Goal: Use online tool/utility: Utilize a website feature to perform a specific function

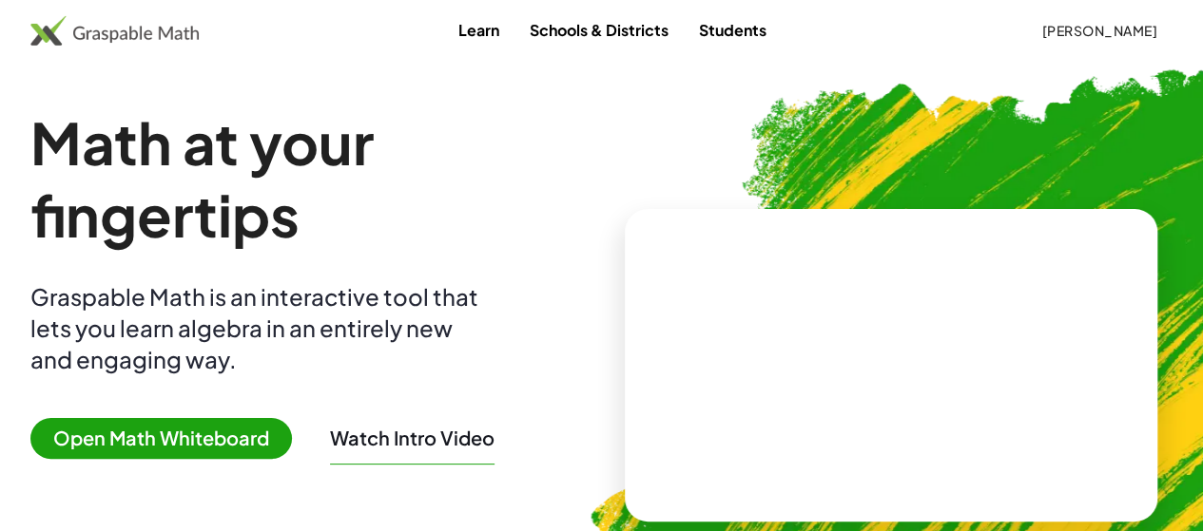
click at [192, 439] on span "Open Math Whiteboard" at bounding box center [160, 438] width 261 height 41
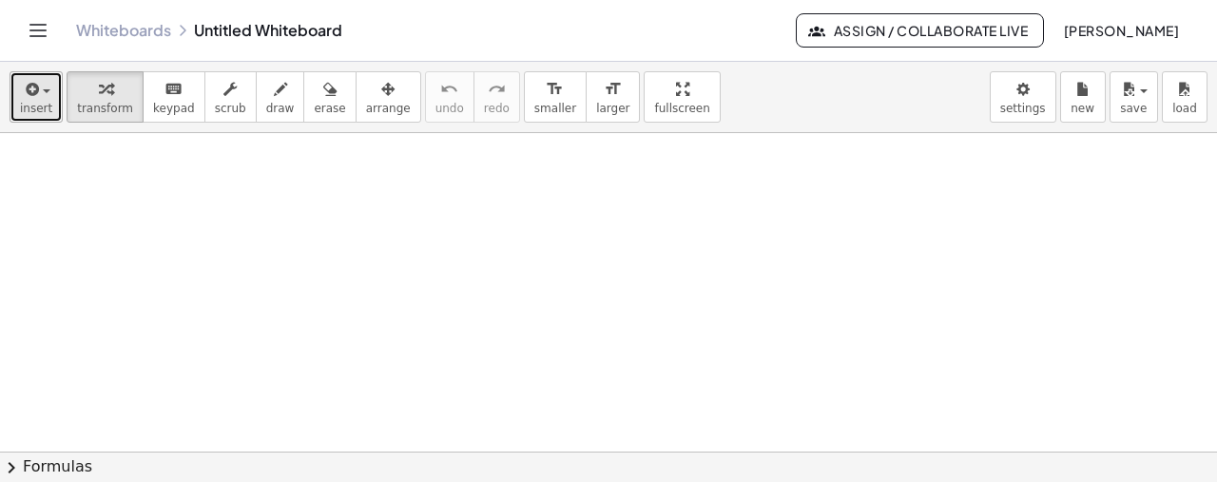
click at [55, 94] on button "insert" at bounding box center [36, 96] width 53 height 51
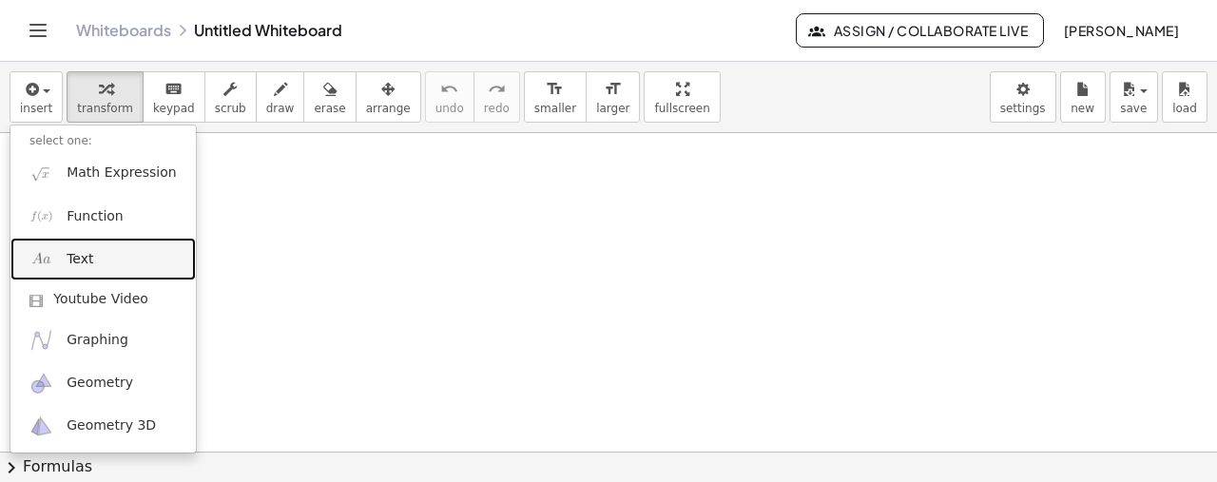
click at [87, 261] on span "Text" at bounding box center [80, 259] width 27 height 19
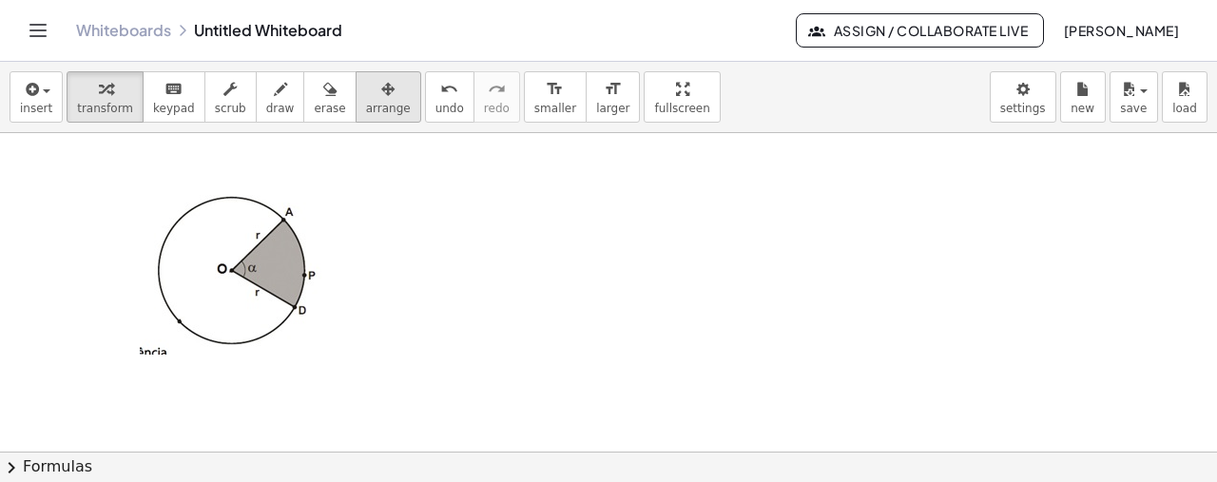
click at [373, 83] on button "arrange" at bounding box center [389, 96] width 66 height 51
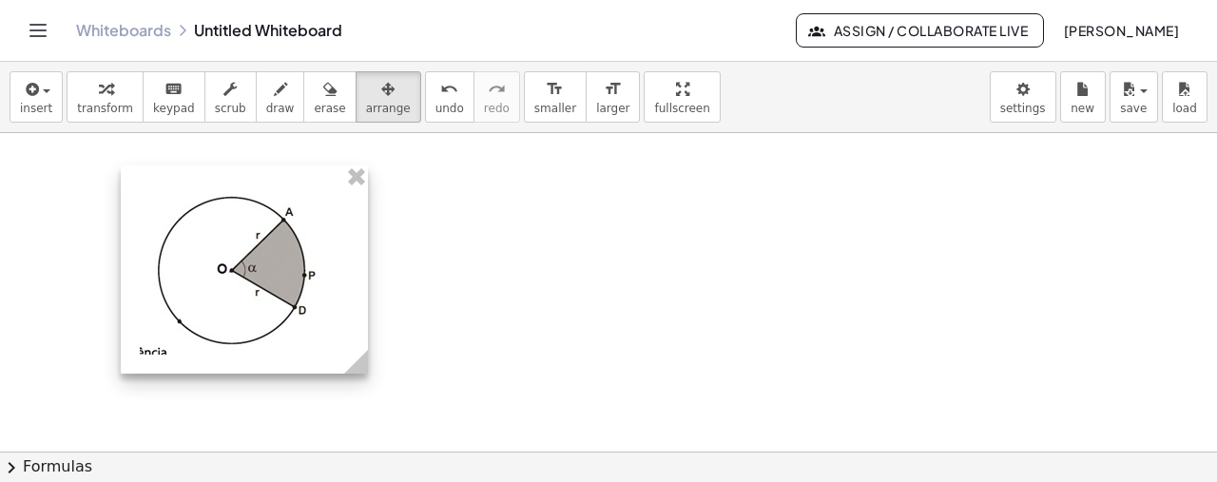
drag, startPoint x: 401, startPoint y: 360, endPoint x: 363, endPoint y: 343, distance: 41.7
click at [363, 345] on icon at bounding box center [355, 361] width 33 height 33
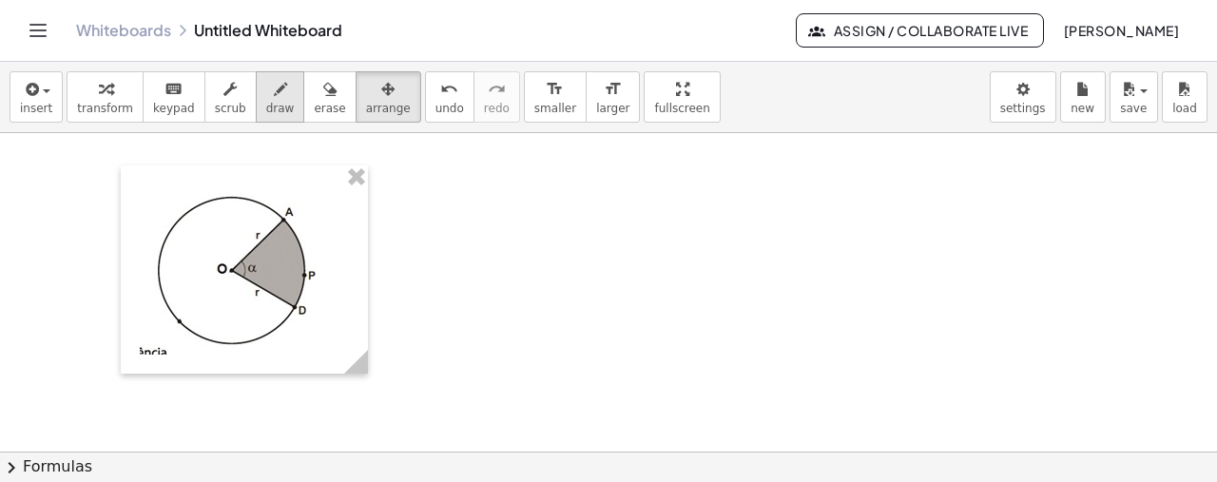
click at [266, 104] on span "draw" at bounding box center [280, 108] width 29 height 13
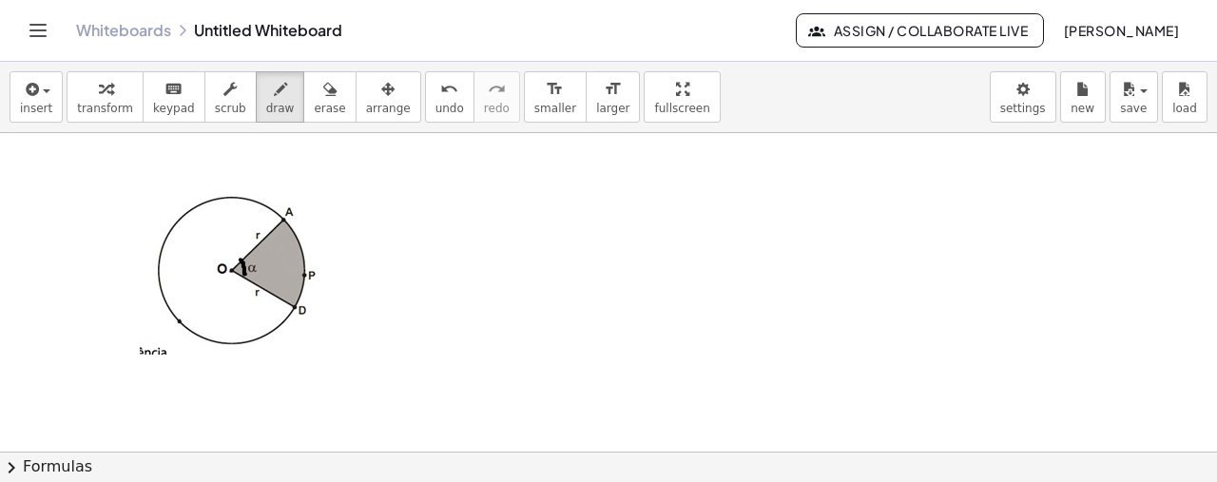
drag, startPoint x: 241, startPoint y: 259, endPoint x: 245, endPoint y: 273, distance: 15.0
drag, startPoint x: 241, startPoint y: 260, endPoint x: 243, endPoint y: 275, distance: 15.3
drag, startPoint x: 283, startPoint y: 220, endPoint x: 300, endPoint y: 298, distance: 79.8
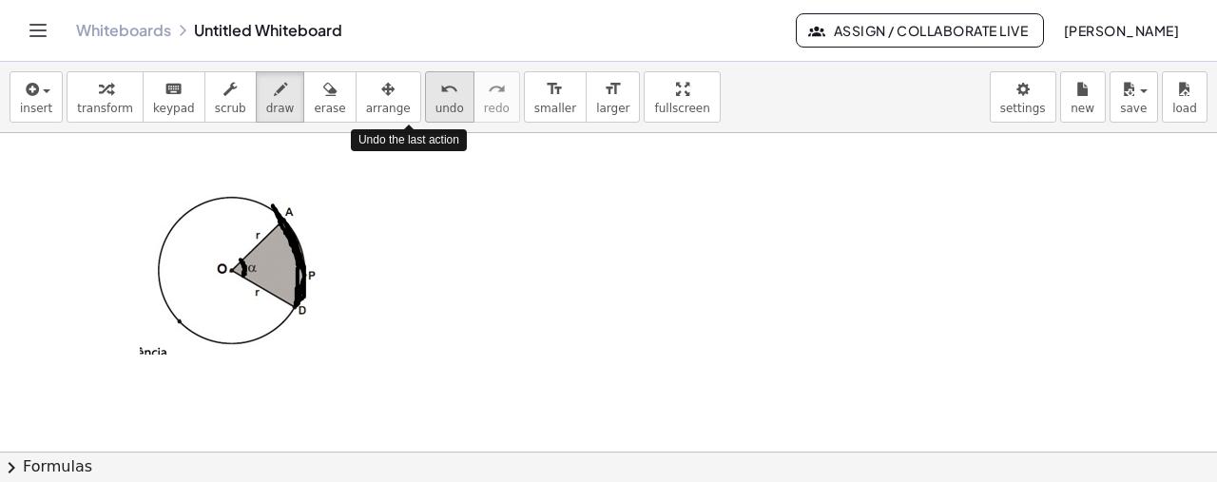
click at [435, 102] on span "undo" at bounding box center [449, 108] width 29 height 13
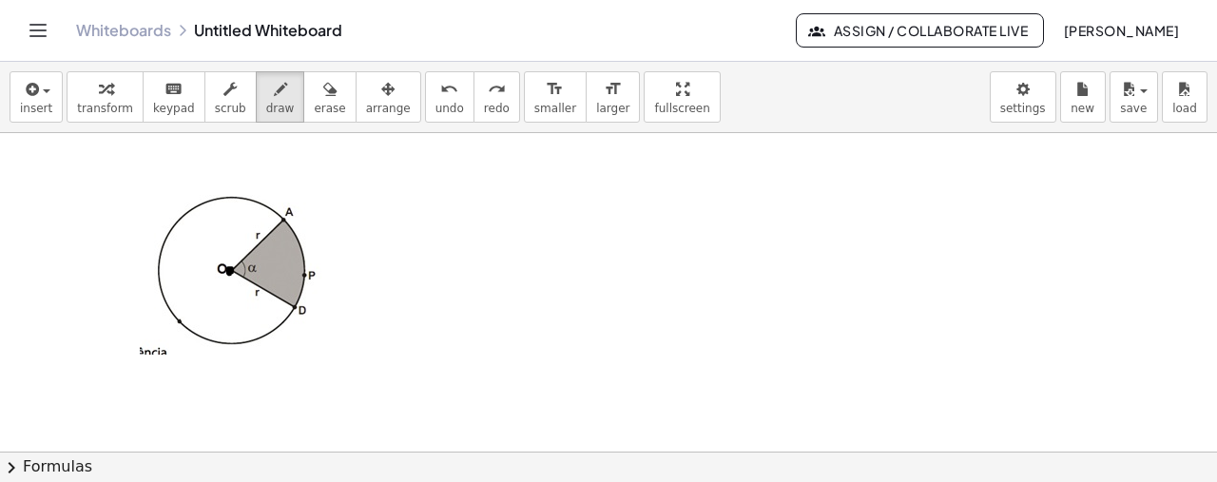
drag, startPoint x: 241, startPoint y: 260, endPoint x: 244, endPoint y: 275, distance: 15.5
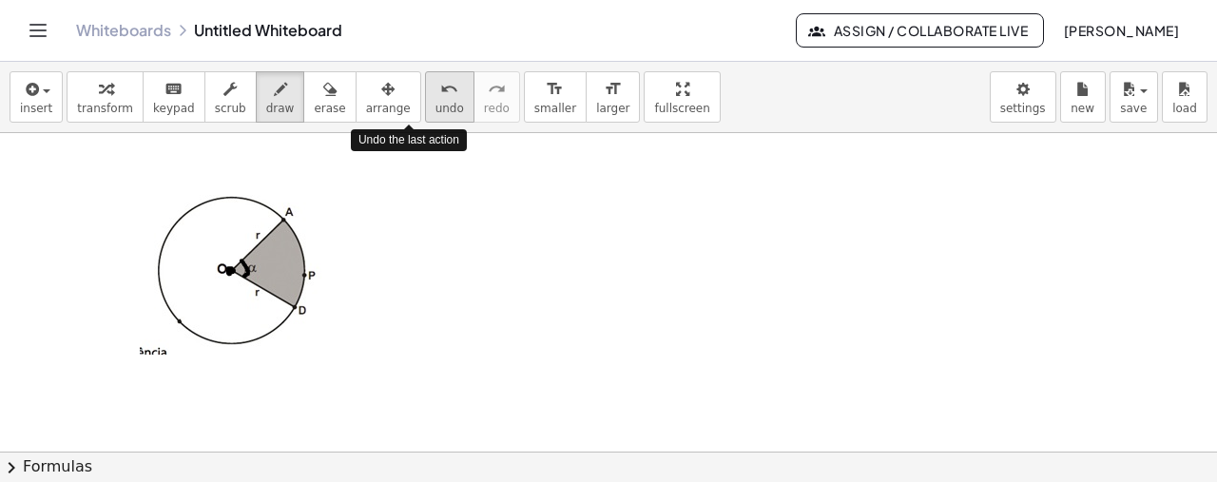
click at [440, 95] on icon "undo" at bounding box center [449, 89] width 18 height 23
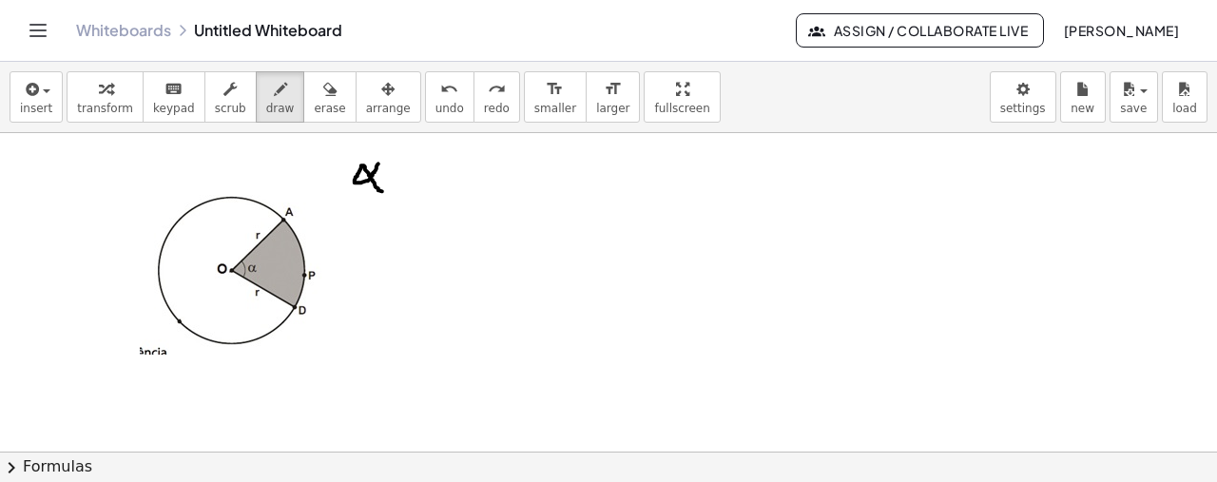
drag, startPoint x: 378, startPoint y: 163, endPoint x: 382, endPoint y: 191, distance: 28.8
drag, startPoint x: 399, startPoint y: 178, endPoint x: 411, endPoint y: 182, distance: 12.0
drag, startPoint x: 399, startPoint y: 173, endPoint x: 416, endPoint y: 174, distance: 17.1
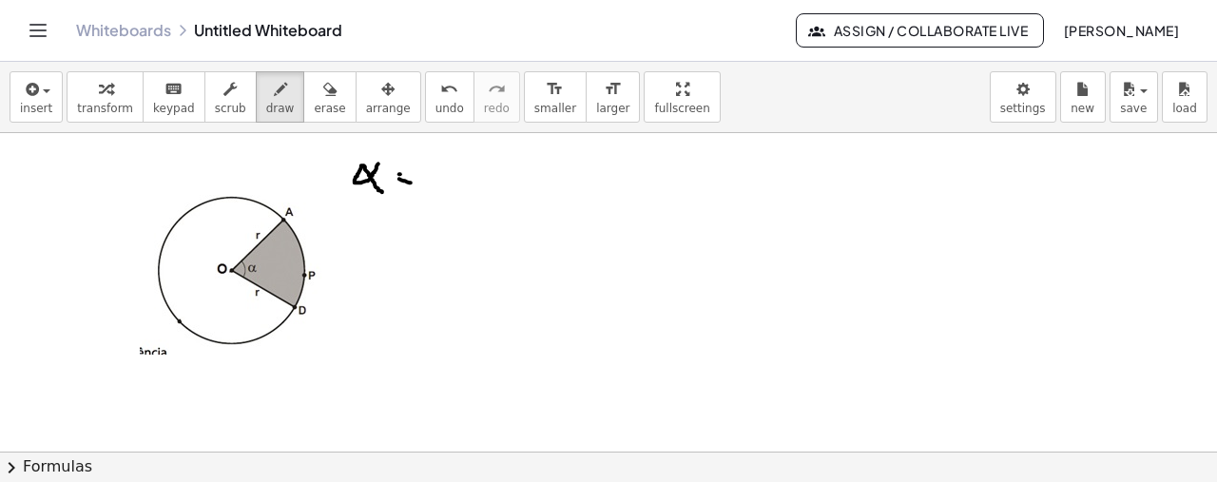
drag, startPoint x: 422, startPoint y: 187, endPoint x: 446, endPoint y: 189, distance: 23.8
drag, startPoint x: 427, startPoint y: 182, endPoint x: 439, endPoint y: 178, distance: 12.9
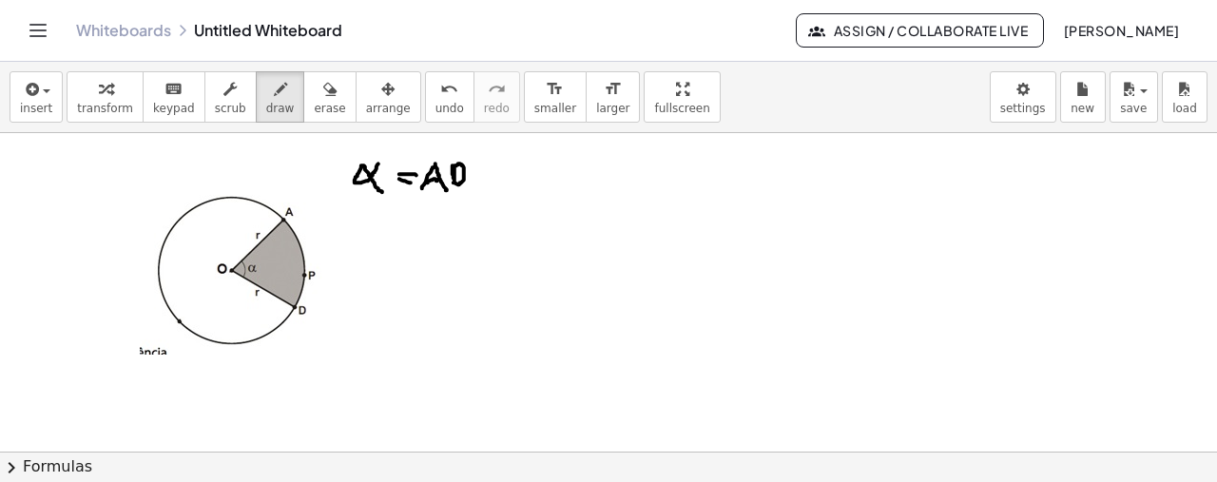
drag, startPoint x: 453, startPoint y: 164, endPoint x: 453, endPoint y: 182, distance: 17.1
drag, startPoint x: 425, startPoint y: 161, endPoint x: 473, endPoint y: 163, distance: 48.5
click at [35, 93] on icon "button" at bounding box center [30, 89] width 17 height 23
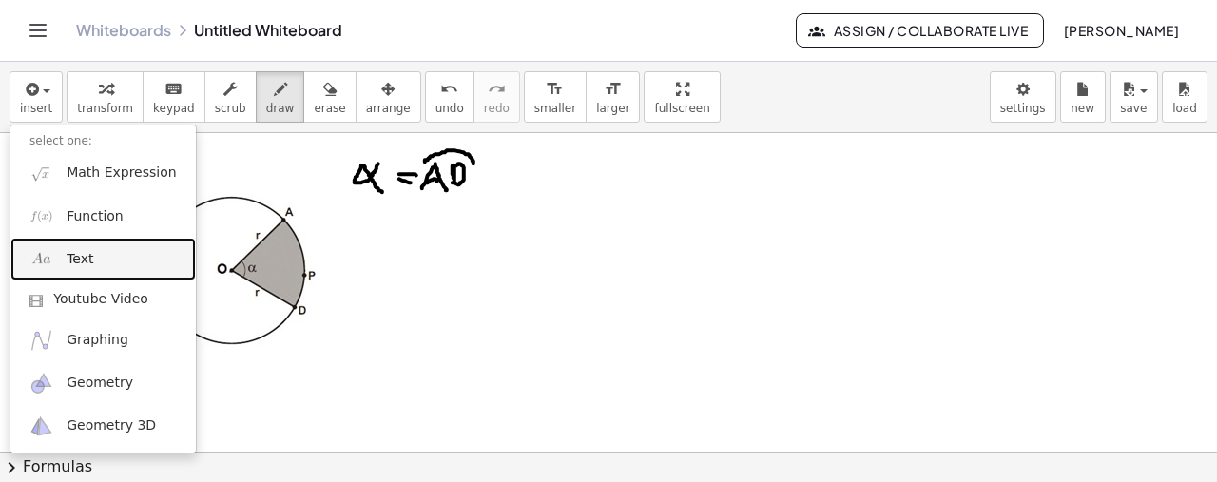
click at [86, 262] on span "Text" at bounding box center [80, 259] width 27 height 19
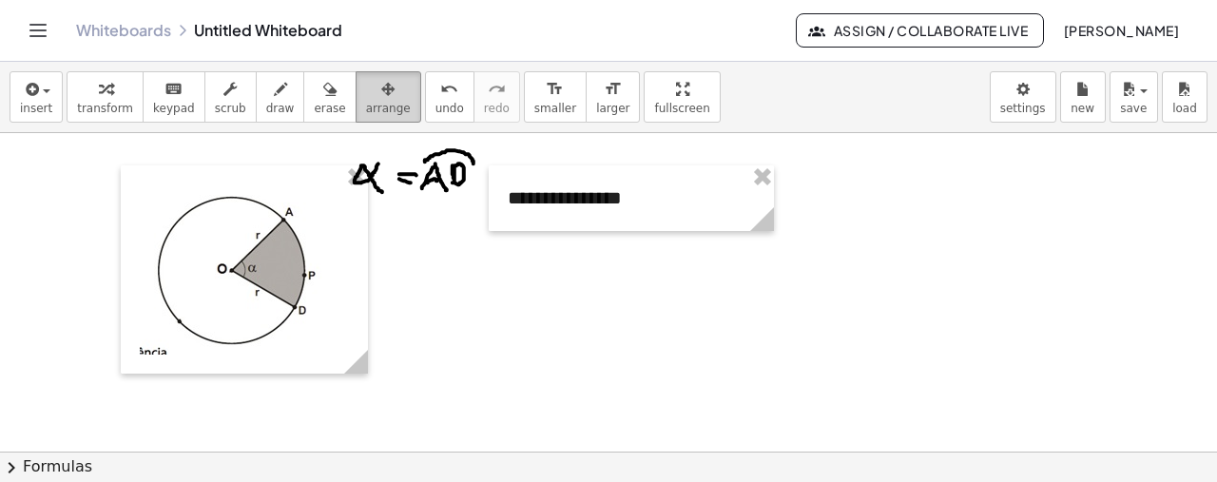
click at [381, 93] on icon "button" at bounding box center [387, 89] width 13 height 23
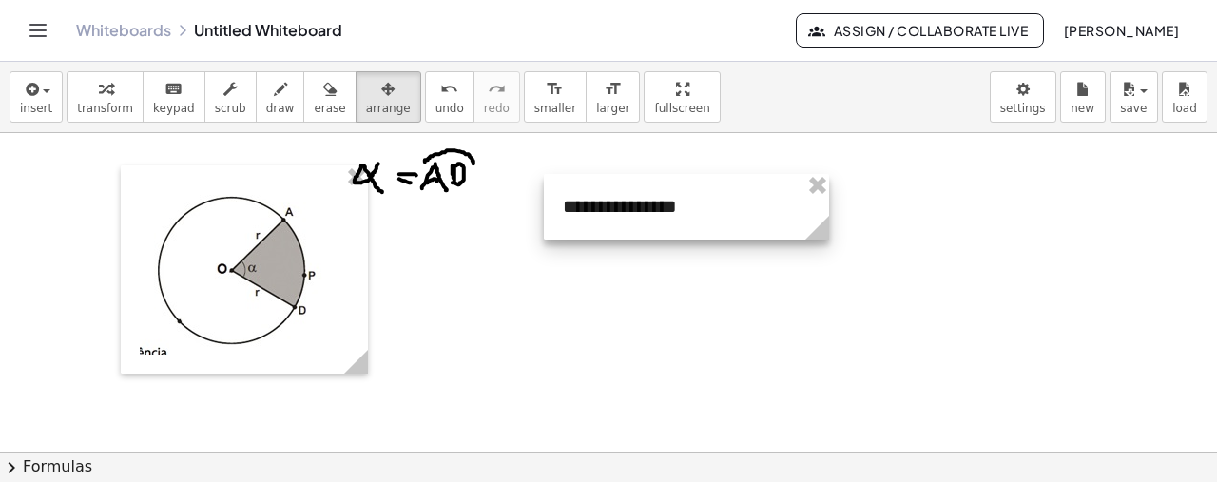
drag, startPoint x: 589, startPoint y: 187, endPoint x: 645, endPoint y: 195, distance: 55.7
click at [645, 195] on div at bounding box center [686, 207] width 285 height 66
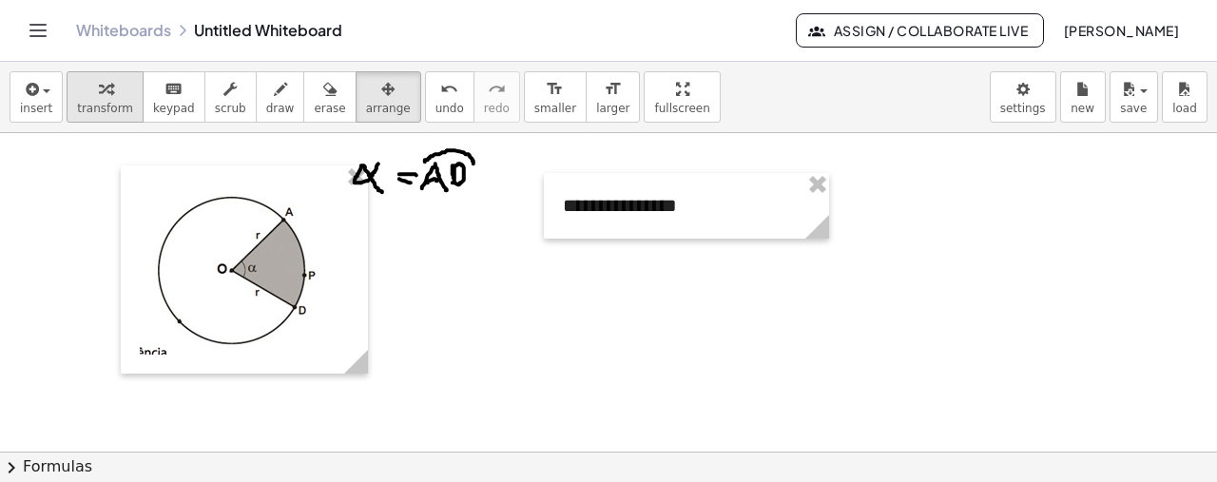
click at [99, 79] on icon "button" at bounding box center [105, 89] width 13 height 23
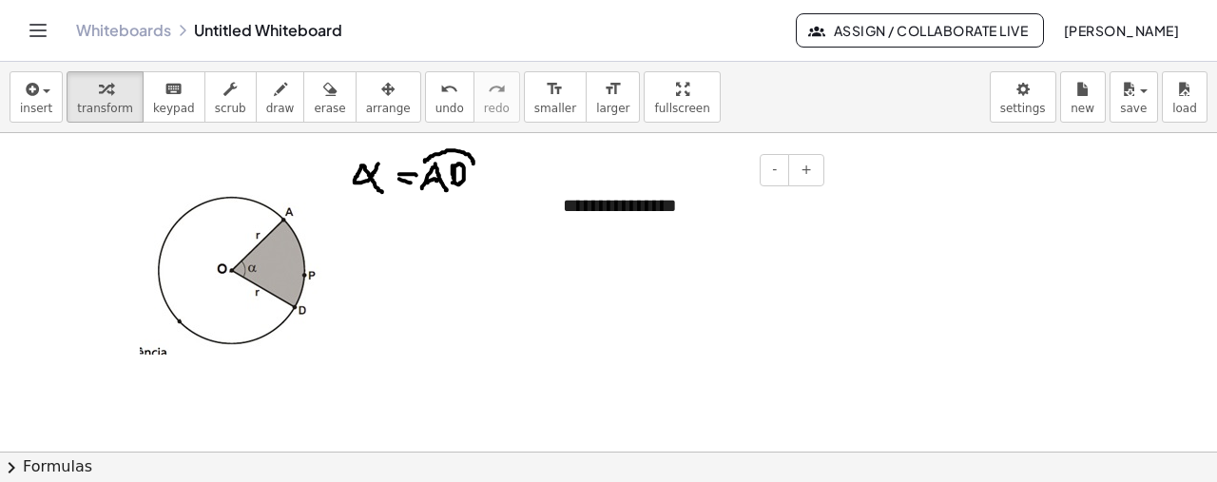
click at [722, 203] on div "**********" at bounding box center [686, 206] width 285 height 66
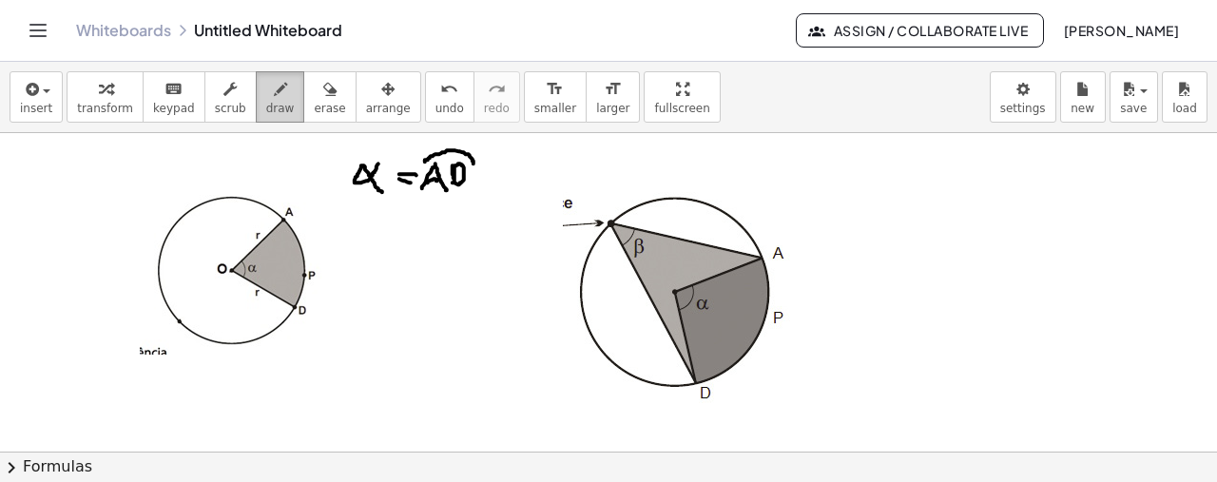
click at [274, 87] on icon "button" at bounding box center [280, 89] width 13 height 23
drag, startPoint x: 635, startPoint y: 227, endPoint x: 622, endPoint y: 242, distance: 20.2
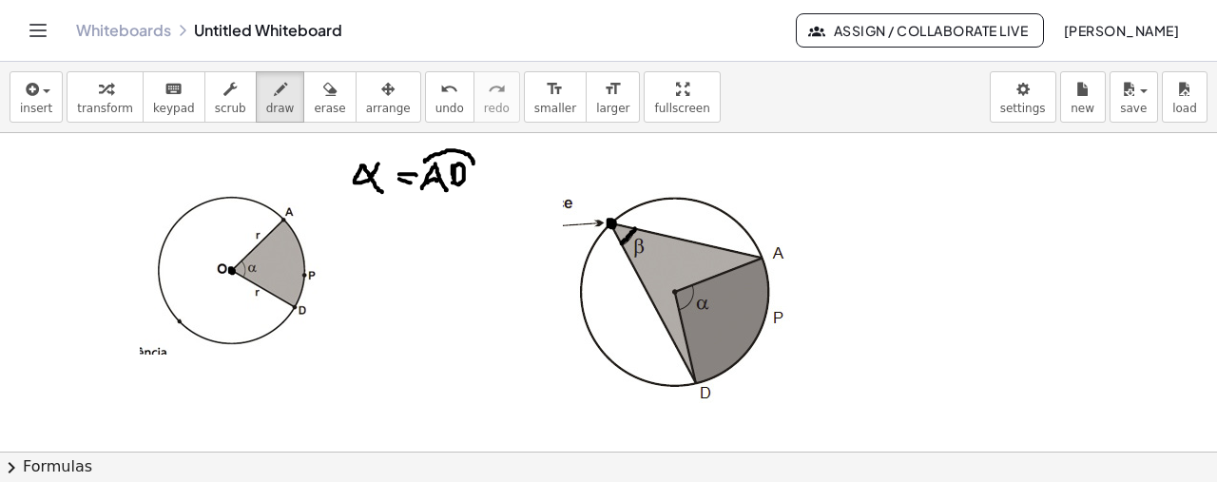
drag, startPoint x: 612, startPoint y: 220, endPoint x: 763, endPoint y: 260, distance: 156.3
drag, startPoint x: 611, startPoint y: 224, endPoint x: 698, endPoint y: 384, distance: 181.6
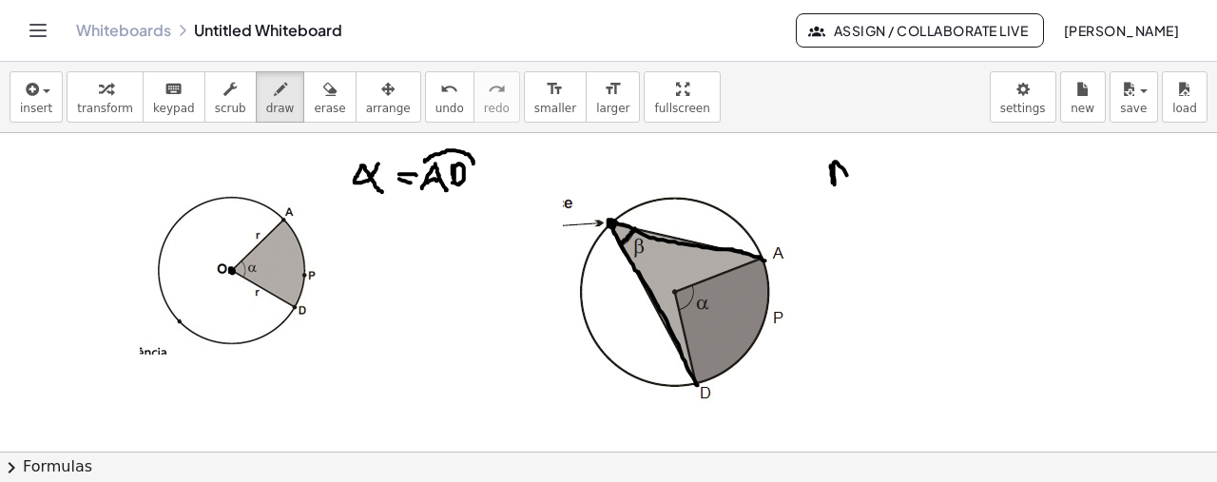
drag, startPoint x: 831, startPoint y: 164, endPoint x: 855, endPoint y: 183, distance: 30.4
drag, startPoint x: 837, startPoint y: 172, endPoint x: 847, endPoint y: 171, distance: 10.5
drag, startPoint x: 859, startPoint y: 161, endPoint x: 867, endPoint y: 185, distance: 25.9
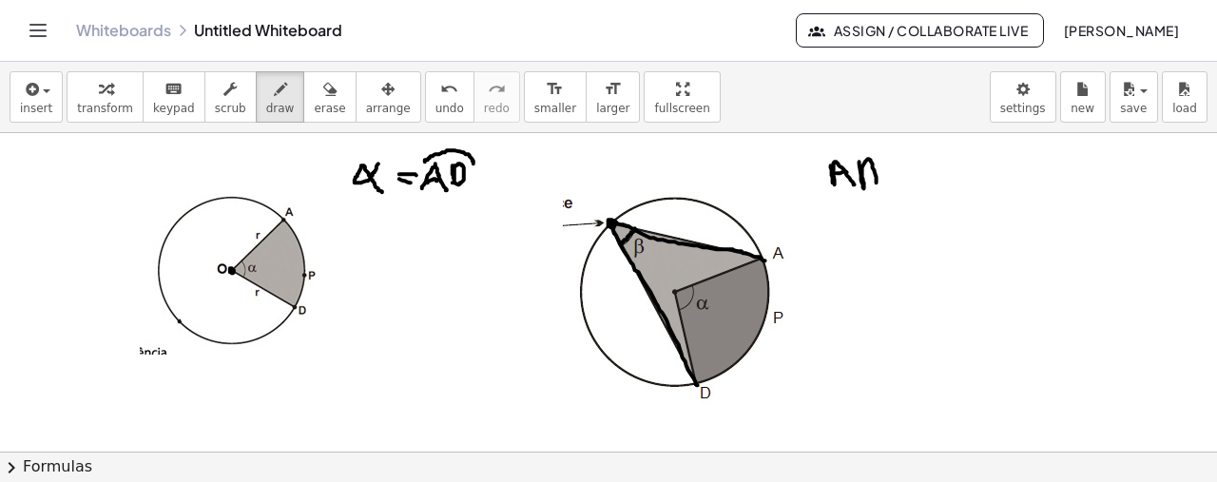
drag, startPoint x: 826, startPoint y: 155, endPoint x: 874, endPoint y: 155, distance: 47.5
drag, startPoint x: 890, startPoint y: 168, endPoint x: 899, endPoint y: 167, distance: 9.6
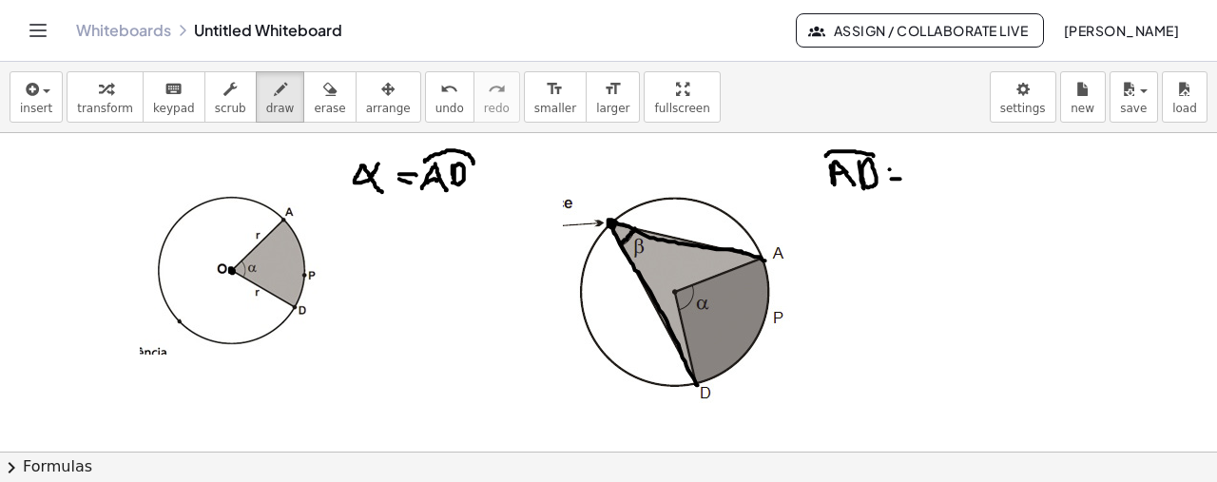
drag, startPoint x: 916, startPoint y: 160, endPoint x: 930, endPoint y: 181, distance: 24.8
drag, startPoint x: 937, startPoint y: 160, endPoint x: 933, endPoint y: 185, distance: 26.1
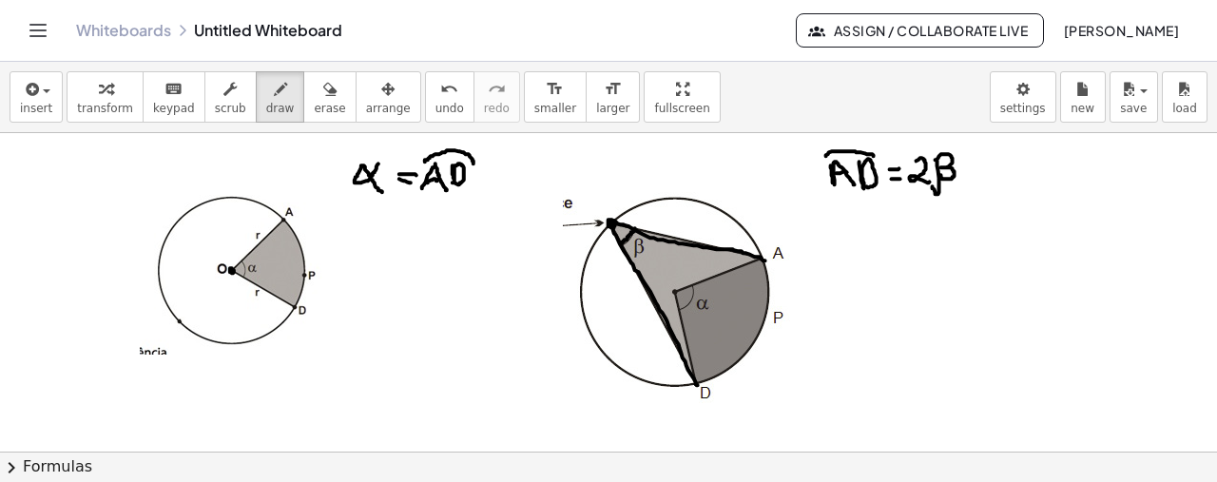
drag, startPoint x: 935, startPoint y: 159, endPoint x: 941, endPoint y: 174, distance: 16.2
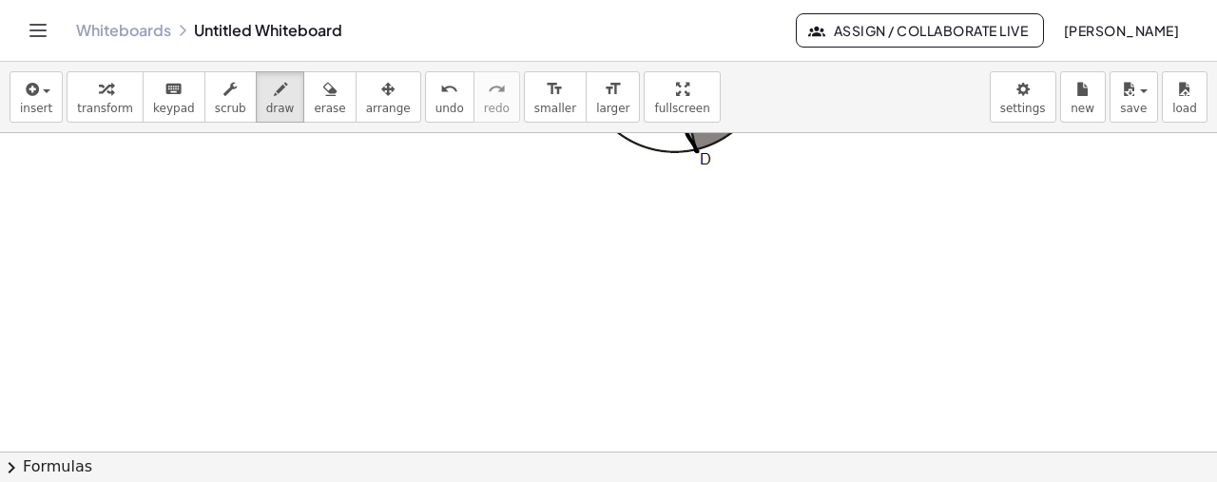
scroll to position [268, 0]
click at [11, 96] on button "insert" at bounding box center [36, 96] width 53 height 51
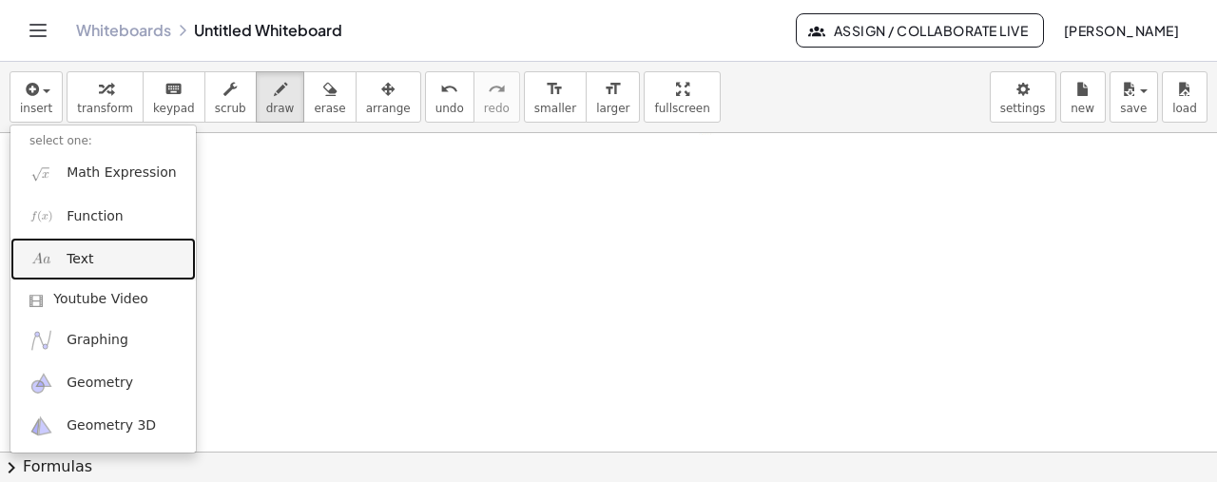
click at [87, 258] on span "Text" at bounding box center [80, 259] width 27 height 19
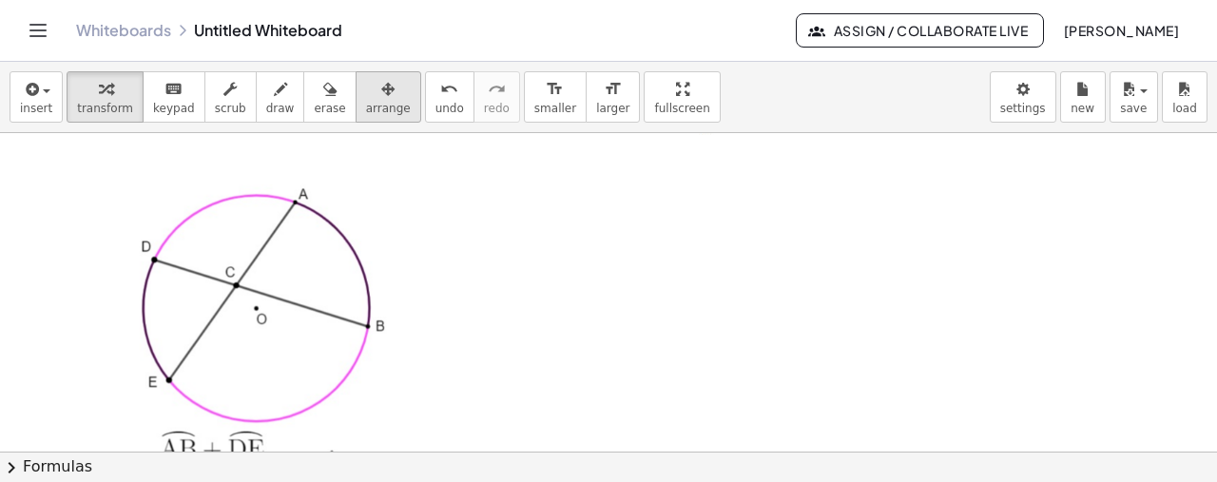
click at [366, 96] on div "button" at bounding box center [388, 88] width 45 height 23
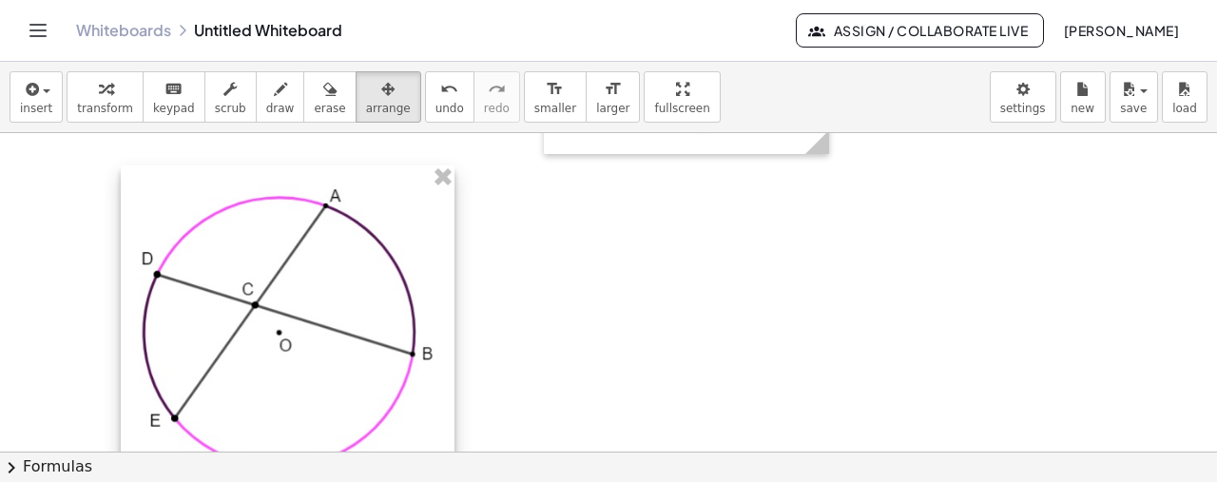
drag, startPoint x: 399, startPoint y: 198, endPoint x: 448, endPoint y: 209, distance: 49.8
click at [448, 209] on div "- +" at bounding box center [288, 371] width 334 height 412
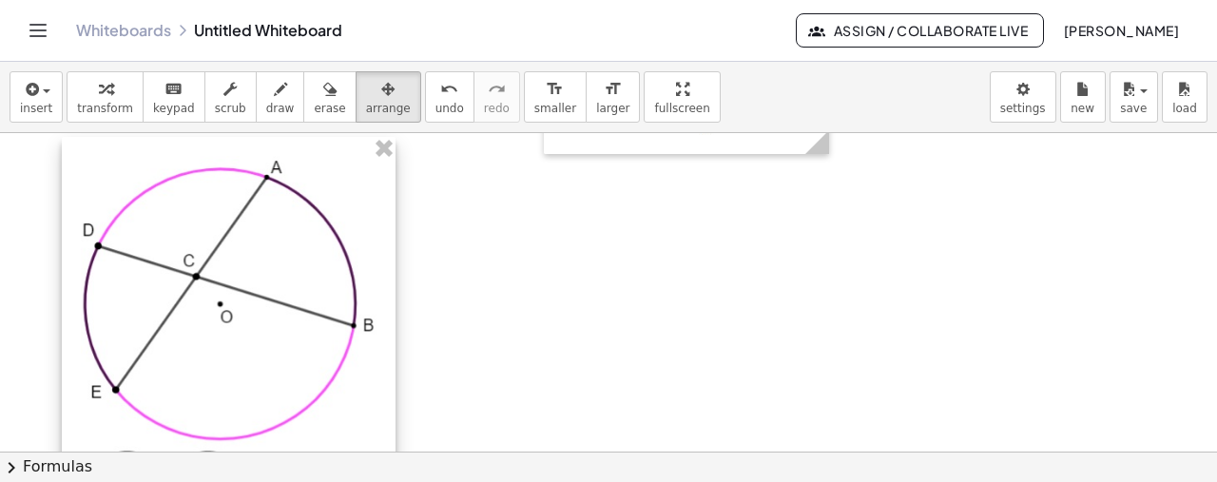
drag, startPoint x: 316, startPoint y: 271, endPoint x: 257, endPoint y: 242, distance: 65.5
click at [257, 242] on div at bounding box center [229, 343] width 334 height 412
click at [266, 106] on span "draw" at bounding box center [280, 108] width 29 height 13
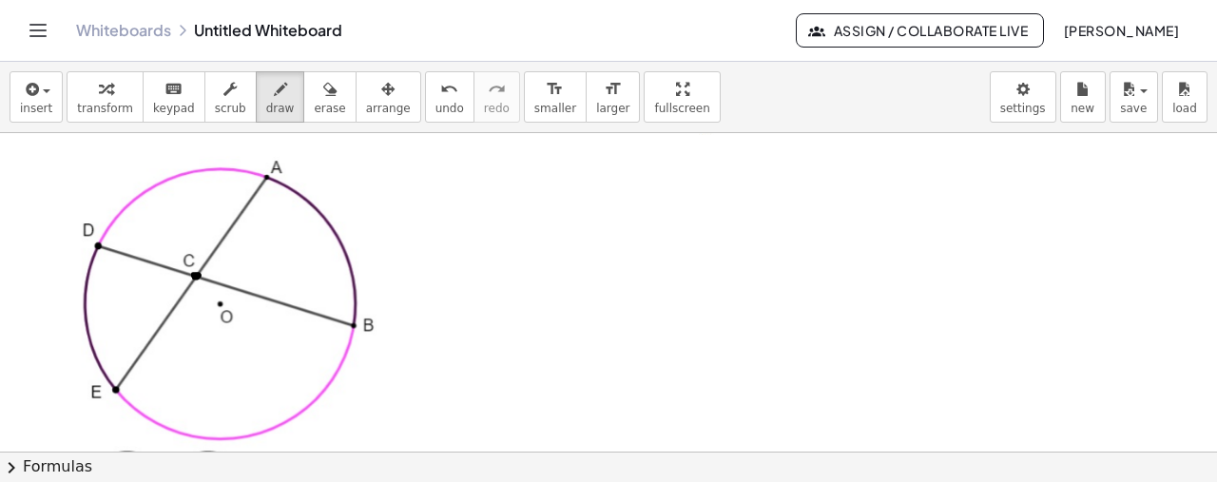
click at [193, 275] on div at bounding box center [608, 296] width 1217 height 862
drag, startPoint x: 175, startPoint y: 272, endPoint x: 187, endPoint y: 291, distance: 22.7
click at [187, 291] on div at bounding box center [608, 296] width 1217 height 862
click at [158, 279] on div at bounding box center [608, 296] width 1217 height 862
click at [160, 287] on div at bounding box center [608, 296] width 1217 height 862
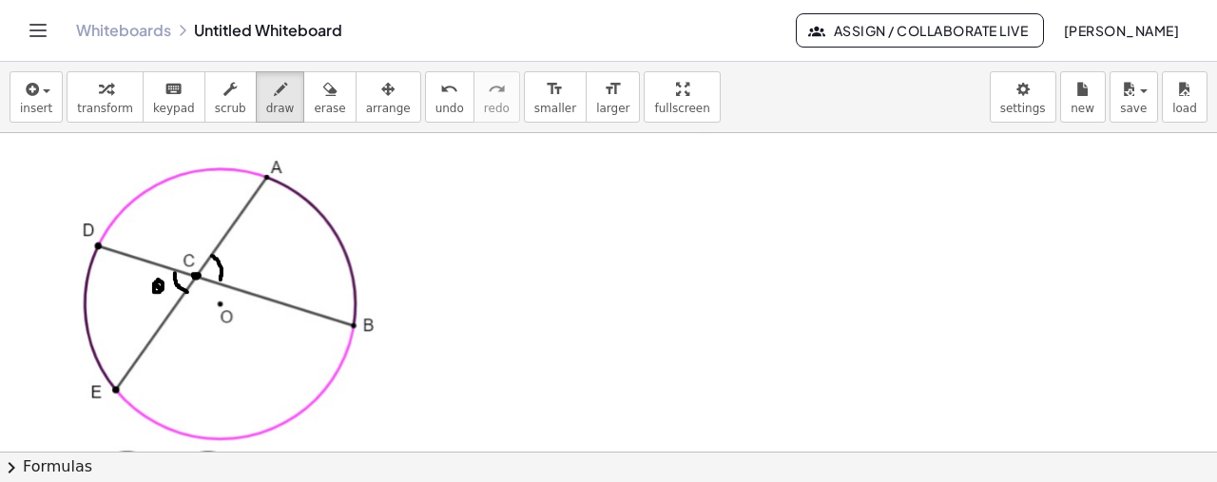
drag, startPoint x: 212, startPoint y: 255, endPoint x: 219, endPoint y: 277, distance: 22.9
click at [219, 277] on div at bounding box center [608, 296] width 1217 height 862
click at [228, 260] on div at bounding box center [608, 296] width 1217 height 862
click at [236, 266] on div at bounding box center [608, 296] width 1217 height 862
drag, startPoint x: 268, startPoint y: 175, endPoint x: 354, endPoint y: 323, distance: 171.2
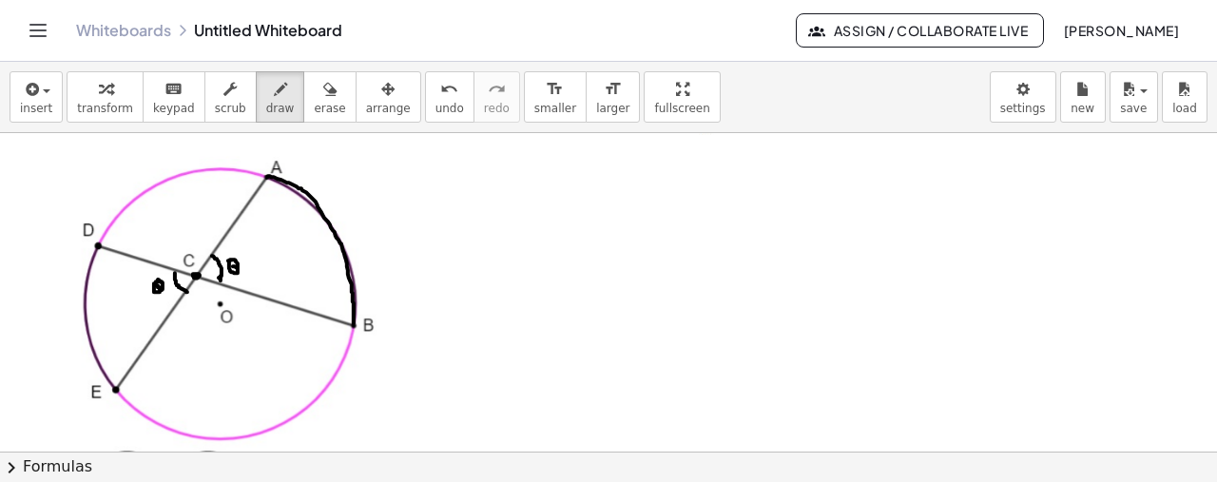
click at [354, 323] on div at bounding box center [608, 296] width 1217 height 862
drag, startPoint x: 97, startPoint y: 246, endPoint x: 114, endPoint y: 400, distance: 155.0
click at [114, 400] on div at bounding box center [608, 296] width 1217 height 862
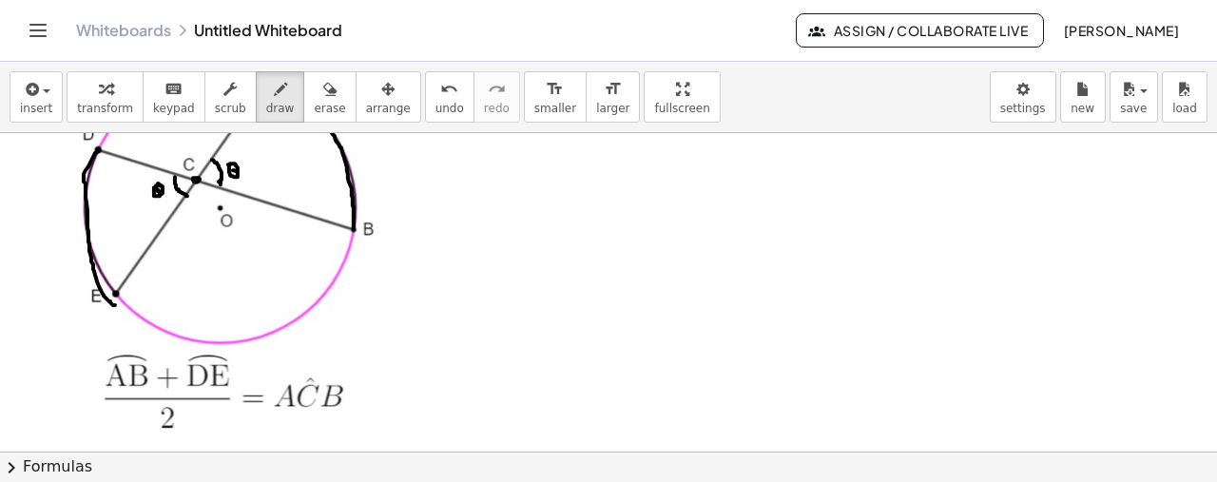
scroll to position [368, 0]
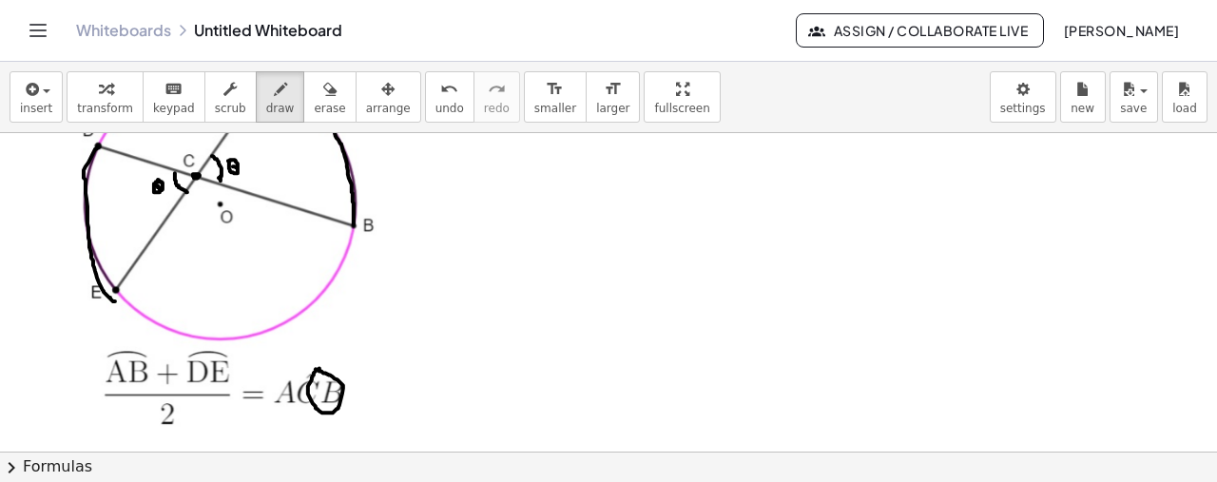
click at [316, 368] on div at bounding box center [608, 196] width 1217 height 862
drag, startPoint x: 310, startPoint y: 388, endPoint x: 352, endPoint y: 389, distance: 41.8
click at [352, 389] on div at bounding box center [608, 196] width 1217 height 862
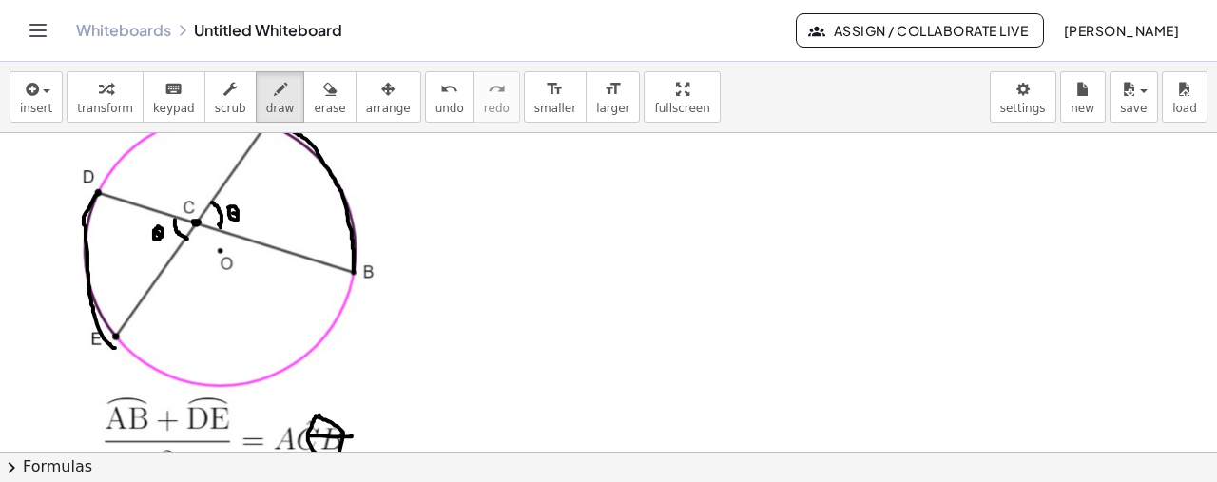
scroll to position [314, 0]
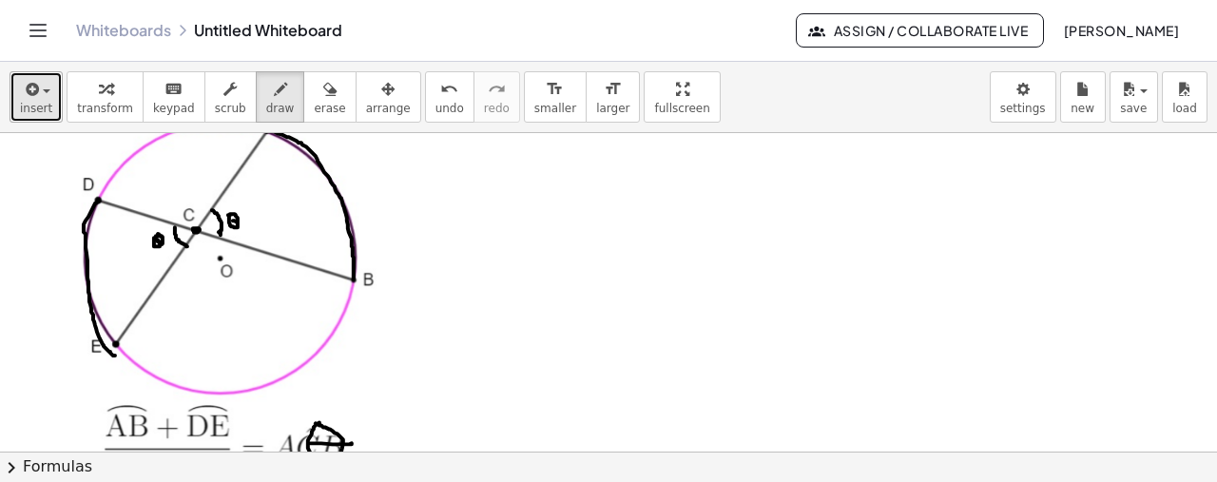
click at [44, 102] on span "insert" at bounding box center [36, 108] width 32 height 13
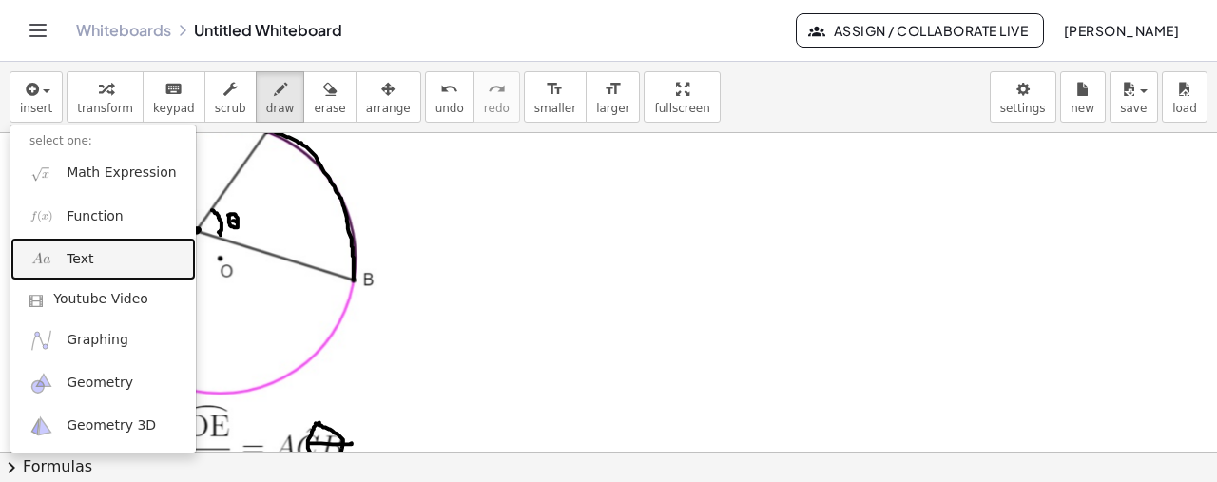
click at [117, 263] on link "Text" at bounding box center [102, 259] width 185 height 43
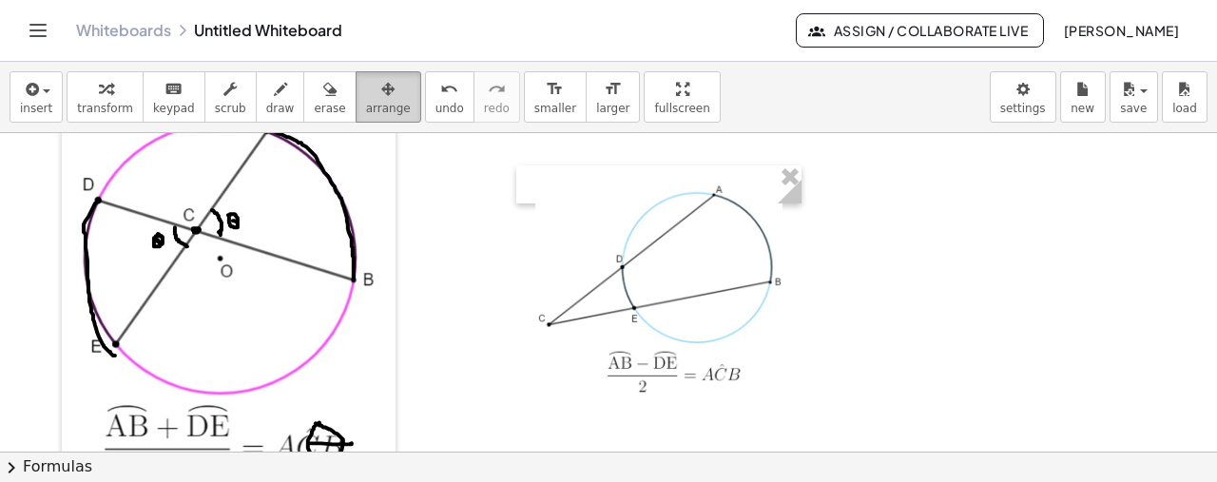
click at [381, 98] on icon "button" at bounding box center [387, 89] width 13 height 23
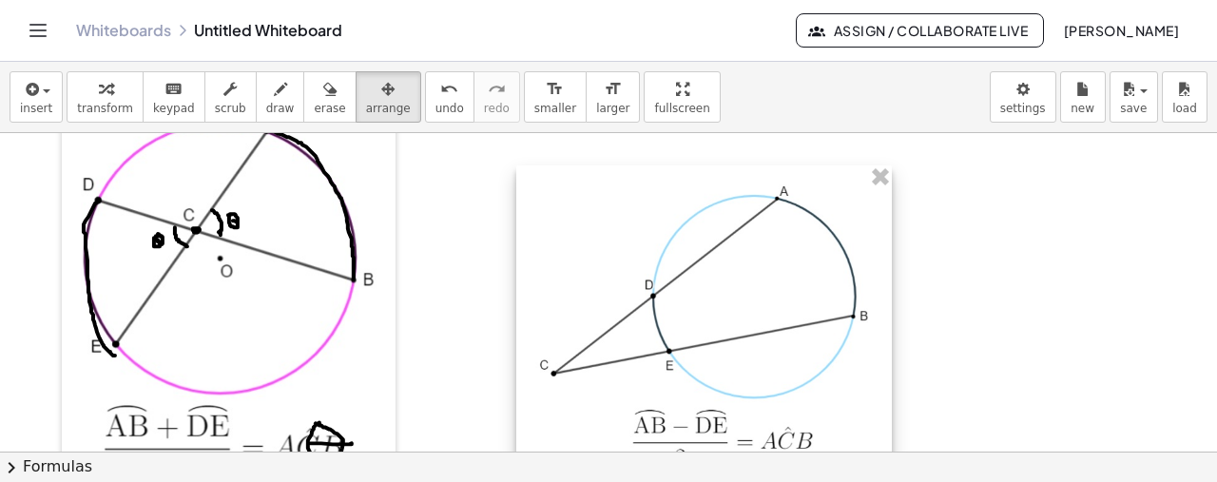
drag, startPoint x: 797, startPoint y: 199, endPoint x: 899, endPoint y: 209, distance: 103.2
click at [892, 209] on div "- +" at bounding box center [704, 328] width 376 height 327
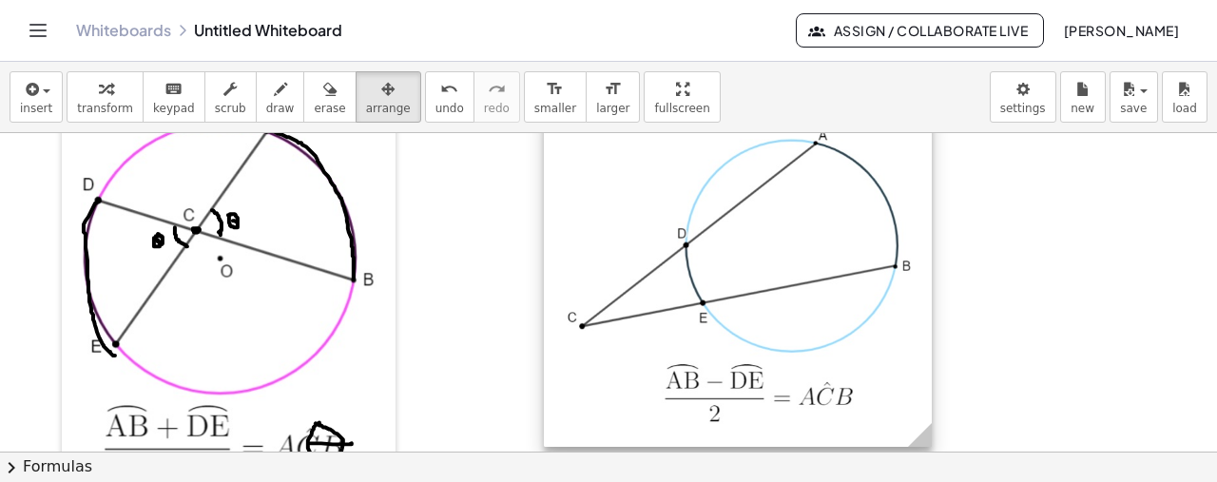
drag, startPoint x: 770, startPoint y: 299, endPoint x: 497, endPoint y: 241, distance: 278.9
click at [799, 257] on div at bounding box center [738, 277] width 388 height 337
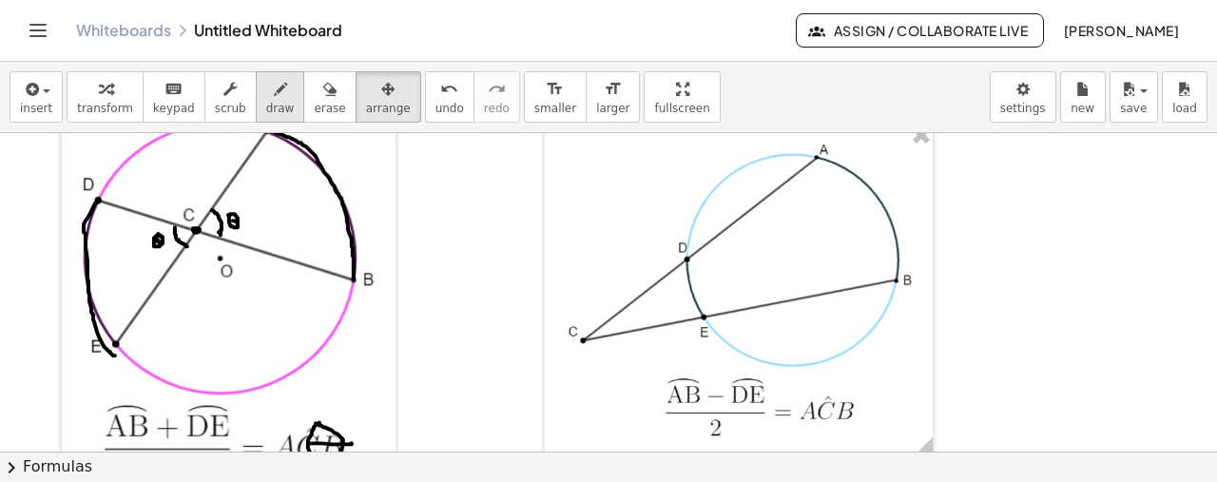
click at [266, 94] on div "button" at bounding box center [280, 88] width 29 height 23
click at [580, 344] on div at bounding box center [608, 250] width 1217 height 862
drag, startPoint x: 688, startPoint y: 257, endPoint x: 707, endPoint y: 317, distance: 62.8
click at [707, 317] on div at bounding box center [608, 250] width 1217 height 862
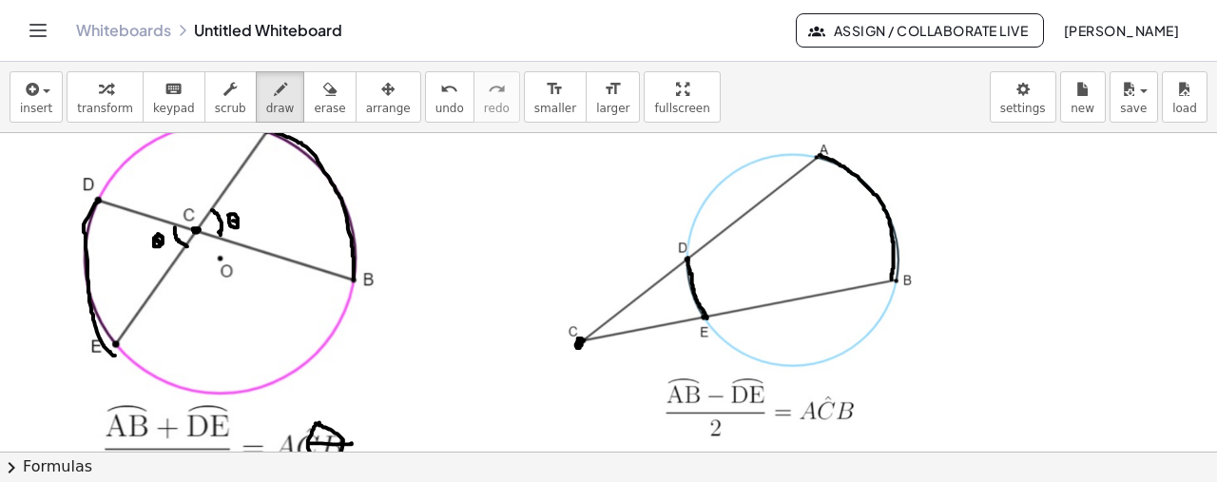
drag, startPoint x: 819, startPoint y: 154, endPoint x: 892, endPoint y: 279, distance: 144.0
click at [892, 279] on div at bounding box center [608, 250] width 1217 height 862
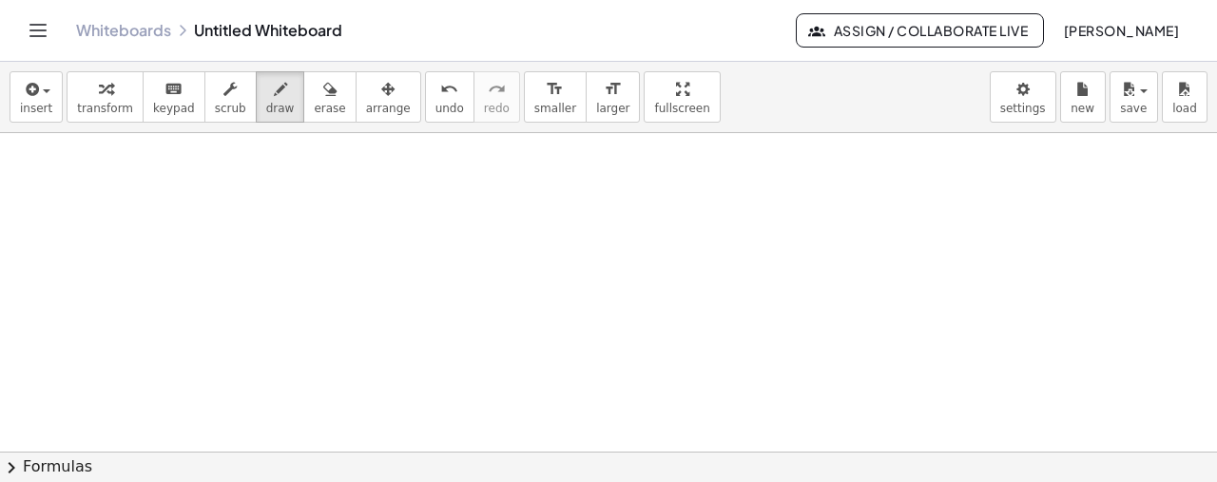
scroll to position [705, 0]
click at [19, 73] on button "insert" at bounding box center [36, 96] width 53 height 51
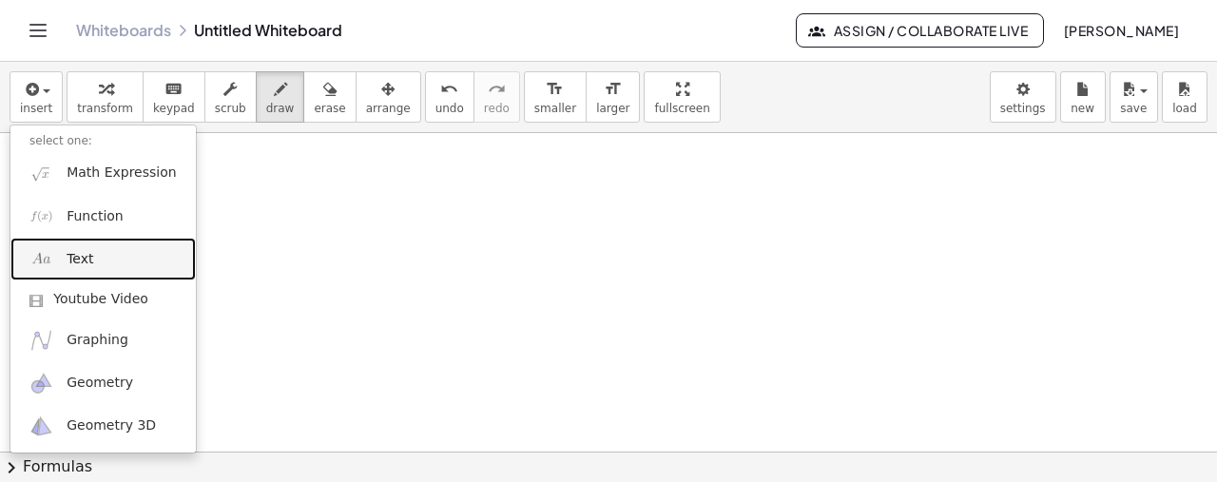
click at [91, 260] on link "Text" at bounding box center [102, 259] width 185 height 43
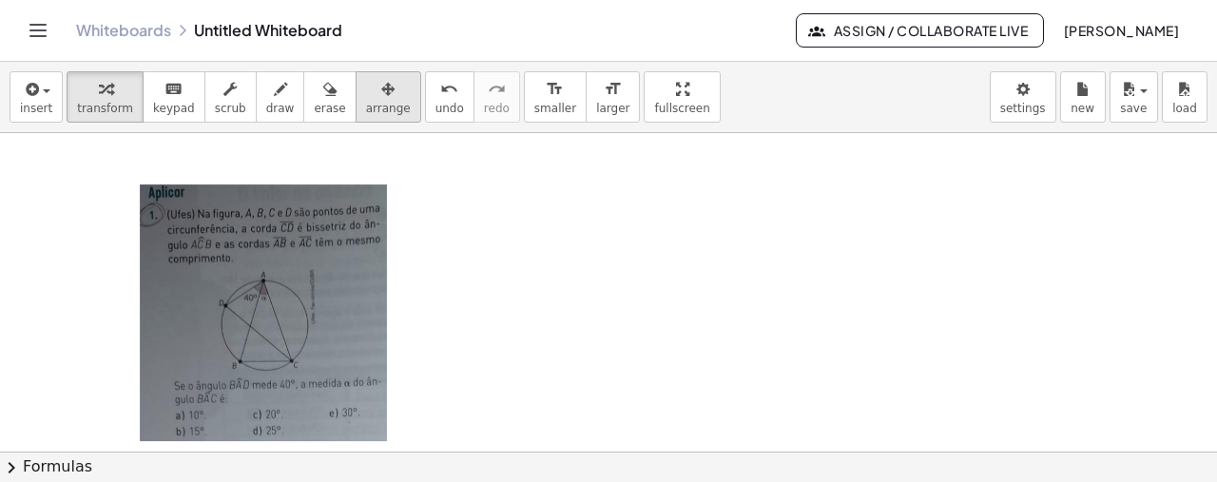
click at [381, 87] on icon "button" at bounding box center [387, 89] width 13 height 23
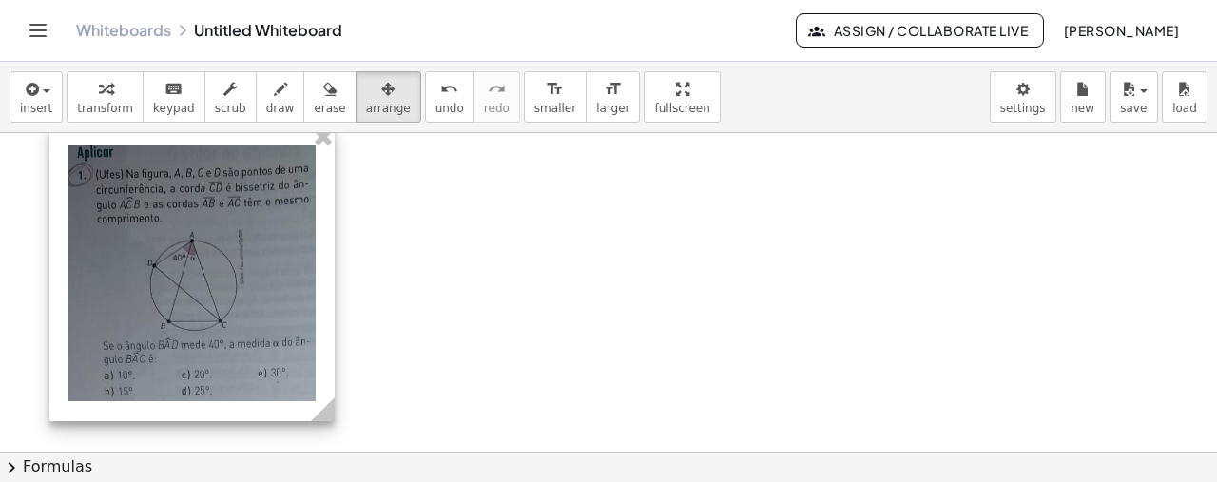
drag, startPoint x: 256, startPoint y: 259, endPoint x: 184, endPoint y: 218, distance: 82.2
click at [184, 218] on div at bounding box center [191, 273] width 285 height 296
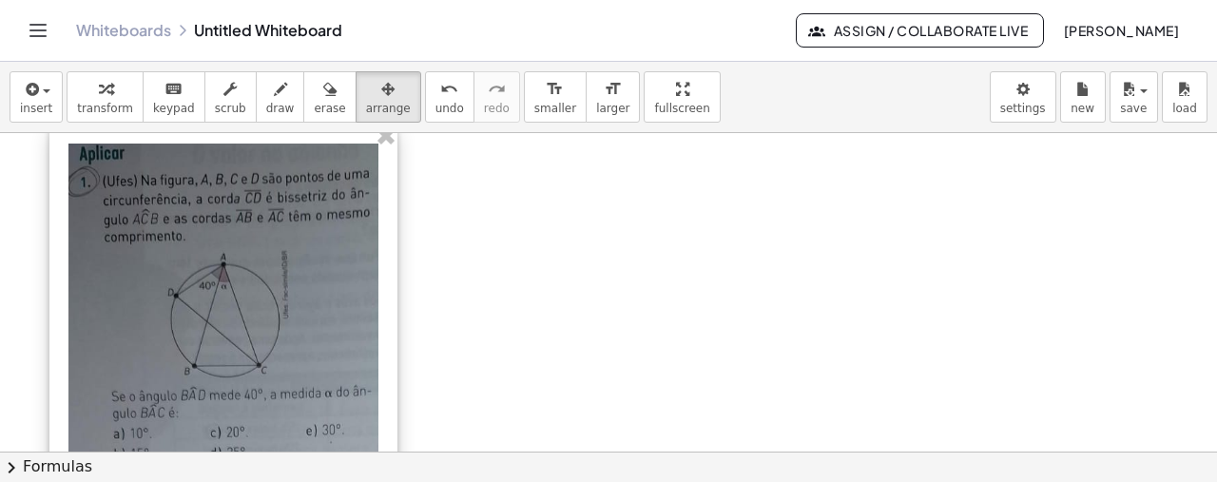
drag, startPoint x: 321, startPoint y: 414, endPoint x: 382, endPoint y: 423, distance: 61.4
click at [382, 423] on div "- +" at bounding box center [223, 305] width 348 height 361
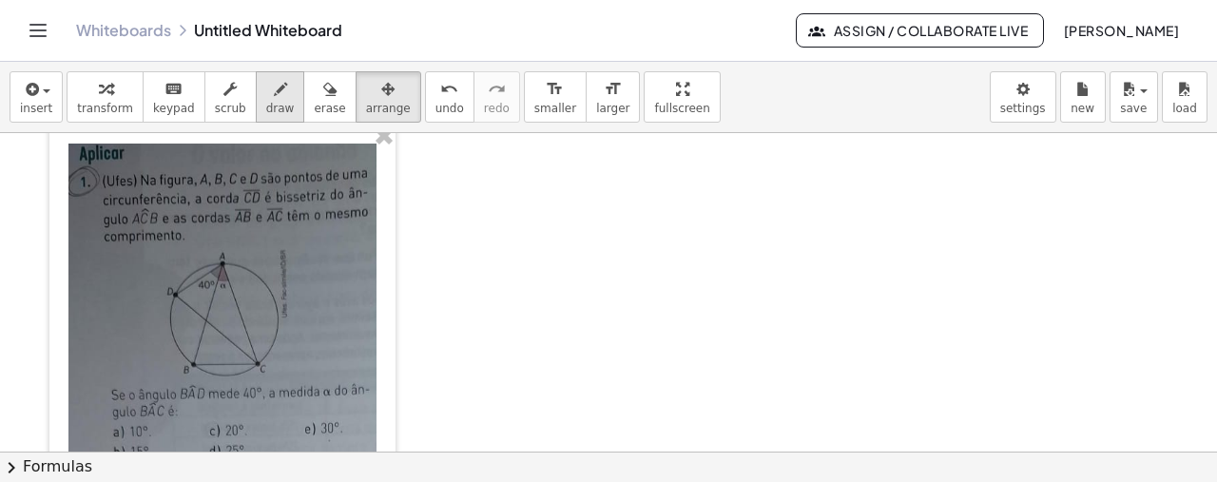
click at [266, 104] on span "draw" at bounding box center [280, 108] width 29 height 13
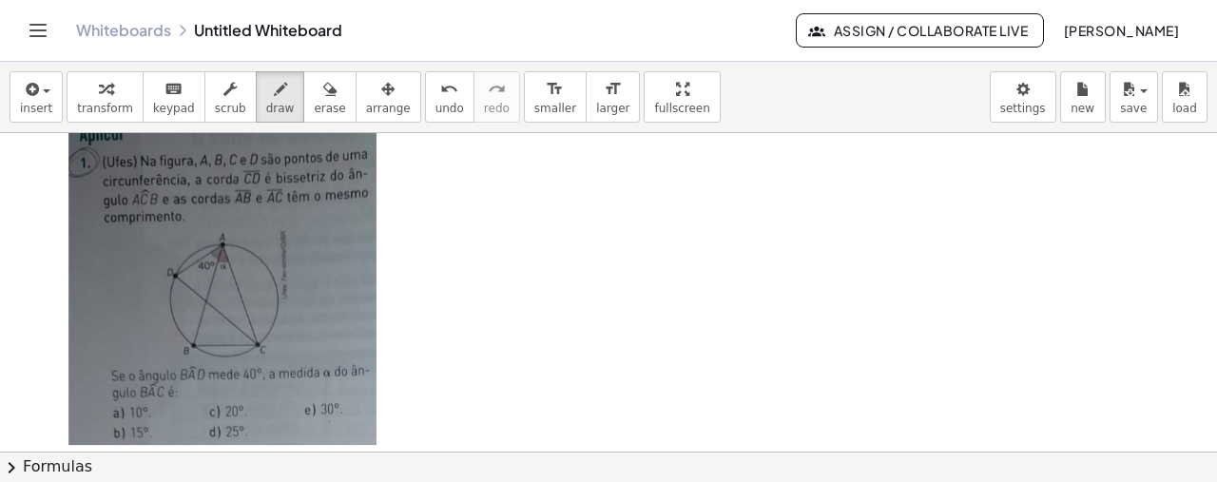
scroll to position [730, 0]
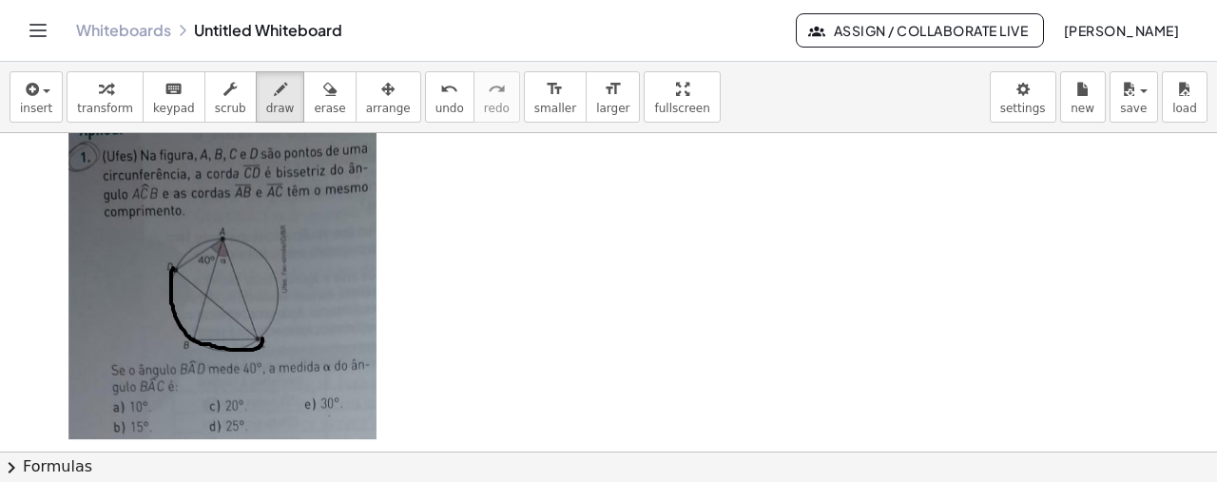
drag, startPoint x: 173, startPoint y: 267, endPoint x: 261, endPoint y: 338, distance: 113.6
click at [261, 338] on div at bounding box center [608, 43] width 1217 height 1281
click at [435, 105] on span "undo" at bounding box center [449, 108] width 29 height 13
drag, startPoint x: 173, startPoint y: 269, endPoint x: 257, endPoint y: 339, distance: 109.3
click at [257, 339] on div at bounding box center [608, 43] width 1217 height 1281
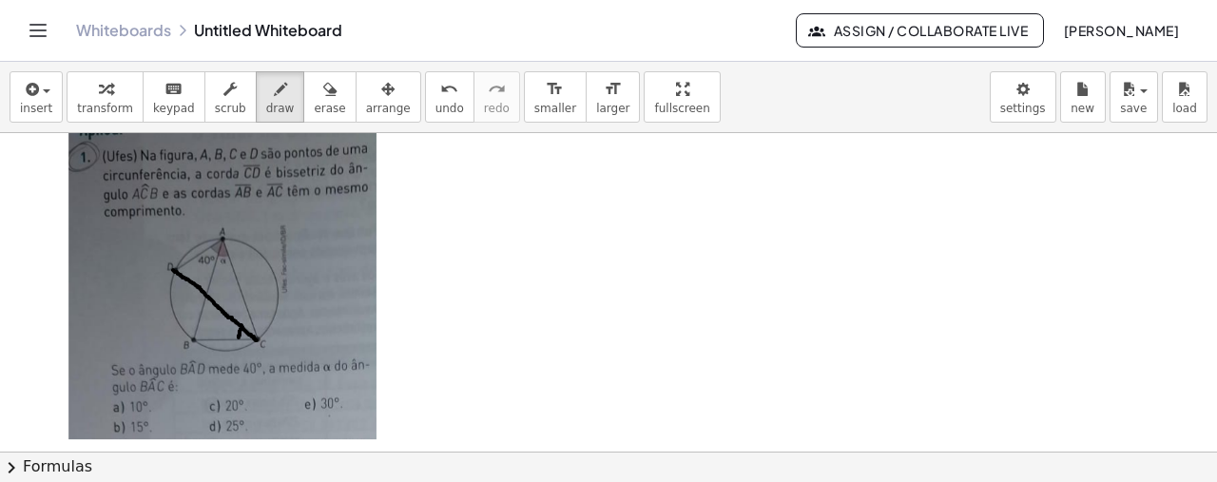
click at [239, 337] on div at bounding box center [608, 43] width 1217 height 1281
click at [252, 321] on div at bounding box center [608, 43] width 1217 height 1281
click at [248, 323] on div at bounding box center [608, 43] width 1217 height 1281
click at [241, 335] on div at bounding box center [608, 43] width 1217 height 1281
click at [243, 312] on div at bounding box center [608, 43] width 1217 height 1281
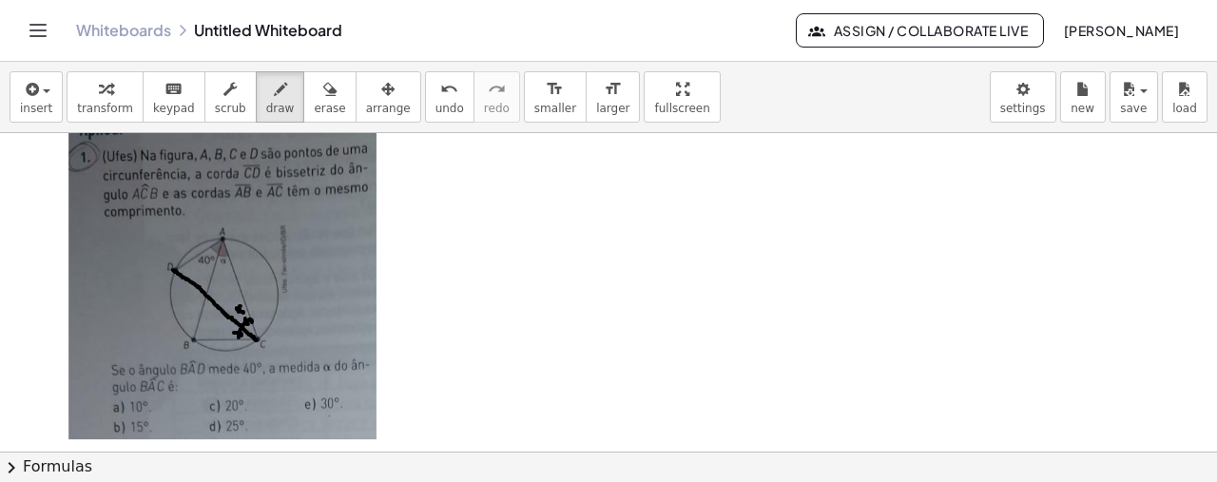
click at [240, 314] on div at bounding box center [608, 43] width 1217 height 1281
click at [228, 332] on div at bounding box center [608, 43] width 1217 height 1281
click at [224, 333] on div at bounding box center [608, 43] width 1217 height 1281
drag, startPoint x: 198, startPoint y: 326, endPoint x: 205, endPoint y: 339, distance: 15.3
click at [205, 339] on div at bounding box center [608, 43] width 1217 height 1281
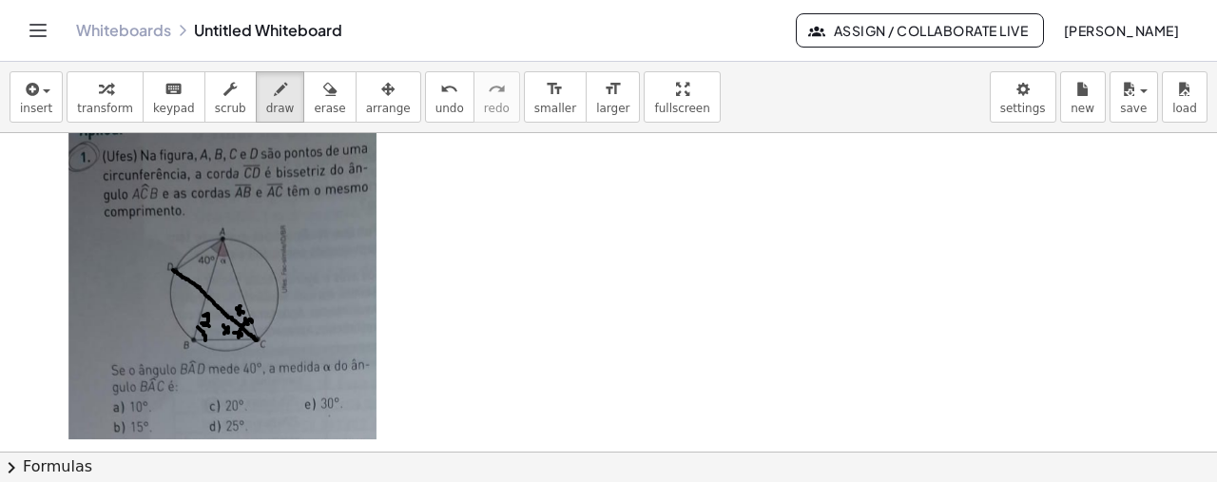
drag, startPoint x: 203, startPoint y: 315, endPoint x: 208, endPoint y: 326, distance: 12.4
click at [208, 326] on div at bounding box center [608, 43] width 1217 height 1281
click at [215, 326] on div at bounding box center [608, 43] width 1217 height 1281
click at [213, 325] on div at bounding box center [608, 43] width 1217 height 1281
click at [223, 258] on div at bounding box center [608, 43] width 1217 height 1281
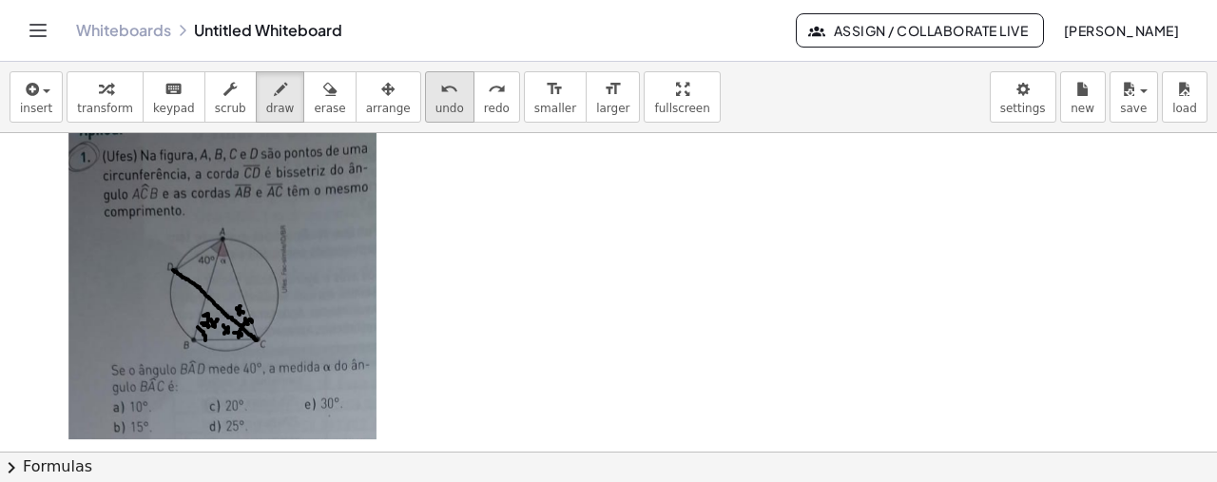
click at [425, 102] on button "undo undo" at bounding box center [449, 96] width 49 height 51
drag, startPoint x: 191, startPoint y: 339, endPoint x: 255, endPoint y: 340, distance: 63.7
click at [255, 340] on div at bounding box center [608, 43] width 1217 height 1281
click at [435, 106] on span "undo" at bounding box center [449, 108] width 29 height 13
click at [216, 252] on div at bounding box center [608, 43] width 1217 height 1281
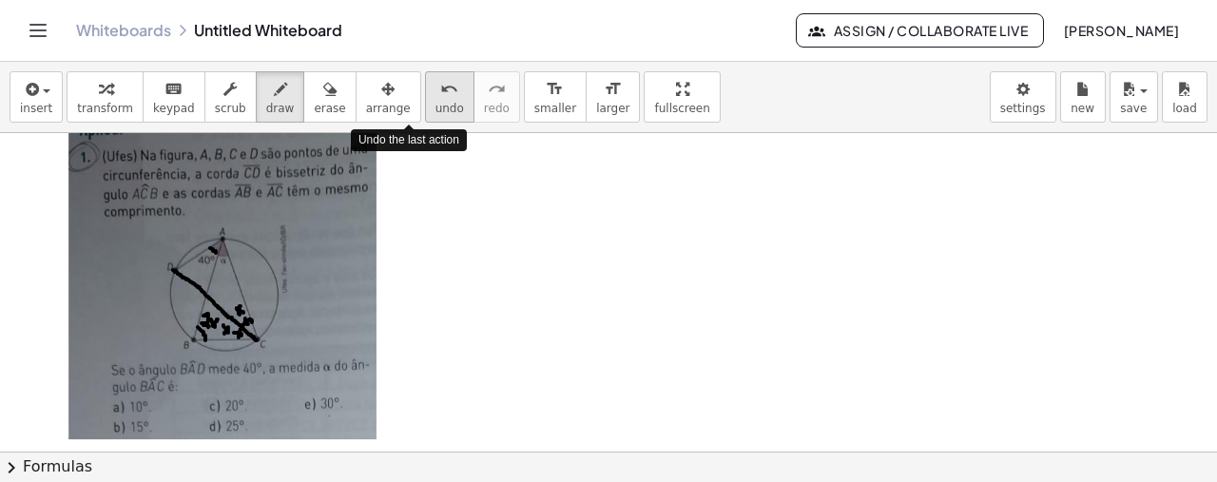
click at [435, 102] on span "undo" at bounding box center [449, 108] width 29 height 13
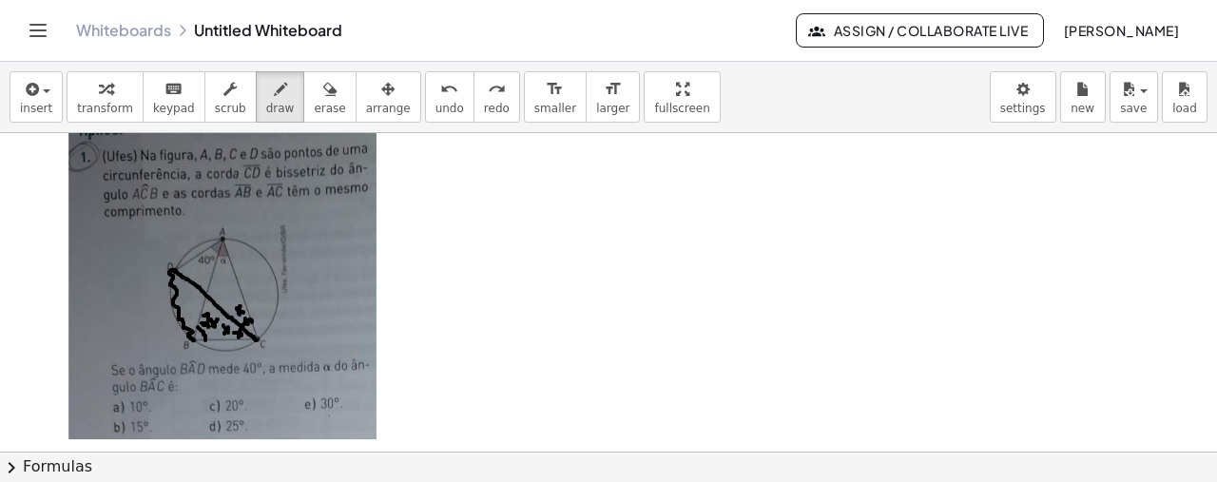
drag, startPoint x: 175, startPoint y: 269, endPoint x: 196, endPoint y: 339, distance: 73.4
click at [196, 339] on div at bounding box center [608, 43] width 1217 height 1281
click at [152, 292] on div at bounding box center [608, 43] width 1217 height 1281
click at [162, 292] on div at bounding box center [608, 43] width 1217 height 1281
drag, startPoint x: 247, startPoint y: 333, endPoint x: 238, endPoint y: 319, distance: 16.4
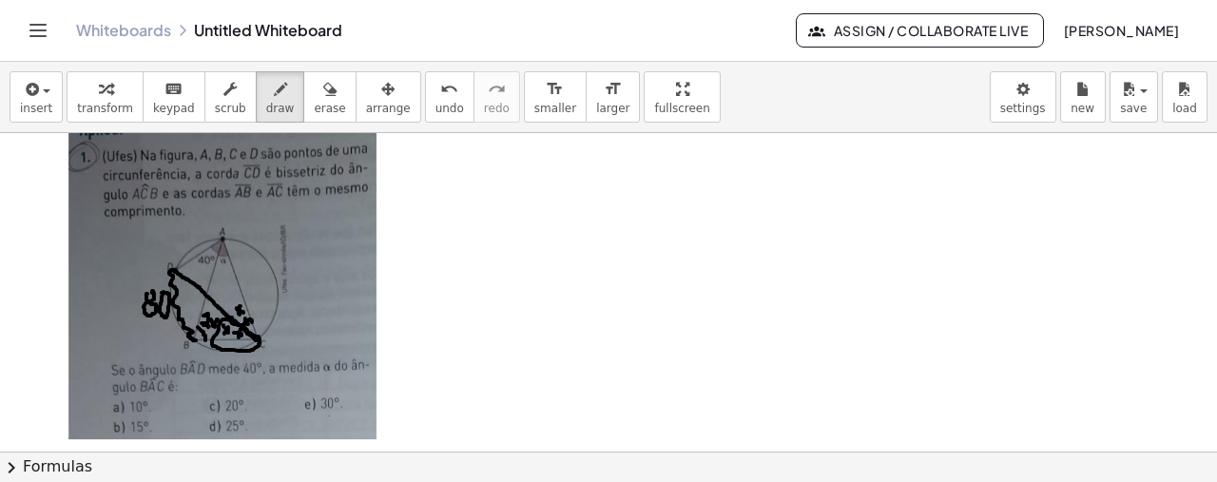
click at [238, 319] on div at bounding box center [608, 43] width 1217 height 1281
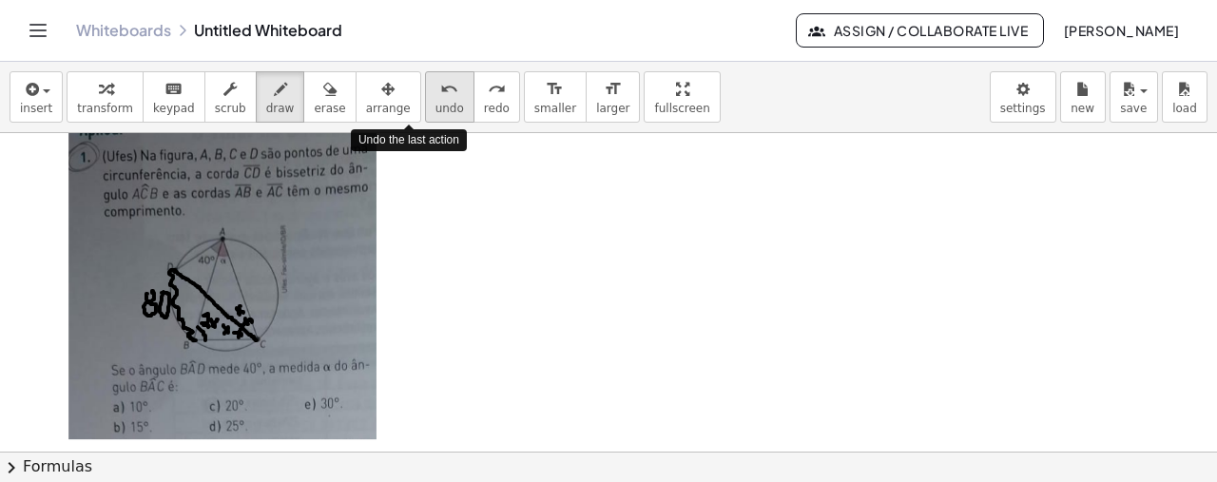
click at [435, 106] on span "undo" at bounding box center [449, 108] width 29 height 13
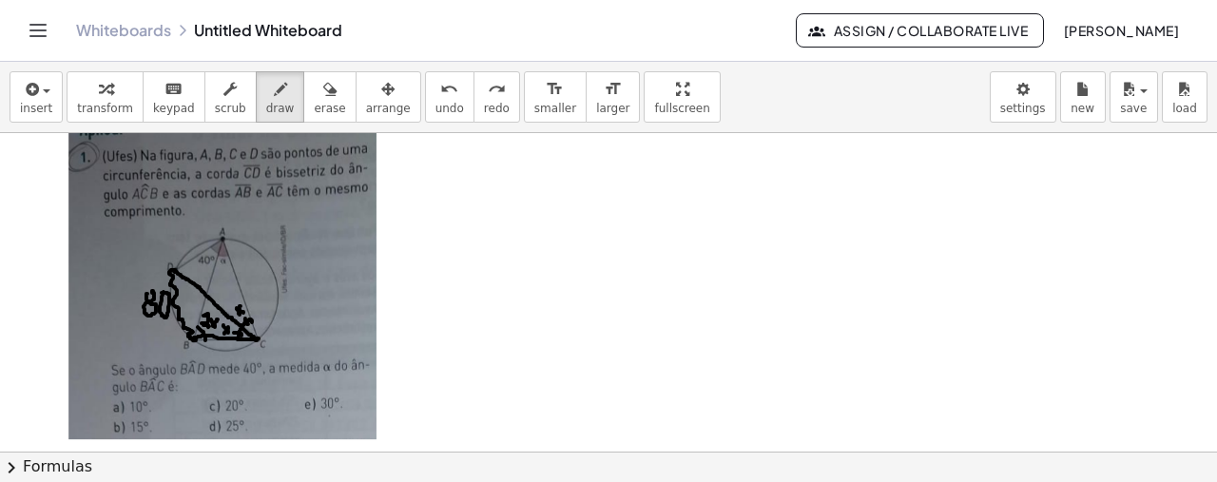
drag, startPoint x: 259, startPoint y: 337, endPoint x: 190, endPoint y: 337, distance: 68.4
click at [190, 337] on div at bounding box center [608, 43] width 1217 height 1281
click at [435, 102] on span "undo" at bounding box center [449, 108] width 29 height 13
click at [266, 98] on div "button" at bounding box center [280, 88] width 29 height 23
drag, startPoint x: 209, startPoint y: 401, endPoint x: 219, endPoint y: 412, distance: 14.1
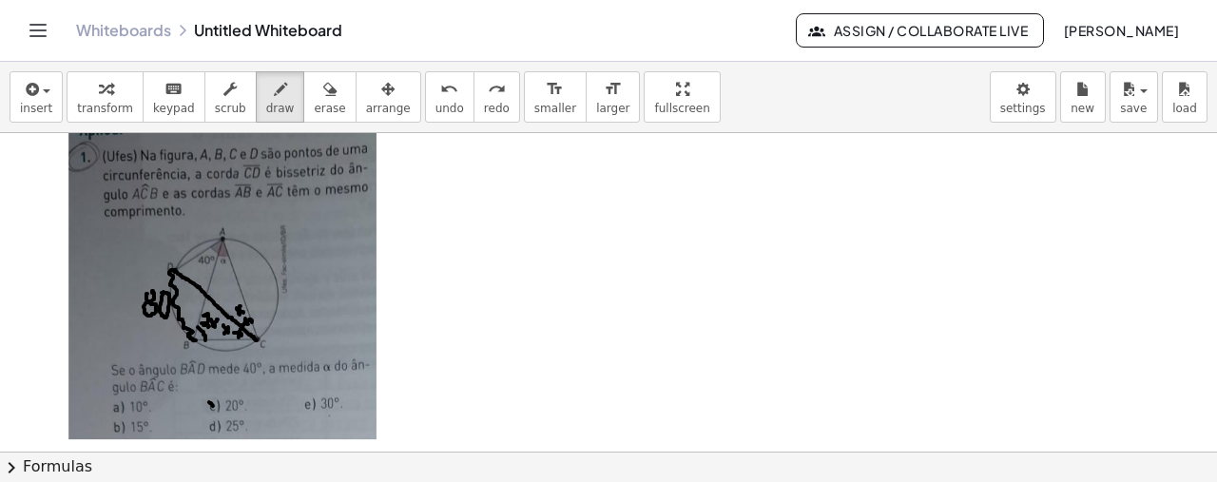
click at [219, 412] on div at bounding box center [608, 43] width 1217 height 1281
drag, startPoint x: 209, startPoint y: 410, endPoint x: 222, endPoint y: 404, distance: 13.6
click at [222, 404] on div at bounding box center [608, 43] width 1217 height 1281
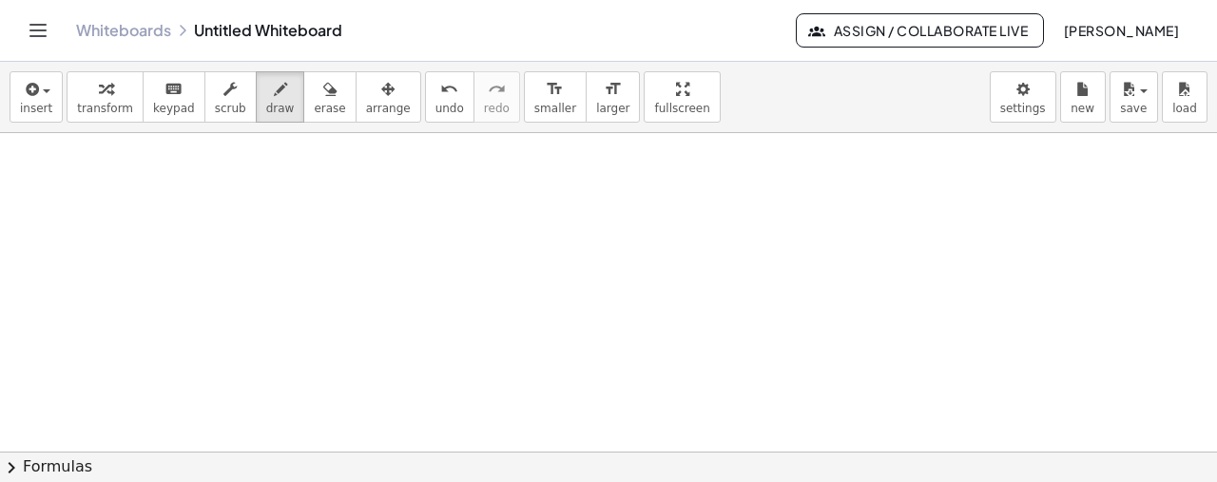
scroll to position [1073, 0]
click at [22, 95] on icon "button" at bounding box center [30, 89] width 17 height 23
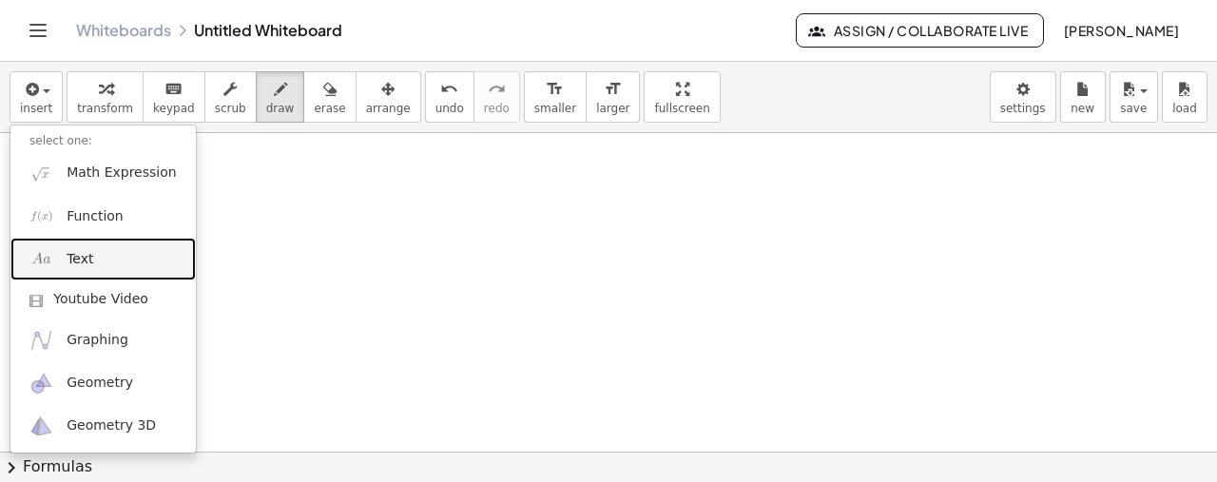
click at [92, 252] on link "Text" at bounding box center [102, 259] width 185 height 43
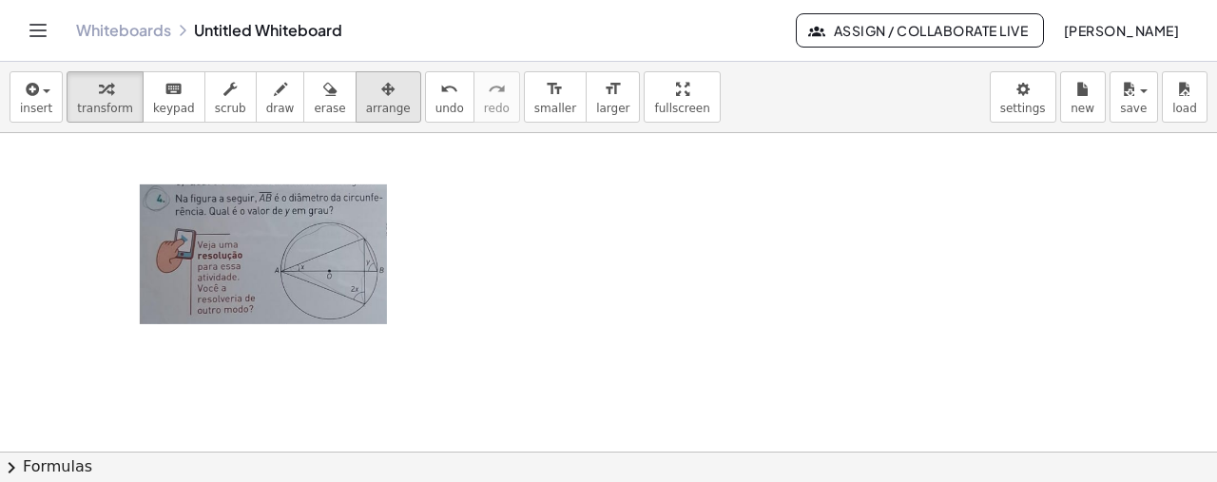
click at [381, 86] on icon "button" at bounding box center [387, 89] width 13 height 23
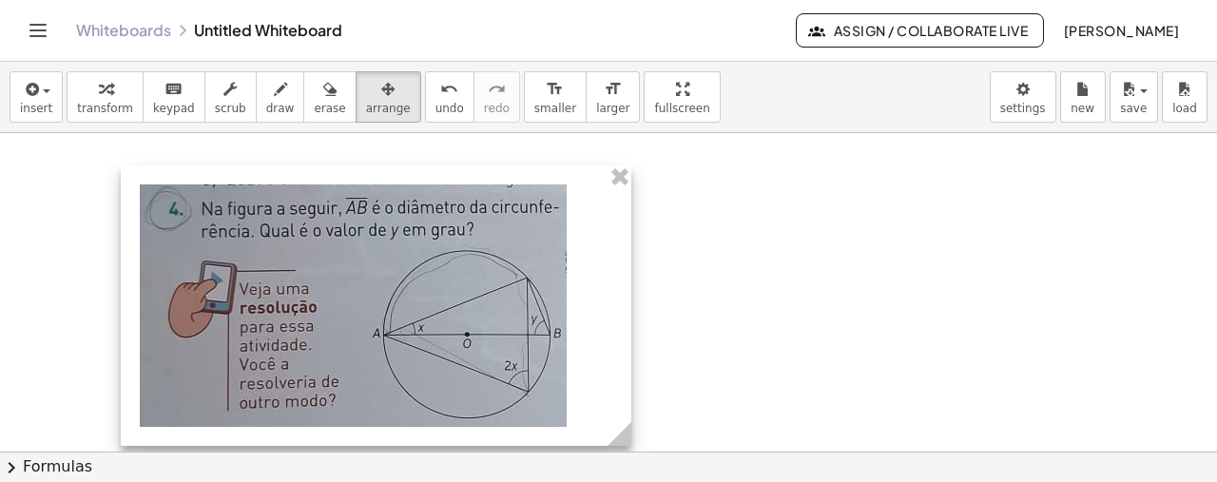
drag, startPoint x: 394, startPoint y: 334, endPoint x: 619, endPoint y: 326, distance: 225.4
click at [619, 326] on div "- +" at bounding box center [376, 305] width 511 height 280
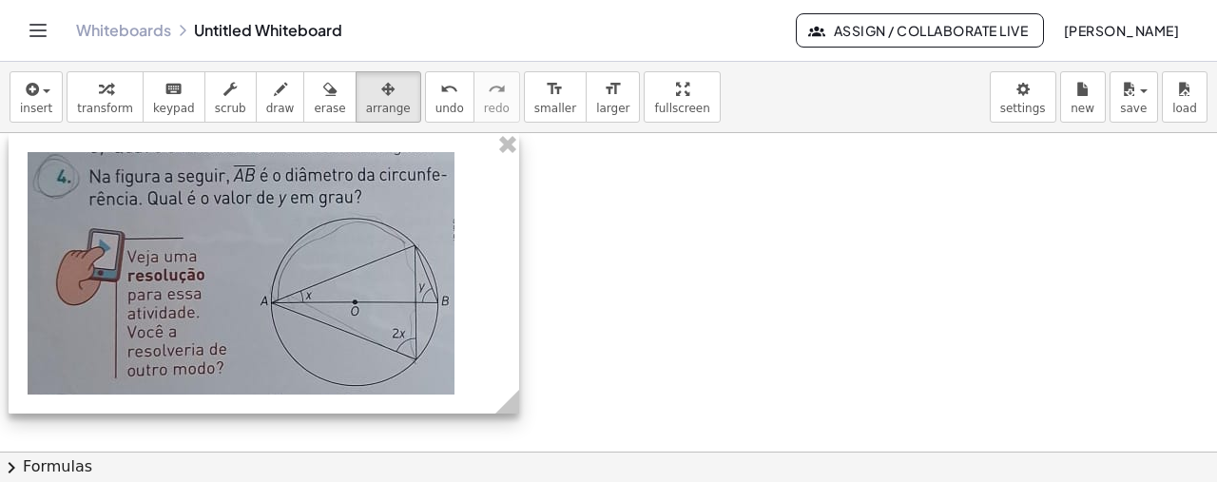
drag, startPoint x: 376, startPoint y: 288, endPoint x: 265, endPoint y: 254, distance: 116.4
click at [265, 254] on div at bounding box center [264, 273] width 511 height 280
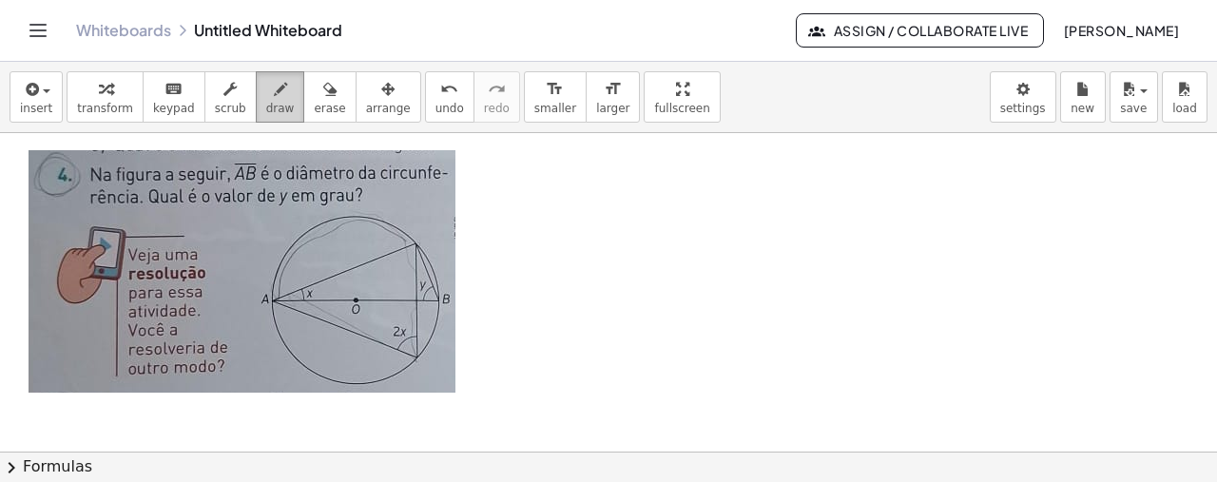
click at [266, 102] on span "draw" at bounding box center [280, 108] width 29 height 13
drag, startPoint x: 300, startPoint y: 285, endPoint x: 302, endPoint y: 298, distance: 12.5
drag, startPoint x: 414, startPoint y: 241, endPoint x: 441, endPoint y: 299, distance: 64.7
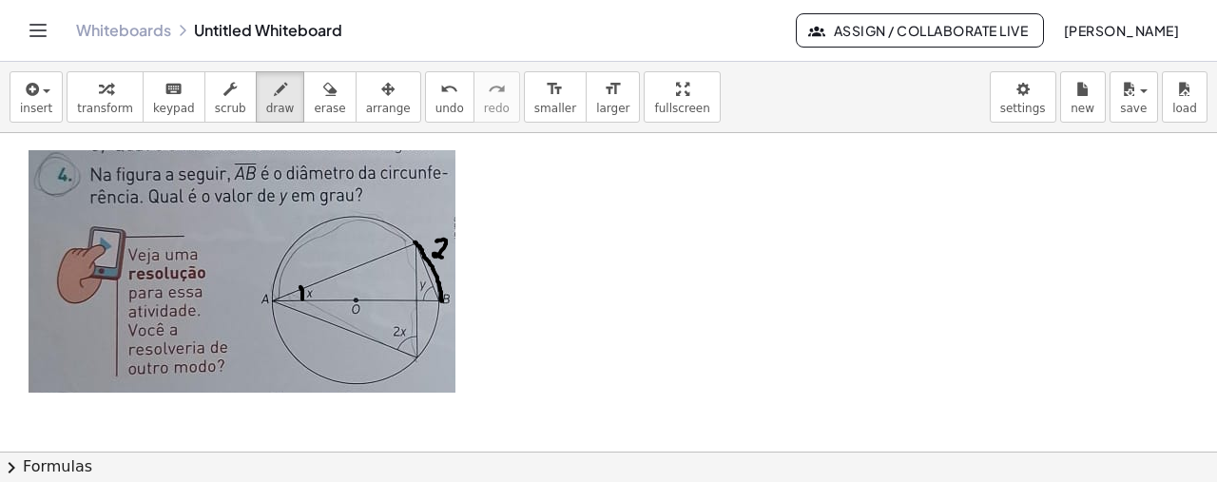
drag, startPoint x: 436, startPoint y: 240, endPoint x: 447, endPoint y: 260, distance: 22.5
drag, startPoint x: 453, startPoint y: 250, endPoint x: 462, endPoint y: 262, distance: 15.6
drag, startPoint x: 453, startPoint y: 261, endPoint x: 464, endPoint y: 252, distance: 14.8
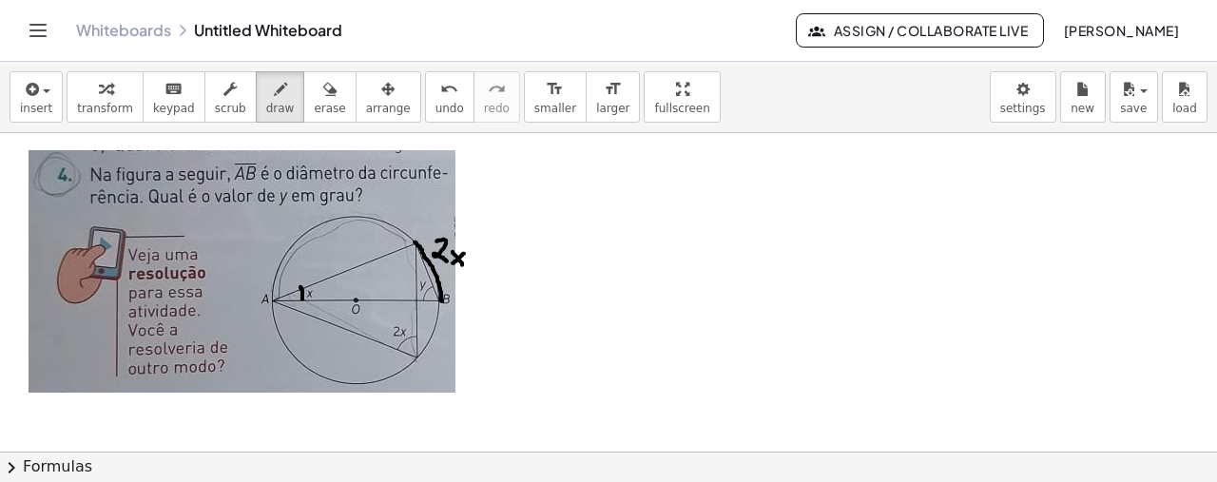
drag, startPoint x: 414, startPoint y: 336, endPoint x: 403, endPoint y: 349, distance: 17.5
drag, startPoint x: 274, startPoint y: 299, endPoint x: 417, endPoint y: 238, distance: 155.9
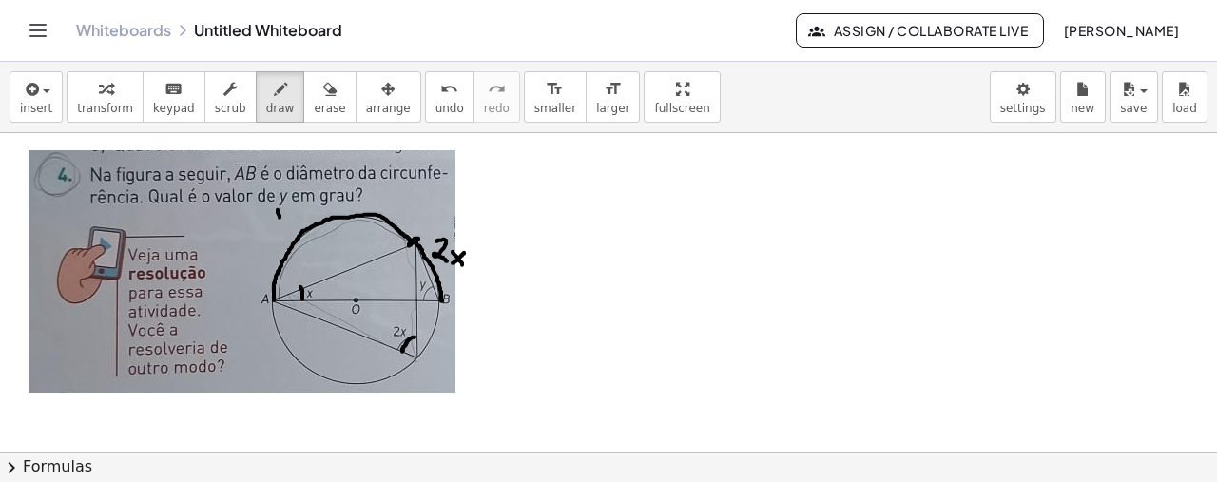
drag, startPoint x: 278, startPoint y: 208, endPoint x: 285, endPoint y: 226, distance: 19.6
drag, startPoint x: 281, startPoint y: 220, endPoint x: 264, endPoint y: 206, distance: 21.7
drag, startPoint x: 289, startPoint y: 212, endPoint x: 301, endPoint y: 220, distance: 14.5
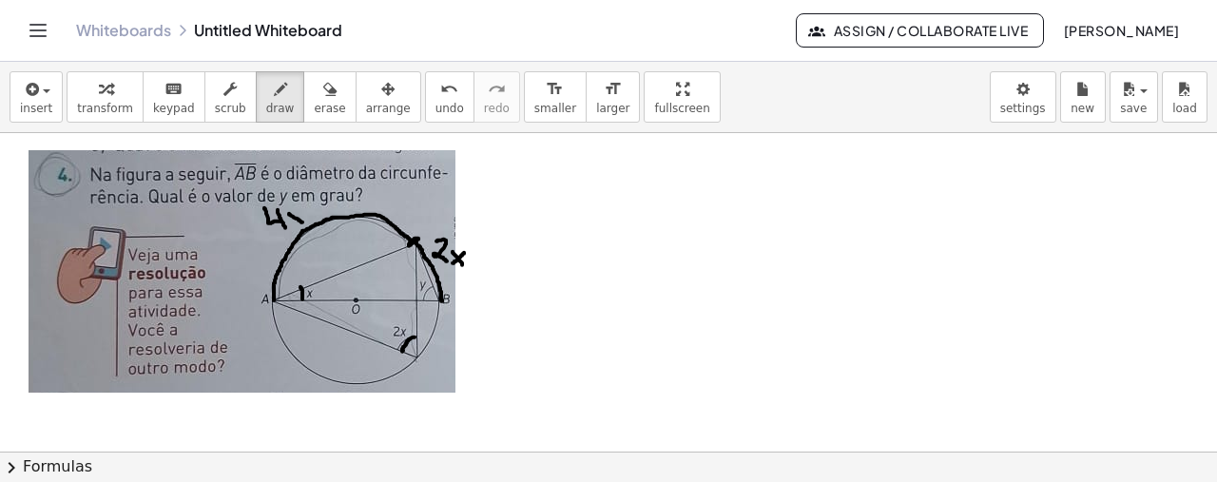
drag, startPoint x: 298, startPoint y: 207, endPoint x: 295, endPoint y: 223, distance: 16.4
click at [29, 78] on icon "button" at bounding box center [30, 89] width 17 height 23
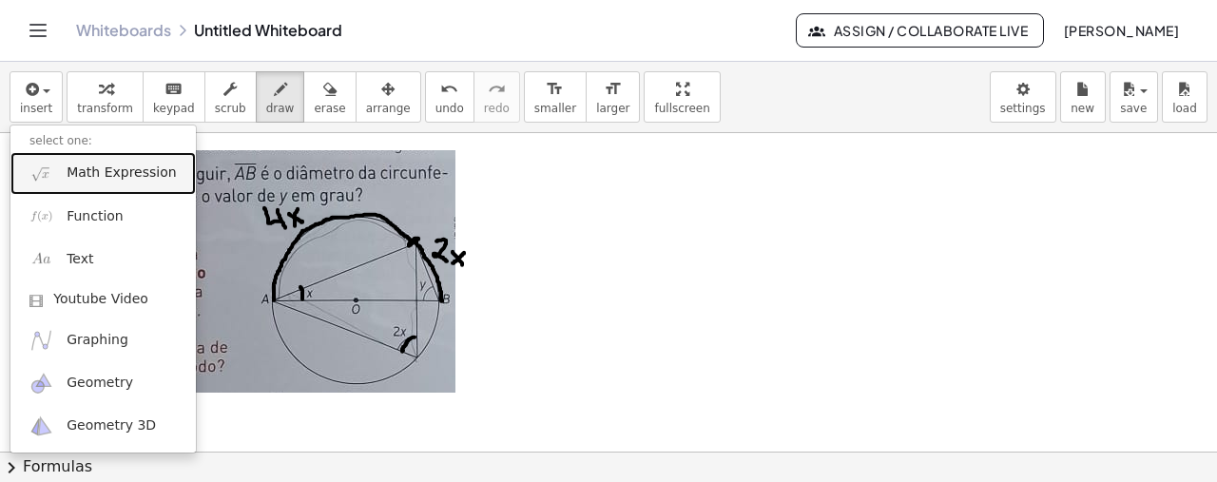
click at [103, 182] on span "Math Expression" at bounding box center [121, 173] width 109 height 19
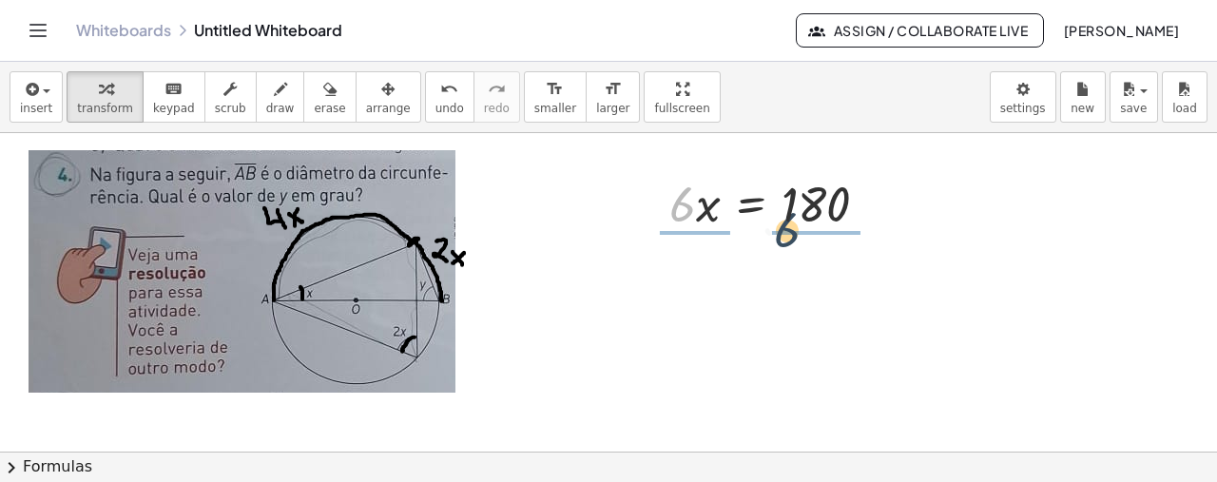
drag, startPoint x: 688, startPoint y: 206, endPoint x: 801, endPoint y: 231, distance: 115.8
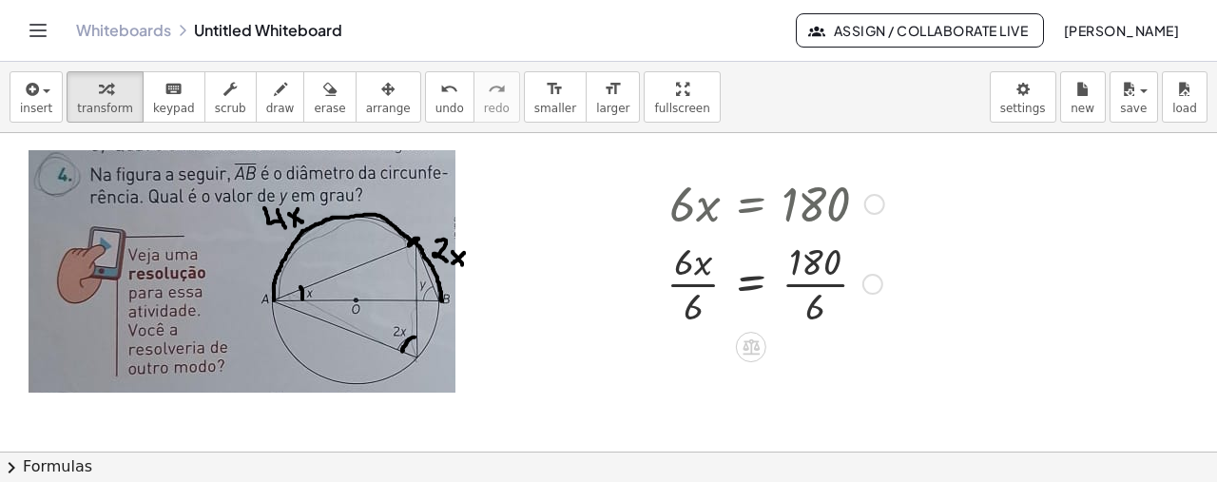
click at [818, 281] on div at bounding box center [775, 282] width 237 height 95
click at [751, 204] on div "· 6 · x = 180 · 6 · x · 6 = · 180 · 6 · x = · 6 · 6 30" at bounding box center [751, 204] width 0 height 0
drag, startPoint x: 860, startPoint y: 379, endPoint x: 857, endPoint y: 278, distance: 101.8
click at [857, 285] on div at bounding box center [850, 295] width 21 height 21
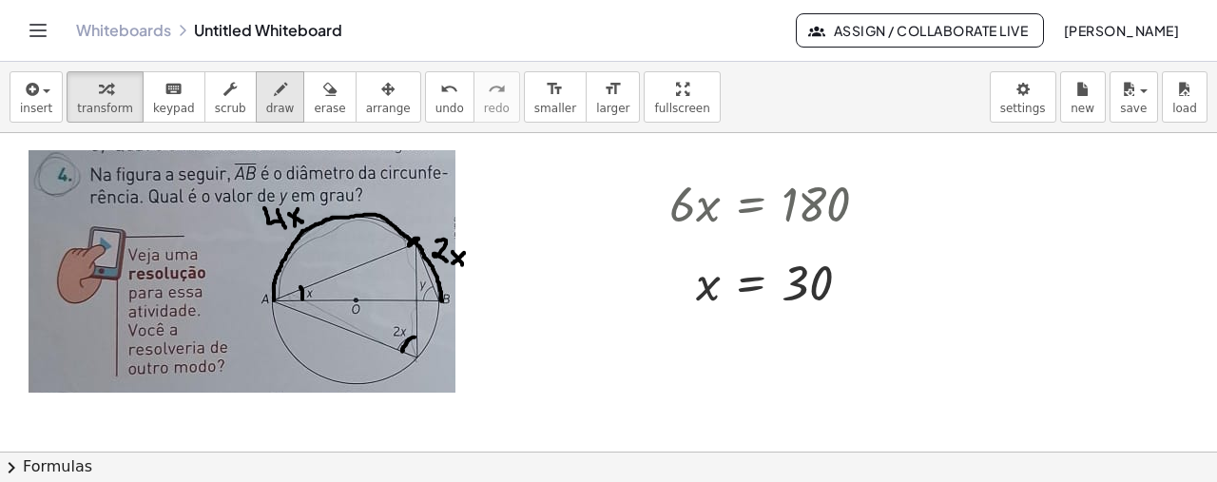
click at [274, 88] on icon "button" at bounding box center [280, 89] width 13 height 23
drag, startPoint x: 333, startPoint y: 196, endPoint x: 344, endPoint y: 209, distance: 17.5
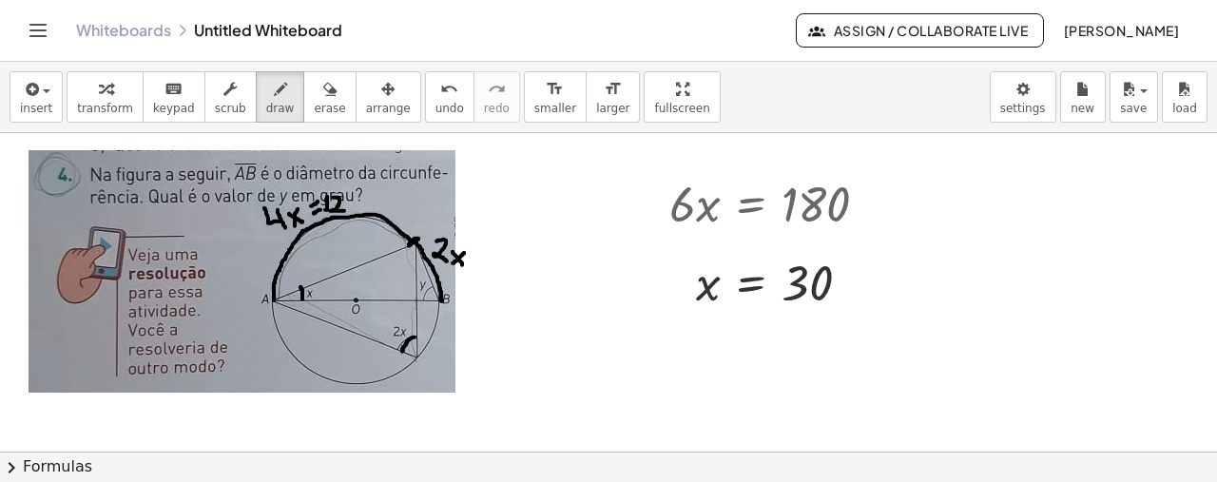
drag, startPoint x: 712, startPoint y: 330, endPoint x: 702, endPoint y: 358, distance: 30.4
drag, startPoint x: 697, startPoint y: 325, endPoint x: 710, endPoint y: 345, distance: 24.0
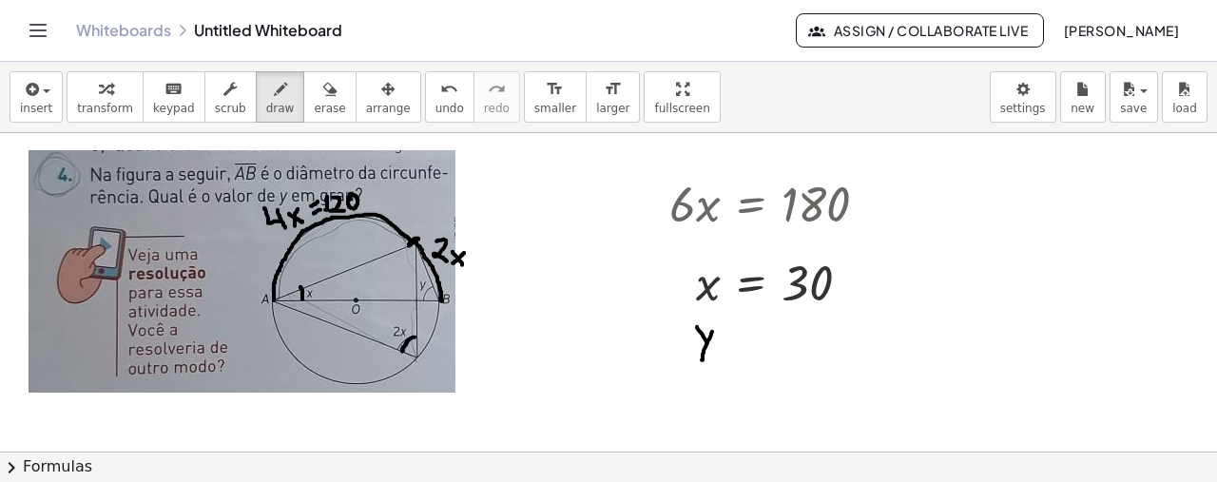
drag, startPoint x: 736, startPoint y: 342, endPoint x: 745, endPoint y: 343, distance: 9.6
drag, startPoint x: 732, startPoint y: 331, endPoint x: 745, endPoint y: 337, distance: 14.5
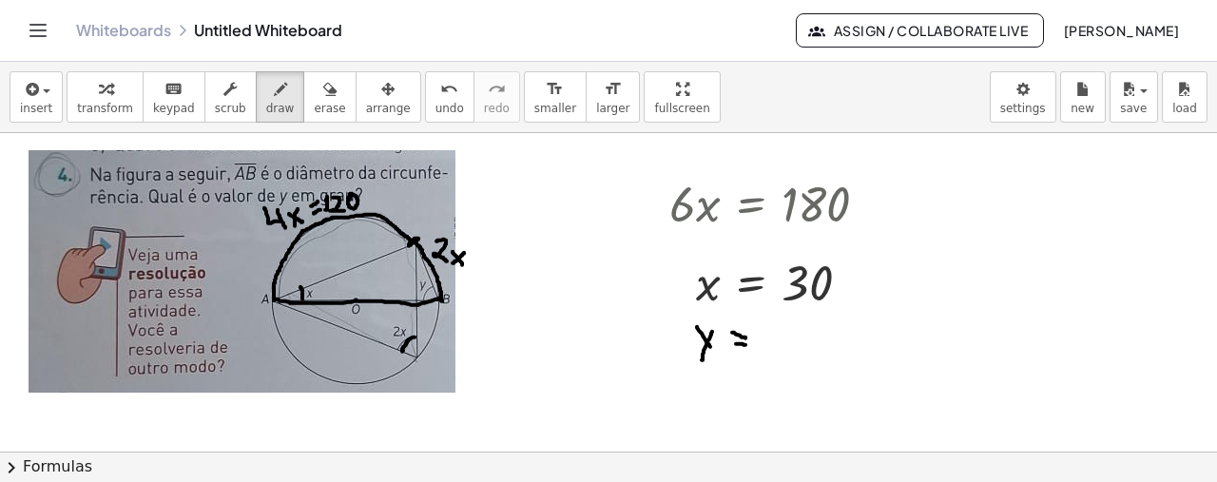
drag, startPoint x: 438, startPoint y: 297, endPoint x: 274, endPoint y: 298, distance: 164.5
drag, startPoint x: 443, startPoint y: 299, endPoint x: 413, endPoint y: 237, distance: 69.7
drag, startPoint x: 274, startPoint y: 291, endPoint x: 411, endPoint y: 238, distance: 146.9
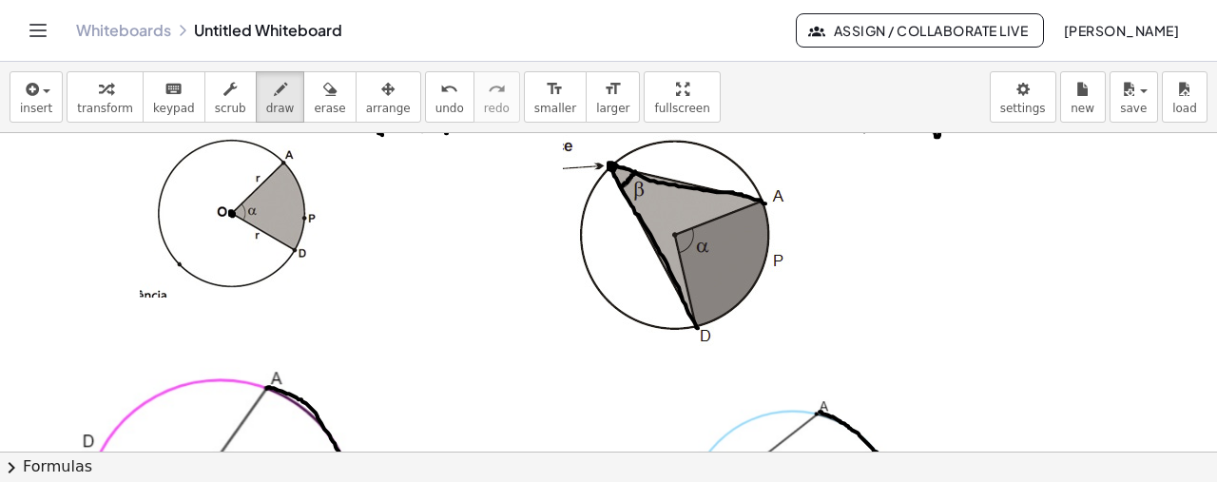
scroll to position [0, 0]
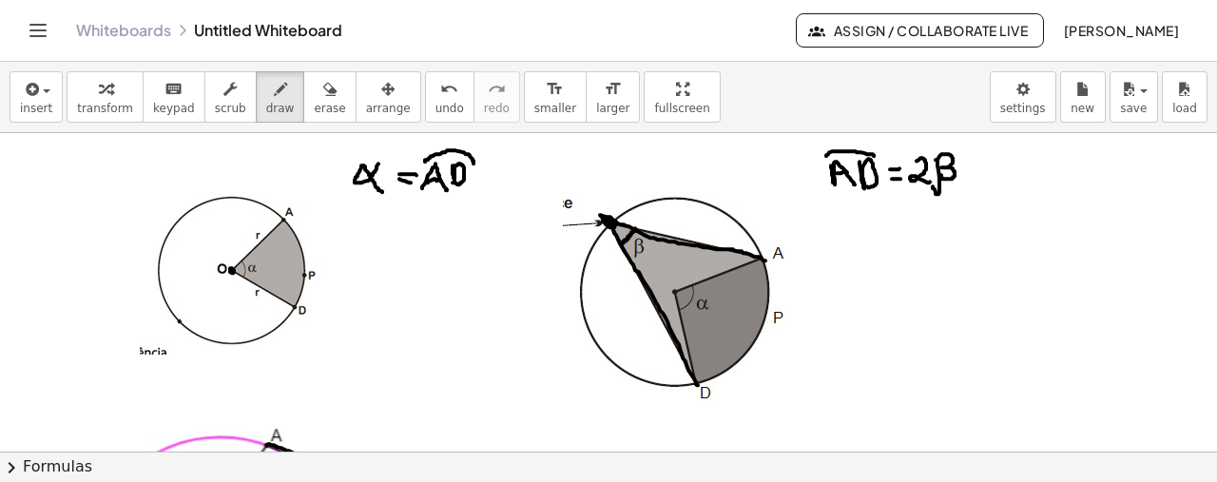
drag, startPoint x: 770, startPoint y: 254, endPoint x: 797, endPoint y: 252, distance: 26.7
drag, startPoint x: 786, startPoint y: 251, endPoint x: 718, endPoint y: 394, distance: 158.2
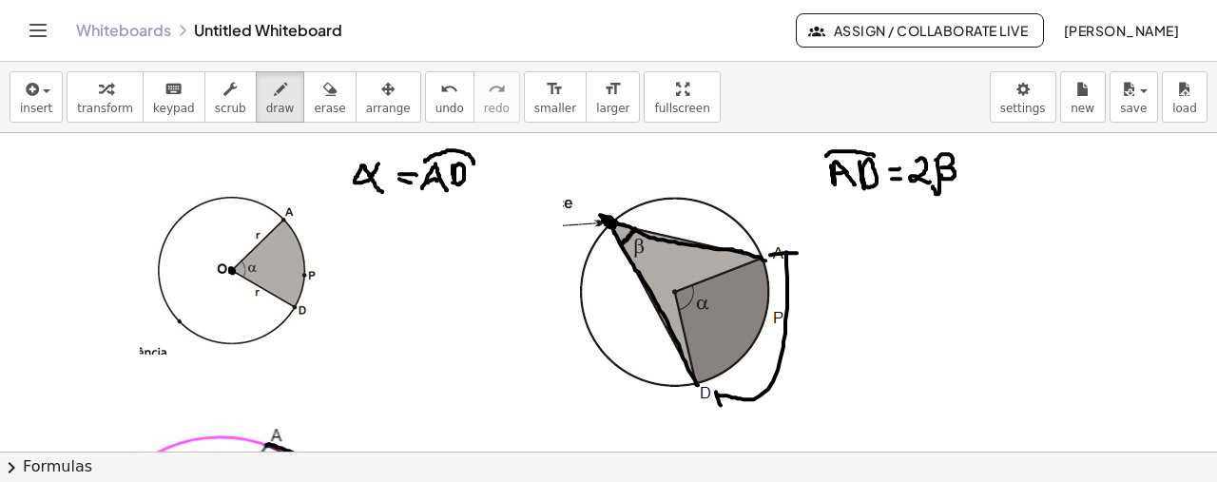
drag, startPoint x: 716, startPoint y: 391, endPoint x: 721, endPoint y: 404, distance: 14.1
drag, startPoint x: 642, startPoint y: 241, endPoint x: 635, endPoint y: 250, distance: 10.8
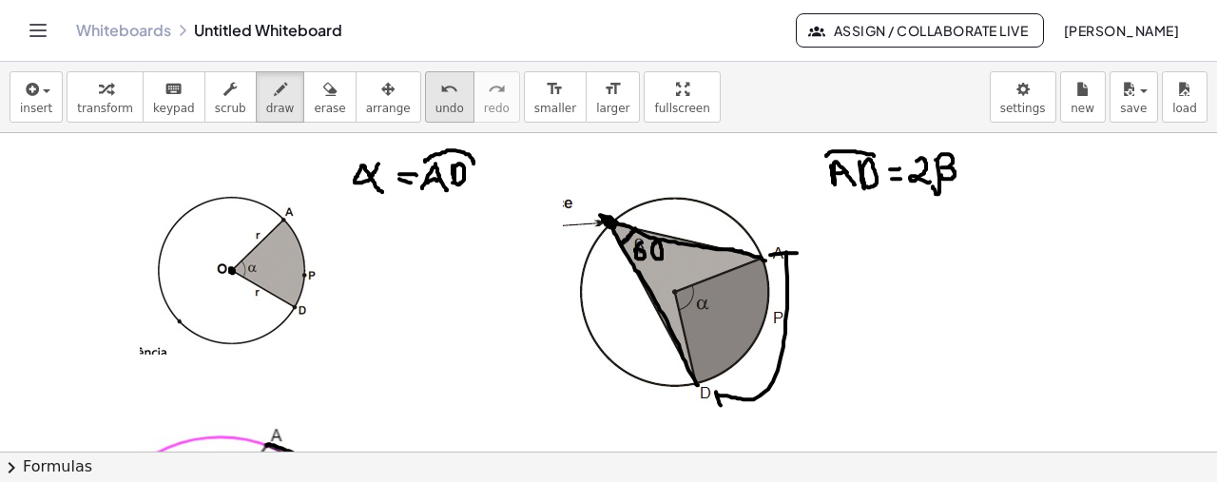
click at [440, 94] on icon "undo" at bounding box center [449, 89] width 18 height 23
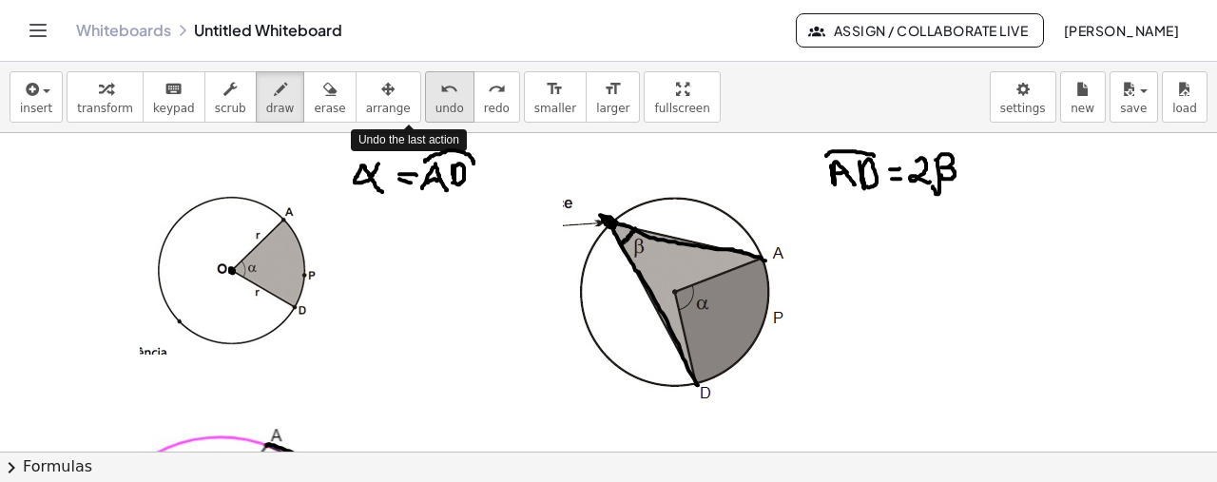
click at [440, 94] on icon "undo" at bounding box center [449, 89] width 18 height 23
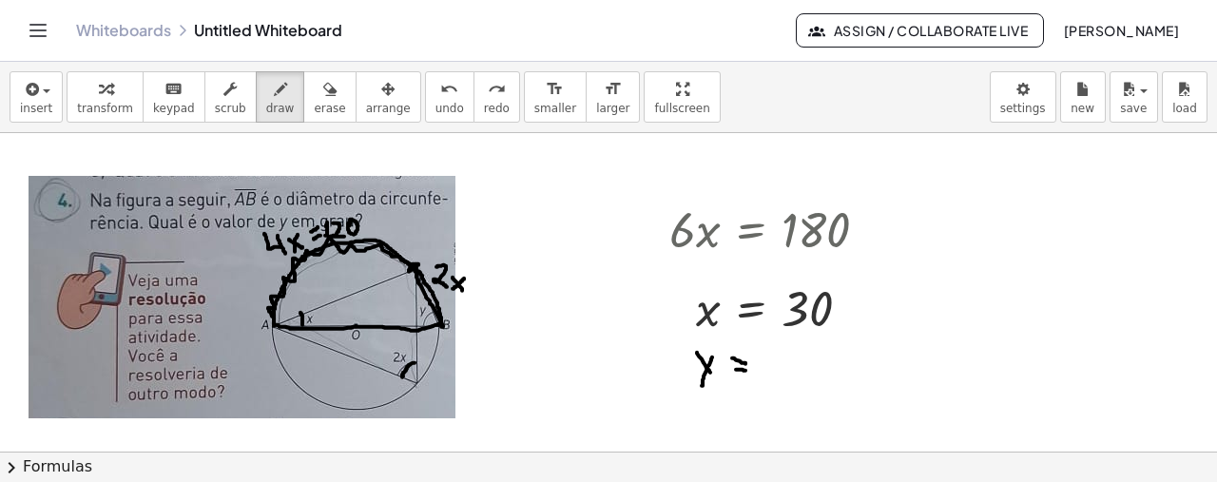
scroll to position [1051, 0]
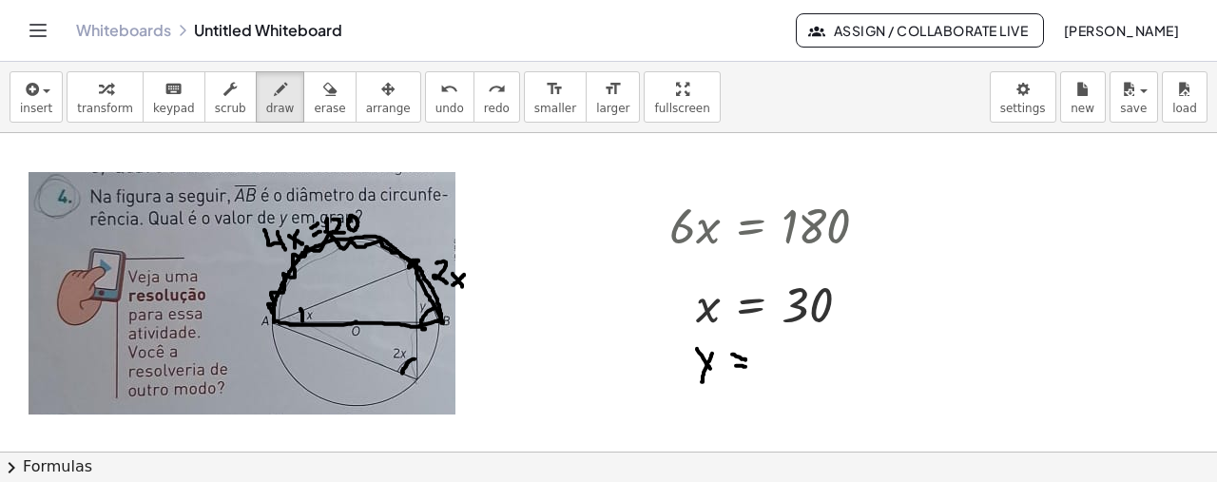
drag, startPoint x: 434, startPoint y: 305, endPoint x: 425, endPoint y: 327, distance: 23.8
drag, startPoint x: 772, startPoint y: 348, endPoint x: 762, endPoint y: 366, distance: 20.4
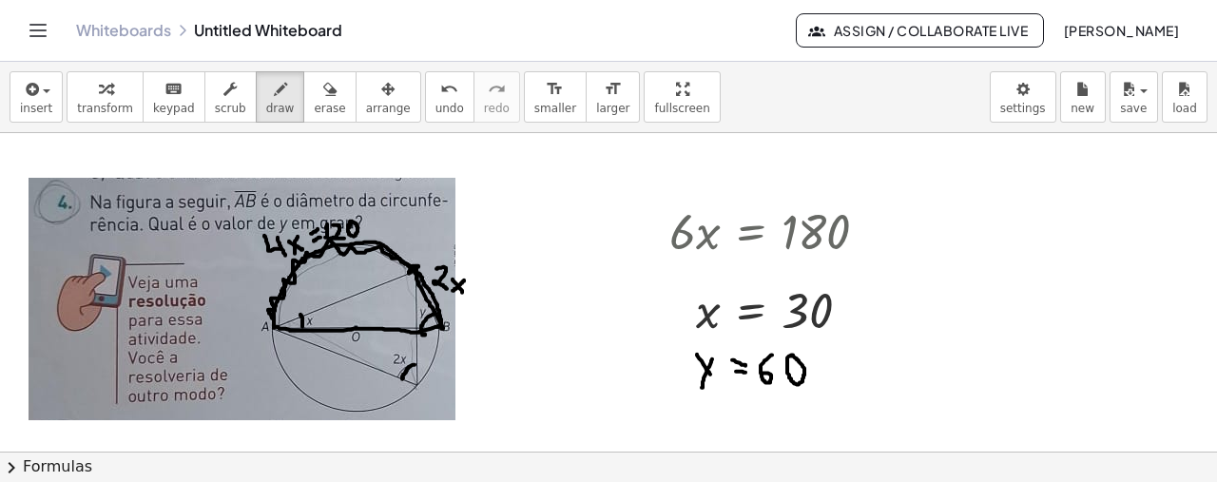
scroll to position [1060, 0]
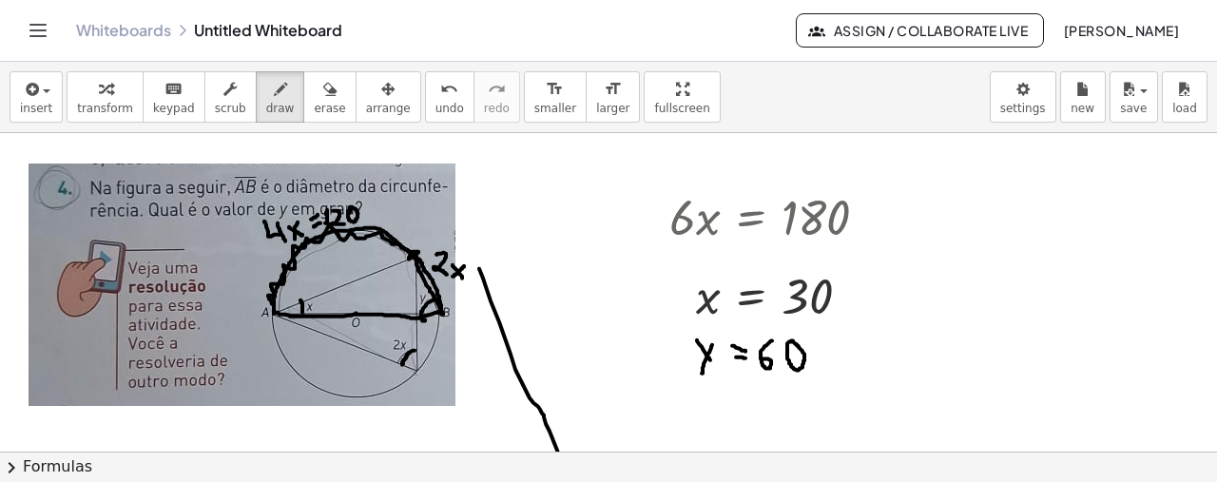
drag, startPoint x: 479, startPoint y: 267, endPoint x: 591, endPoint y: 507, distance: 264.5
click at [591, 482] on html "Graspable Math Activities Get Started Activity Bank Assigned Work Classes White…" at bounding box center [608, 241] width 1217 height 482
click at [435, 77] on div "undo" at bounding box center [449, 88] width 29 height 23
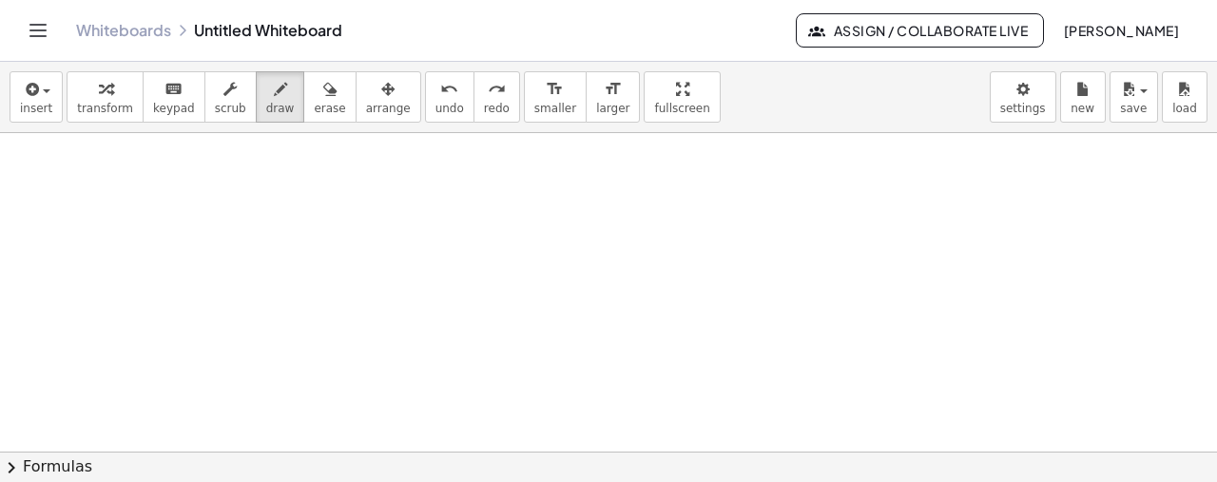
scroll to position [1382, 0]
click at [48, 94] on button "insert" at bounding box center [36, 96] width 53 height 51
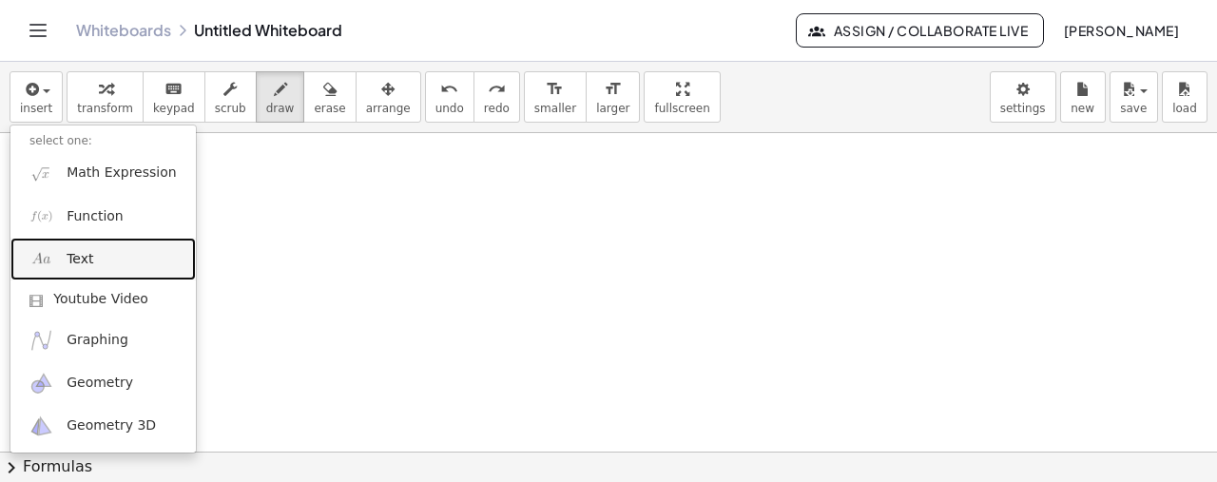
click at [87, 260] on span "Text" at bounding box center [80, 259] width 27 height 19
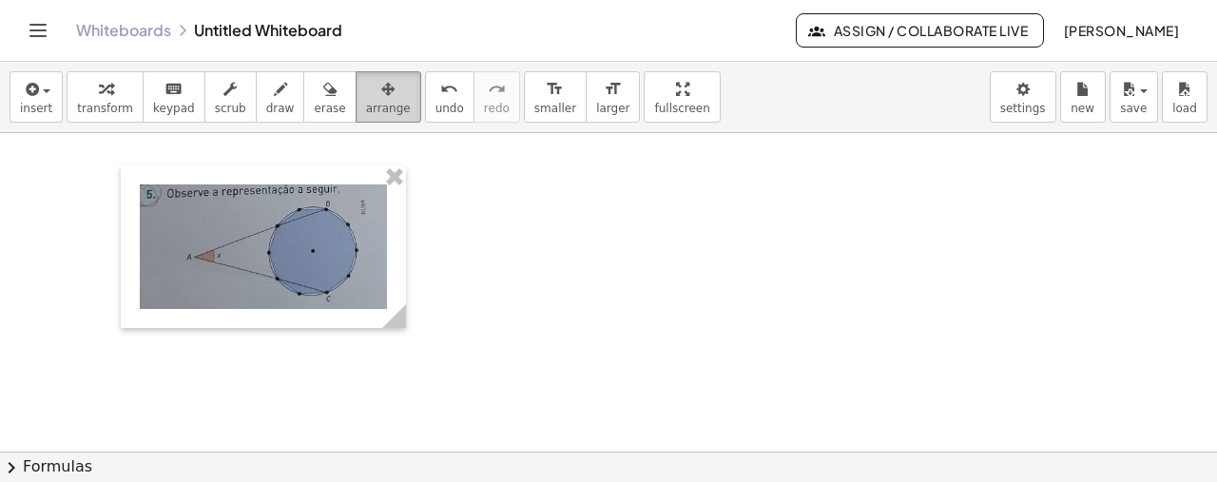
click at [366, 106] on span "arrange" at bounding box center [388, 108] width 45 height 13
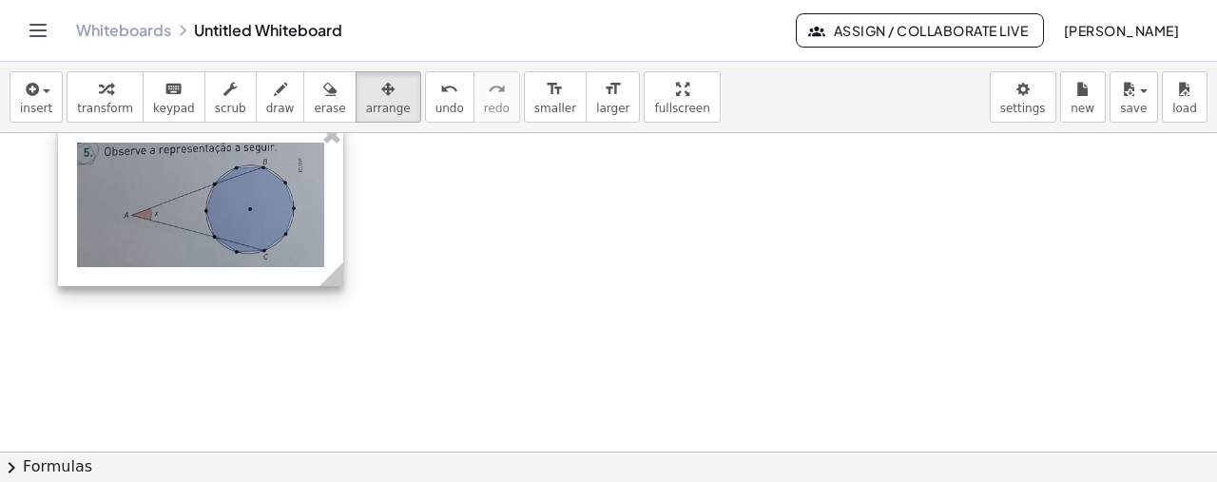
drag, startPoint x: 386, startPoint y: 276, endPoint x: 310, endPoint y: 231, distance: 88.2
click at [310, 231] on div at bounding box center [200, 205] width 285 height 163
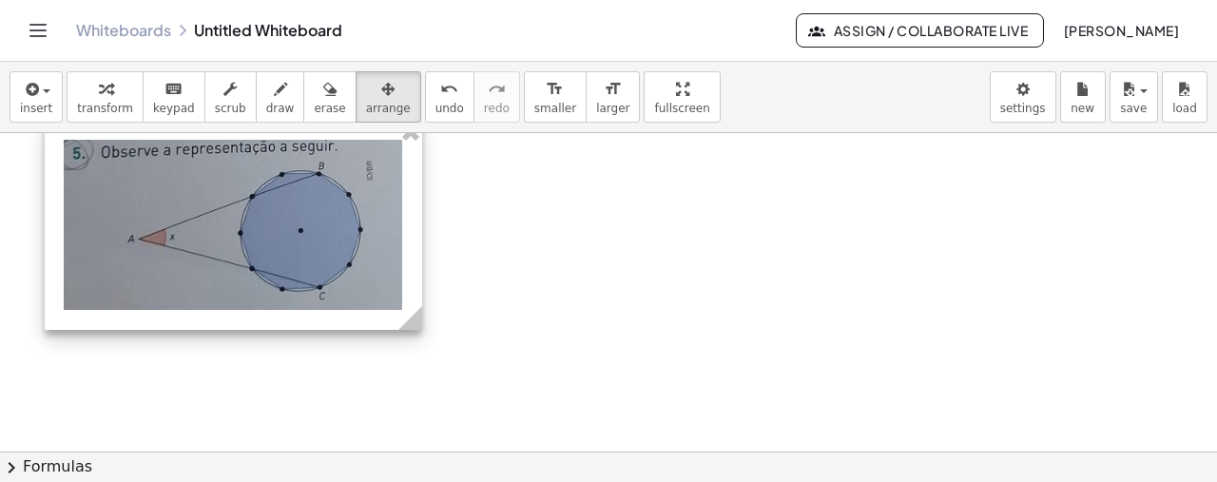
drag, startPoint x: 329, startPoint y: 272, endPoint x: 424, endPoint y: 286, distance: 96.1
click at [422, 286] on div "- +" at bounding box center [233, 225] width 377 height 209
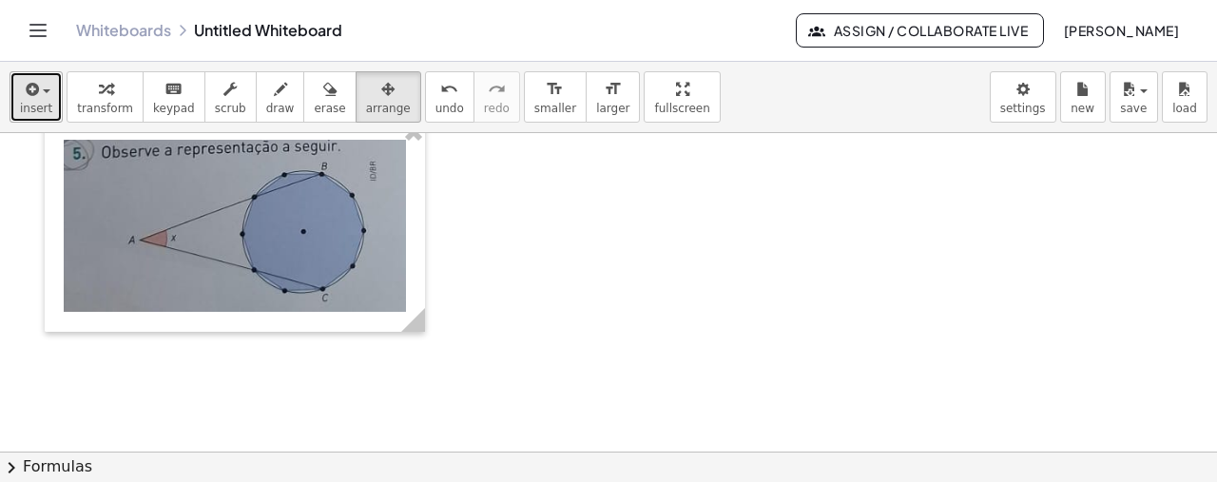
click at [43, 112] on span "insert" at bounding box center [36, 108] width 32 height 13
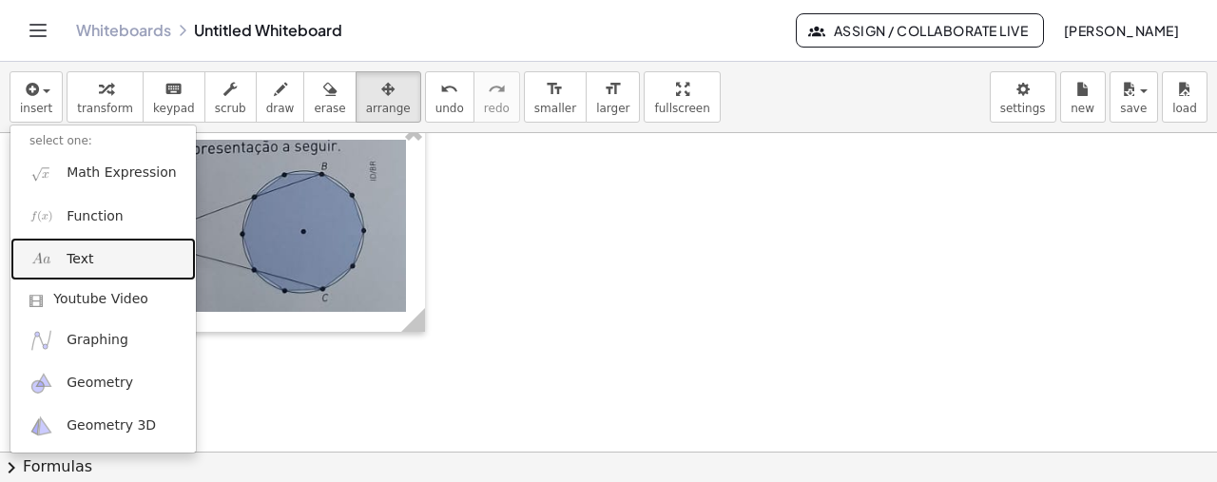
click at [97, 272] on link "Text" at bounding box center [102, 259] width 185 height 43
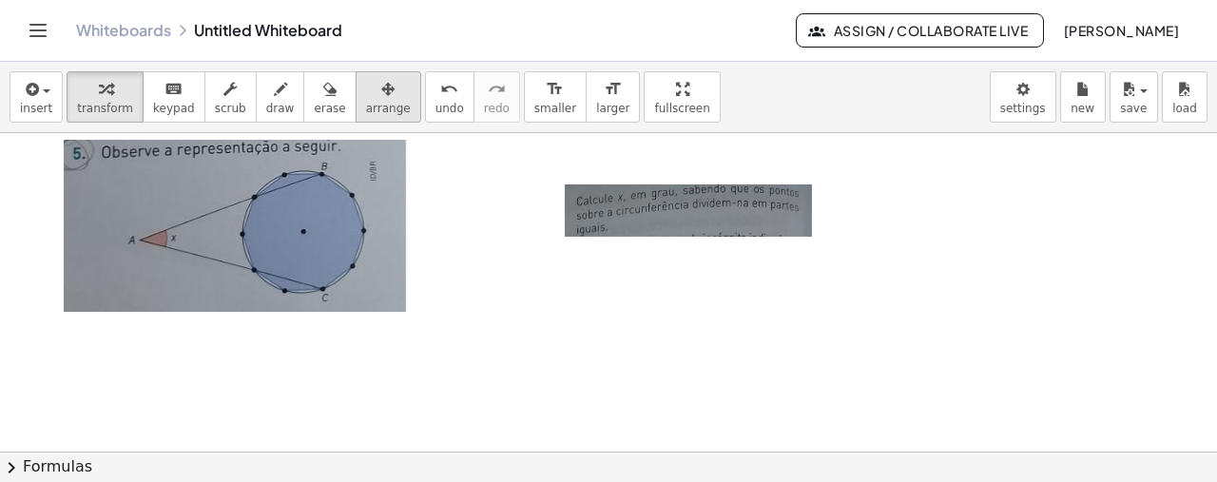
click at [366, 97] on div "button" at bounding box center [388, 88] width 45 height 23
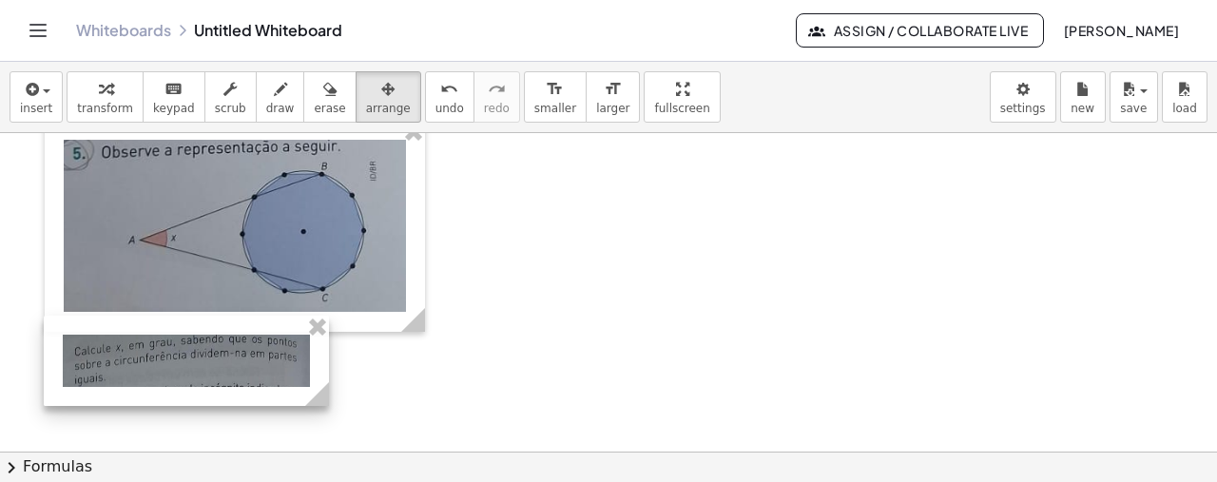
drag, startPoint x: 654, startPoint y: 204, endPoint x: 152, endPoint y: 355, distance: 523.9
click at [152, 355] on div at bounding box center [186, 361] width 285 height 90
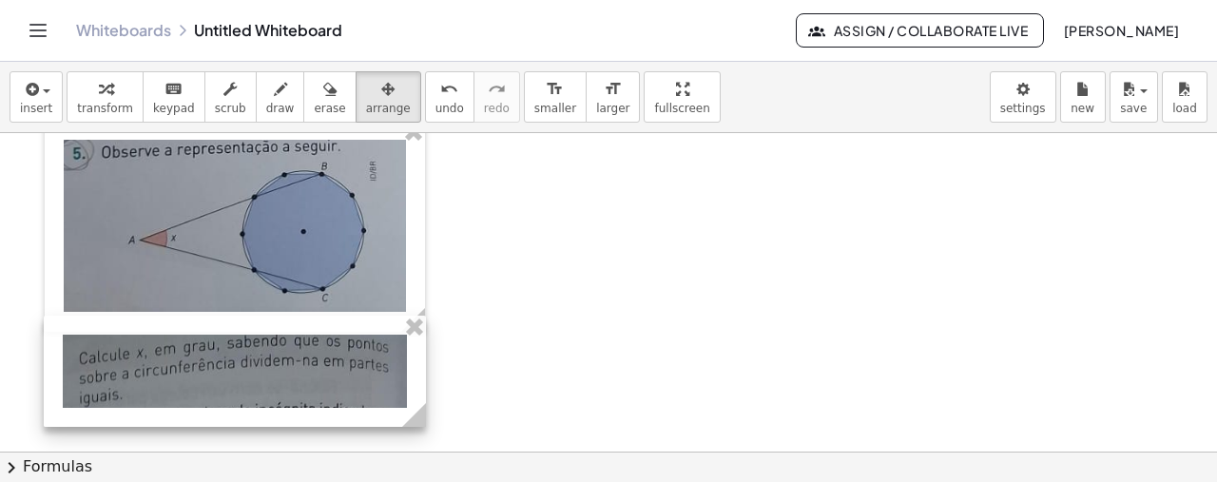
drag, startPoint x: 316, startPoint y: 395, endPoint x: 413, endPoint y: 408, distance: 97.8
click at [413, 408] on g at bounding box center [417, 418] width 33 height 33
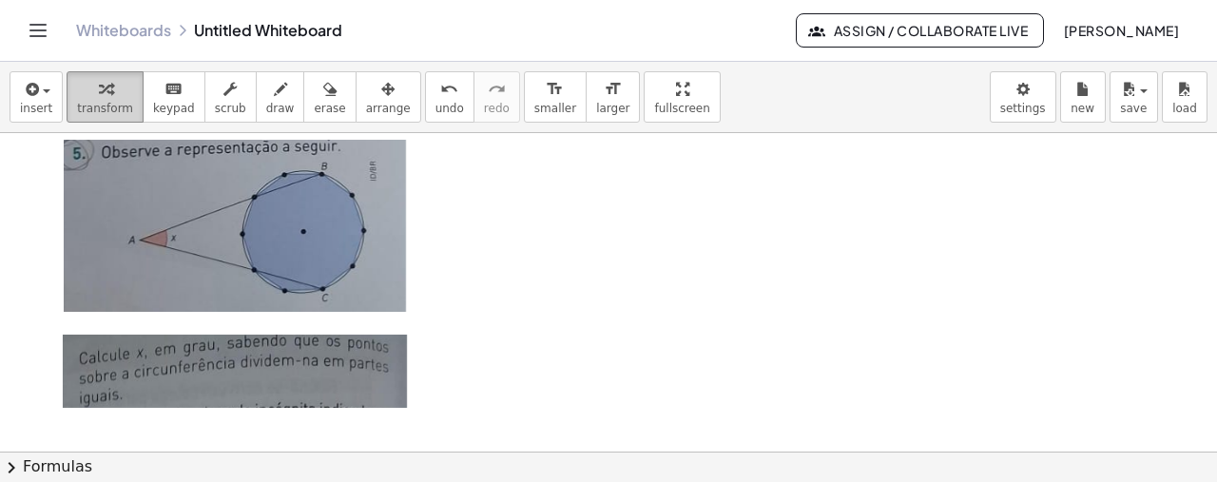
click at [99, 93] on icon "button" at bounding box center [105, 89] width 13 height 23
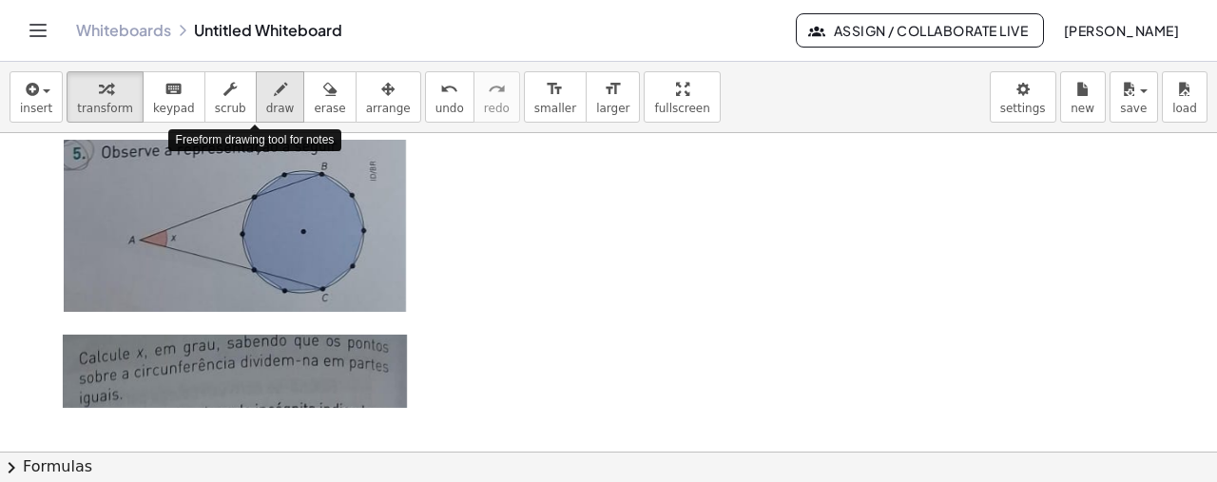
click at [274, 88] on icon "button" at bounding box center [280, 89] width 13 height 23
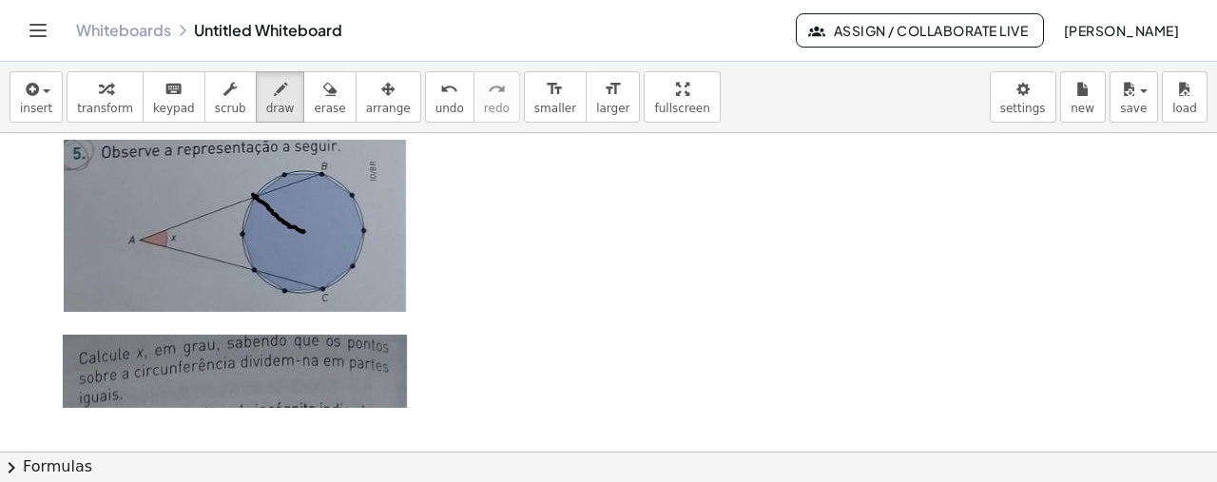
drag, startPoint x: 253, startPoint y: 193, endPoint x: 302, endPoint y: 230, distance: 61.8
drag, startPoint x: 306, startPoint y: 231, endPoint x: 352, endPoint y: 266, distance: 57.6
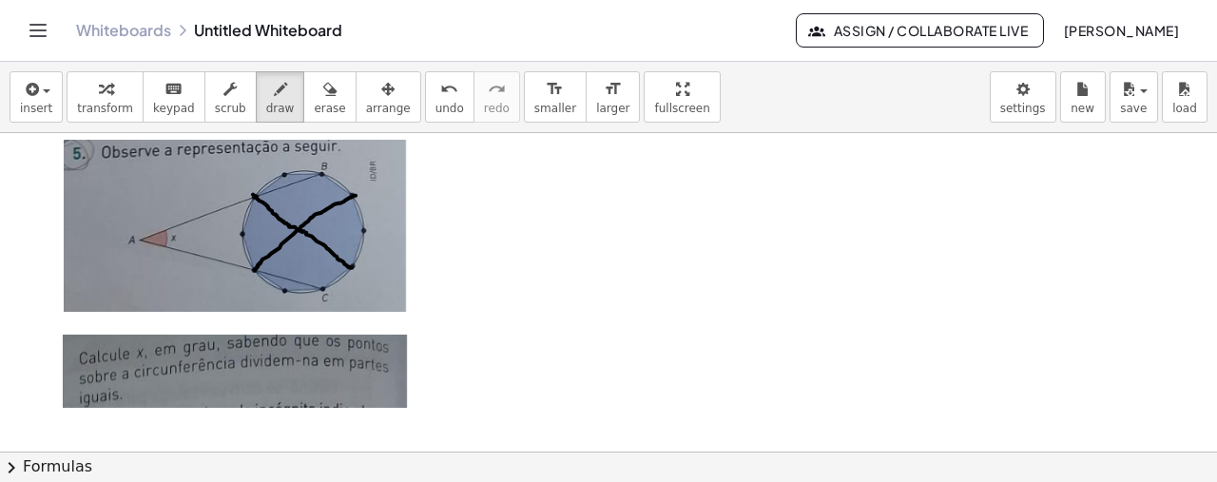
drag, startPoint x: 255, startPoint y: 269, endPoint x: 356, endPoint y: 194, distance: 126.4
drag, startPoint x: 363, startPoint y: 231, endPoint x: 241, endPoint y: 229, distance: 121.7
drag, startPoint x: 272, startPoint y: 213, endPoint x: 272, endPoint y: 223, distance: 10.5
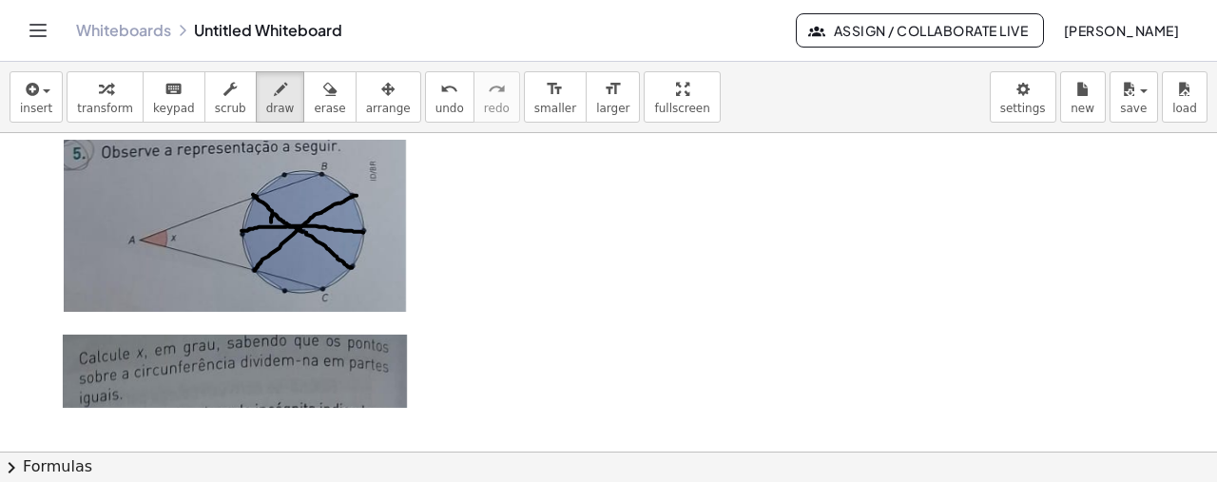
drag, startPoint x: 272, startPoint y: 224, endPoint x: 278, endPoint y: 241, distance: 17.1
drag, startPoint x: 282, startPoint y: 172, endPoint x: 322, endPoint y: 291, distance: 125.4
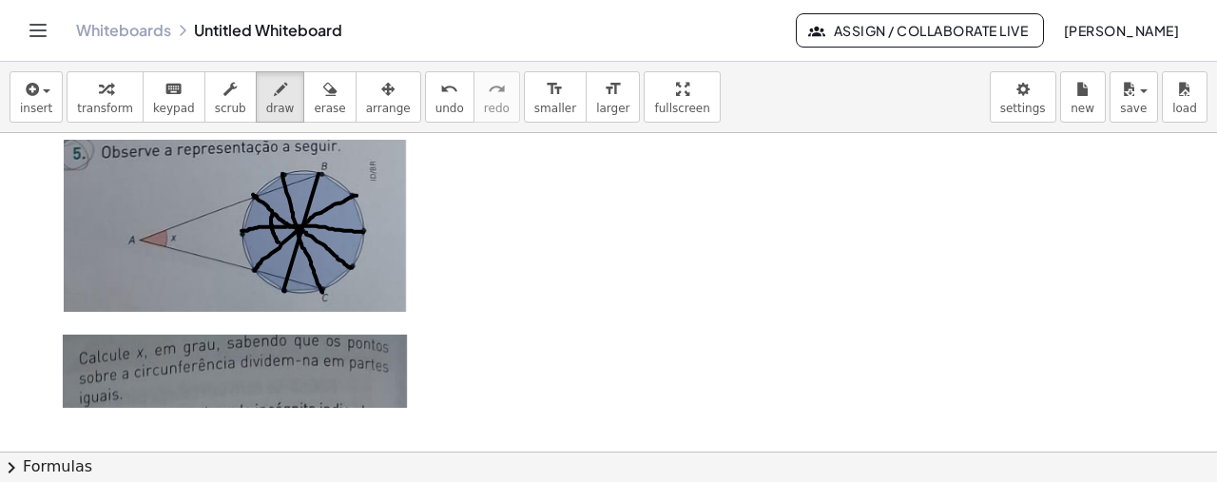
drag, startPoint x: 283, startPoint y: 289, endPoint x: 318, endPoint y: 172, distance: 122.1
drag, startPoint x: 253, startPoint y: 192, endPoint x: 255, endPoint y: 267, distance: 75.1
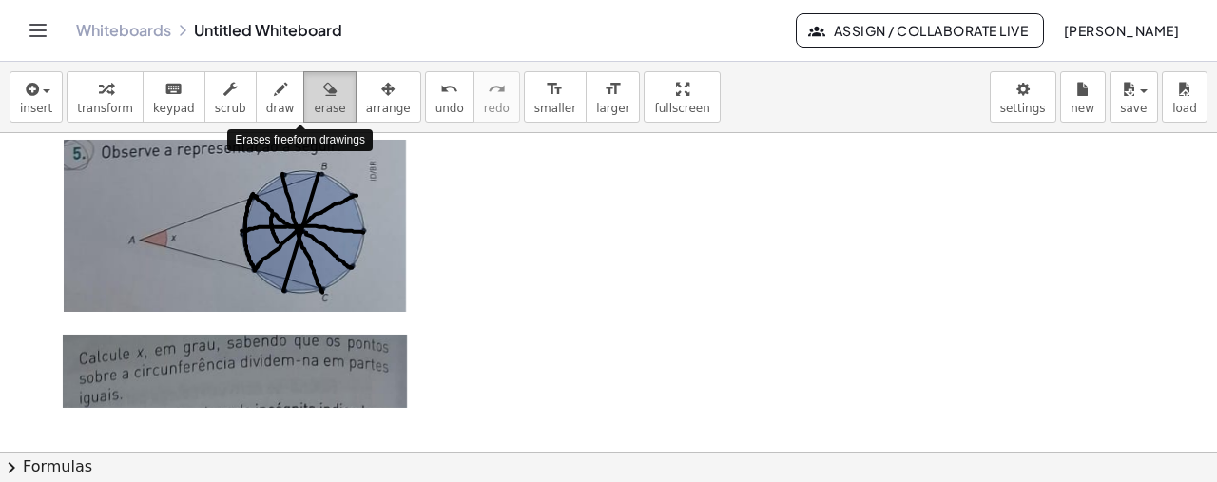
click at [323, 96] on icon "button" at bounding box center [329, 89] width 13 height 23
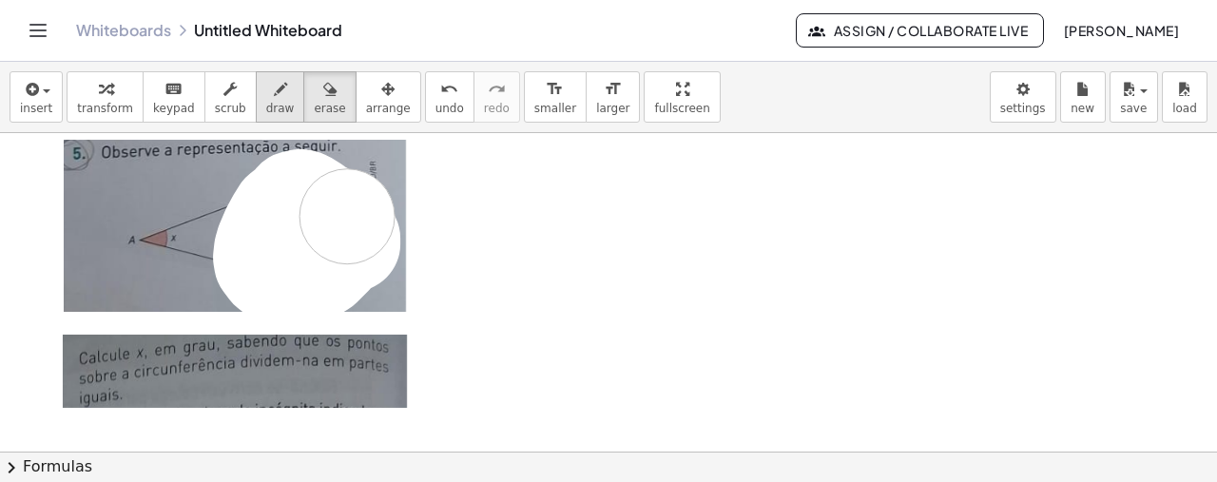
drag, startPoint x: 353, startPoint y: 242, endPoint x: 276, endPoint y: 101, distance: 161.2
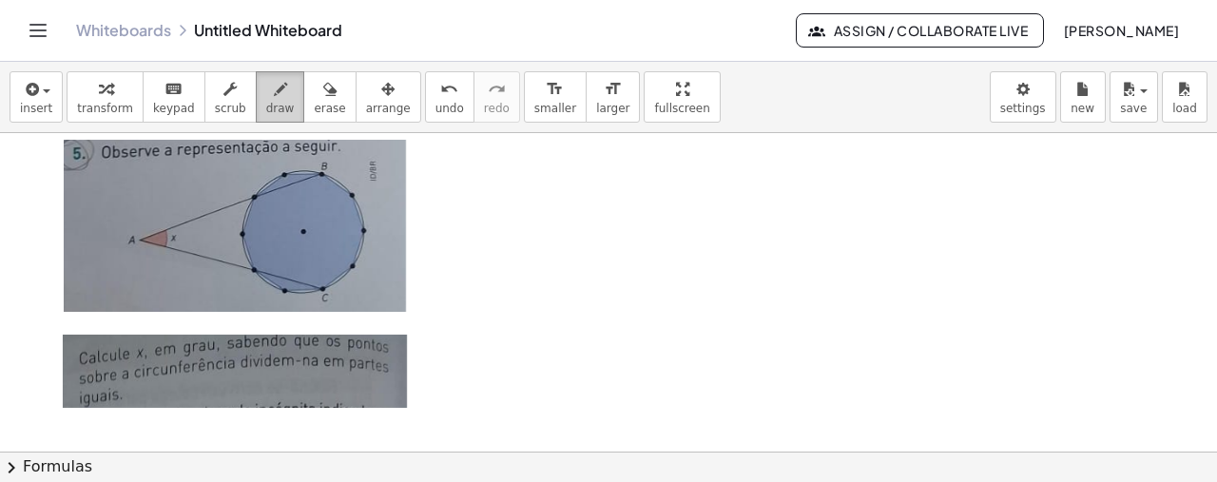
click at [266, 95] on div "button" at bounding box center [280, 88] width 29 height 23
drag, startPoint x: 252, startPoint y: 197, endPoint x: 256, endPoint y: 269, distance: 72.4
drag, startPoint x: 323, startPoint y: 171, endPoint x: 324, endPoint y: 286, distance: 115.0
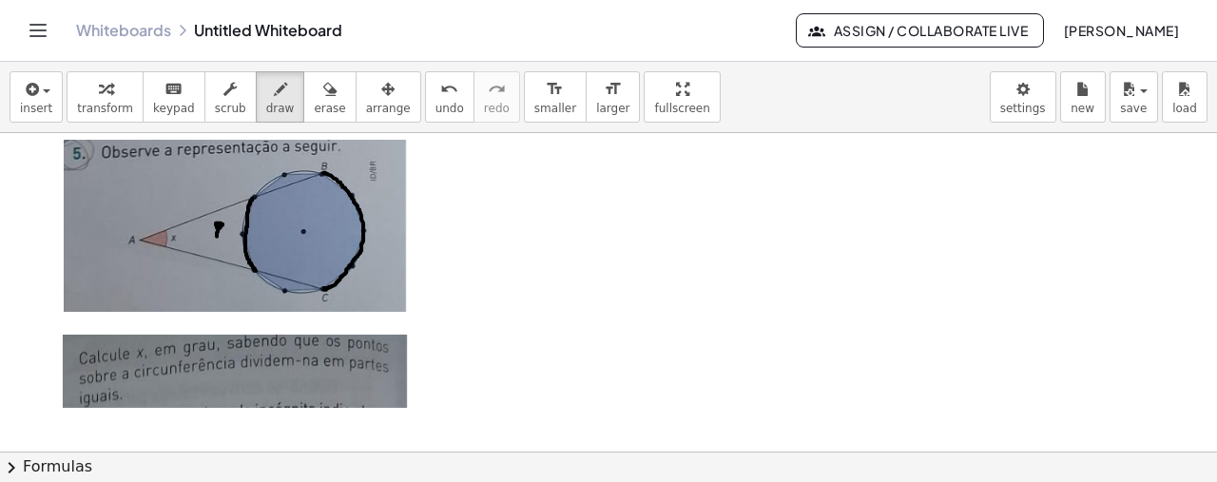
drag, startPoint x: 230, startPoint y: 225, endPoint x: 236, endPoint y: 241, distance: 16.2
click at [435, 102] on span "undo" at bounding box center [449, 108] width 29 height 13
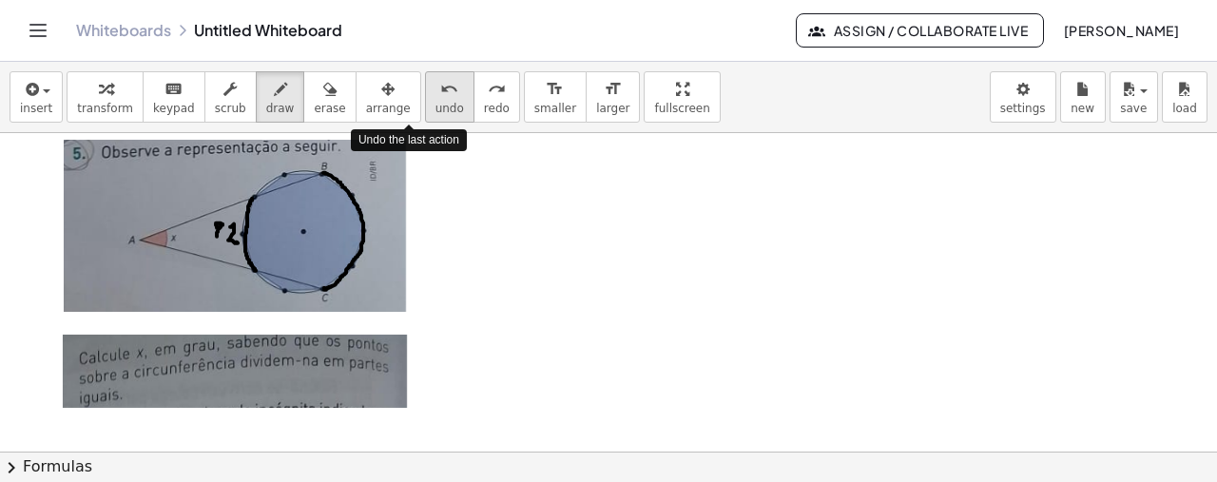
click at [435, 102] on span "undo" at bounding box center [449, 108] width 29 height 13
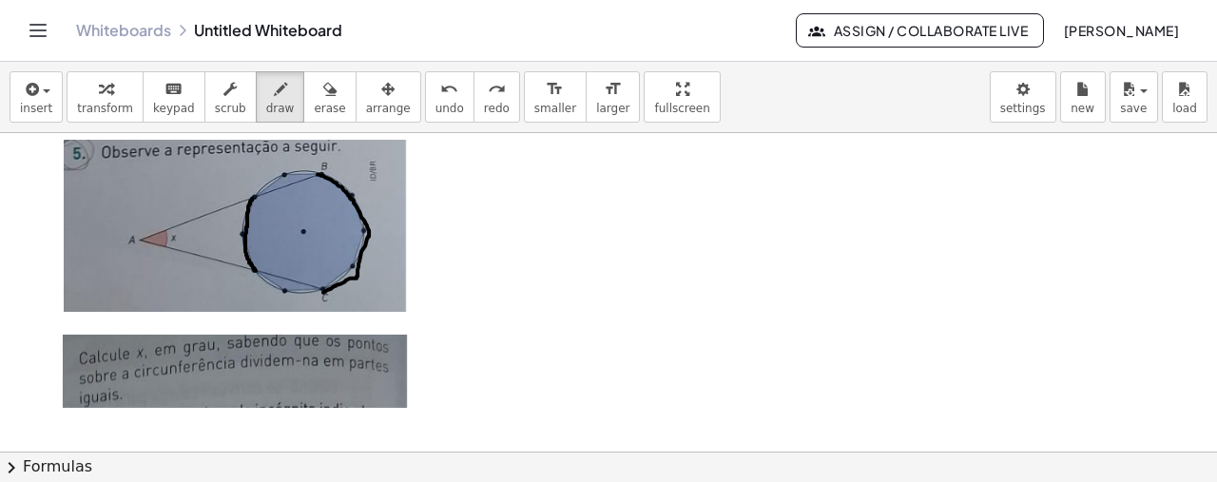
drag, startPoint x: 318, startPoint y: 173, endPoint x: 323, endPoint y: 289, distance: 116.1
drag, startPoint x: 394, startPoint y: 204, endPoint x: 394, endPoint y: 219, distance: 14.3
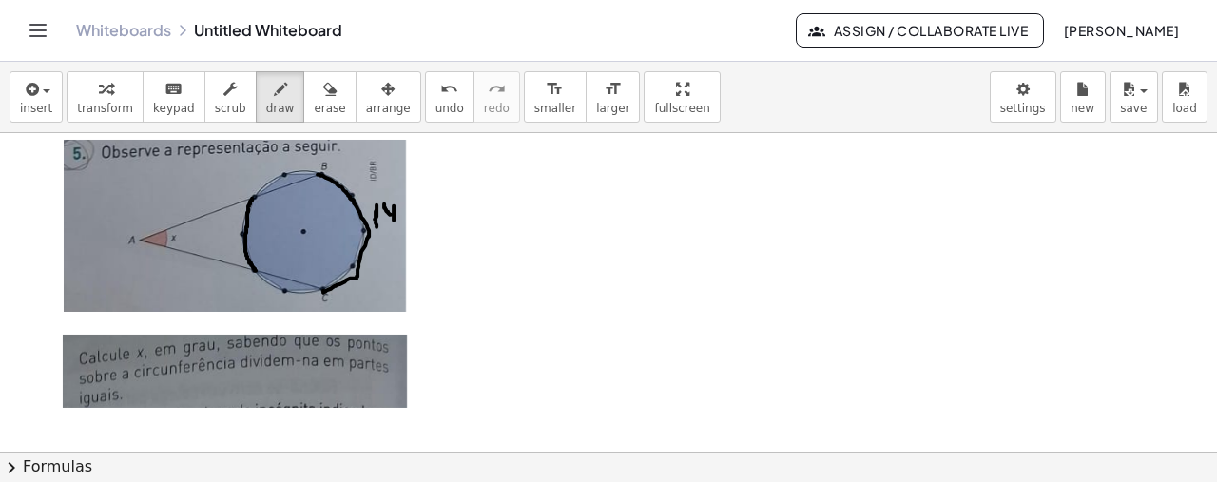
drag, startPoint x: 391, startPoint y: 213, endPoint x: 386, endPoint y: 198, distance: 15.9
drag, startPoint x: 405, startPoint y: 202, endPoint x: 407, endPoint y: 222, distance: 19.1
drag, startPoint x: 405, startPoint y: 211, endPoint x: 398, endPoint y: 200, distance: 13.2
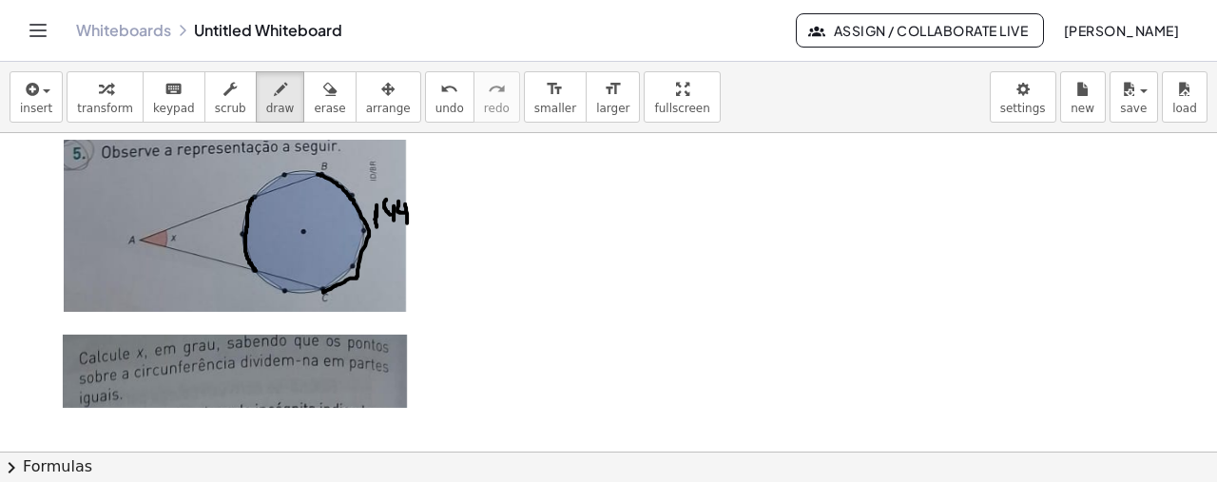
drag, startPoint x: 215, startPoint y: 223, endPoint x: 219, endPoint y: 241, distance: 17.5
drag, startPoint x: 232, startPoint y: 230, endPoint x: 238, endPoint y: 247, distance: 18.0
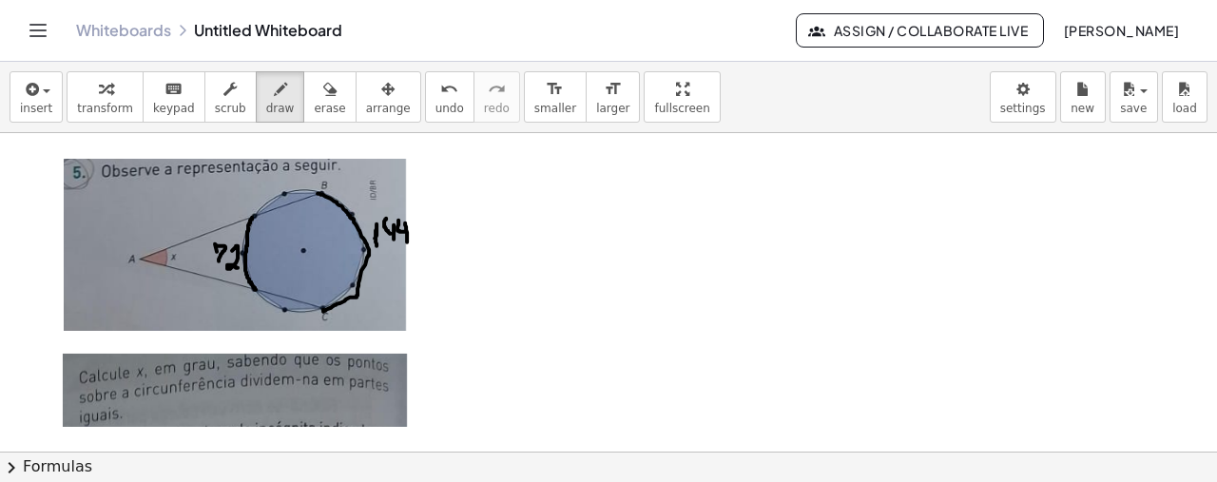
scroll to position [1355, 0]
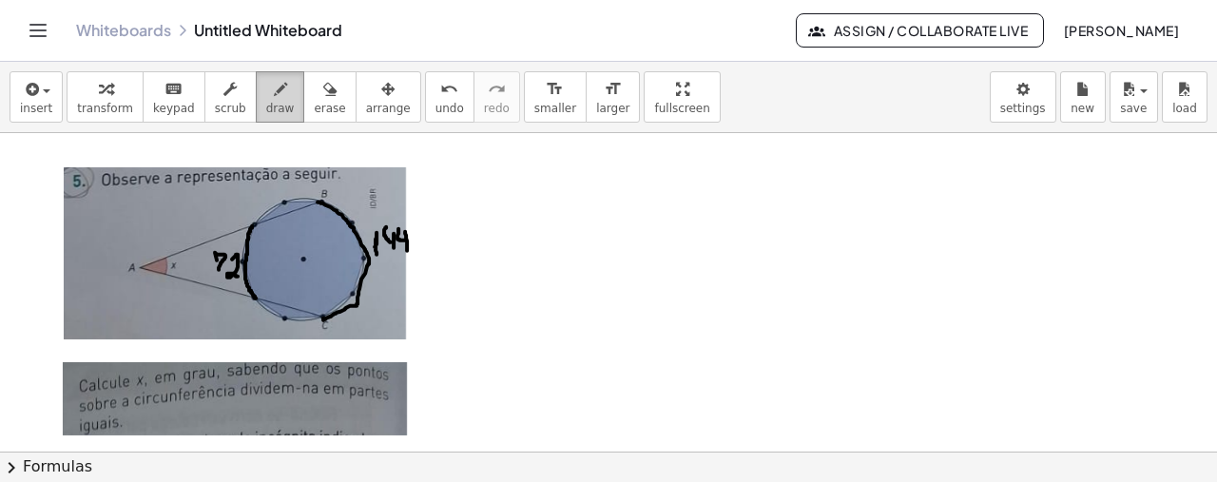
click at [266, 102] on span "draw" at bounding box center [280, 108] width 29 height 13
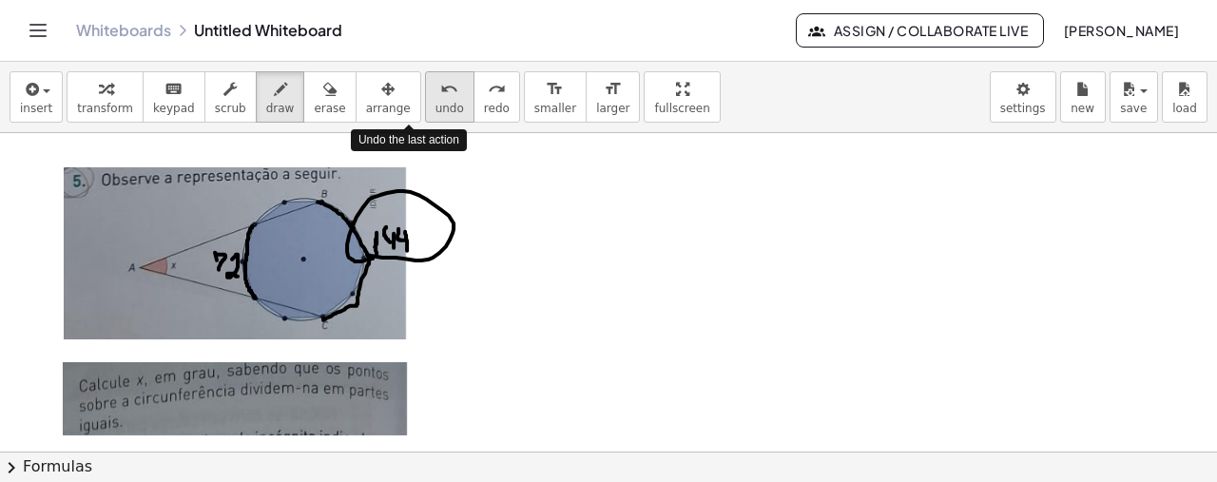
click at [435, 95] on div "undo" at bounding box center [449, 88] width 29 height 23
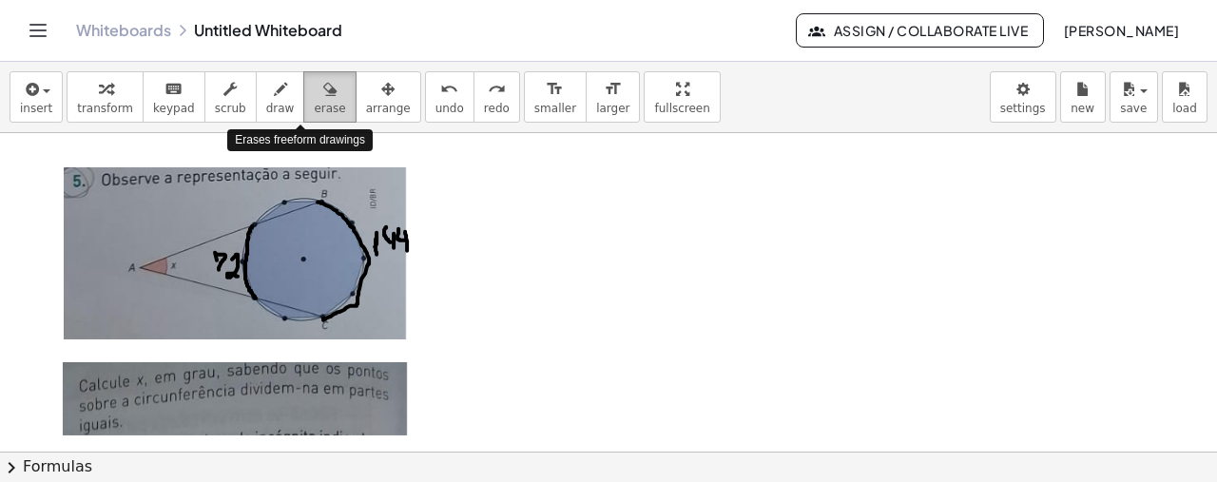
click at [323, 93] on icon "button" at bounding box center [329, 89] width 13 height 23
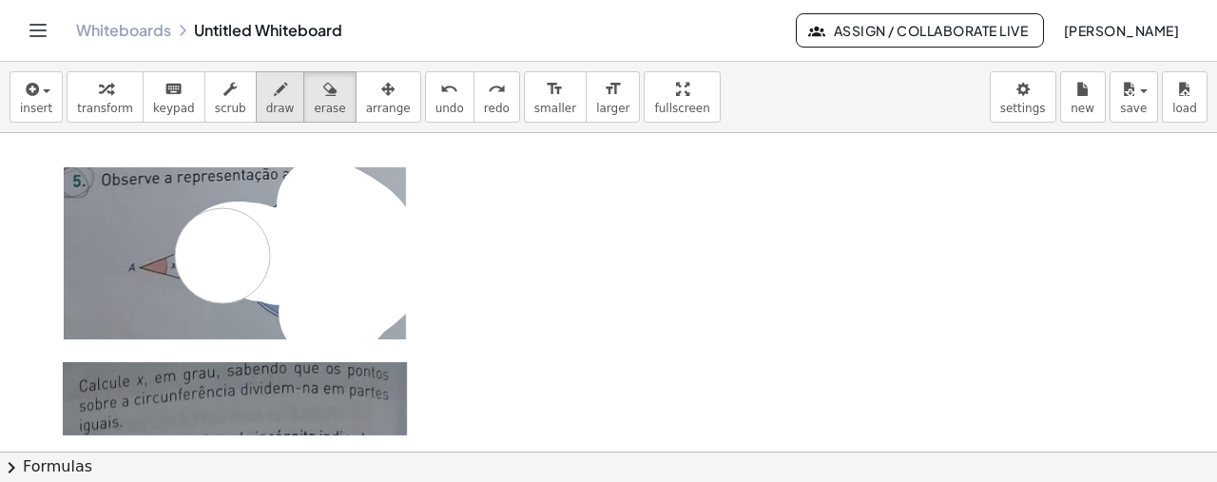
drag, startPoint x: 324, startPoint y: 202, endPoint x: 245, endPoint y: 81, distance: 145.0
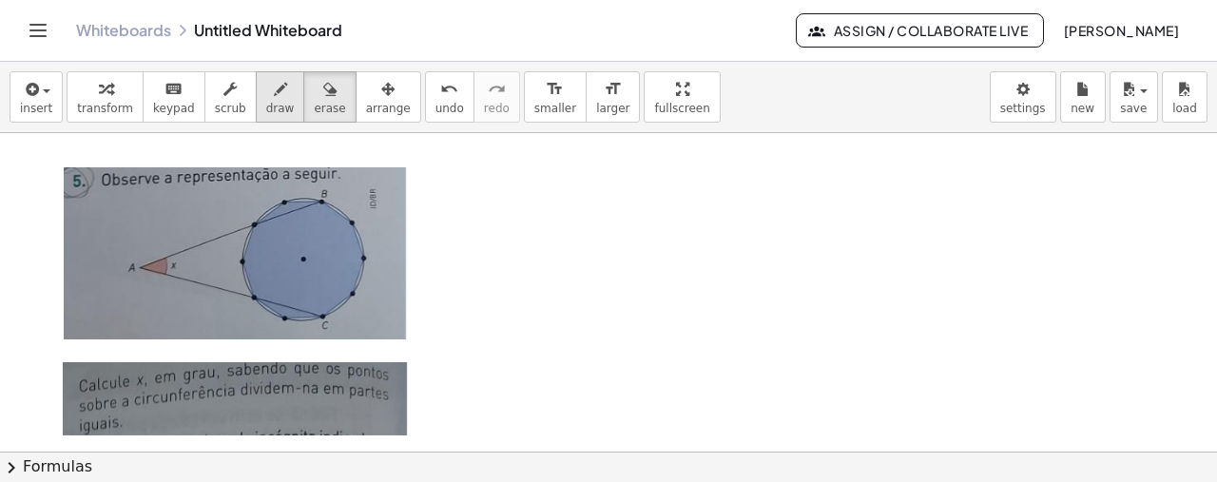
click at [266, 80] on div "button" at bounding box center [280, 88] width 29 height 23
drag, startPoint x: 321, startPoint y: 200, endPoint x: 321, endPoint y: 318, distance: 117.9
drag, startPoint x: 251, startPoint y: 225, endPoint x: 253, endPoint y: 298, distance: 72.3
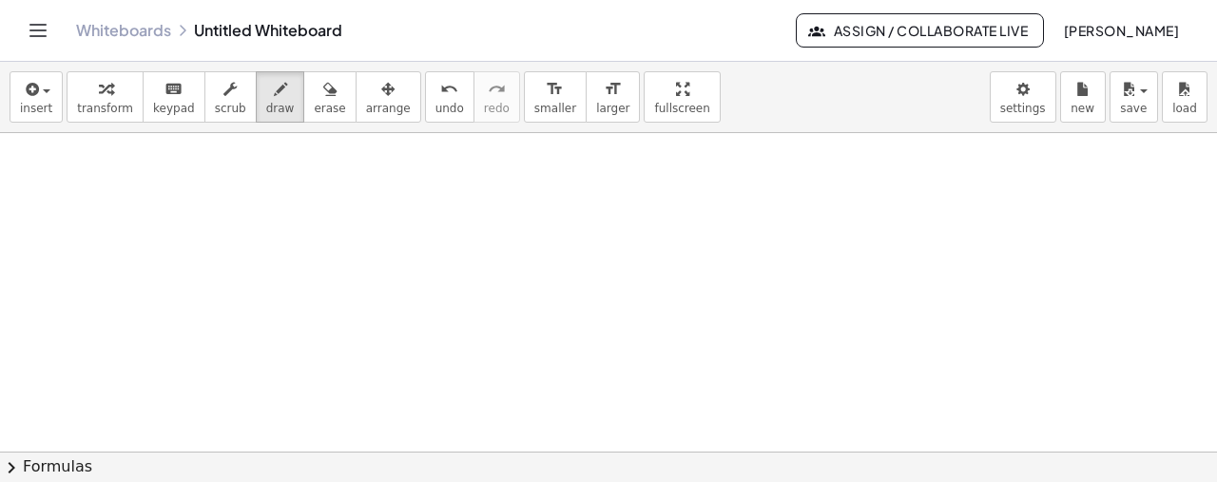
scroll to position [1719, 0]
click at [40, 125] on div "insert select one: Math Expression Function Text Youtube Video Graphing Geometr…" at bounding box center [608, 97] width 1217 height 71
click at [34, 113] on span "insert" at bounding box center [36, 108] width 32 height 13
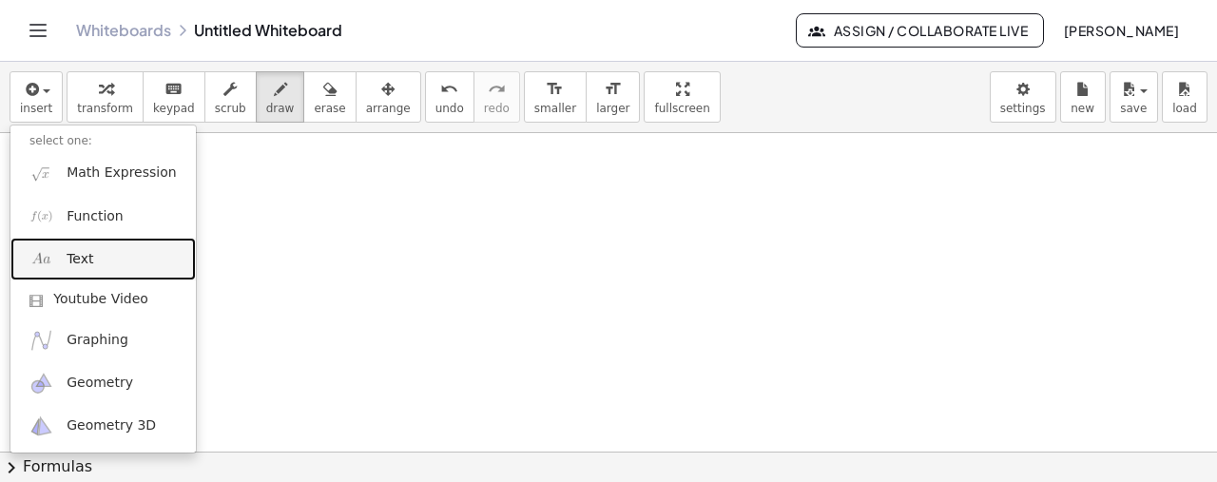
click at [114, 264] on link "Text" at bounding box center [102, 259] width 185 height 43
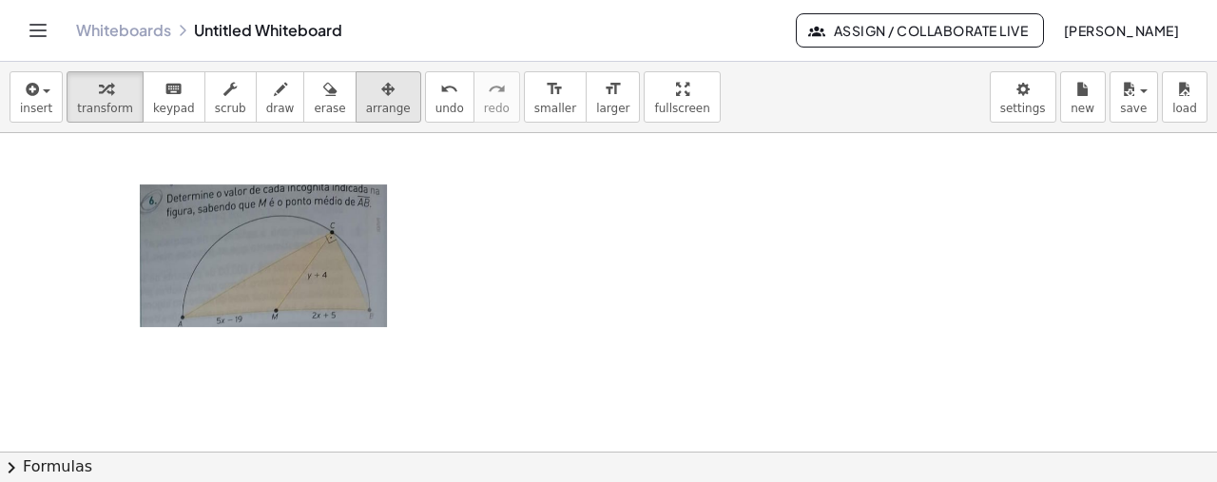
click at [366, 102] on span "arrange" at bounding box center [388, 108] width 45 height 13
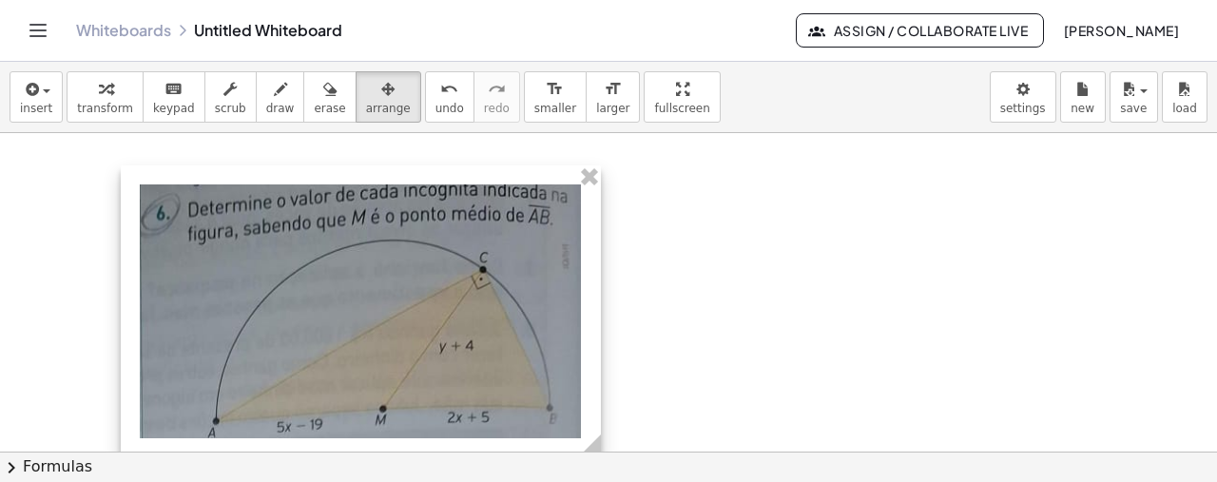
drag, startPoint x: 398, startPoint y: 341, endPoint x: 624, endPoint y: 340, distance: 225.3
click at [601, 340] on div "- +" at bounding box center [361, 311] width 480 height 293
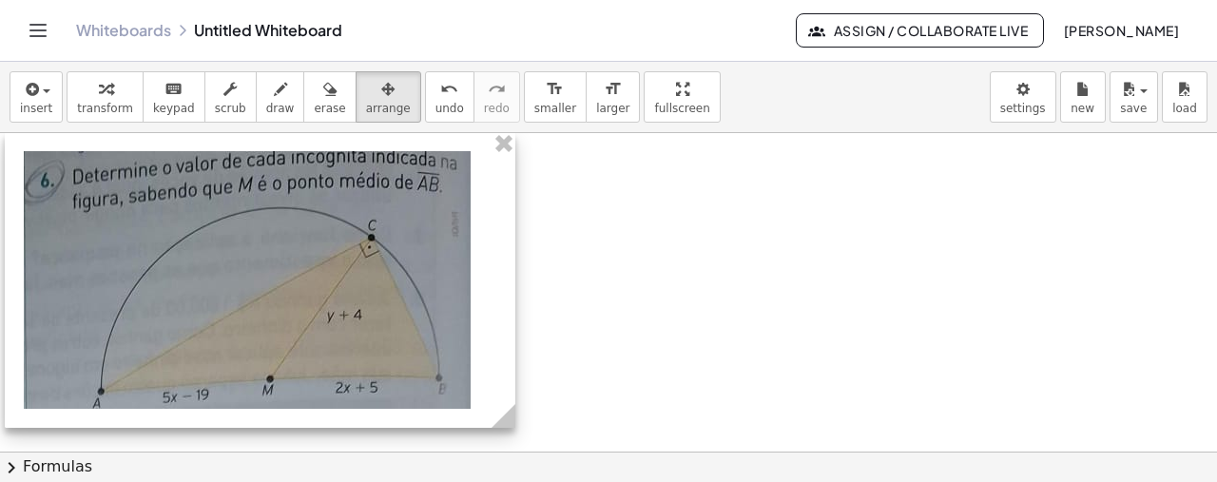
drag, startPoint x: 401, startPoint y: 302, endPoint x: 287, endPoint y: 268, distance: 119.1
click at [287, 268] on div at bounding box center [260, 280] width 511 height 296
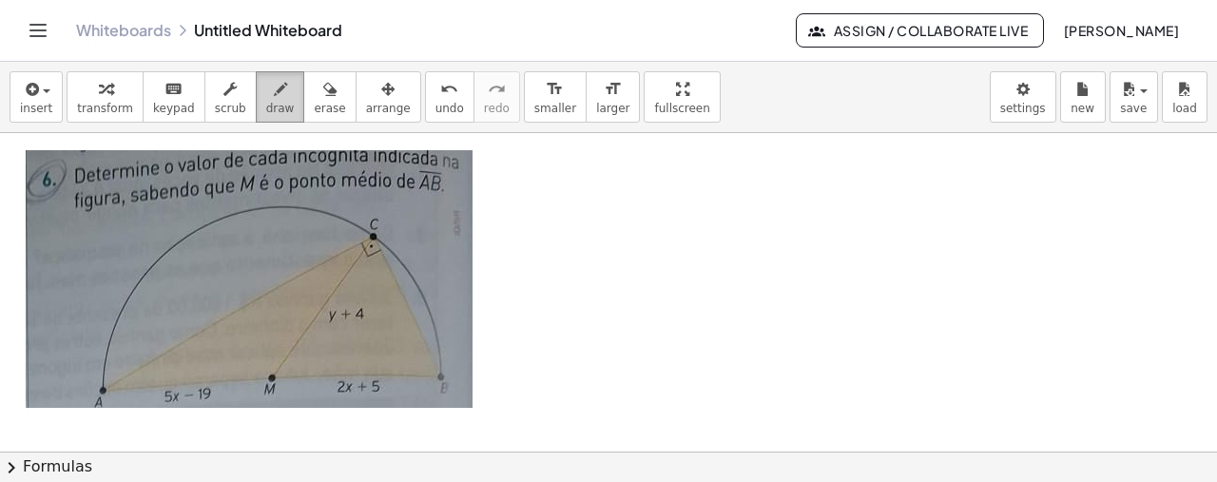
click at [266, 84] on div "button" at bounding box center [280, 88] width 29 height 23
click at [266, 106] on span "draw" at bounding box center [280, 108] width 29 height 13
drag, startPoint x: 351, startPoint y: 380, endPoint x: 365, endPoint y: 398, distance: 23.0
drag, startPoint x: 377, startPoint y: 383, endPoint x: 382, endPoint y: 398, distance: 15.9
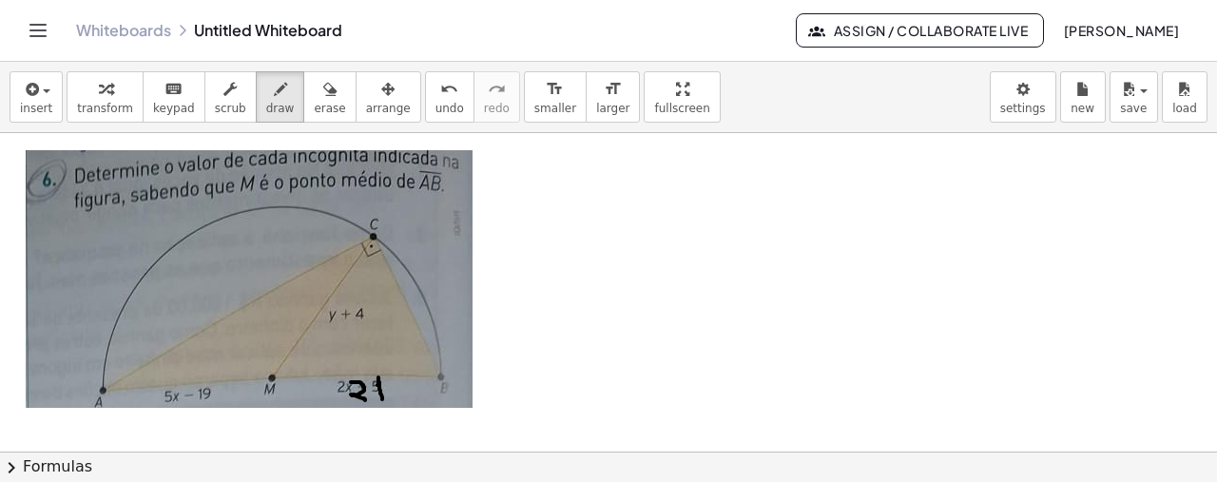
drag, startPoint x: 185, startPoint y: 391, endPoint x: 196, endPoint y: 407, distance: 19.2
drag, startPoint x: 361, startPoint y: 241, endPoint x: 378, endPoint y: 250, distance: 19.1
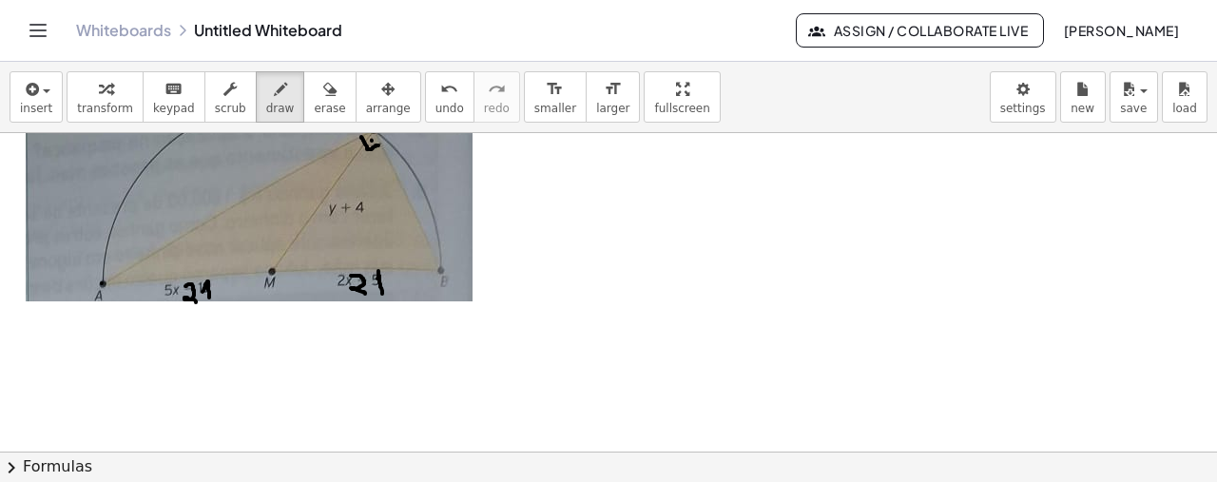
scroll to position [1850, 0]
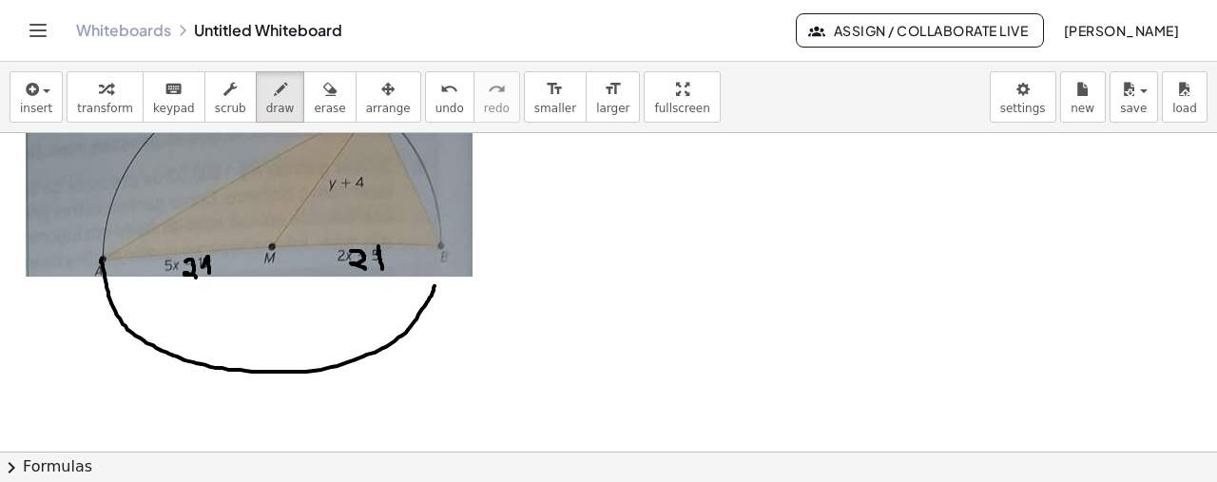
drag, startPoint x: 101, startPoint y: 259, endPoint x: 440, endPoint y: 242, distance: 339.8
drag, startPoint x: 440, startPoint y: 242, endPoint x: 437, endPoint y: 263, distance: 21.1
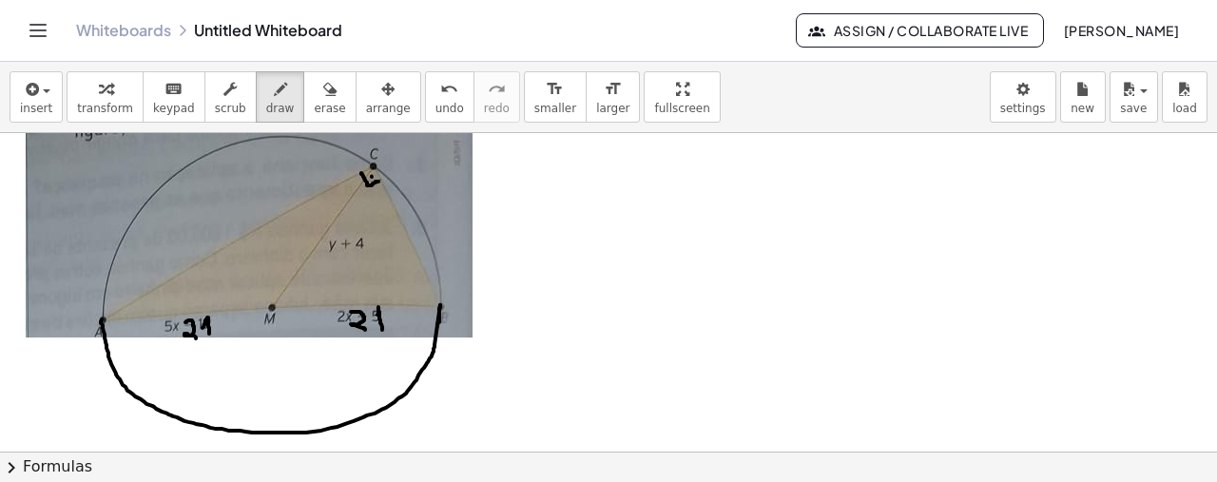
scroll to position [1799, 0]
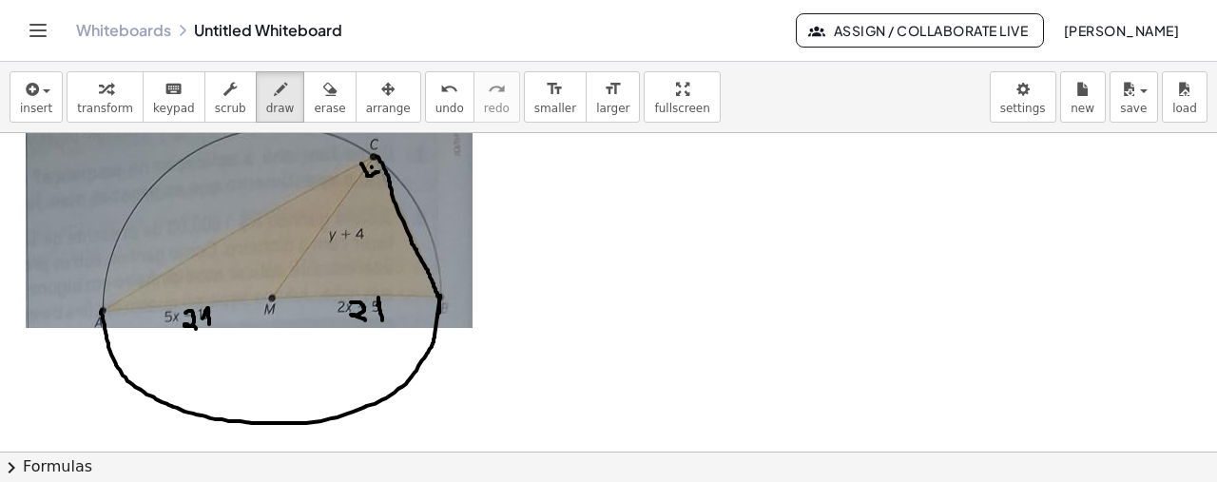
drag, startPoint x: 376, startPoint y: 155, endPoint x: 439, endPoint y: 296, distance: 154.1
drag, startPoint x: 371, startPoint y: 152, endPoint x: 109, endPoint y: 305, distance: 302.9
drag, startPoint x: 375, startPoint y: 169, endPoint x: 384, endPoint y: 166, distance: 9.9
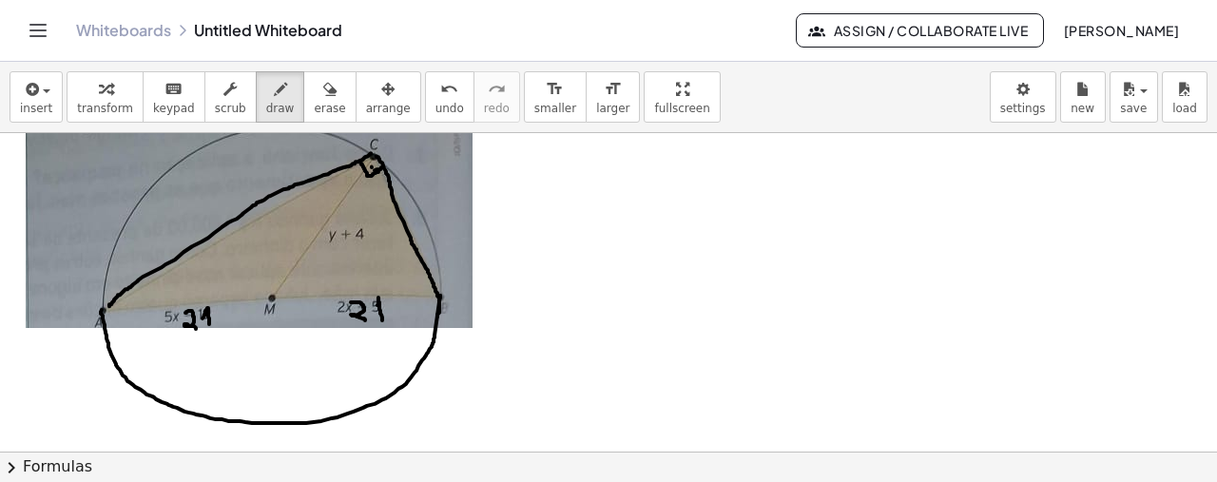
drag, startPoint x: 289, startPoint y: 277, endPoint x: 295, endPoint y: 294, distance: 18.0
drag, startPoint x: 370, startPoint y: 149, endPoint x: 451, endPoint y: 309, distance: 179.0
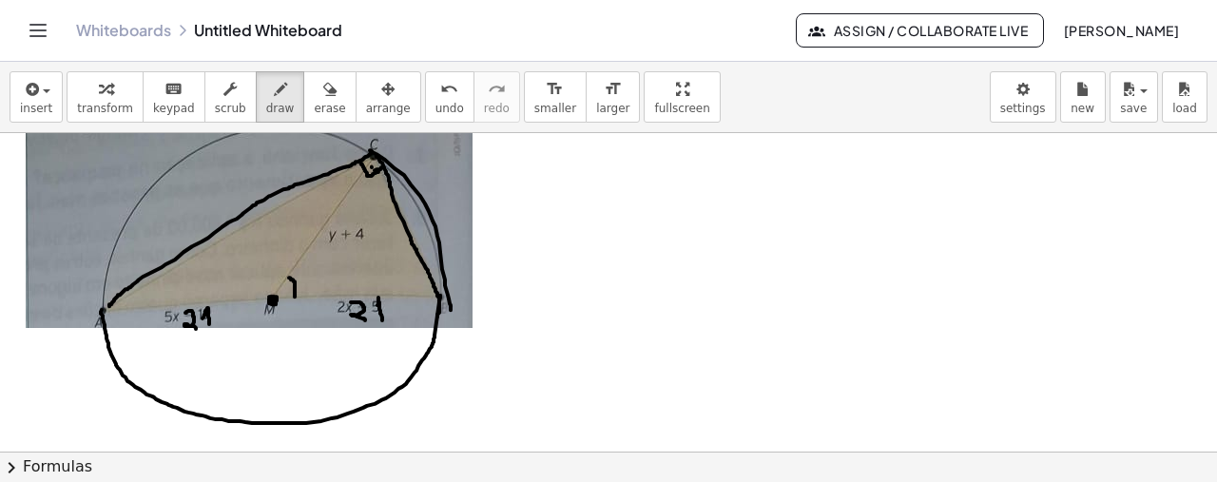
click at [435, 106] on span "undo" at bounding box center [449, 108] width 29 height 13
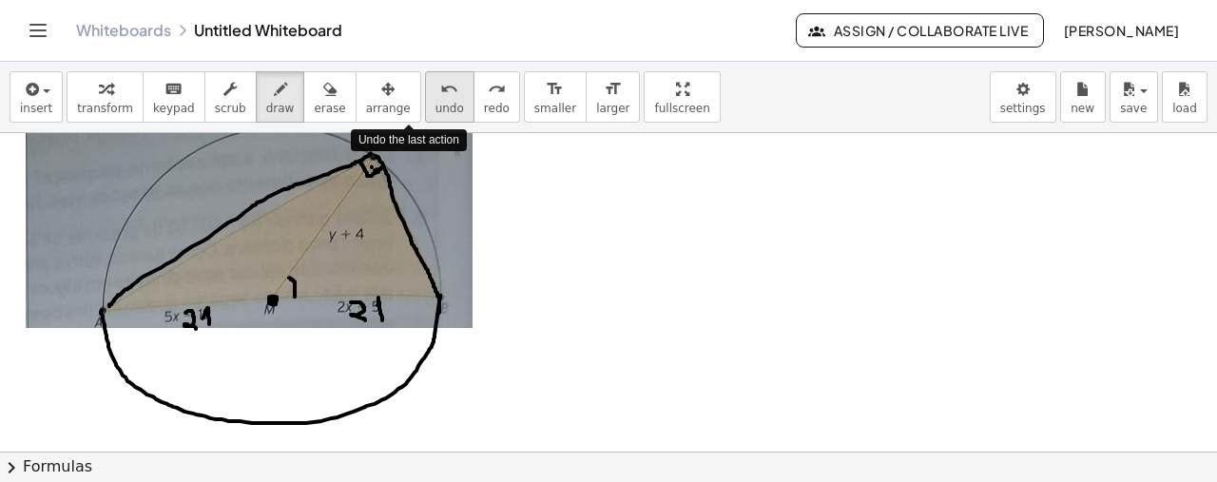
click at [435, 106] on span "undo" at bounding box center [449, 108] width 29 height 13
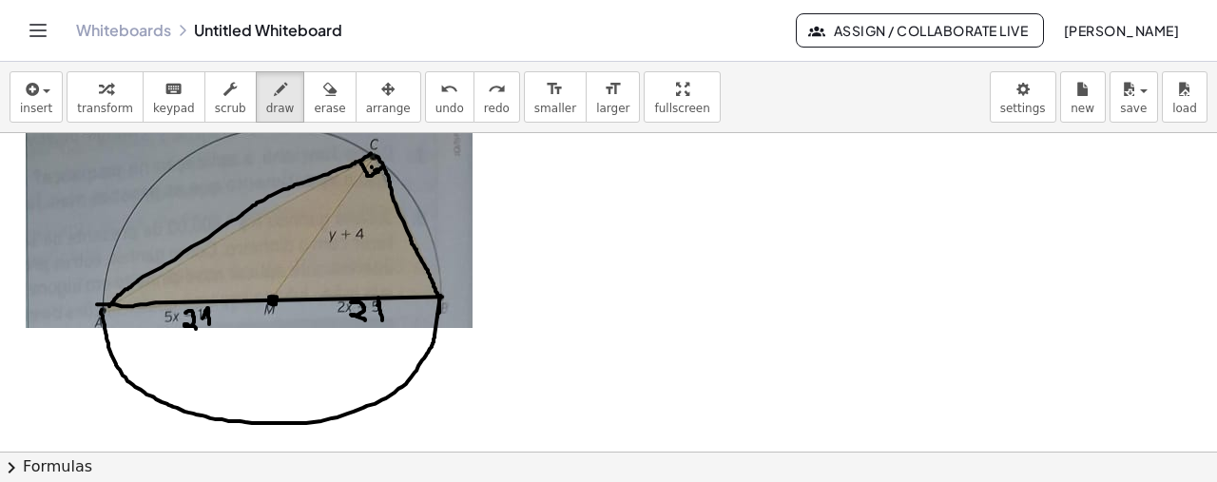
drag, startPoint x: 442, startPoint y: 296, endPoint x: 96, endPoint y: 304, distance: 346.1
drag, startPoint x: 271, startPoint y: 298, endPoint x: 373, endPoint y: 148, distance: 180.6
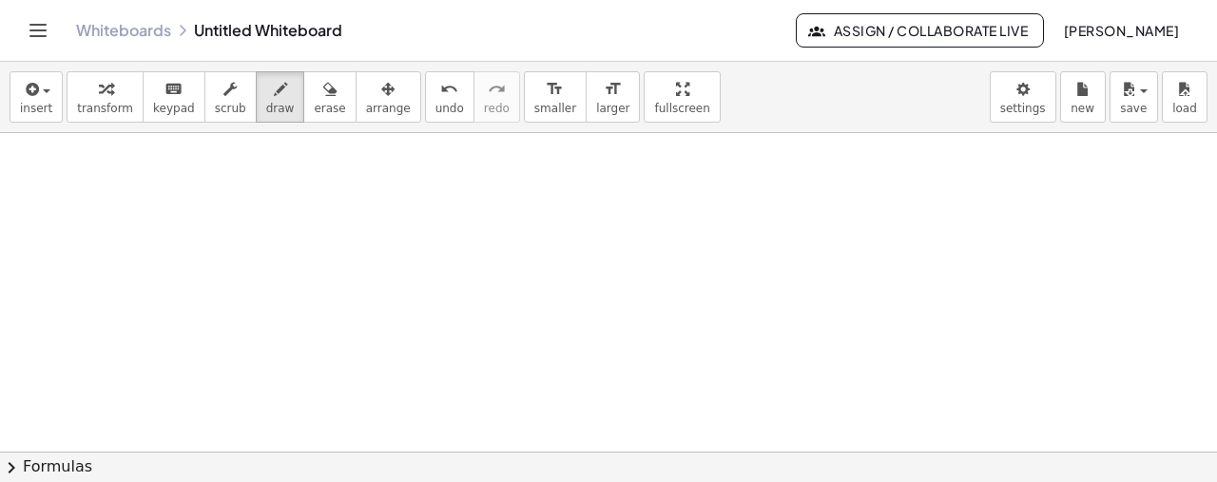
scroll to position [2112, 0]
click at [34, 107] on span "insert" at bounding box center [36, 108] width 32 height 13
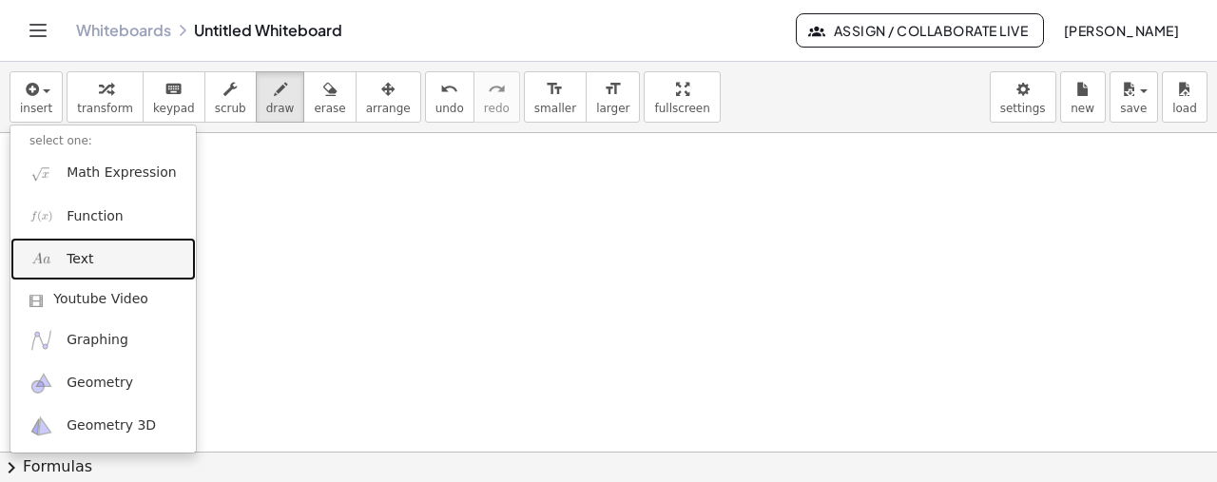
click at [99, 263] on link "Text" at bounding box center [102, 259] width 185 height 43
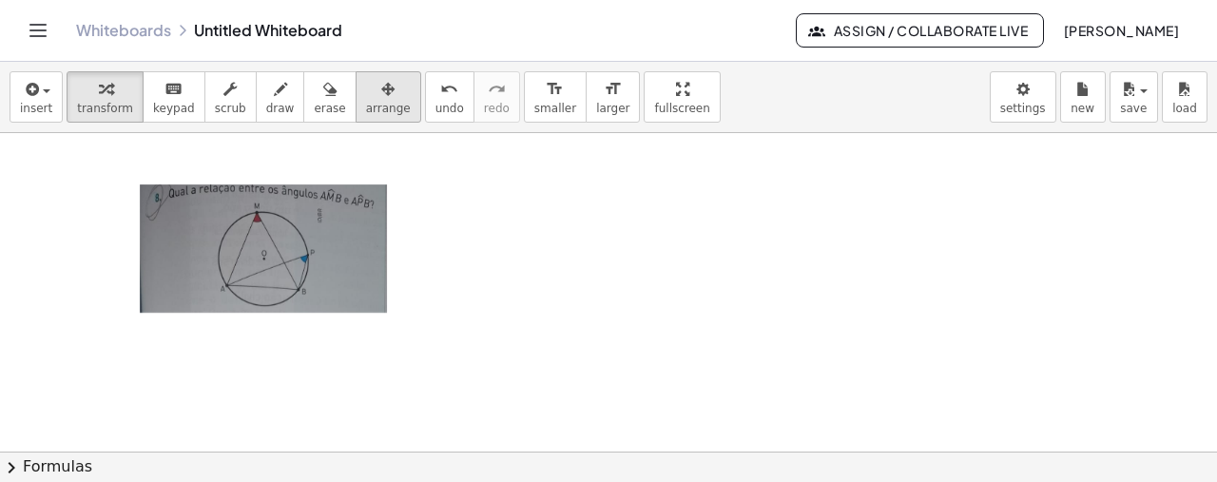
click at [366, 107] on span "arrange" at bounding box center [388, 108] width 45 height 13
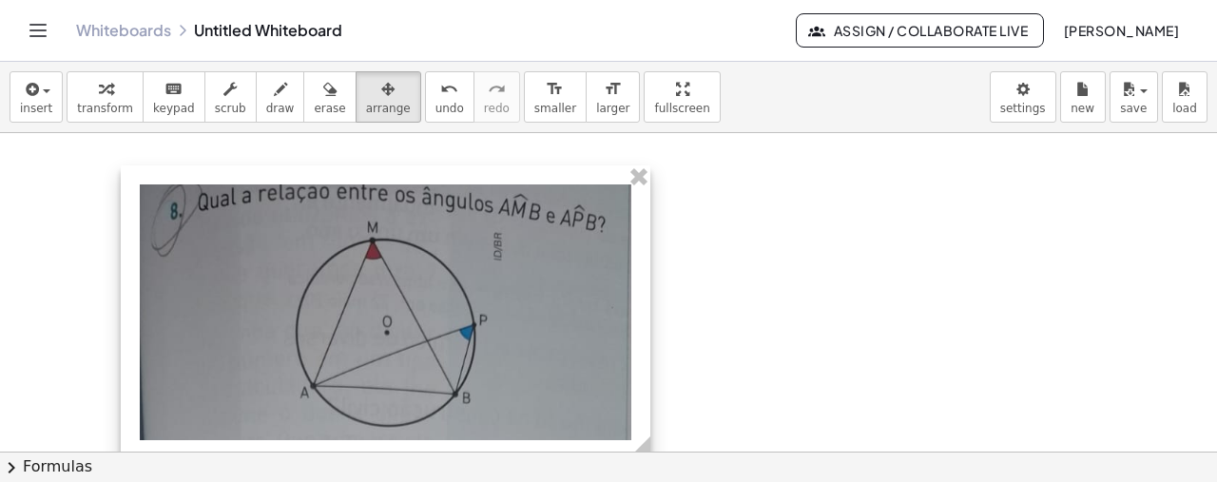
drag, startPoint x: 405, startPoint y: 329, endPoint x: 649, endPoint y: 335, distance: 244.4
click at [649, 335] on div "- +" at bounding box center [386, 312] width 530 height 295
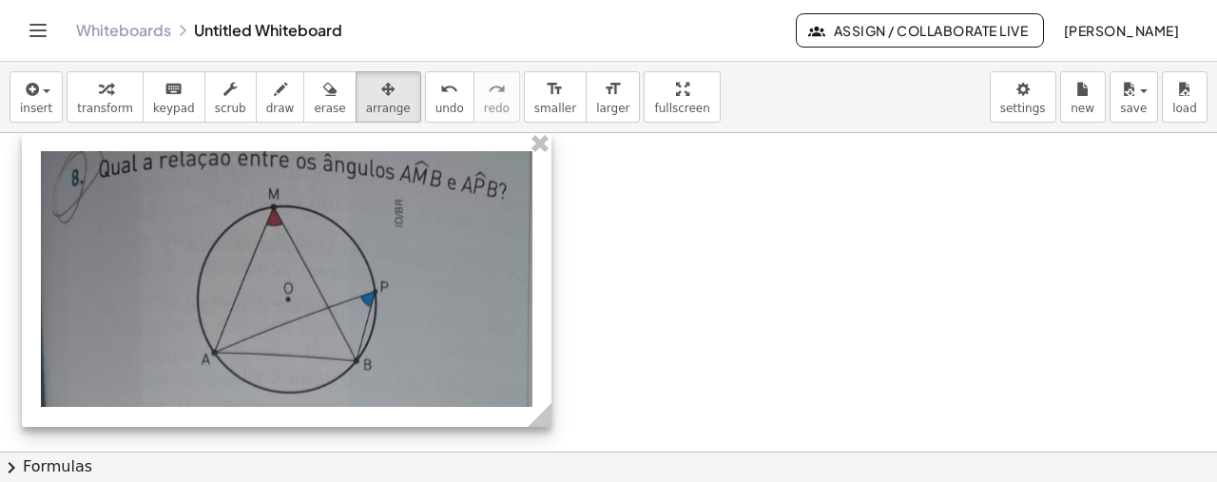
drag, startPoint x: 458, startPoint y: 310, endPoint x: 360, endPoint y: 277, distance: 103.4
click at [360, 277] on div at bounding box center [287, 279] width 530 height 295
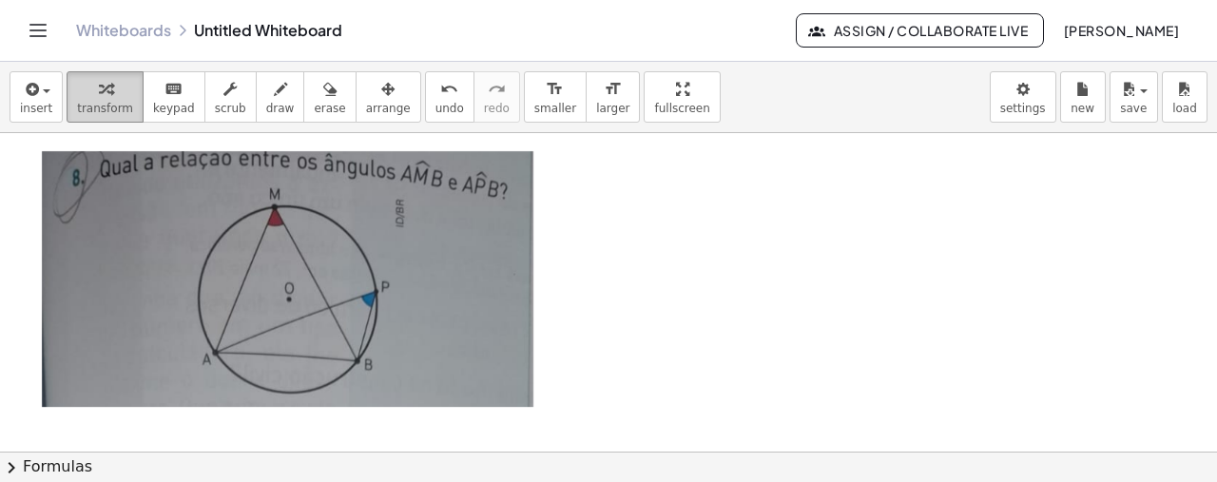
click at [108, 86] on div "button" at bounding box center [105, 88] width 56 height 23
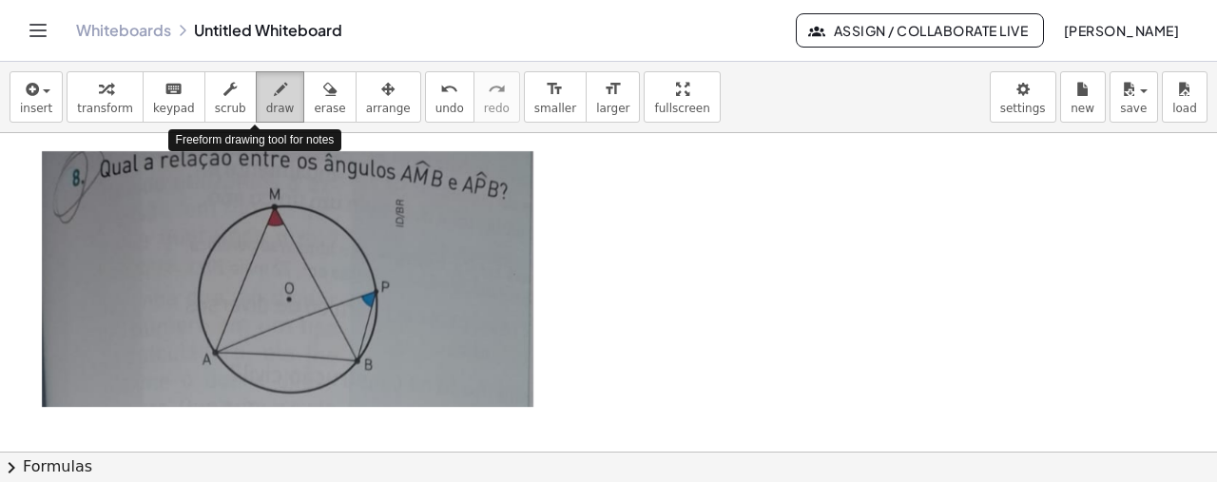
click at [266, 104] on span "draw" at bounding box center [280, 108] width 29 height 13
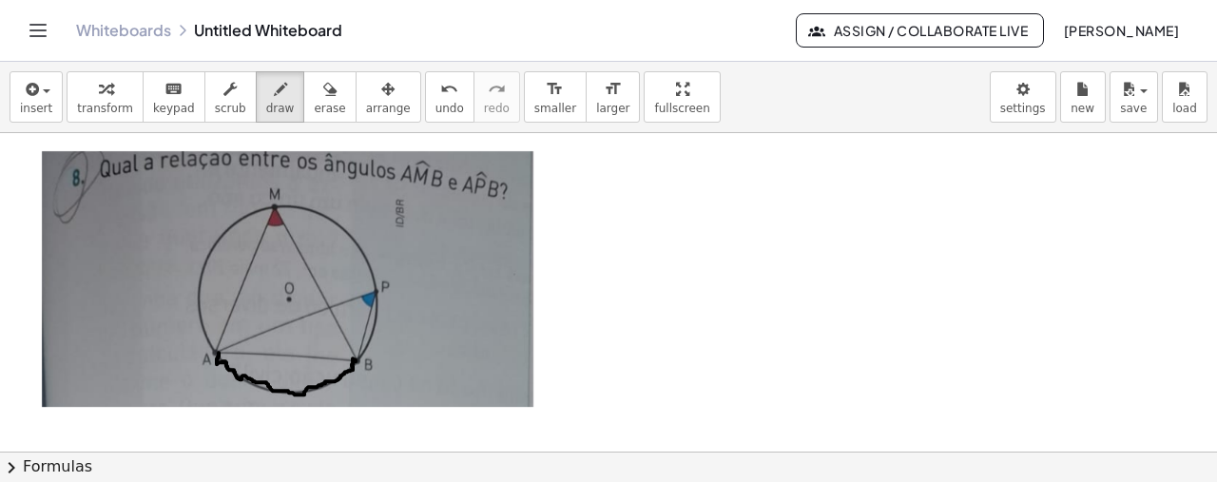
drag, startPoint x: 219, startPoint y: 351, endPoint x: 356, endPoint y: 360, distance: 137.2
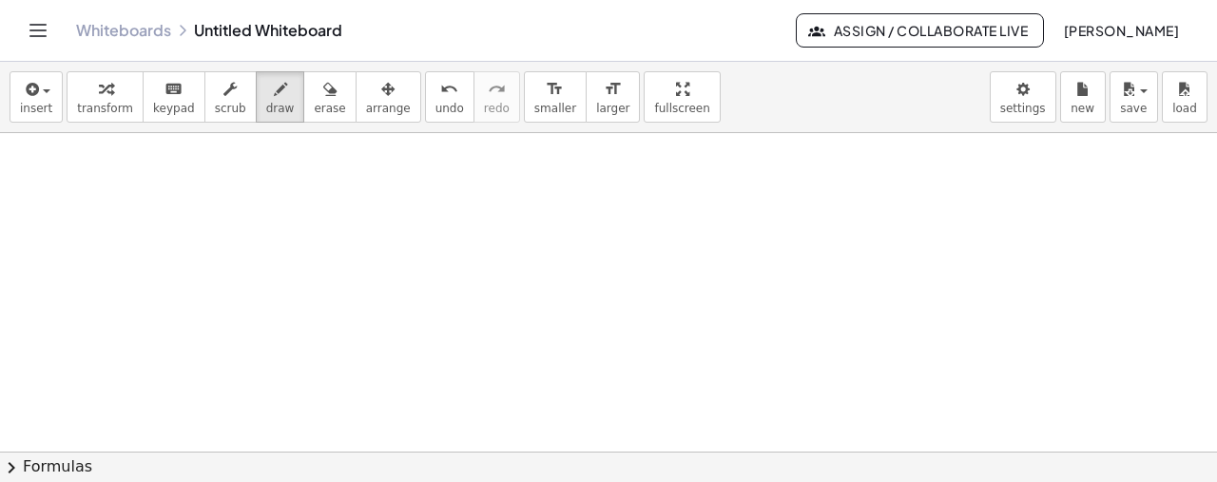
scroll to position [2425, 0]
click at [35, 98] on icon "button" at bounding box center [30, 89] width 17 height 23
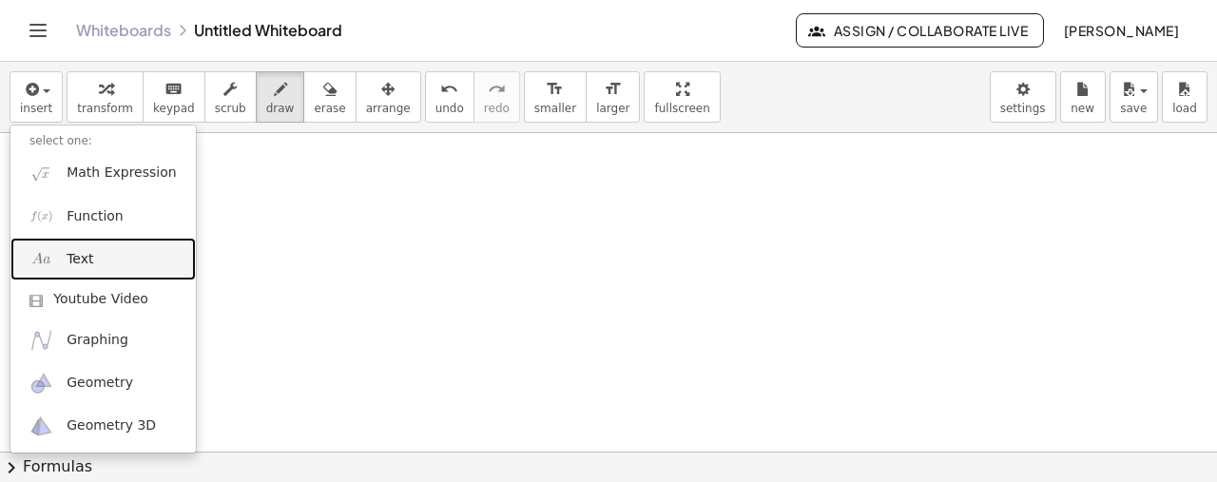
click at [115, 260] on link "Text" at bounding box center [102, 259] width 185 height 43
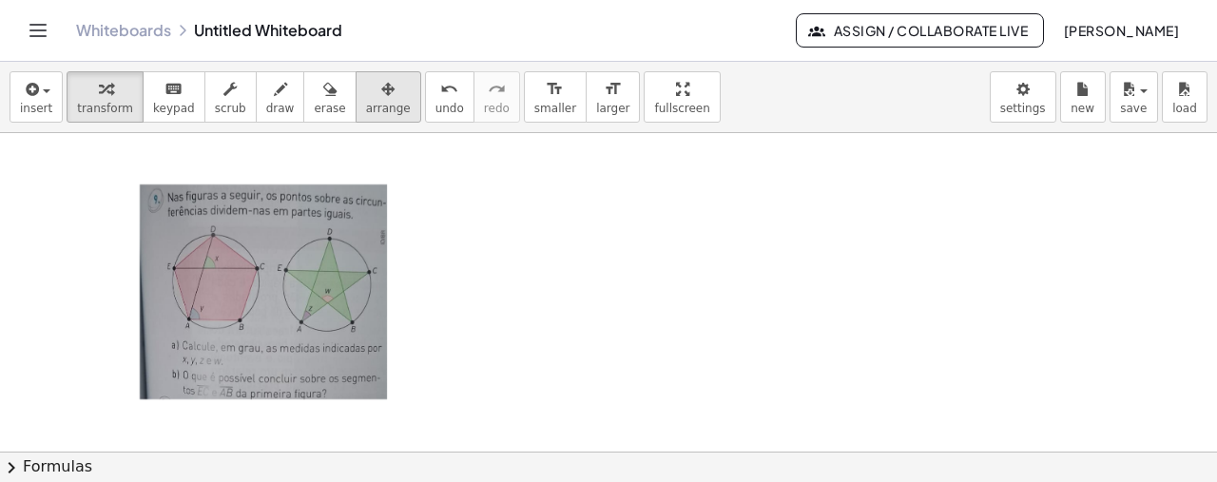
click at [366, 106] on span "arrange" at bounding box center [388, 108] width 45 height 13
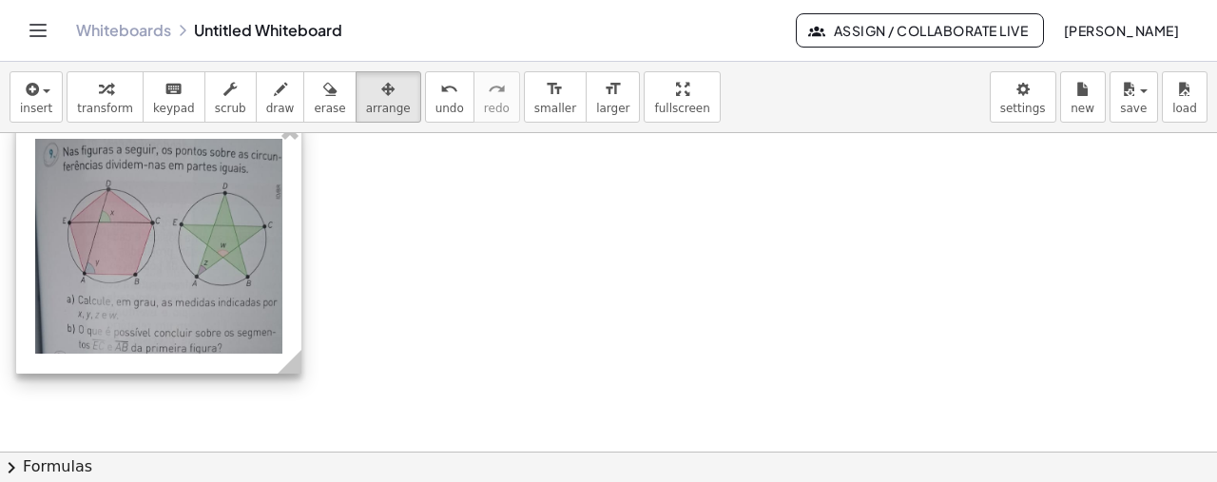
drag, startPoint x: 303, startPoint y: 288, endPoint x: 199, endPoint y: 242, distance: 114.1
click at [199, 242] on div at bounding box center [158, 247] width 285 height 254
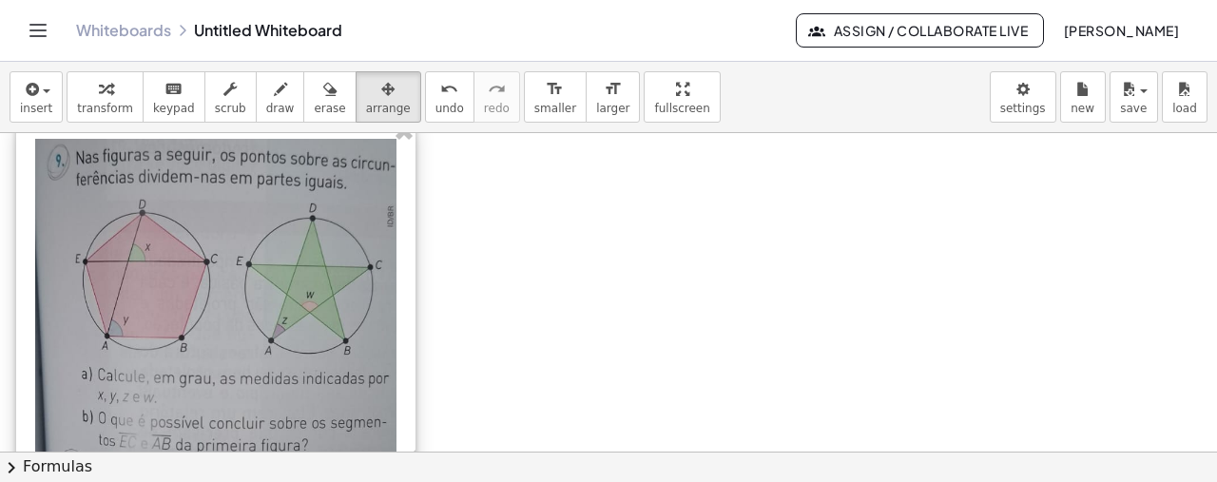
drag, startPoint x: 296, startPoint y: 370, endPoint x: 410, endPoint y: 355, distance: 115.1
click at [410, 355] on div "- +" at bounding box center [215, 297] width 399 height 354
click at [266, 102] on span "draw" at bounding box center [280, 108] width 29 height 13
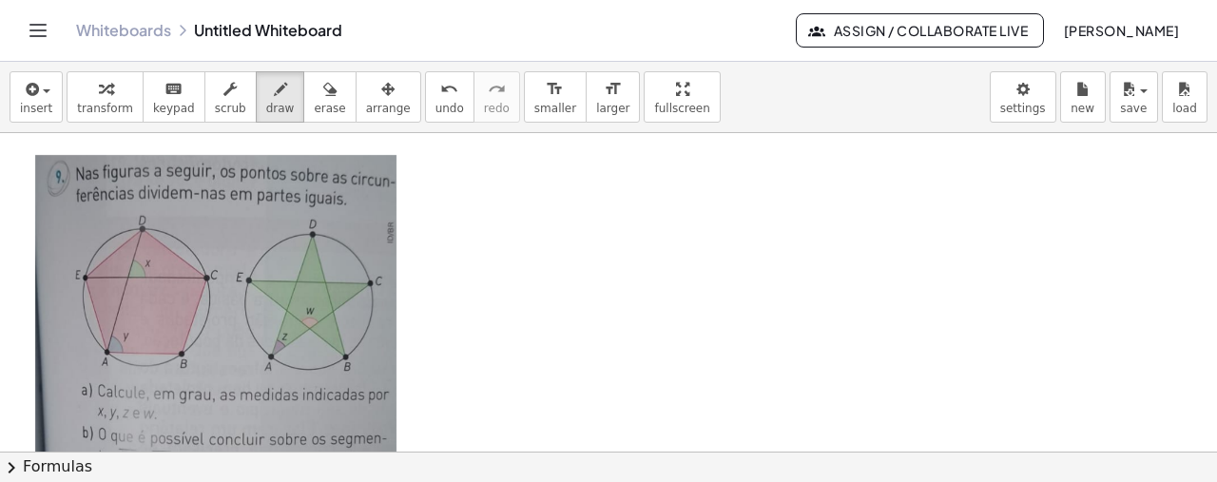
scroll to position [2441, 0]
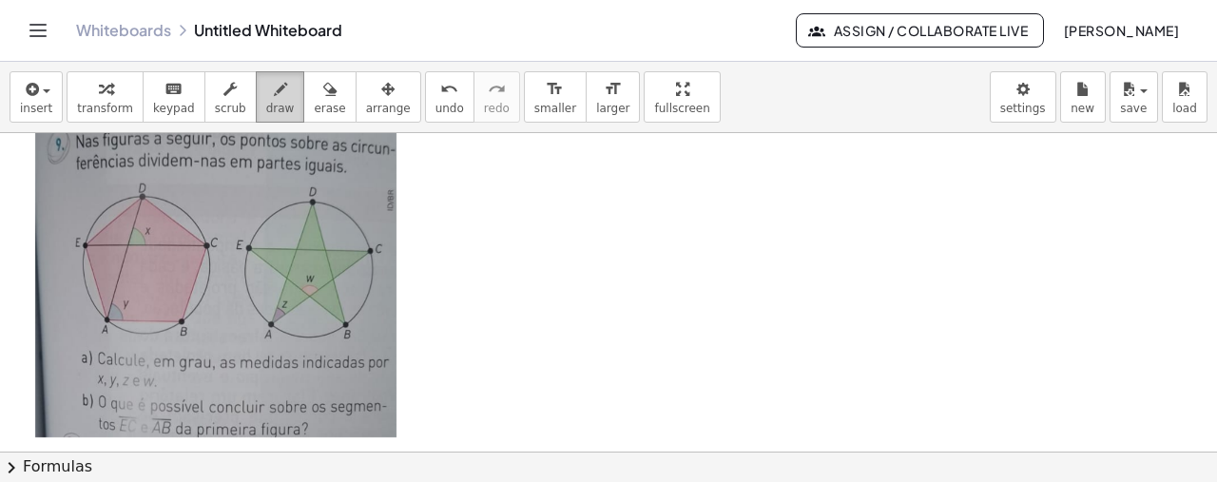
click at [274, 94] on icon "button" at bounding box center [280, 89] width 13 height 23
drag, startPoint x: 143, startPoint y: 194, endPoint x: 207, endPoint y: 244, distance: 82.0
drag, startPoint x: 201, startPoint y: 187, endPoint x: 211, endPoint y: 204, distance: 20.1
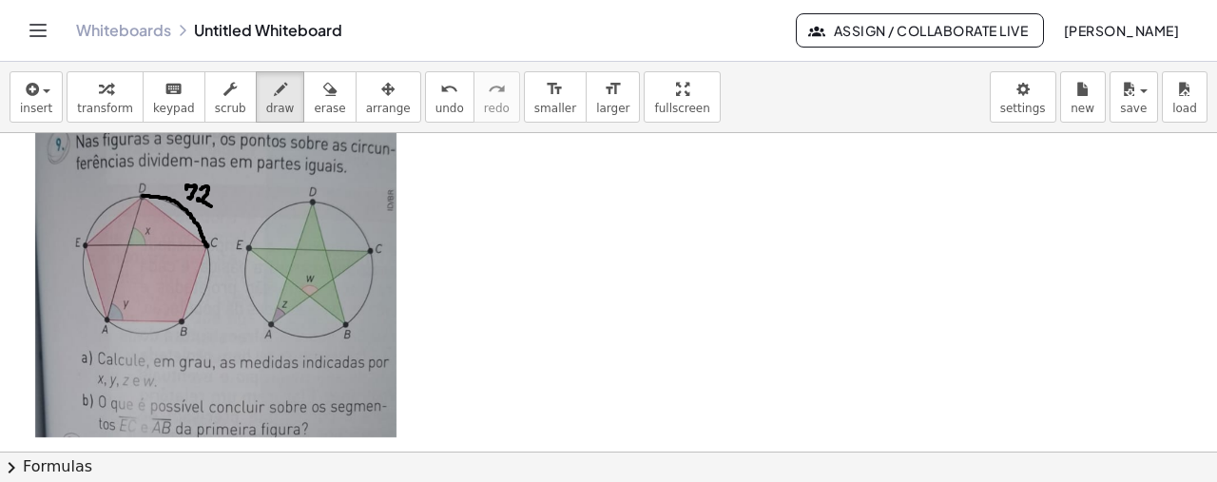
drag, startPoint x: 87, startPoint y: 244, endPoint x: 106, endPoint y: 318, distance: 76.3
drag, startPoint x: 48, startPoint y: 282, endPoint x: 46, endPoint y: 294, distance: 11.8
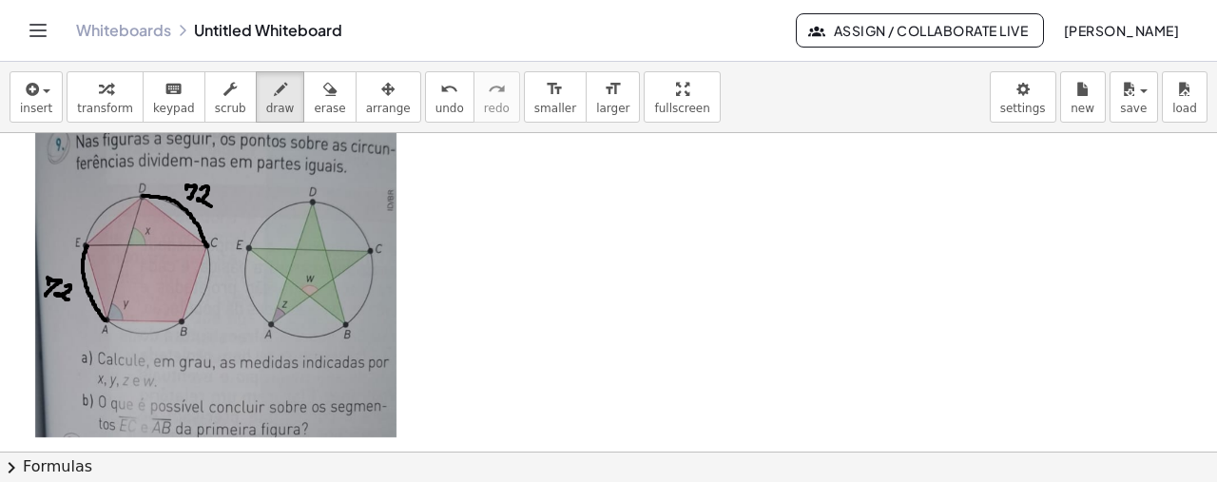
drag, startPoint x: 66, startPoint y: 284, endPoint x: 68, endPoint y: 298, distance: 13.6
drag, startPoint x: 133, startPoint y: 229, endPoint x: 148, endPoint y: 244, distance: 21.5
drag, startPoint x: 114, startPoint y: 243, endPoint x: 122, endPoint y: 260, distance: 17.9
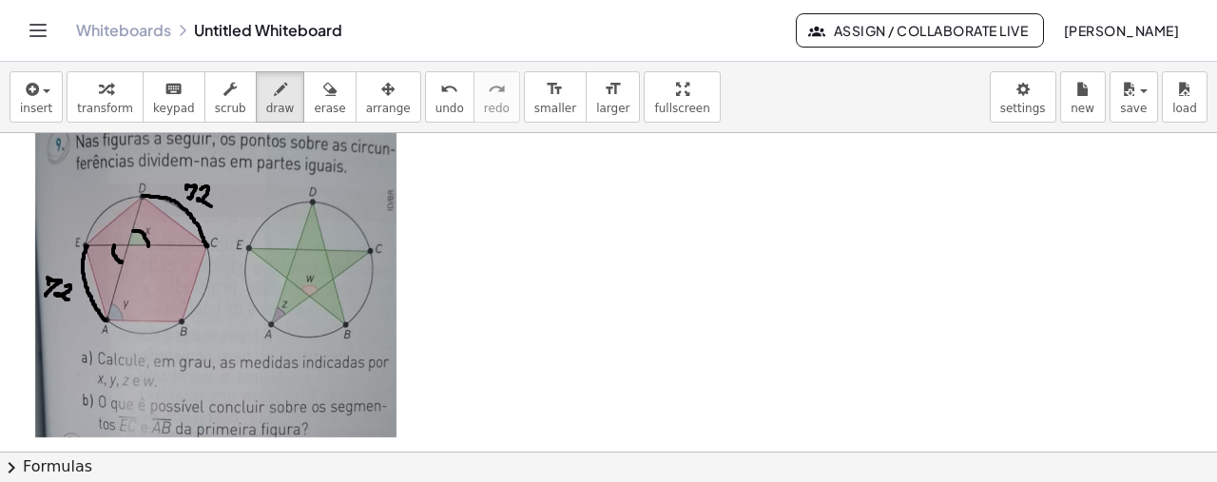
drag, startPoint x: 206, startPoint y: 246, endPoint x: 186, endPoint y: 324, distance: 80.5
click at [256, 98] on button "draw" at bounding box center [280, 96] width 49 height 51
click at [266, 96] on div "button" at bounding box center [280, 88] width 29 height 23
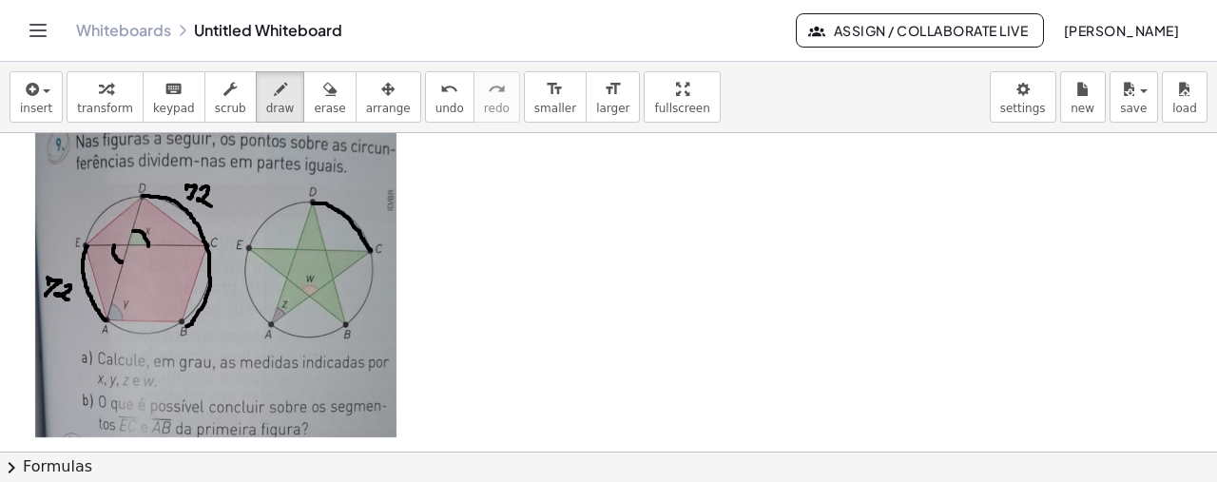
drag, startPoint x: 313, startPoint y: 202, endPoint x: 369, endPoint y: 247, distance: 72.3
drag, startPoint x: 313, startPoint y: 200, endPoint x: 251, endPoint y: 245, distance: 76.8
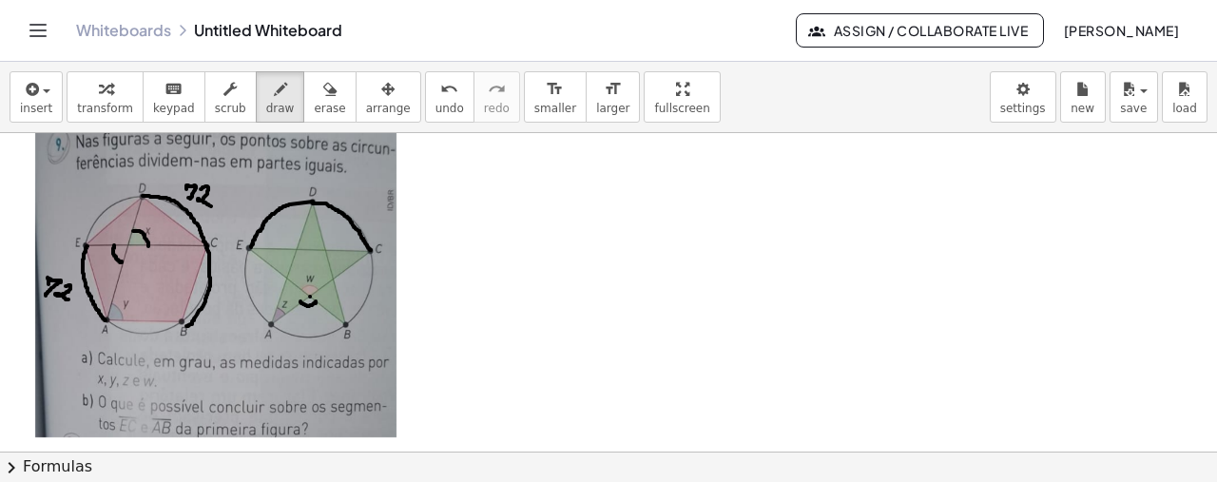
drag, startPoint x: 300, startPoint y: 299, endPoint x: 316, endPoint y: 301, distance: 15.3
drag, startPoint x: 303, startPoint y: 289, endPoint x: 316, endPoint y: 294, distance: 13.2
click at [266, 107] on span "draw" at bounding box center [280, 108] width 29 height 13
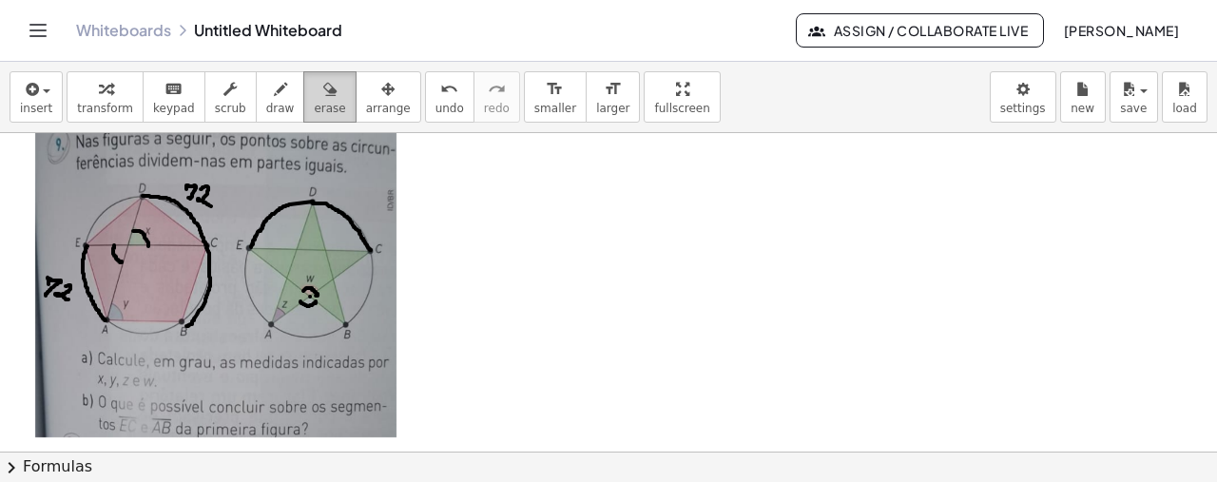
click at [314, 97] on div "button" at bounding box center [329, 88] width 31 height 23
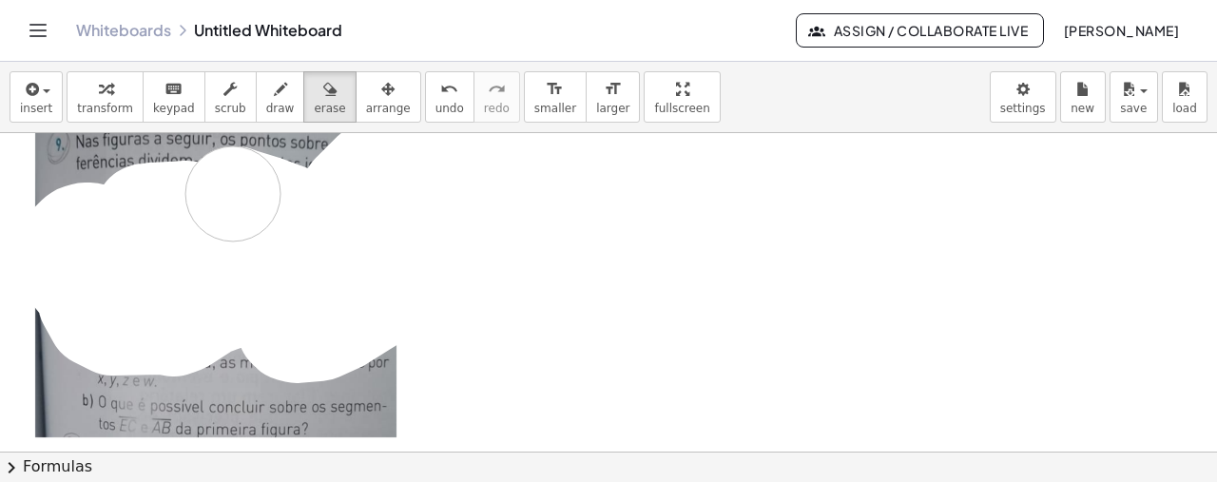
drag, startPoint x: 143, startPoint y: 210, endPoint x: 233, endPoint y: 192, distance: 92.1
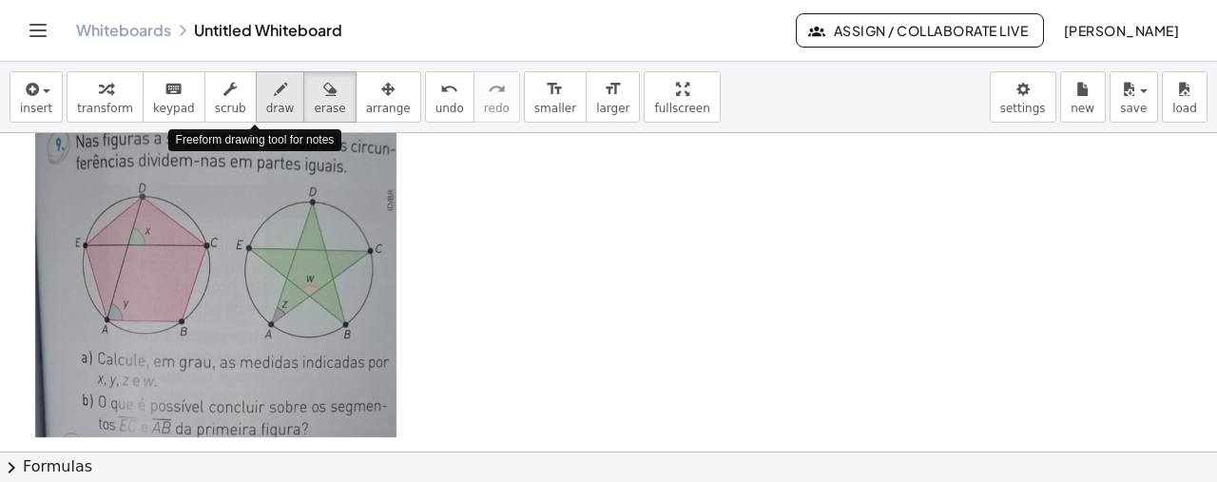
click at [266, 96] on div "button" at bounding box center [280, 88] width 29 height 23
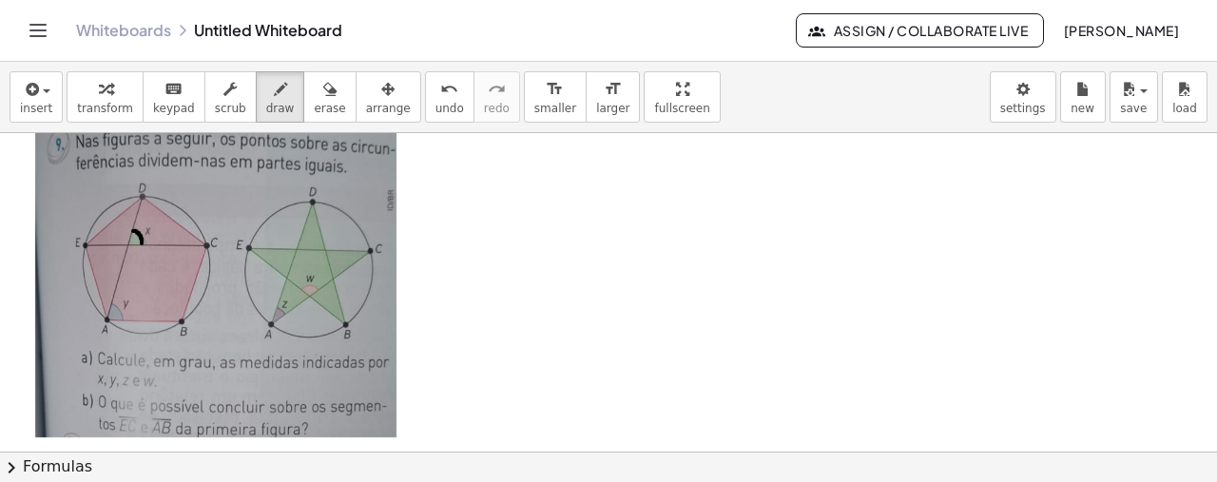
drag, startPoint x: 133, startPoint y: 229, endPoint x: 141, endPoint y: 242, distance: 15.3
drag, startPoint x: 111, startPoint y: 301, endPoint x: 121, endPoint y: 317, distance: 17.9
drag, startPoint x: 86, startPoint y: 242, endPoint x: 210, endPoint y: 245, distance: 124.6
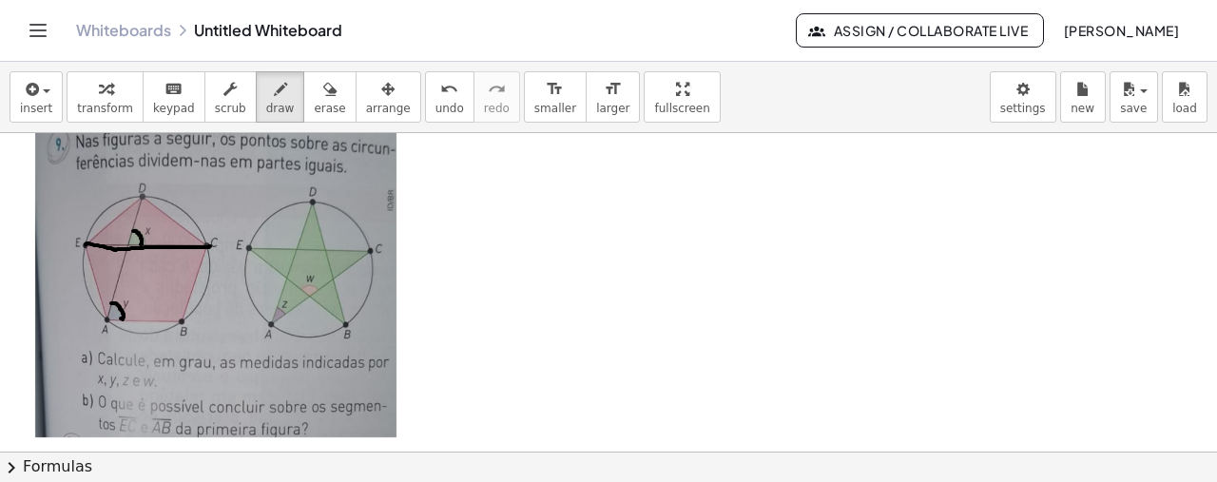
drag, startPoint x: 106, startPoint y: 316, endPoint x: 184, endPoint y: 321, distance: 78.2
drag, startPoint x: 141, startPoint y: 195, endPoint x: 105, endPoint y: 329, distance: 138.8
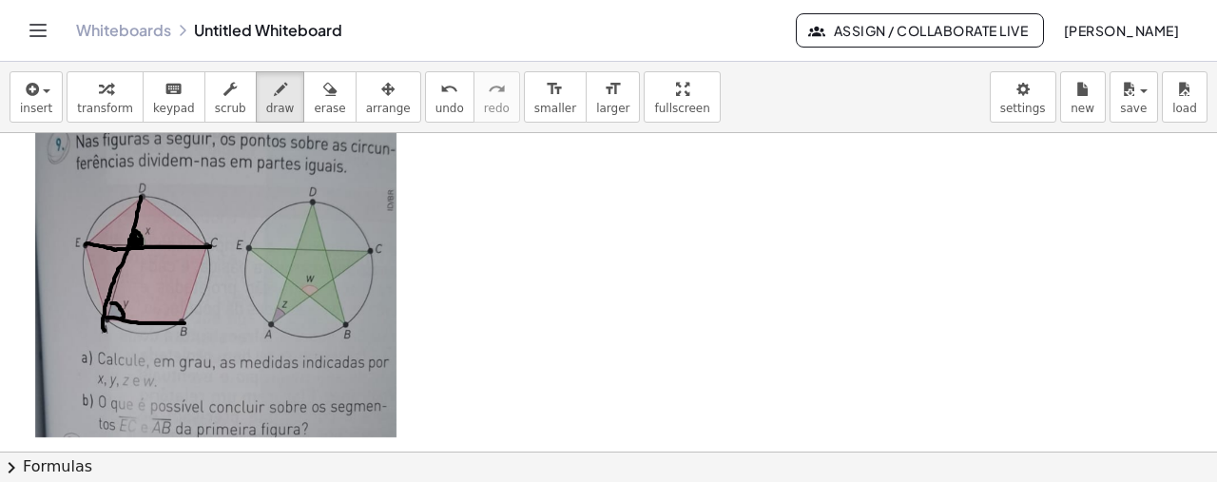
click at [323, 88] on icon "button" at bounding box center [329, 89] width 13 height 23
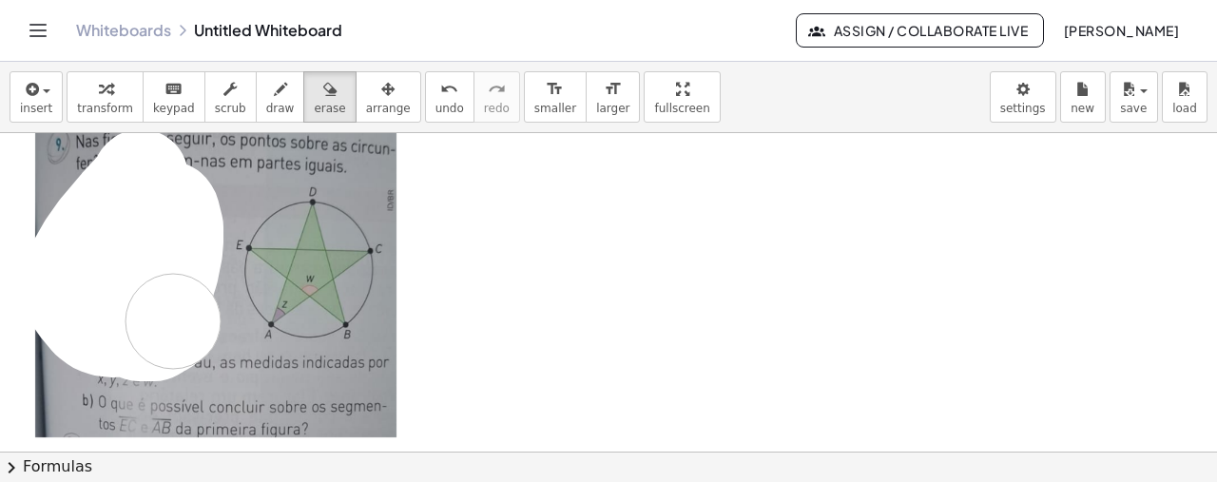
drag, startPoint x: 152, startPoint y: 252, endPoint x: 265, endPoint y: 47, distance: 234.4
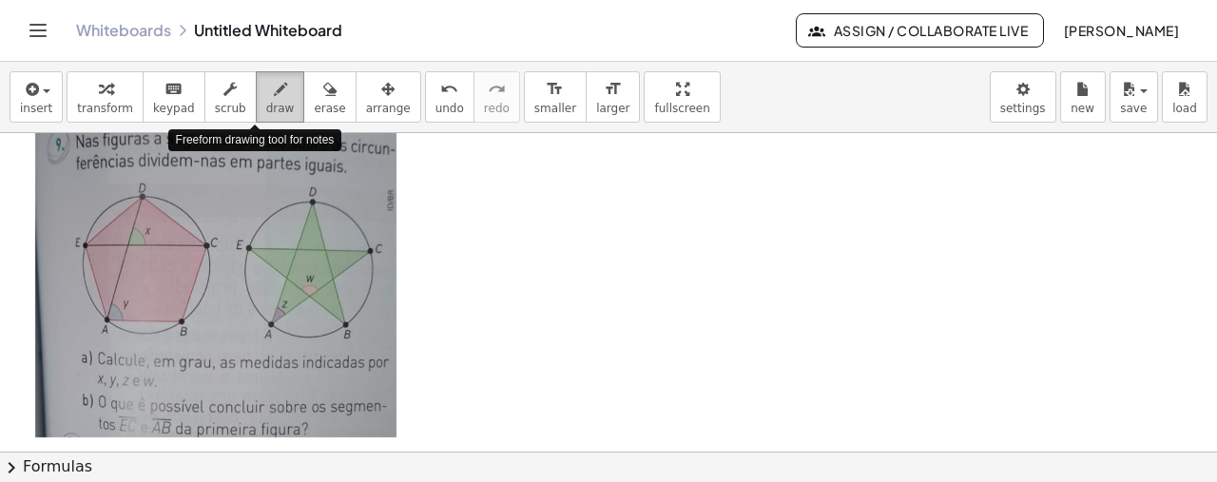
click at [274, 90] on icon "button" at bounding box center [280, 89] width 13 height 23
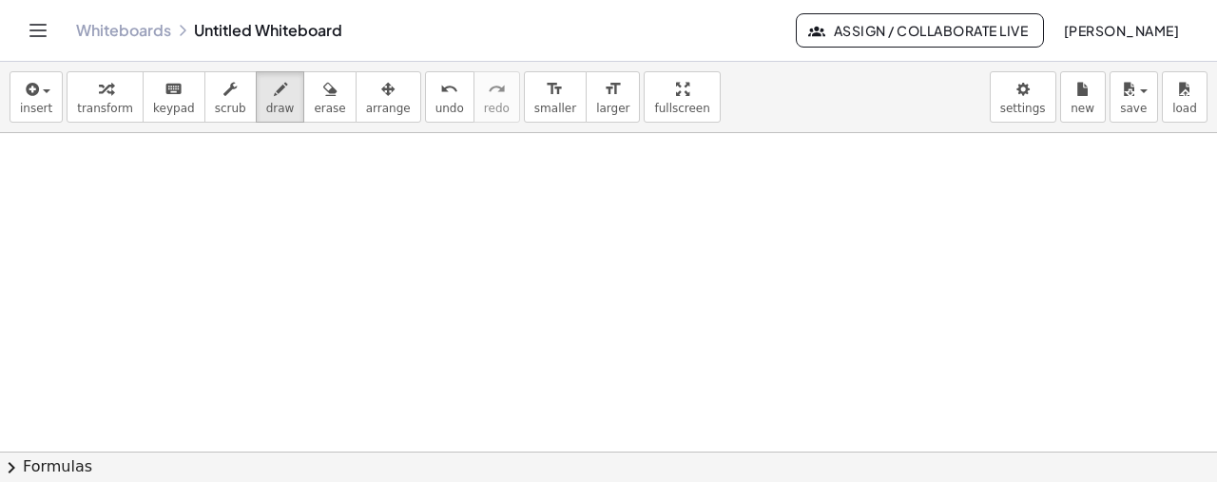
scroll to position [2766, 0]
click at [28, 116] on button "insert" at bounding box center [36, 96] width 53 height 51
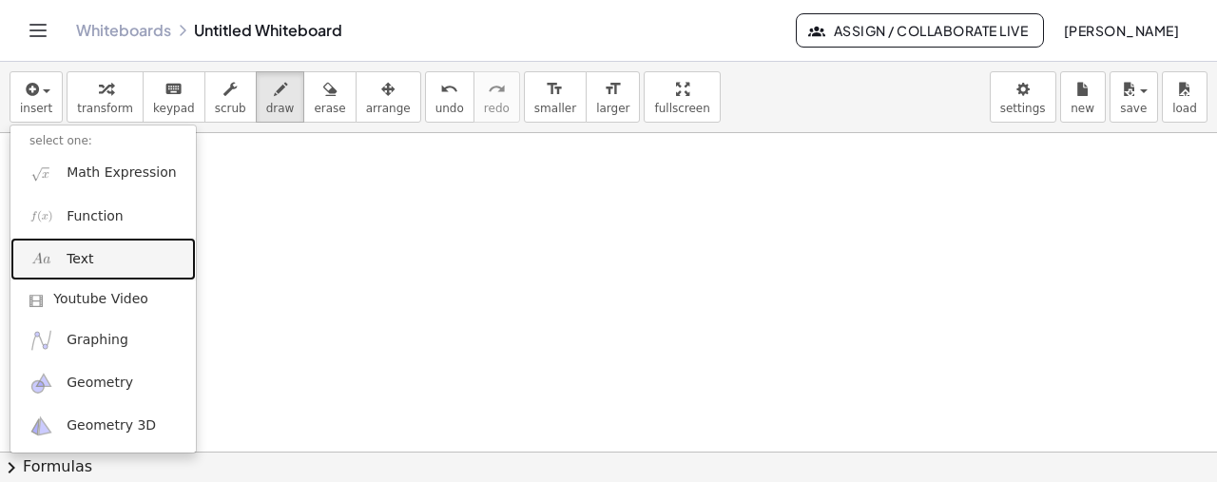
click at [70, 258] on span "Text" at bounding box center [80, 259] width 27 height 19
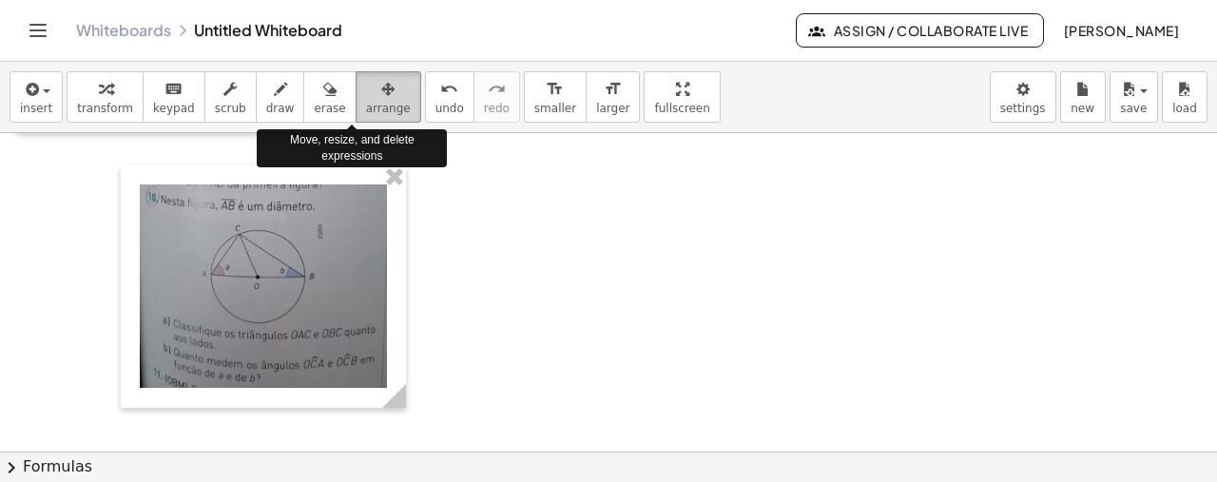
click at [356, 119] on button "arrange" at bounding box center [389, 96] width 66 height 51
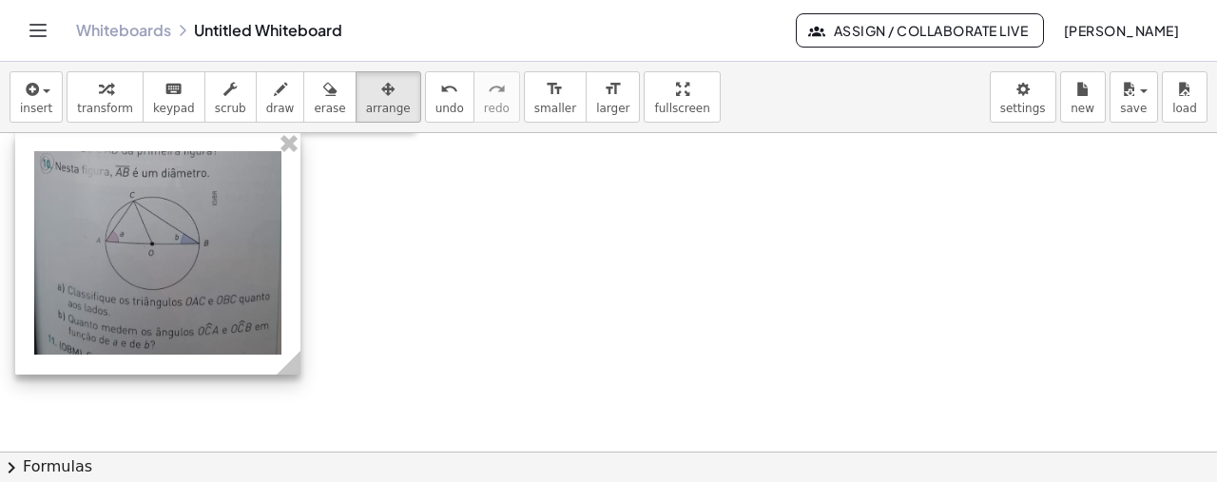
drag, startPoint x: 256, startPoint y: 240, endPoint x: 150, endPoint y: 206, distance: 110.6
click at [150, 206] on div at bounding box center [157, 253] width 285 height 242
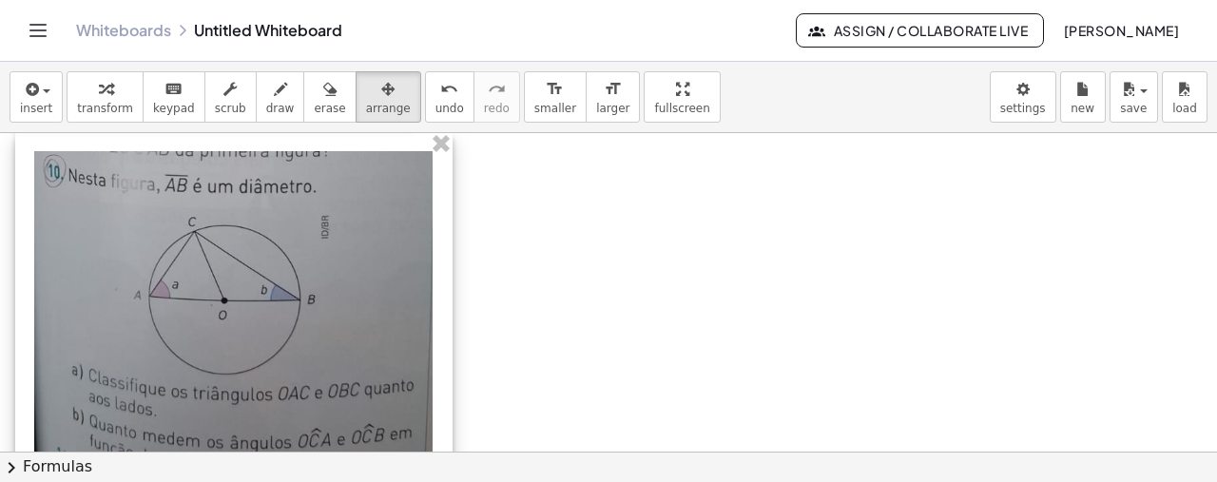
drag, startPoint x: 299, startPoint y: 375, endPoint x: 451, endPoint y: 395, distance: 153.4
click at [451, 395] on div "- +" at bounding box center [233, 316] width 437 height 368
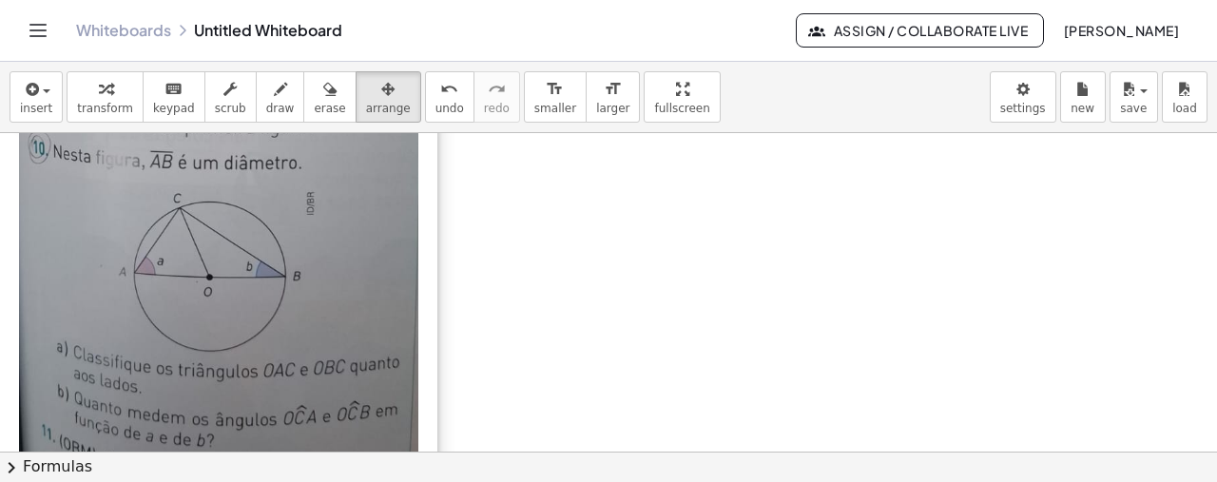
drag, startPoint x: 279, startPoint y: 309, endPoint x: 260, endPoint y: 285, distance: 31.0
click at [260, 285] on div at bounding box center [218, 292] width 437 height 368
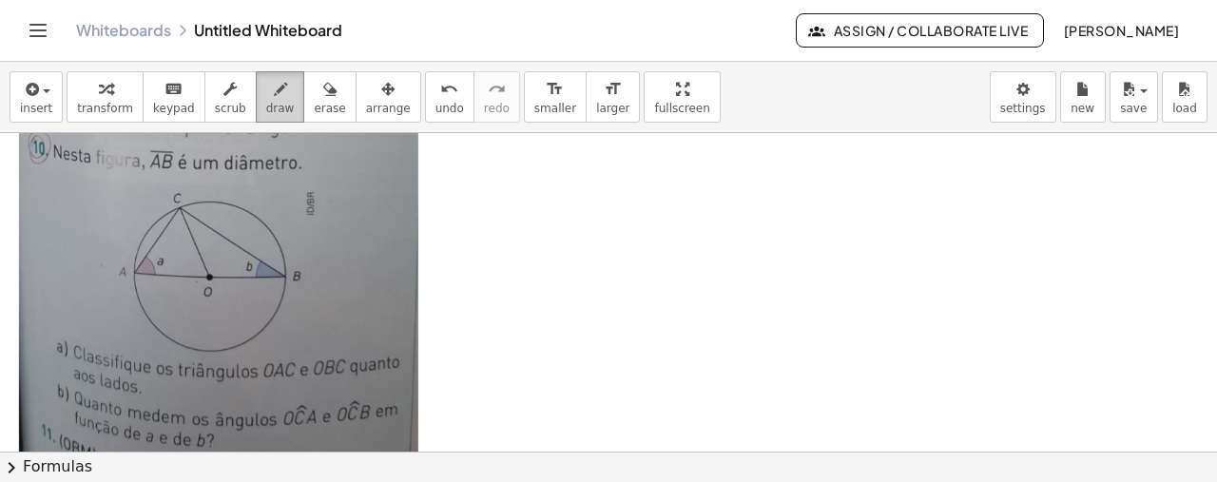
click at [274, 99] on icon "button" at bounding box center [280, 89] width 13 height 23
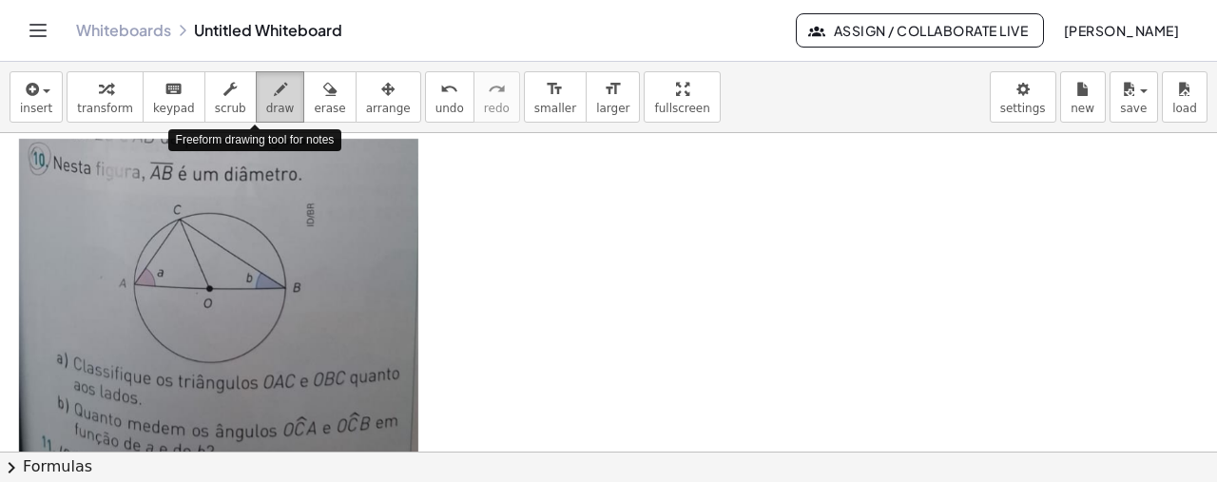
click at [256, 102] on button "draw" at bounding box center [280, 96] width 49 height 51
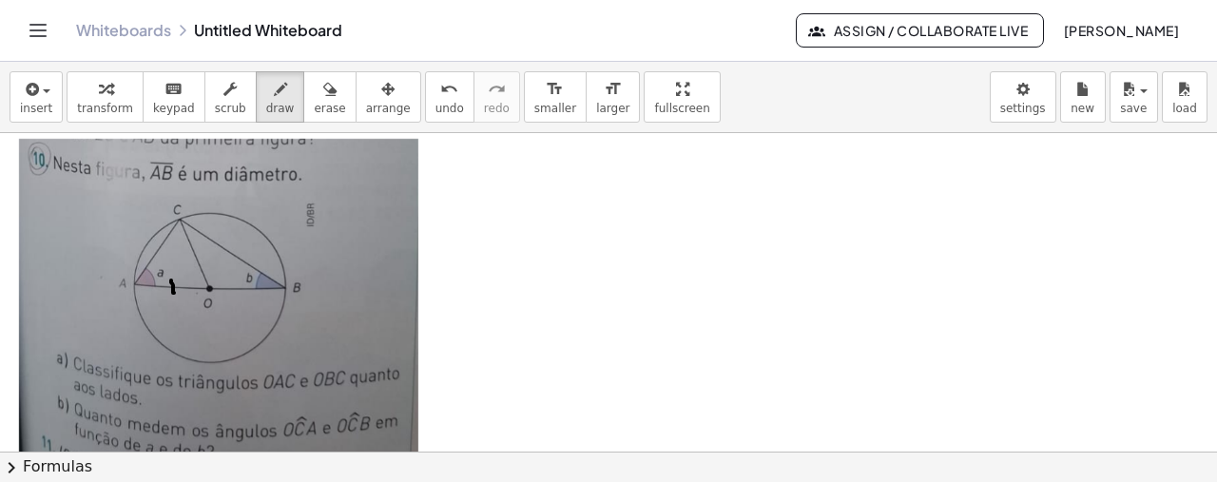
drag, startPoint x: 171, startPoint y: 279, endPoint x: 174, endPoint y: 294, distance: 15.5
drag, startPoint x: 241, startPoint y: 285, endPoint x: 242, endPoint y: 299, distance: 13.3
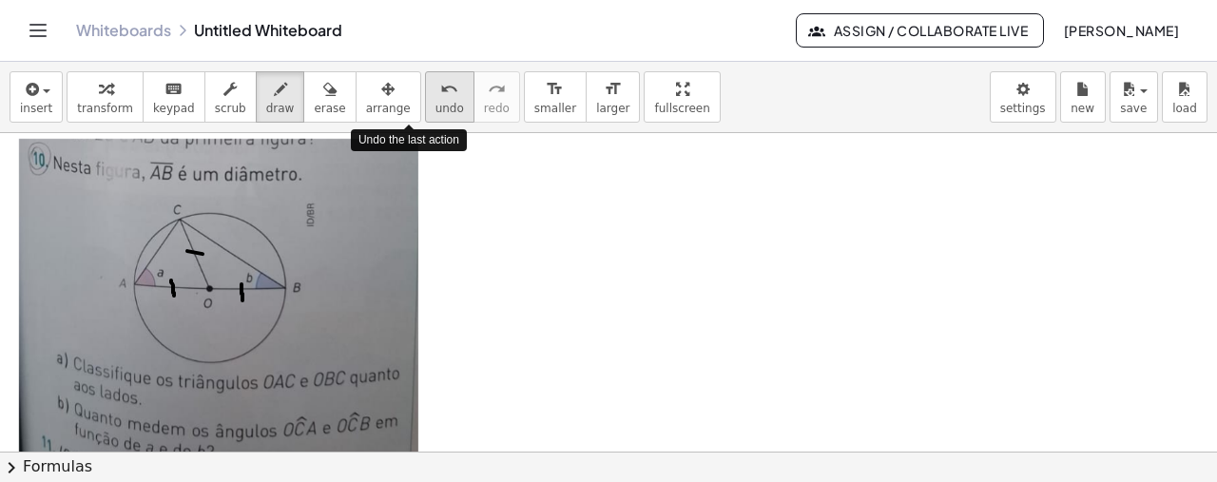
click at [440, 88] on icon "undo" at bounding box center [449, 89] width 18 height 23
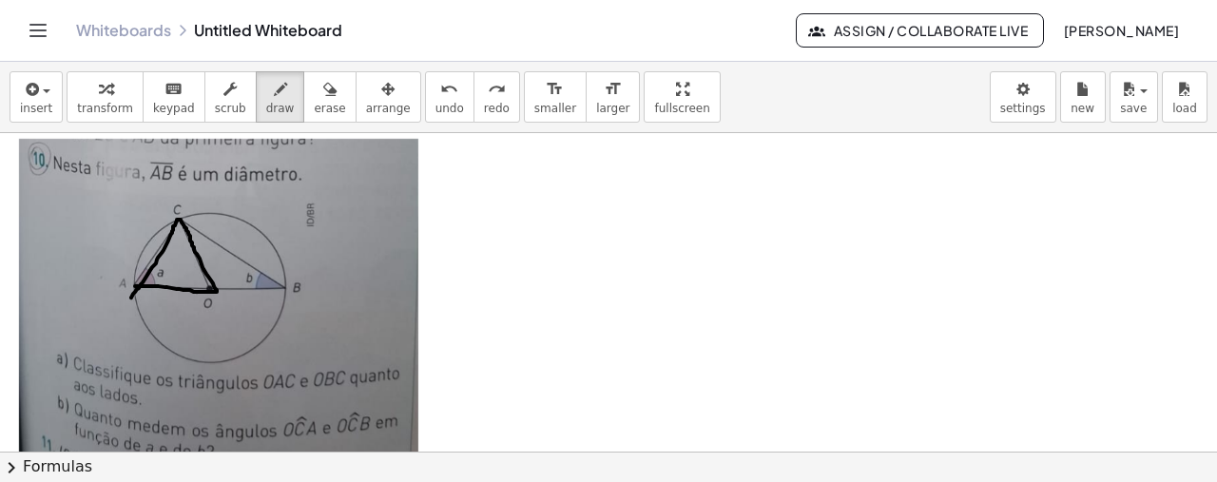
drag, startPoint x: 135, startPoint y: 284, endPoint x: 129, endPoint y: 297, distance: 13.6
drag, startPoint x: 173, startPoint y: 279, endPoint x: 176, endPoint y: 298, distance: 19.2
drag, startPoint x: 190, startPoint y: 254, endPoint x: 213, endPoint y: 246, distance: 24.1
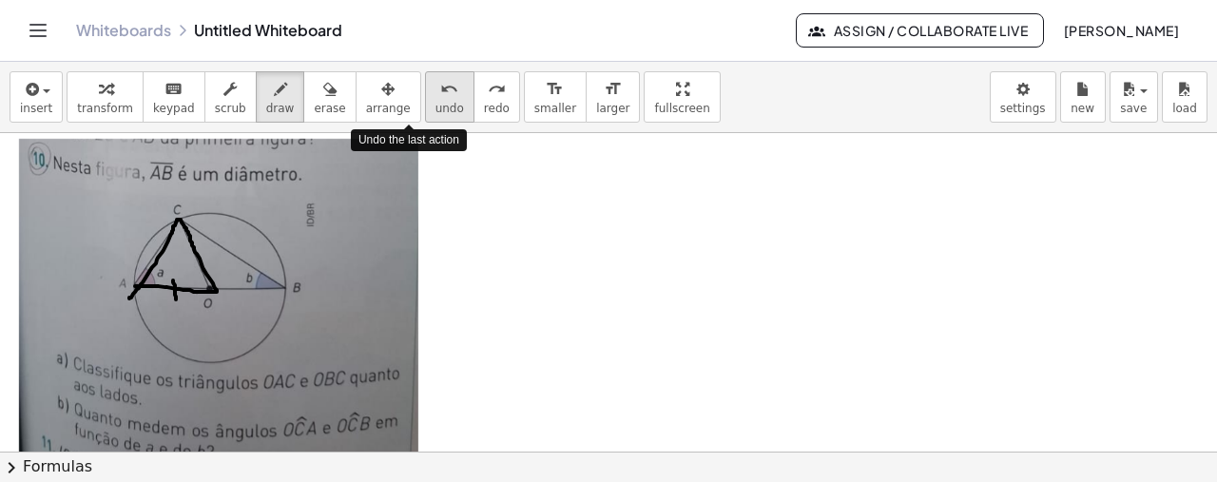
click at [440, 95] on icon "undo" at bounding box center [449, 89] width 18 height 23
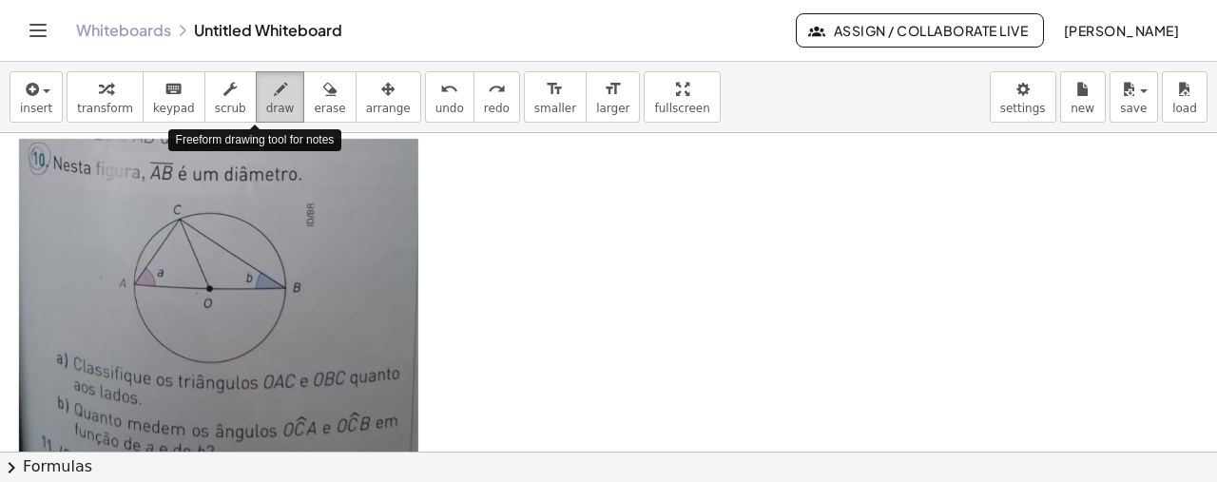
click at [266, 108] on span "draw" at bounding box center [280, 108] width 29 height 13
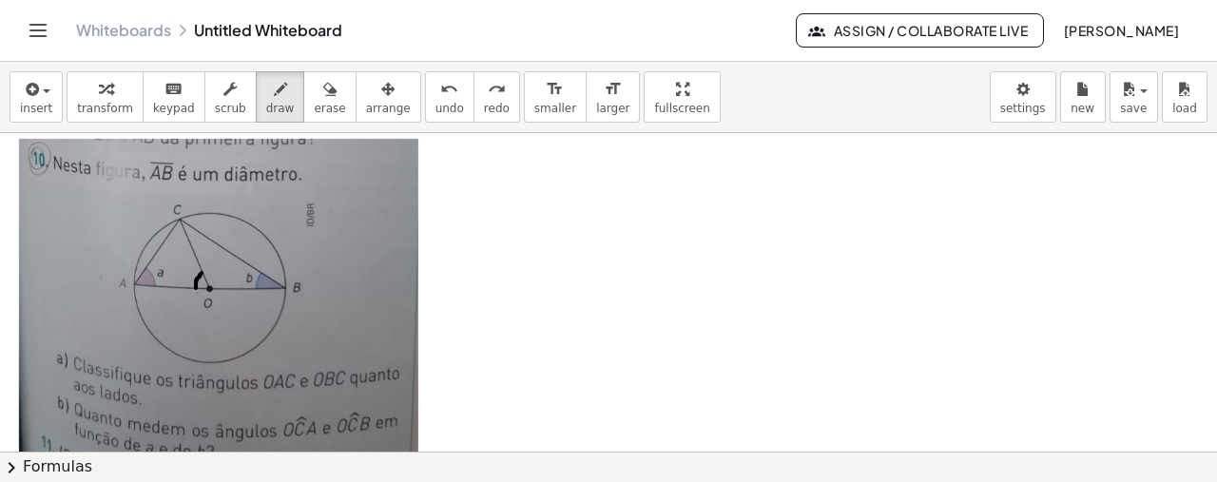
drag, startPoint x: 202, startPoint y: 271, endPoint x: 196, endPoint y: 286, distance: 16.2
drag, startPoint x: 179, startPoint y: 266, endPoint x: 181, endPoint y: 276, distance: 9.7
drag, startPoint x: 187, startPoint y: 263, endPoint x: 186, endPoint y: 275, distance: 11.4
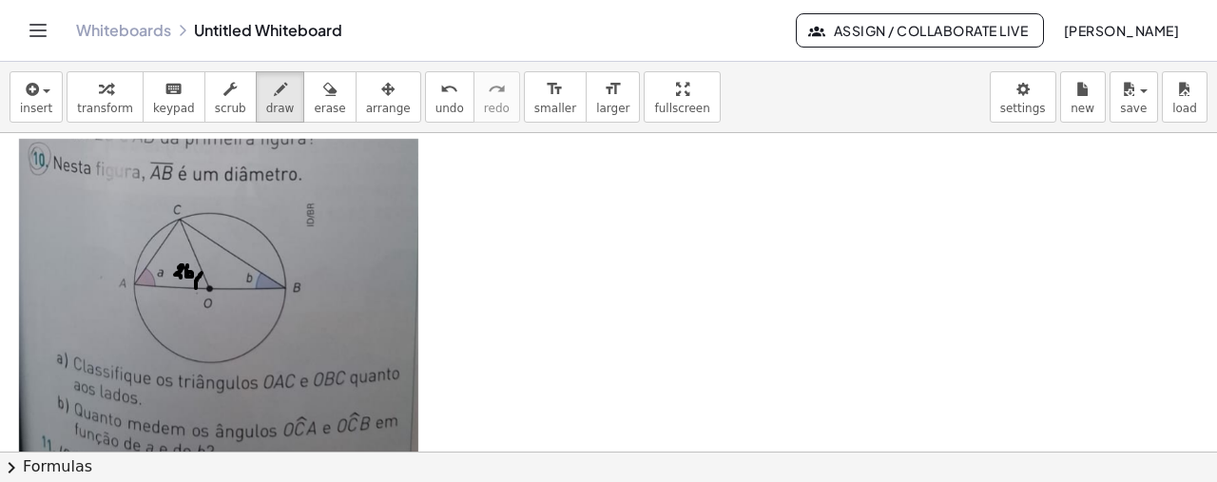
drag, startPoint x: 257, startPoint y: 271, endPoint x: 259, endPoint y: 286, distance: 15.3
drag, startPoint x: 179, startPoint y: 216, endPoint x: 128, endPoint y: 281, distance: 82.7
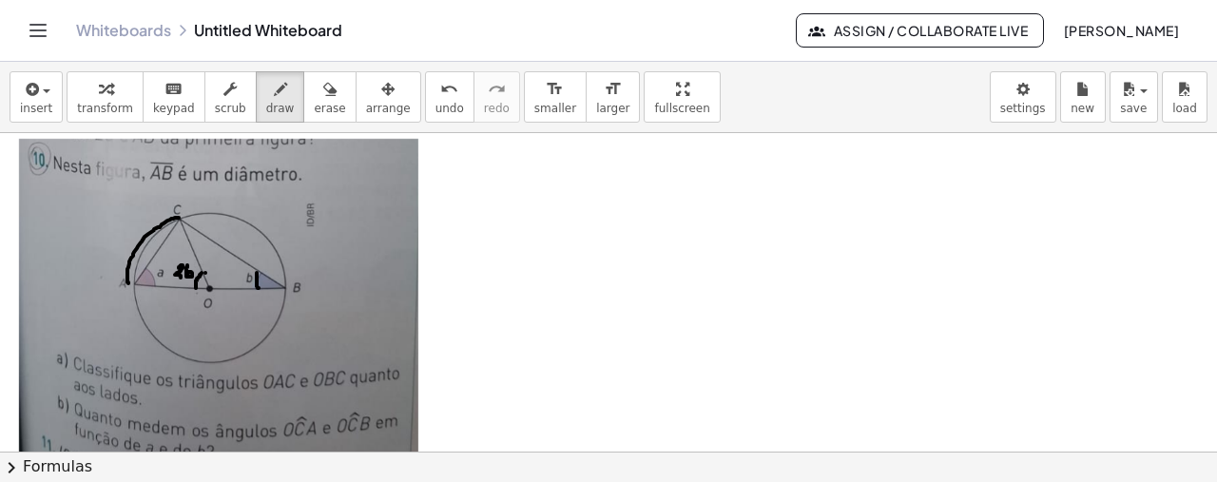
drag, startPoint x: 205, startPoint y: 271, endPoint x: 112, endPoint y: 233, distance: 100.6
click at [440, 85] on icon "undo" at bounding box center [449, 89] width 18 height 23
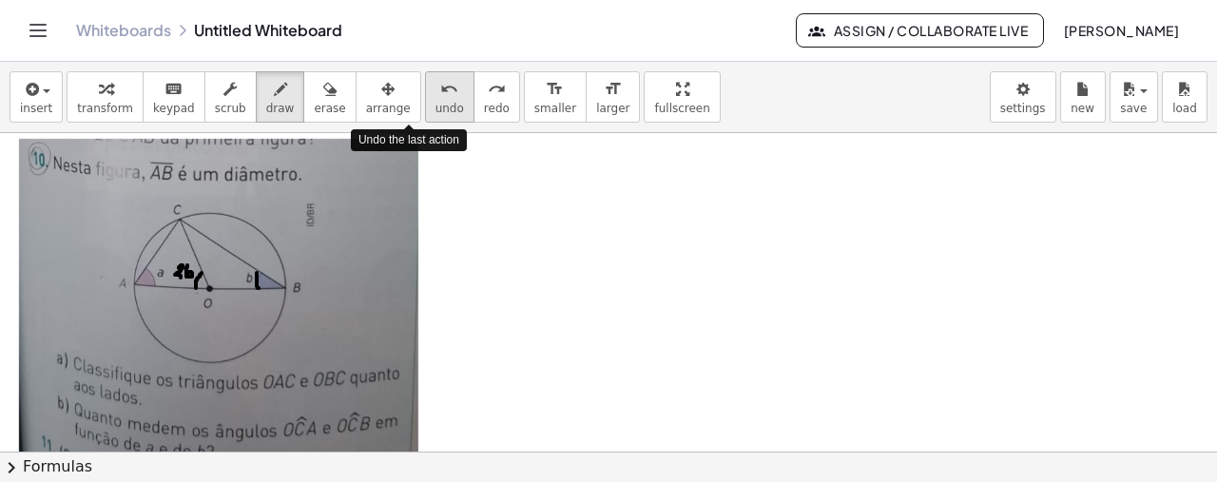
click at [440, 85] on icon "undo" at bounding box center [449, 89] width 18 height 23
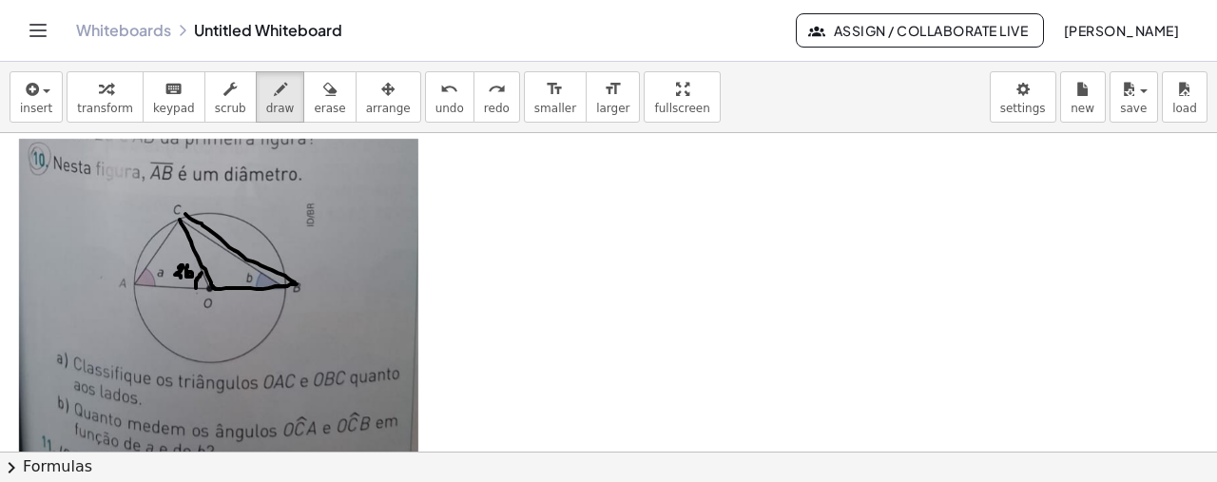
drag, startPoint x: 260, startPoint y: 271, endPoint x: 257, endPoint y: 285, distance: 14.8
drag, startPoint x: 190, startPoint y: 238, endPoint x: 199, endPoint y: 230, distance: 11.4
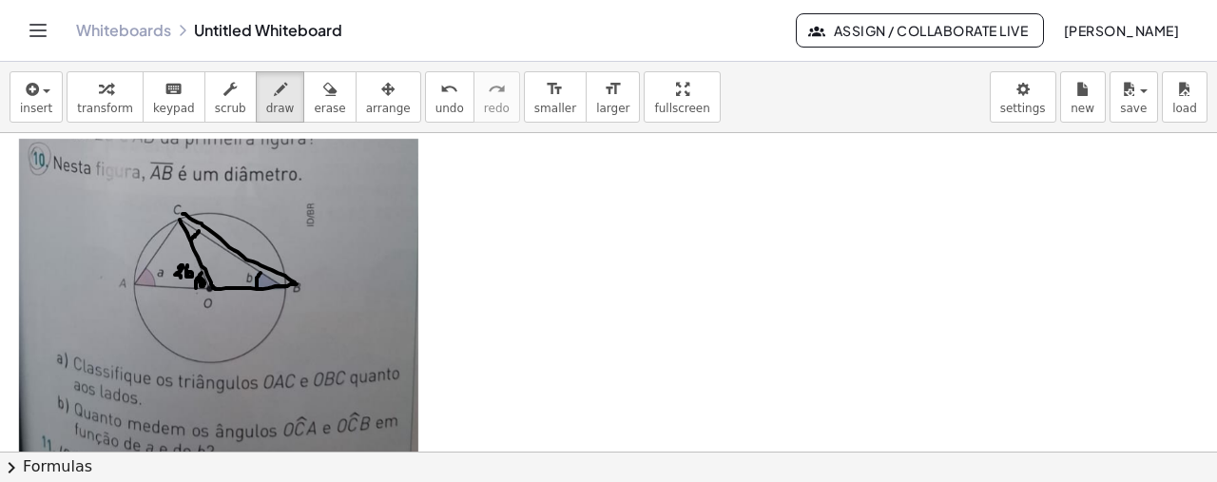
drag, startPoint x: 202, startPoint y: 241, endPoint x: 202, endPoint y: 250, distance: 9.6
drag, startPoint x: 232, startPoint y: 223, endPoint x: 226, endPoint y: 236, distance: 13.6
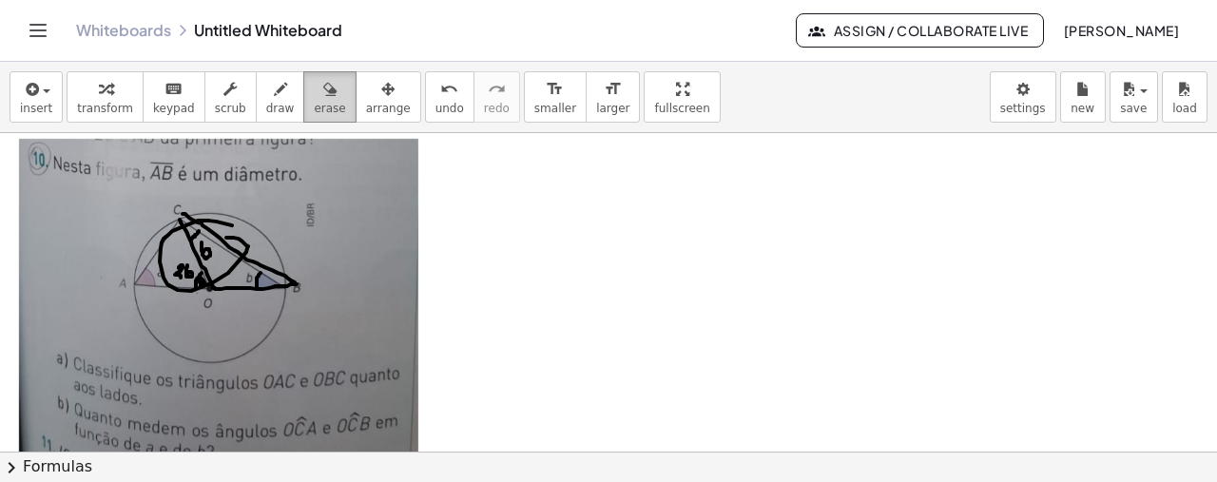
click at [314, 104] on span "erase" at bounding box center [329, 108] width 31 height 13
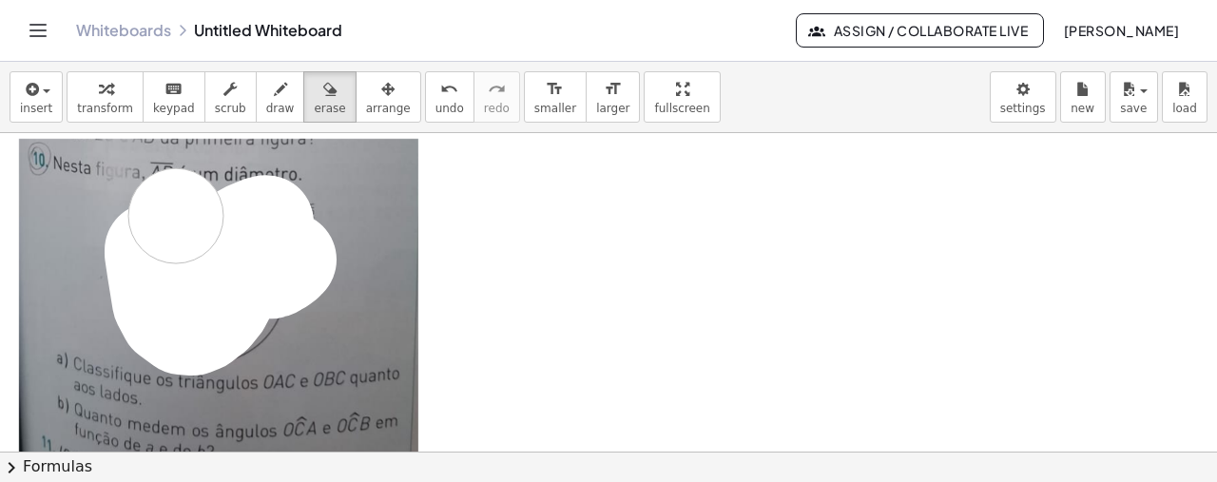
drag, startPoint x: 152, startPoint y: 248, endPoint x: 177, endPoint y: 216, distance: 40.7
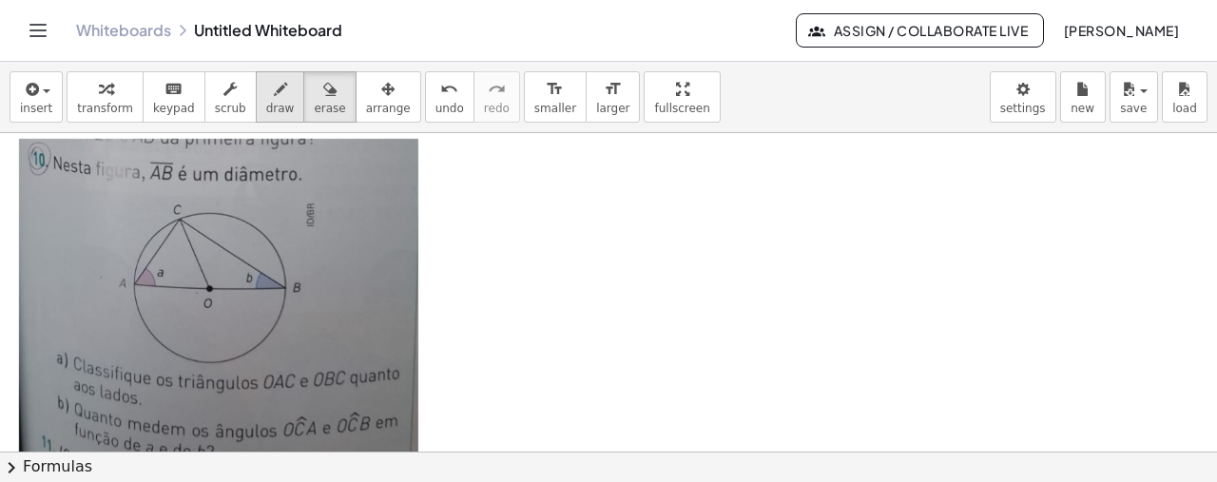
click at [266, 102] on span "draw" at bounding box center [280, 108] width 29 height 13
drag, startPoint x: 199, startPoint y: 269, endPoint x: 194, endPoint y: 283, distance: 15.0
drag, startPoint x: 178, startPoint y: 265, endPoint x: 179, endPoint y: 278, distance: 12.4
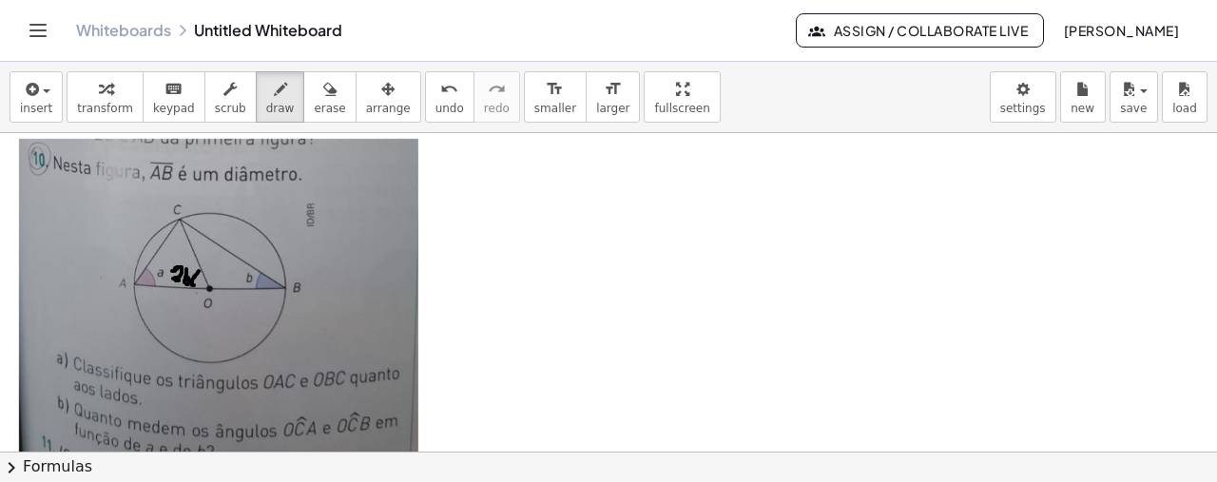
drag, startPoint x: 186, startPoint y: 267, endPoint x: 183, endPoint y: 280, distance: 13.6
drag, startPoint x: 188, startPoint y: 240, endPoint x: 199, endPoint y: 230, distance: 14.1
drag, startPoint x: 198, startPoint y: 239, endPoint x: 200, endPoint y: 250, distance: 11.6
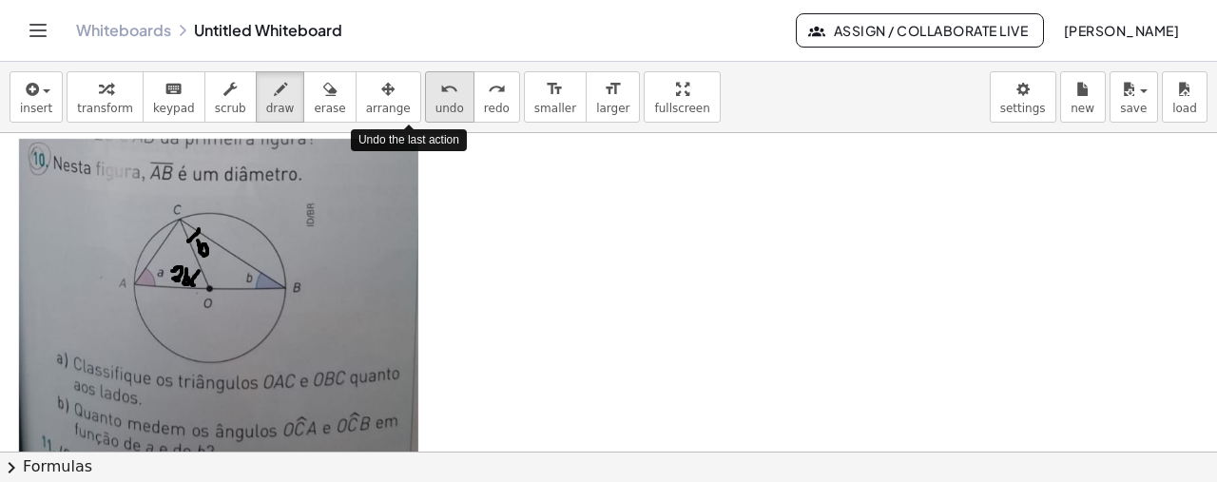
click at [440, 91] on icon "undo" at bounding box center [449, 89] width 18 height 23
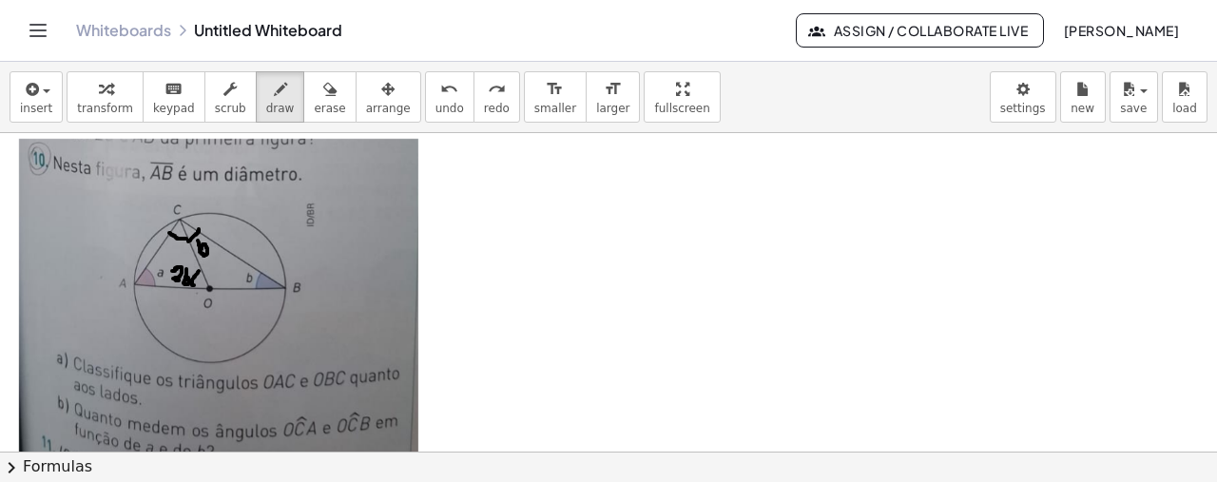
drag, startPoint x: 169, startPoint y: 231, endPoint x: 186, endPoint y: 237, distance: 18.0
drag, startPoint x: 164, startPoint y: 241, endPoint x: 160, endPoint y: 252, distance: 12.4
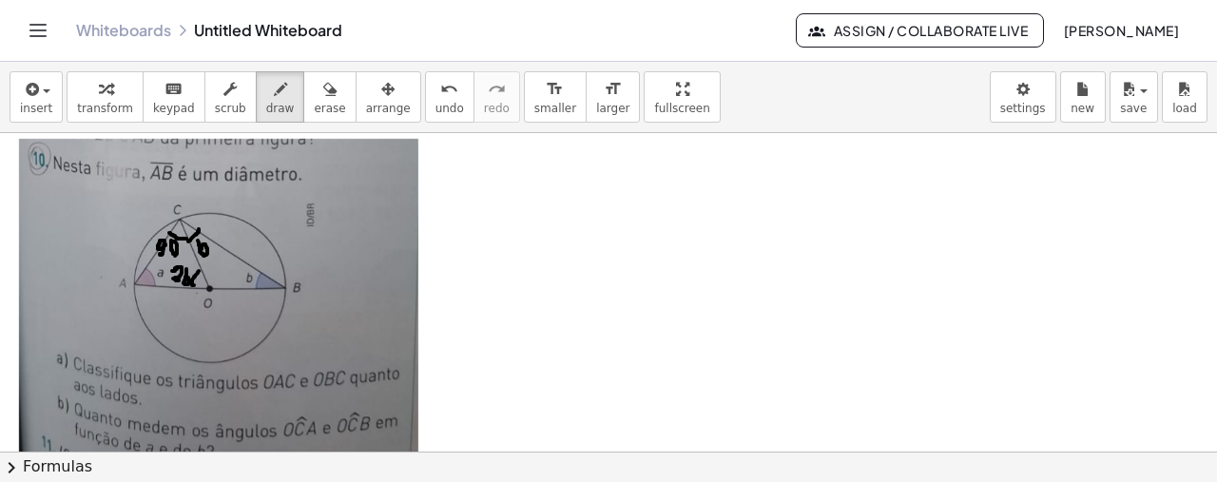
drag, startPoint x: 185, startPoint y: 244, endPoint x: 186, endPoint y: 254, distance: 9.6
drag, startPoint x: 209, startPoint y: 288, endPoint x: 127, endPoint y: 301, distance: 82.8
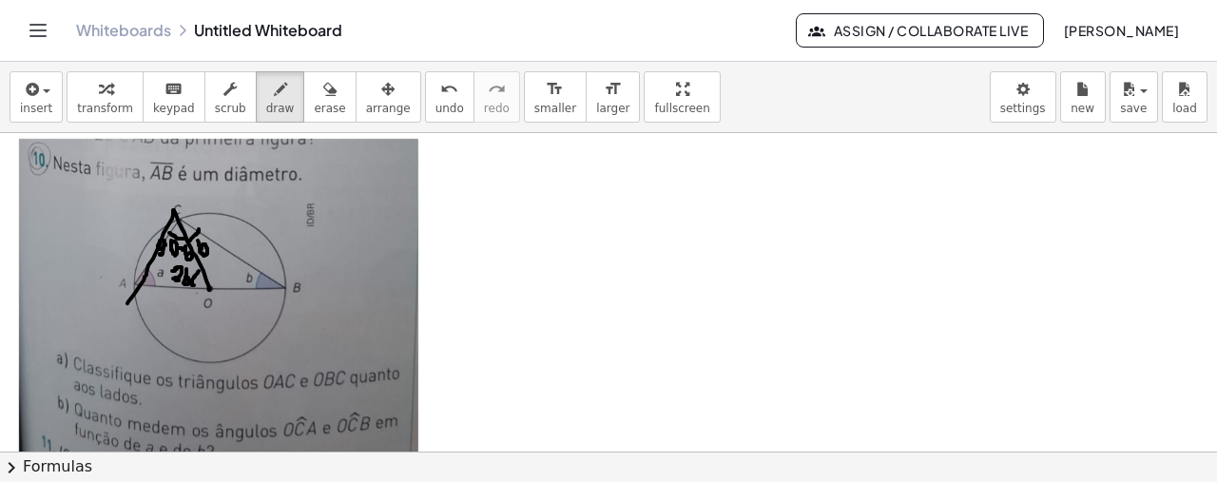
click at [428, 95] on button "undo undo" at bounding box center [449, 96] width 49 height 51
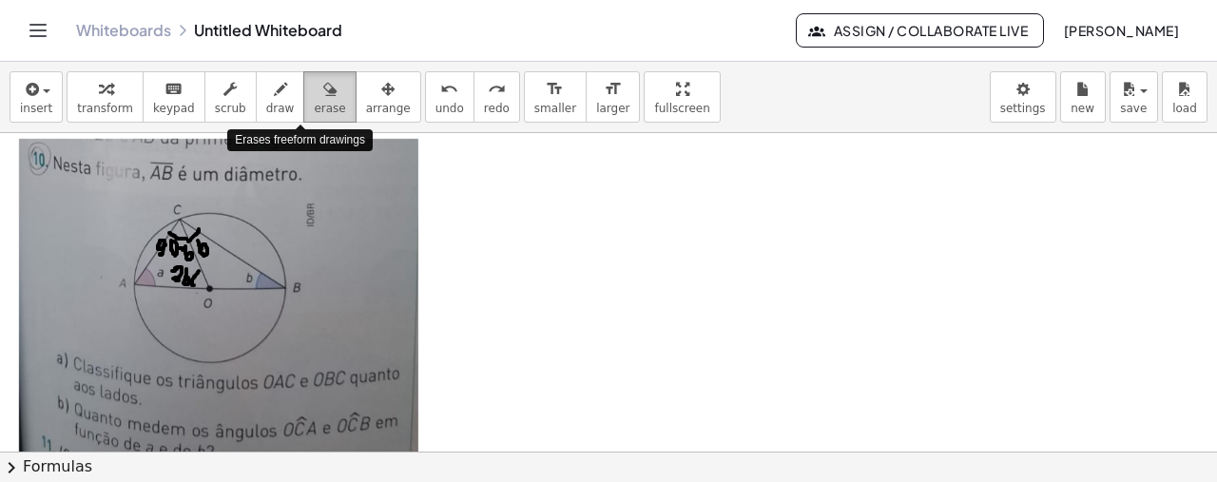
click at [314, 97] on div "button" at bounding box center [329, 88] width 31 height 23
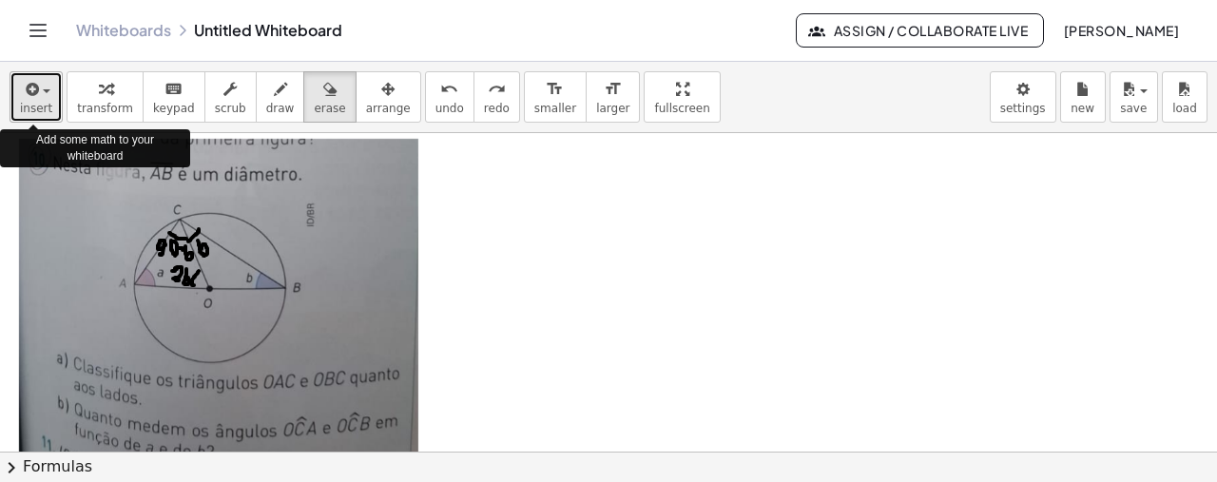
click at [28, 92] on icon "button" at bounding box center [30, 89] width 17 height 23
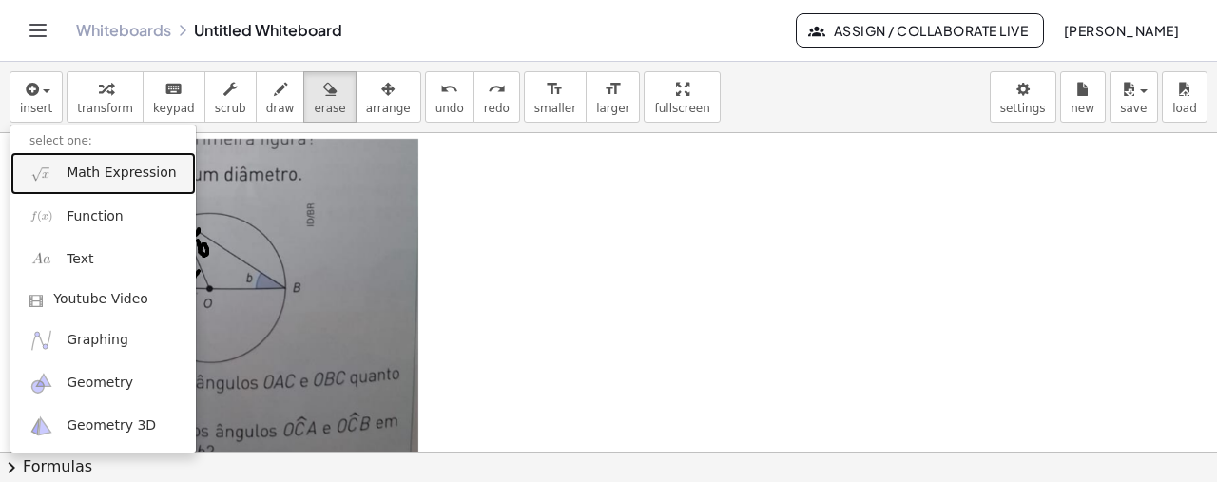
click at [85, 172] on span "Math Expression" at bounding box center [121, 173] width 109 height 19
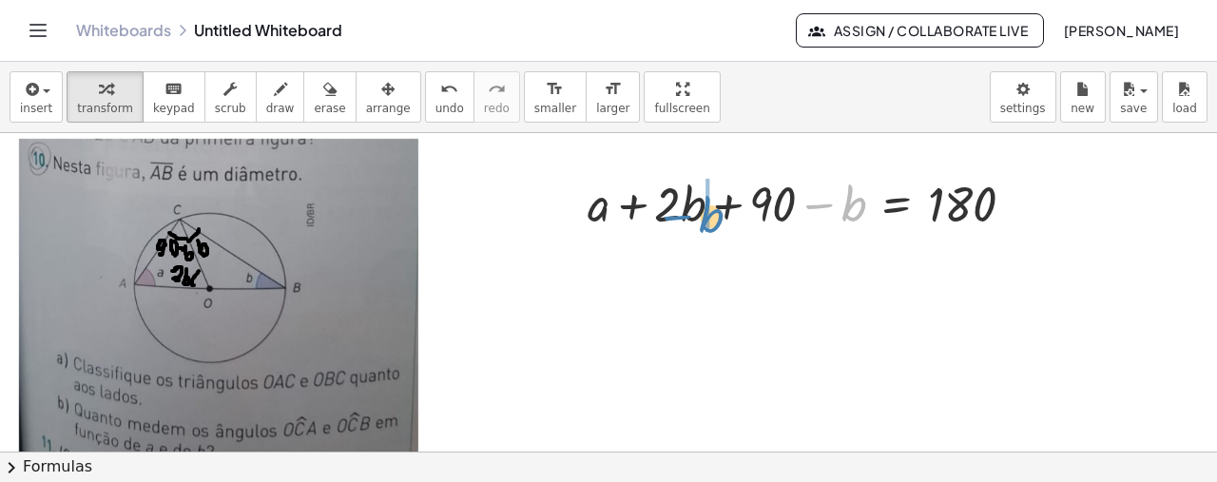
drag, startPoint x: 818, startPoint y: 207, endPoint x: 675, endPoint y: 218, distance: 143.0
click at [675, 218] on div at bounding box center [808, 202] width 461 height 65
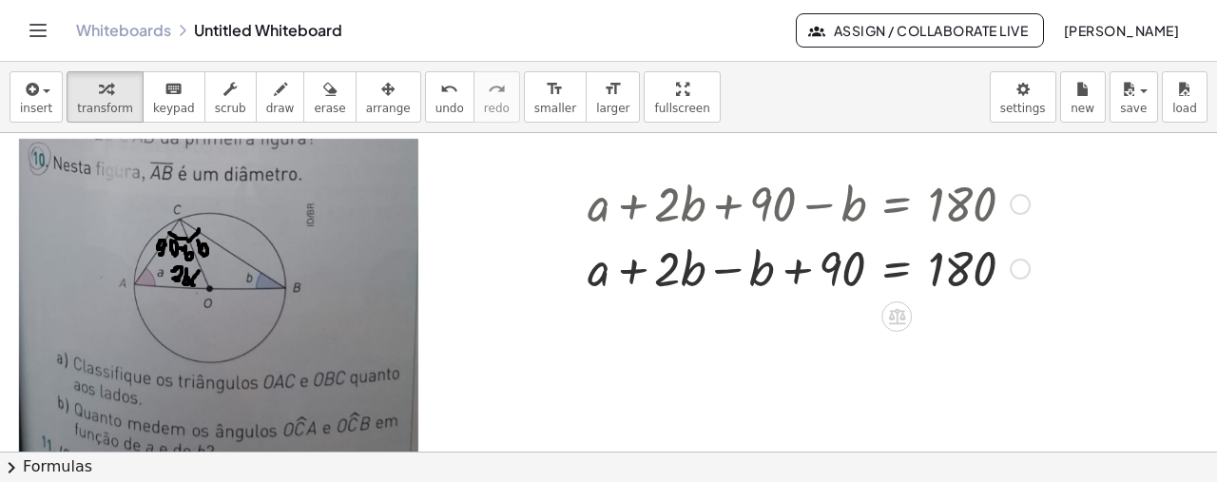
click at [730, 264] on div at bounding box center [808, 267] width 461 height 65
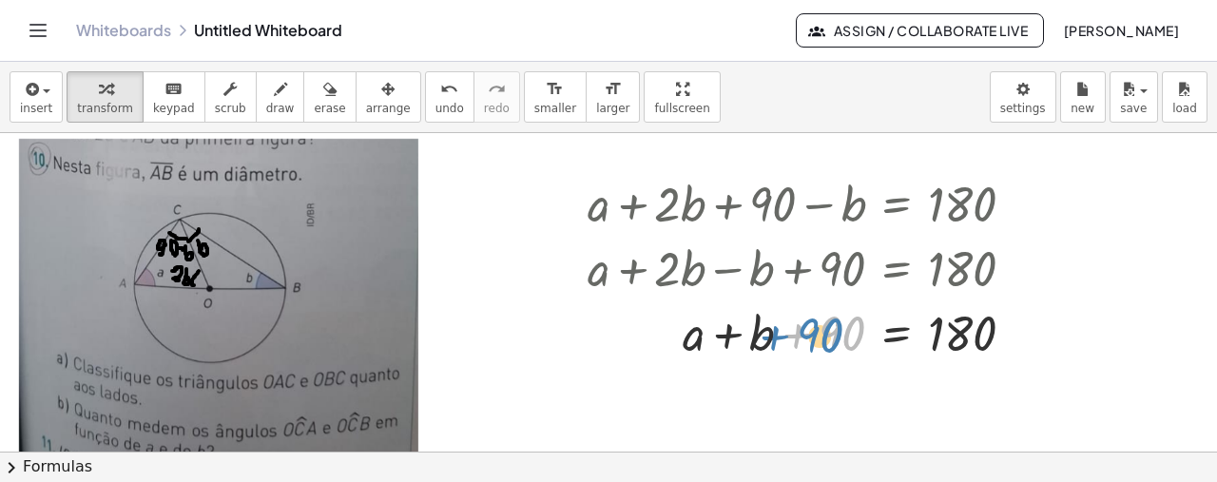
drag, startPoint x: 800, startPoint y: 336, endPoint x: 785, endPoint y: 340, distance: 15.9
click at [785, 340] on div at bounding box center [808, 331] width 461 height 65
click at [1018, 121] on body "Graspable Math Activities Get Started Activity Bank Assigned Work Classes White…" at bounding box center [608, 241] width 1217 height 482
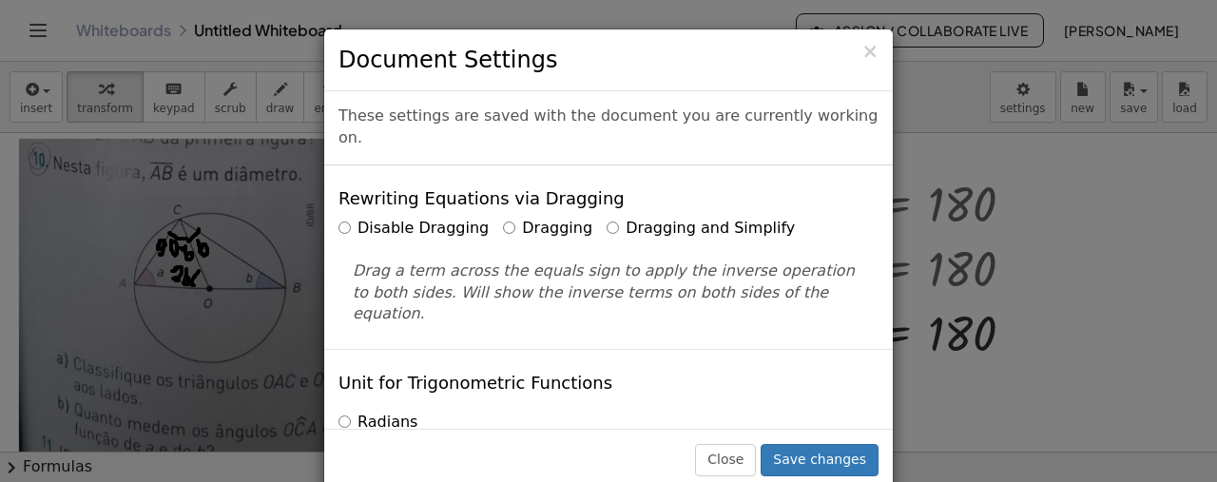
click at [686, 218] on label "Dragging and Simplify" at bounding box center [701, 229] width 188 height 22
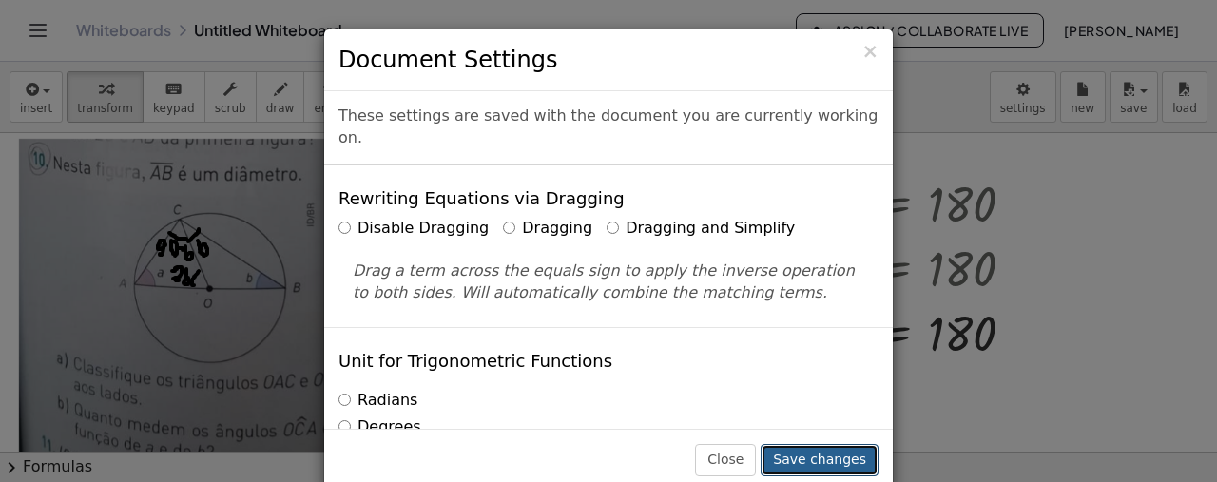
click at [824, 454] on button "Save changes" at bounding box center [820, 460] width 118 height 32
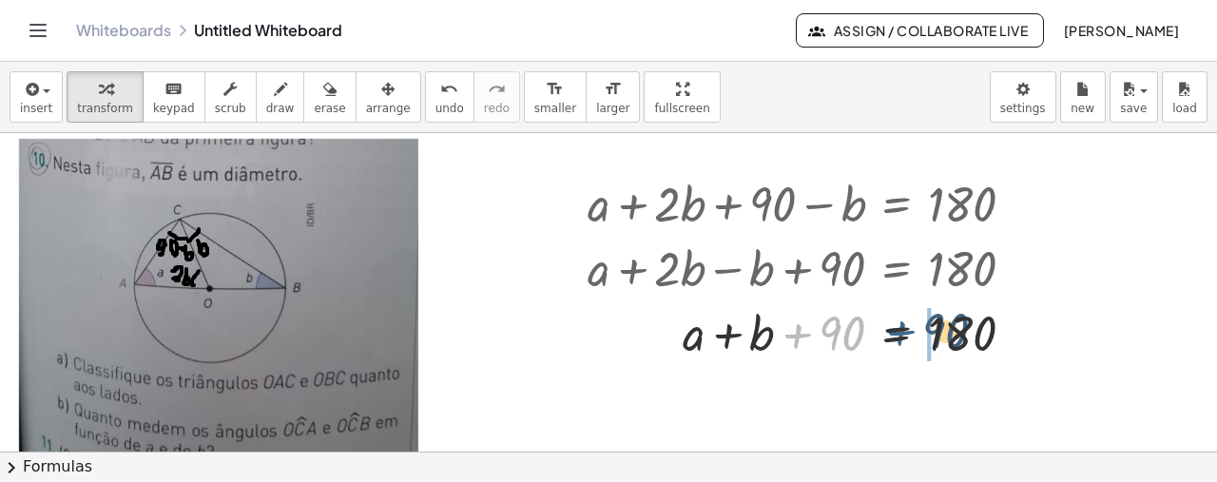
drag, startPoint x: 797, startPoint y: 331, endPoint x: 901, endPoint y: 328, distance: 104.6
click at [901, 328] on div at bounding box center [808, 331] width 461 height 65
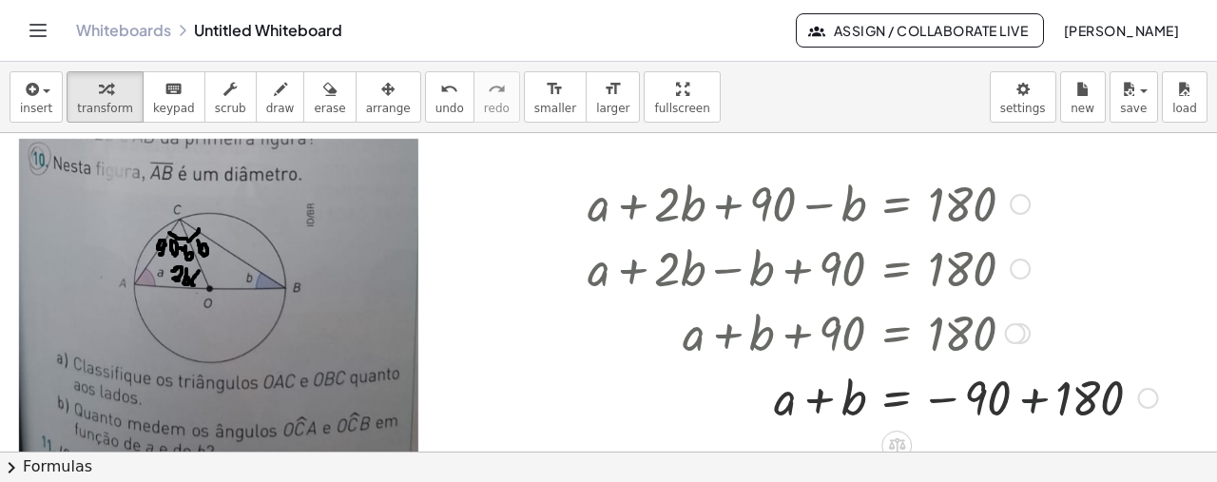
click at [1029, 399] on div at bounding box center [872, 396] width 589 height 65
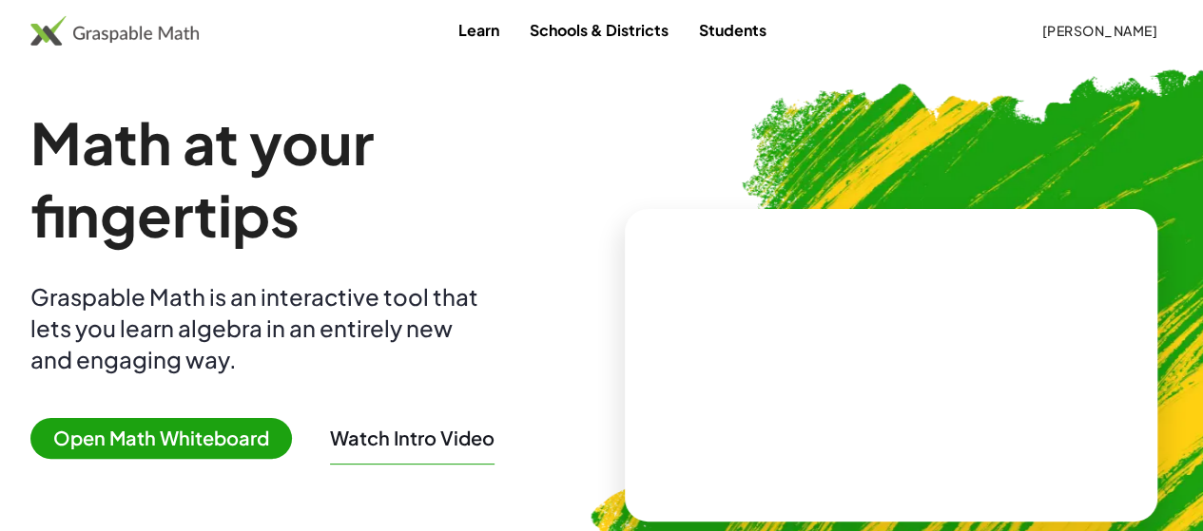
click at [244, 443] on span "Open Math Whiteboard" at bounding box center [160, 438] width 261 height 41
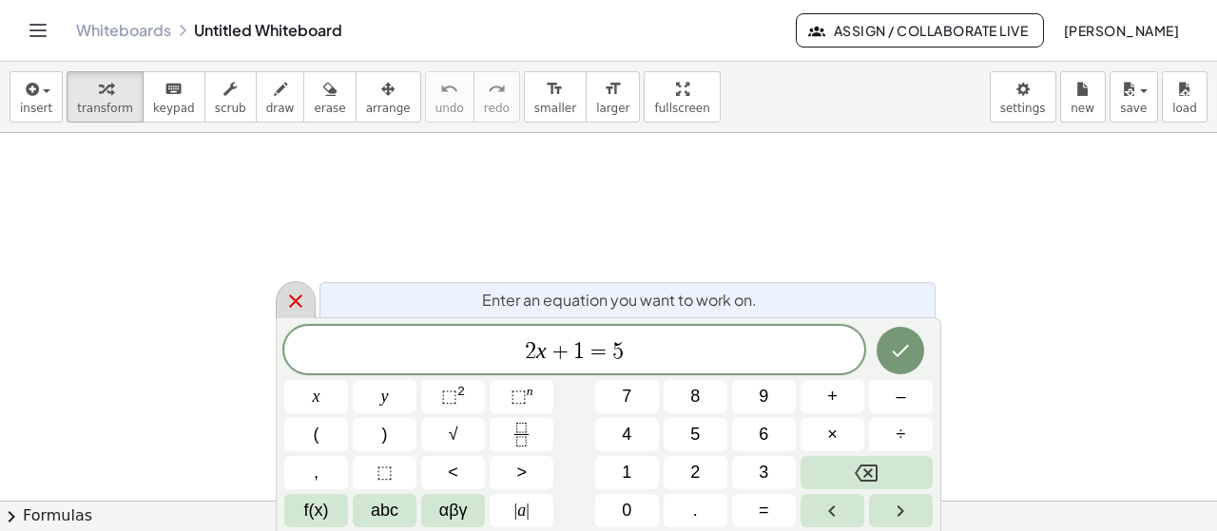
click at [299, 303] on icon at bounding box center [295, 301] width 23 height 23
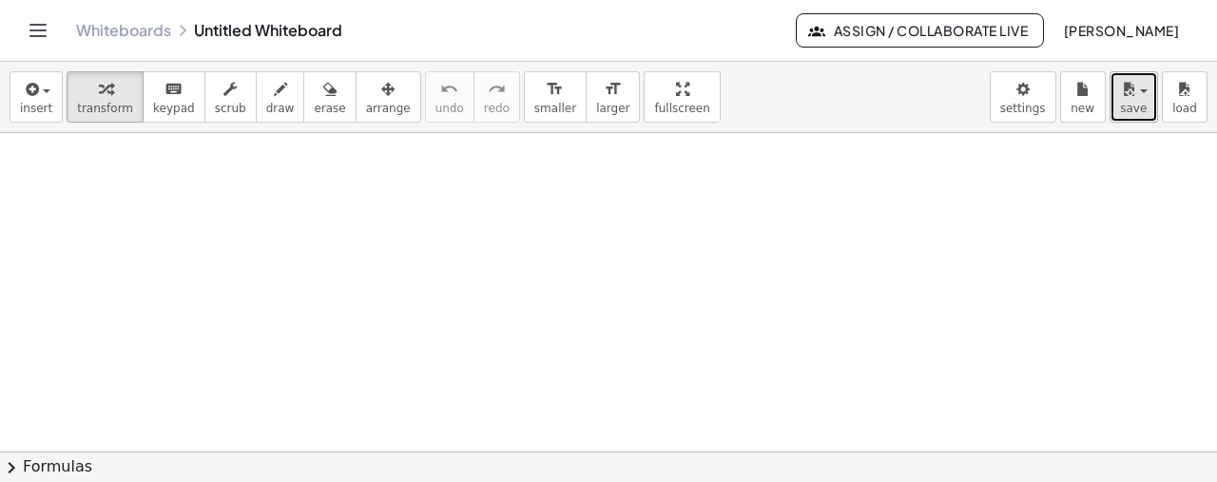
click at [1152, 105] on button "save" at bounding box center [1133, 96] width 48 height 51
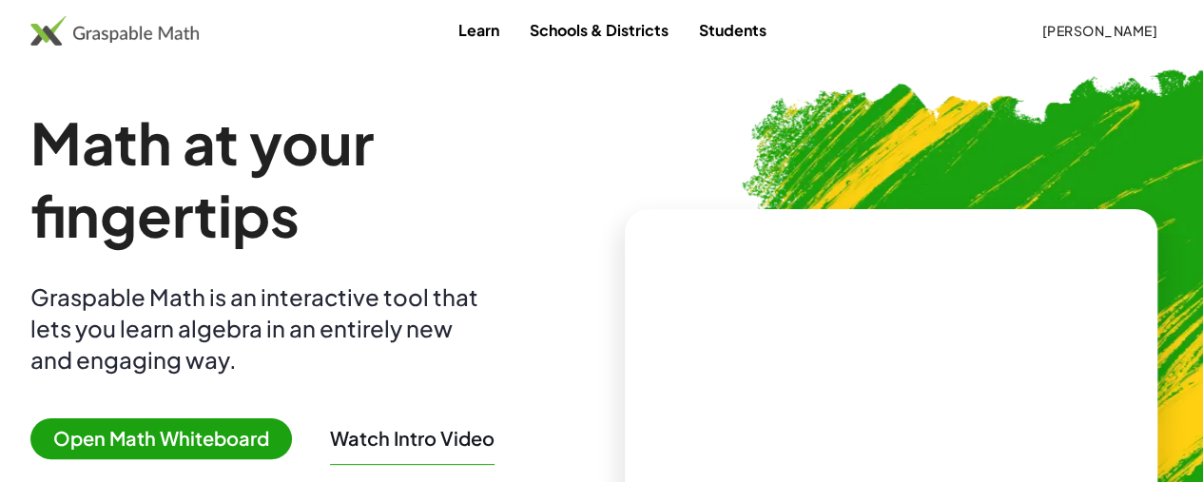
click at [219, 440] on span "Open Math Whiteboard" at bounding box center [160, 438] width 261 height 41
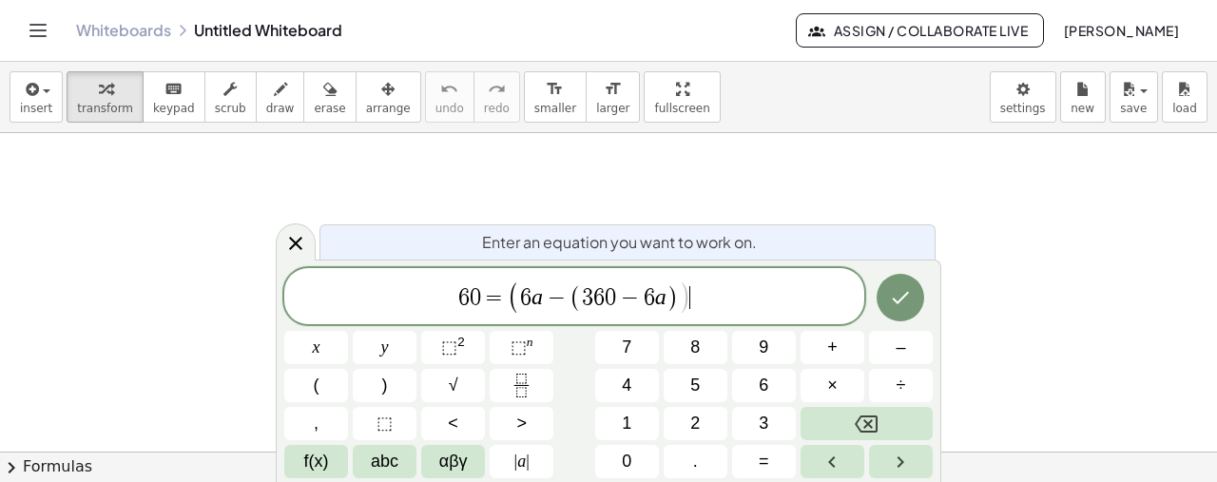
click at [713, 299] on span "6 0 = ( 6 a − ( 3 6 0 − 6 a ) ) ​" at bounding box center [574, 297] width 580 height 36
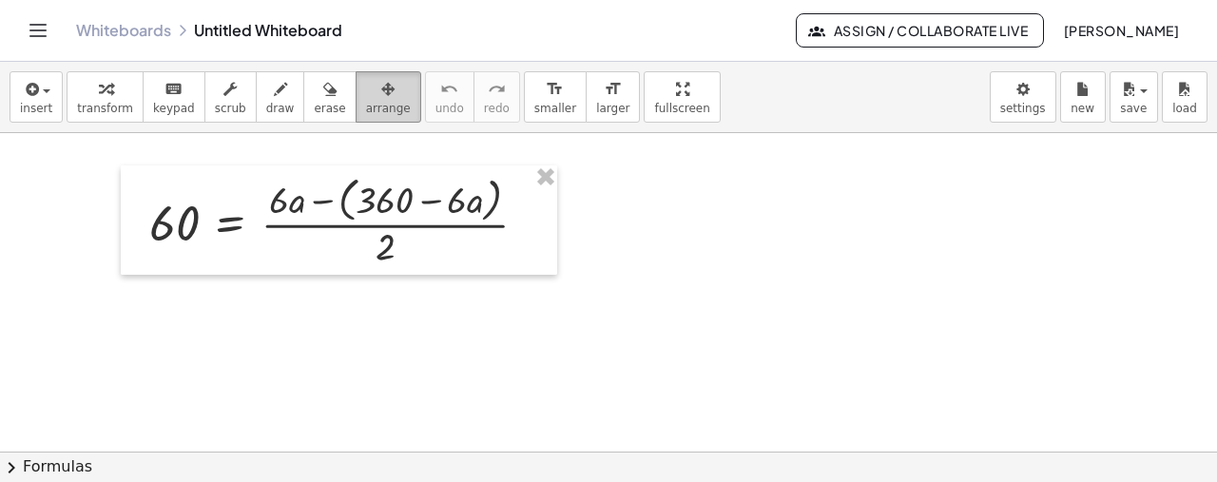
click at [366, 94] on div "button" at bounding box center [388, 88] width 45 height 23
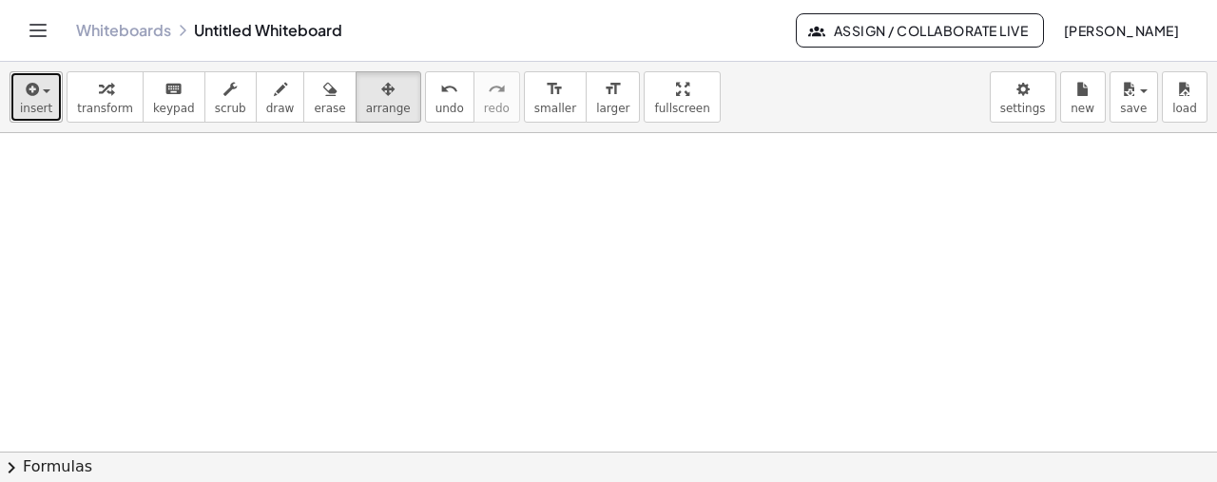
click at [22, 88] on icon "button" at bounding box center [30, 89] width 17 height 23
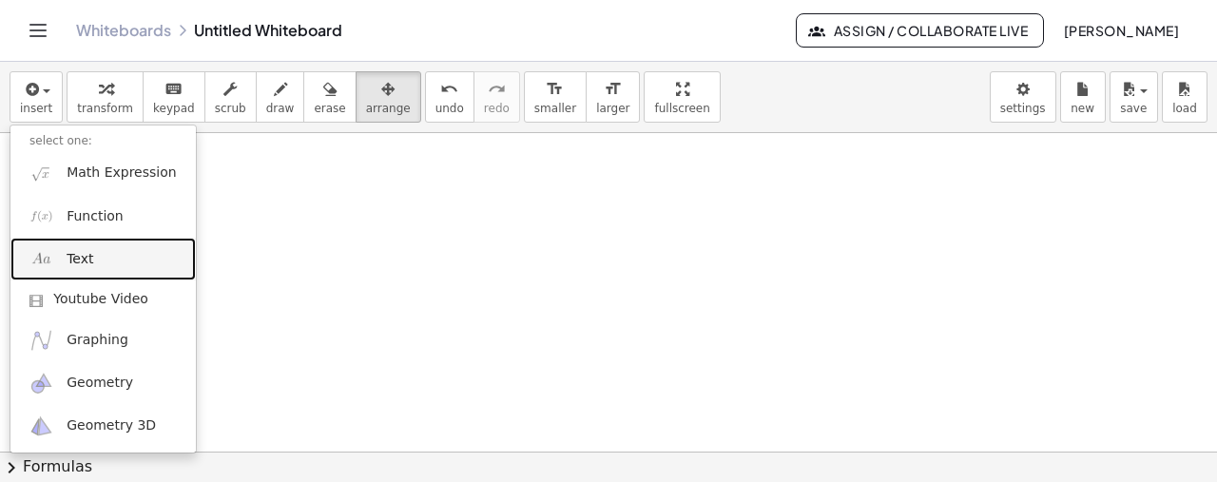
click at [105, 260] on link "Text" at bounding box center [102, 259] width 185 height 43
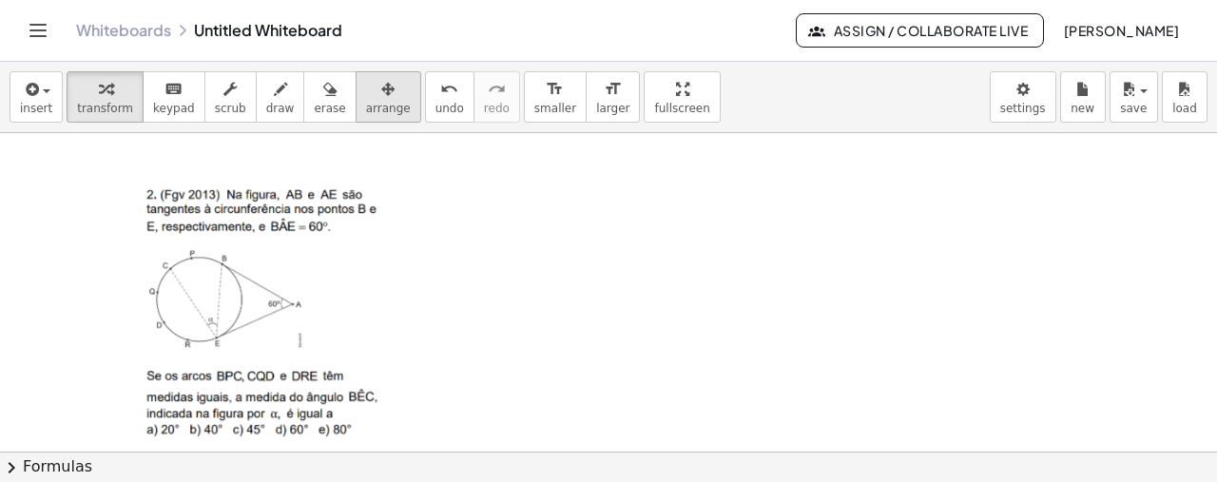
click at [366, 86] on div "button" at bounding box center [388, 88] width 45 height 23
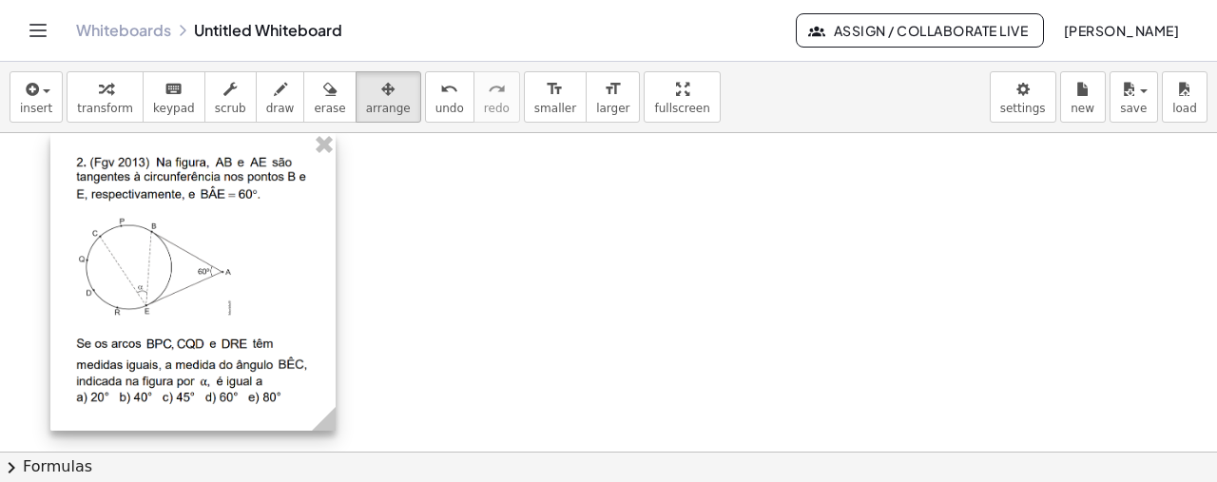
drag, startPoint x: 274, startPoint y: 262, endPoint x: 202, endPoint y: 223, distance: 81.3
click at [202, 223] on div at bounding box center [192, 282] width 285 height 298
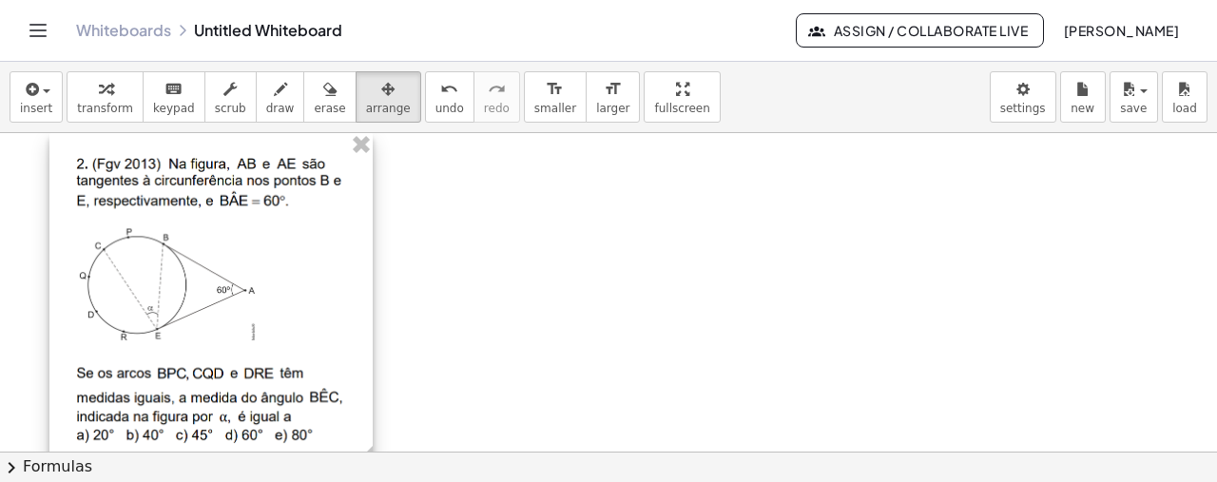
drag, startPoint x: 322, startPoint y: 411, endPoint x: 360, endPoint y: 404, distance: 38.6
click at [360, 404] on div "- +" at bounding box center [210, 301] width 323 height 337
click at [274, 93] on icon "button" at bounding box center [280, 89] width 13 height 23
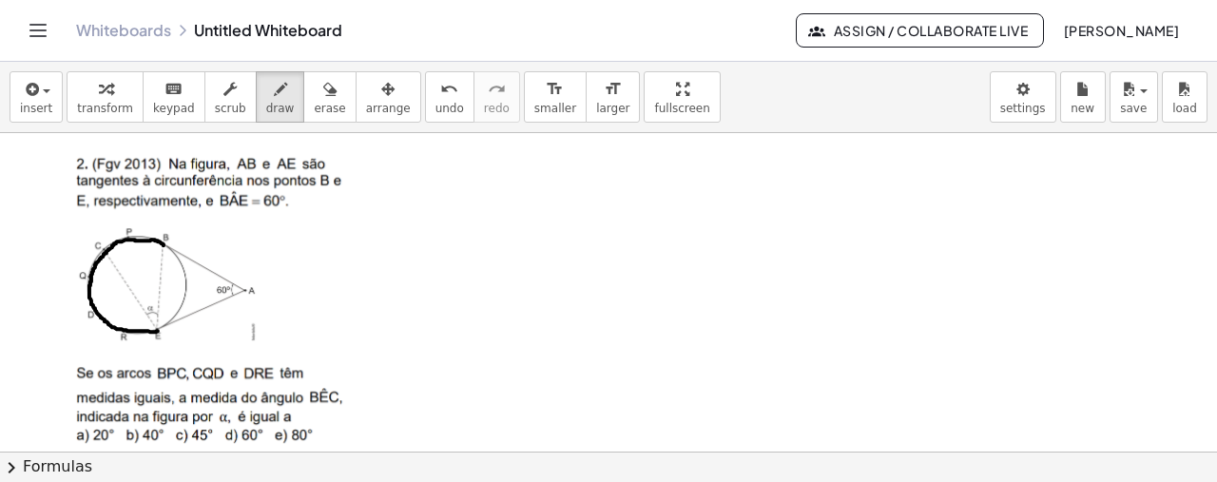
drag, startPoint x: 164, startPoint y: 244, endPoint x: 158, endPoint y: 330, distance: 85.7
drag, startPoint x: 51, startPoint y: 248, endPoint x: 49, endPoint y: 261, distance: 13.4
drag, startPoint x: 76, startPoint y: 254, endPoint x: 75, endPoint y: 267, distance: 13.3
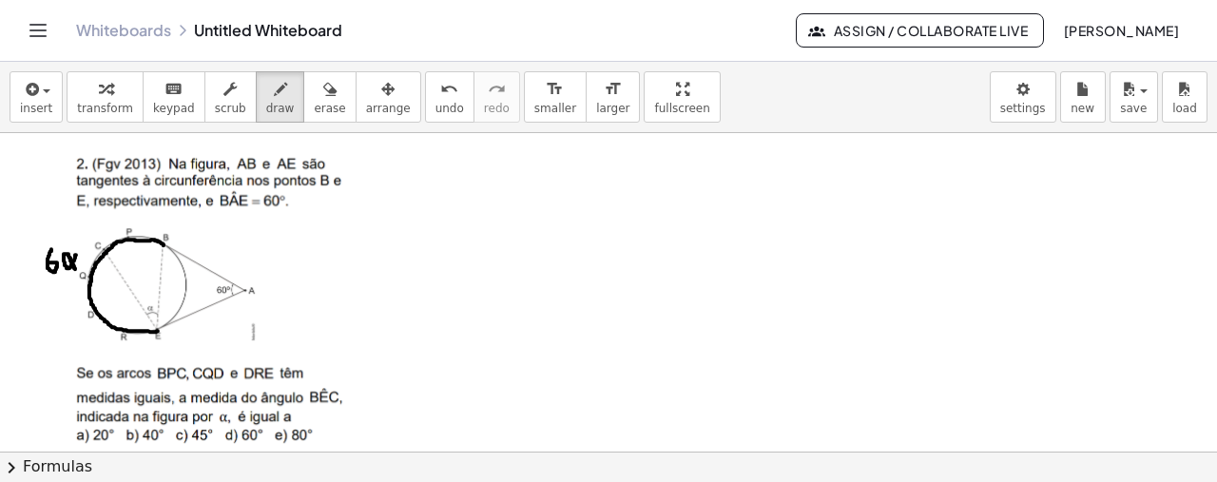
drag, startPoint x: 169, startPoint y: 251, endPoint x: 161, endPoint y: 328, distance: 77.5
click at [43, 77] on div "button" at bounding box center [36, 88] width 32 height 23
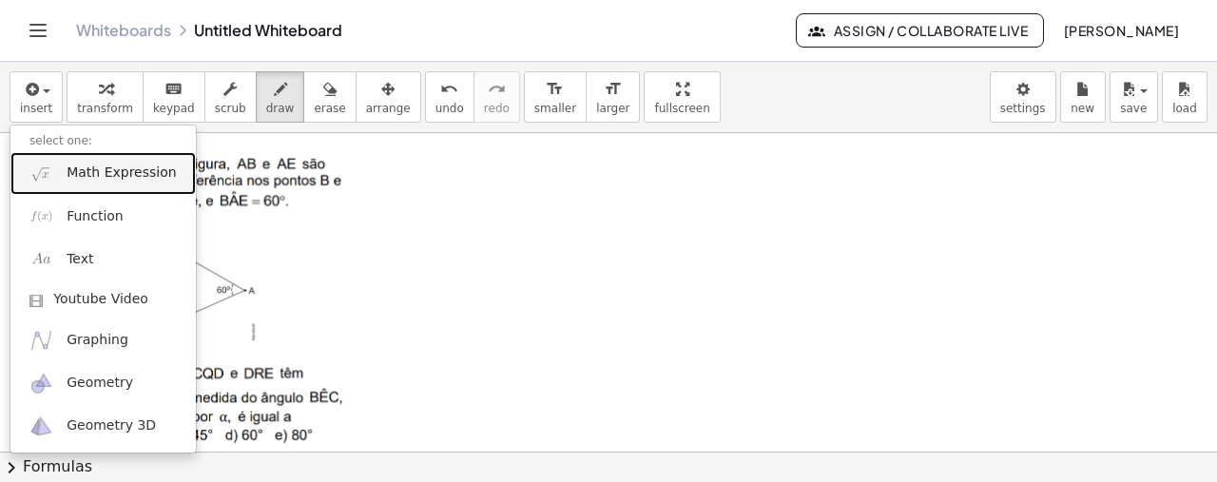
click at [77, 174] on span "Math Expression" at bounding box center [121, 173] width 109 height 19
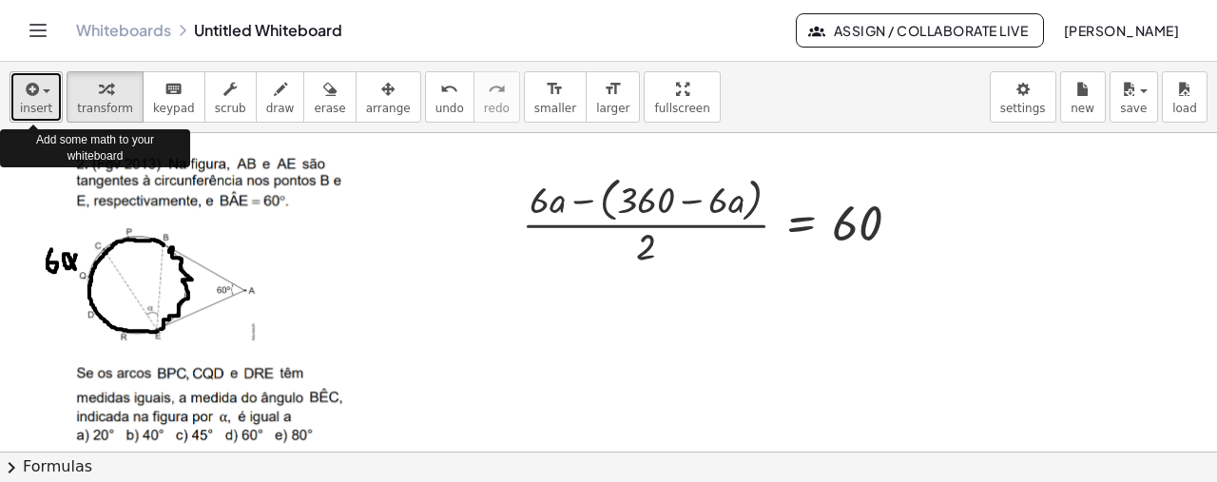
click at [36, 104] on span "insert" at bounding box center [36, 108] width 32 height 13
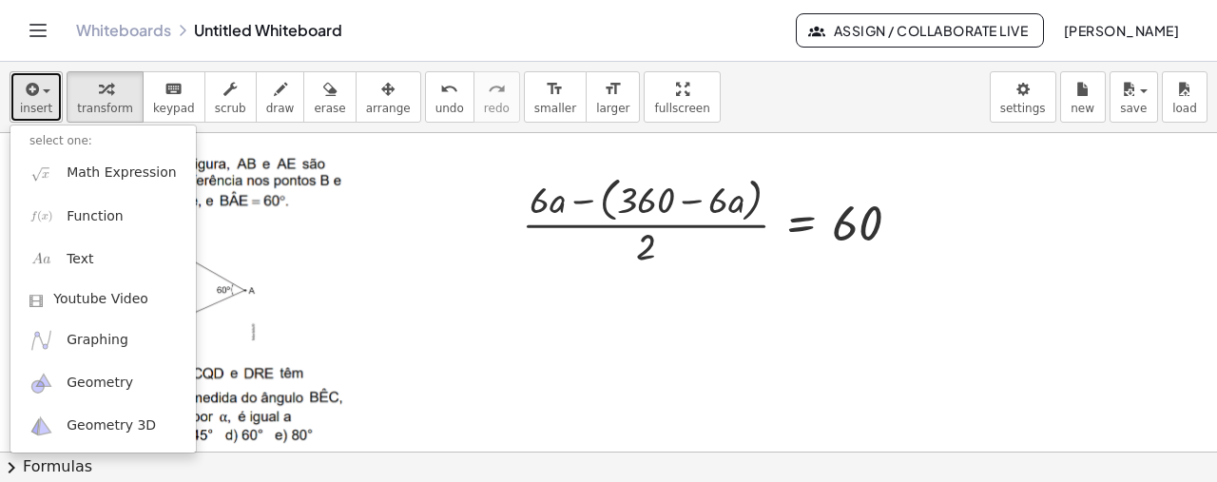
click at [22, 80] on icon "button" at bounding box center [30, 89] width 17 height 23
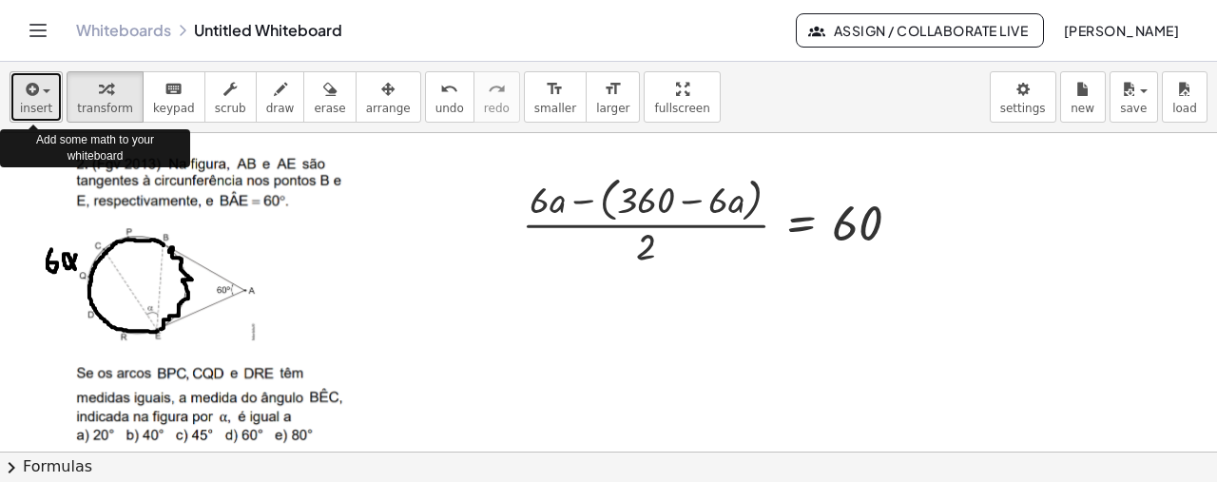
click at [22, 80] on icon "button" at bounding box center [30, 89] width 17 height 23
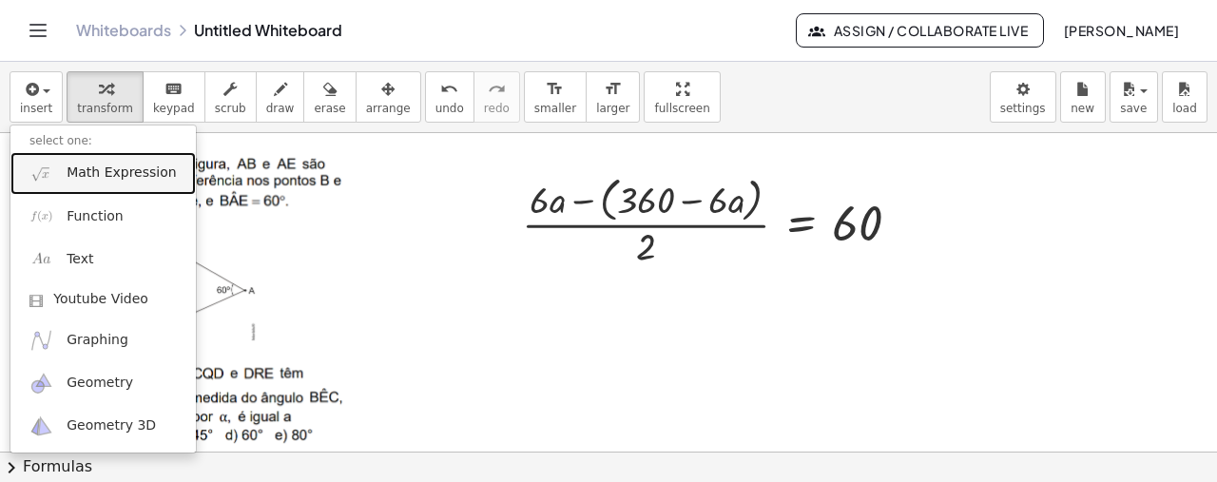
click at [131, 179] on span "Math Expression" at bounding box center [121, 173] width 109 height 19
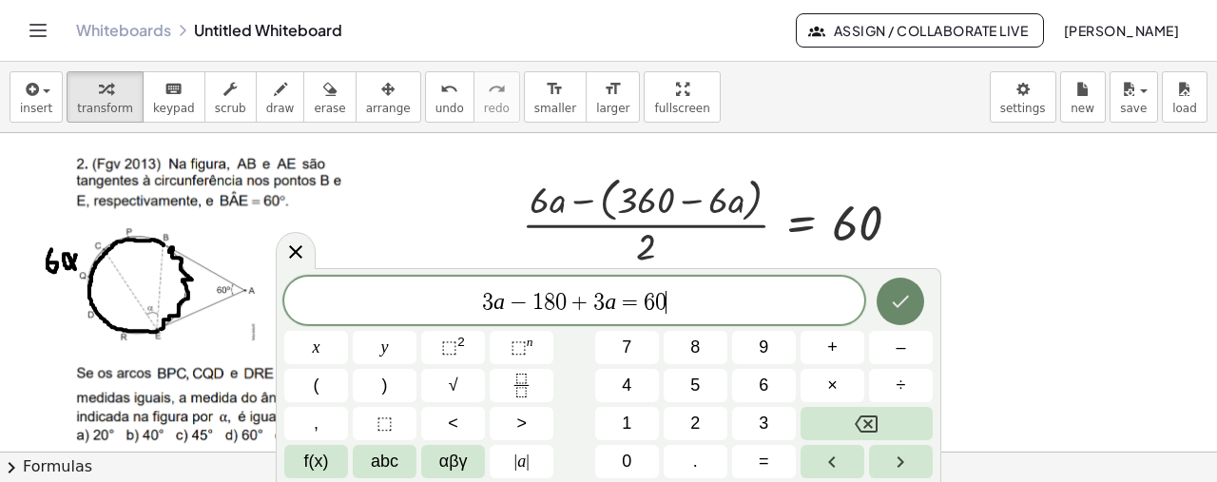
click at [901, 311] on icon "Done" at bounding box center [900, 301] width 23 height 23
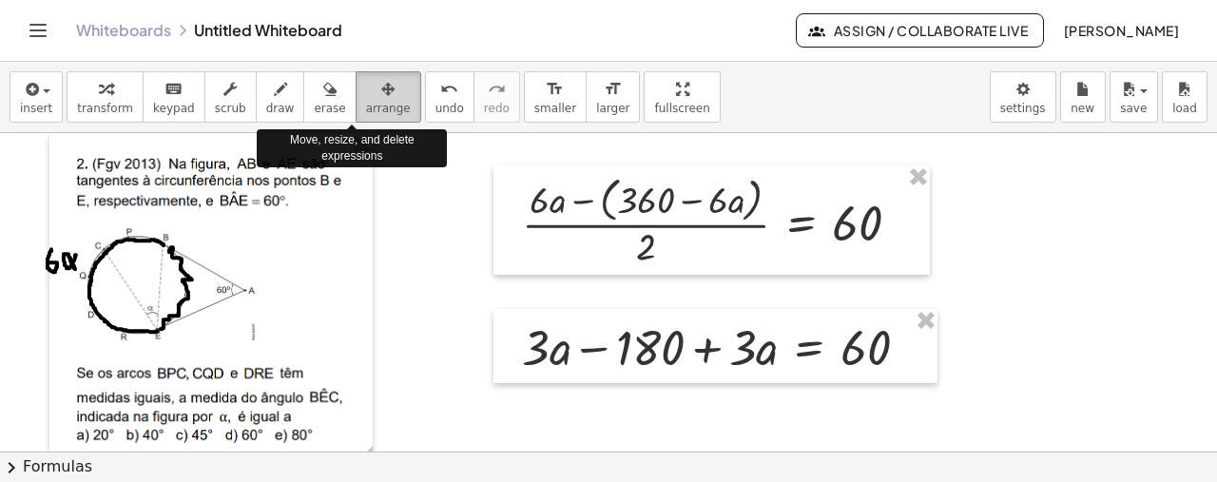
click at [366, 102] on span "arrange" at bounding box center [388, 108] width 45 height 13
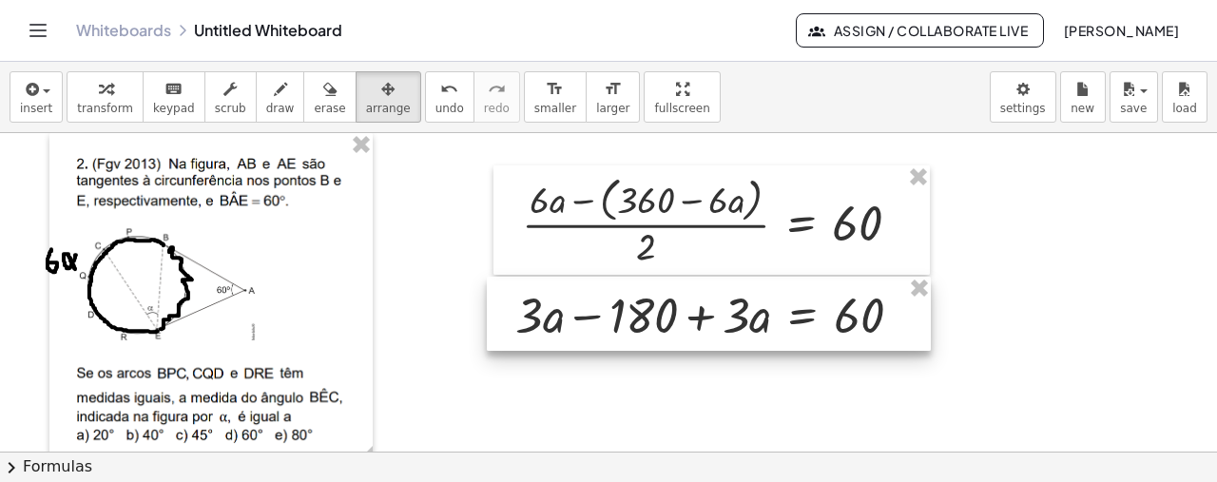
drag, startPoint x: 716, startPoint y: 336, endPoint x: 709, endPoint y: 303, distance: 33.0
click at [709, 303] on div at bounding box center [709, 314] width 444 height 74
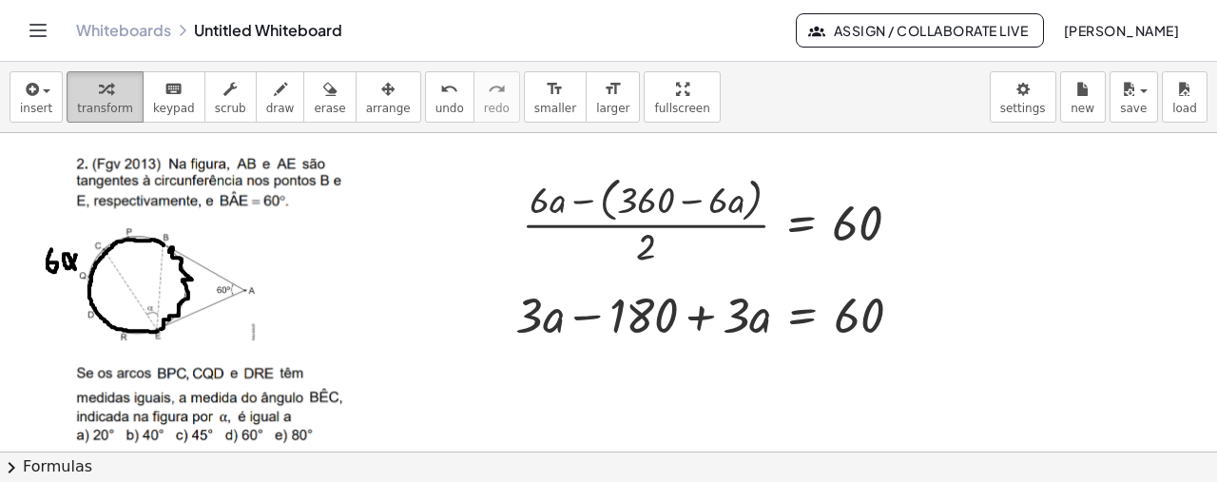
click at [124, 96] on button "transform" at bounding box center [105, 96] width 77 height 51
